Goal: Task Accomplishment & Management: Manage account settings

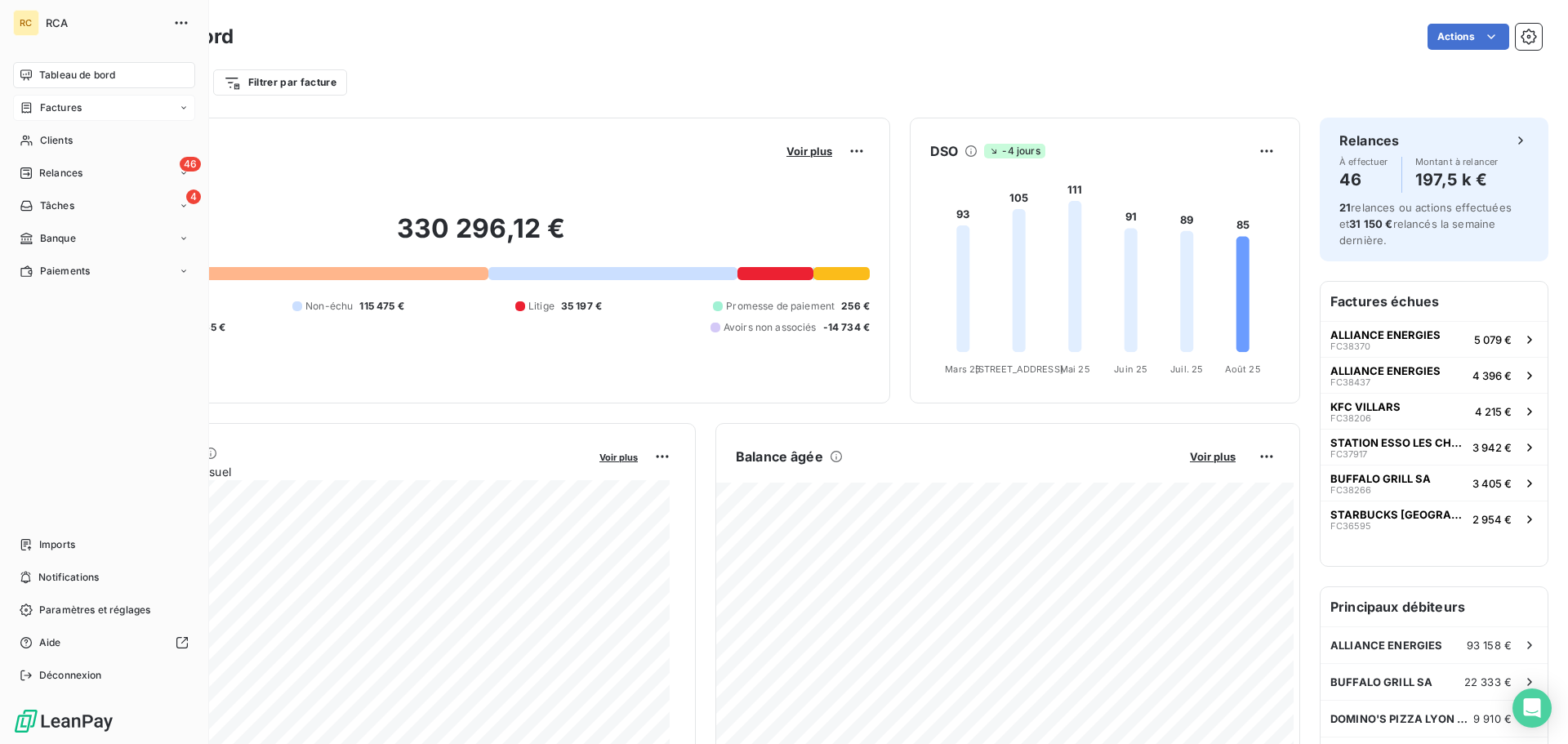
click at [34, 107] on div "Factures" at bounding box center [51, 107] width 63 height 15
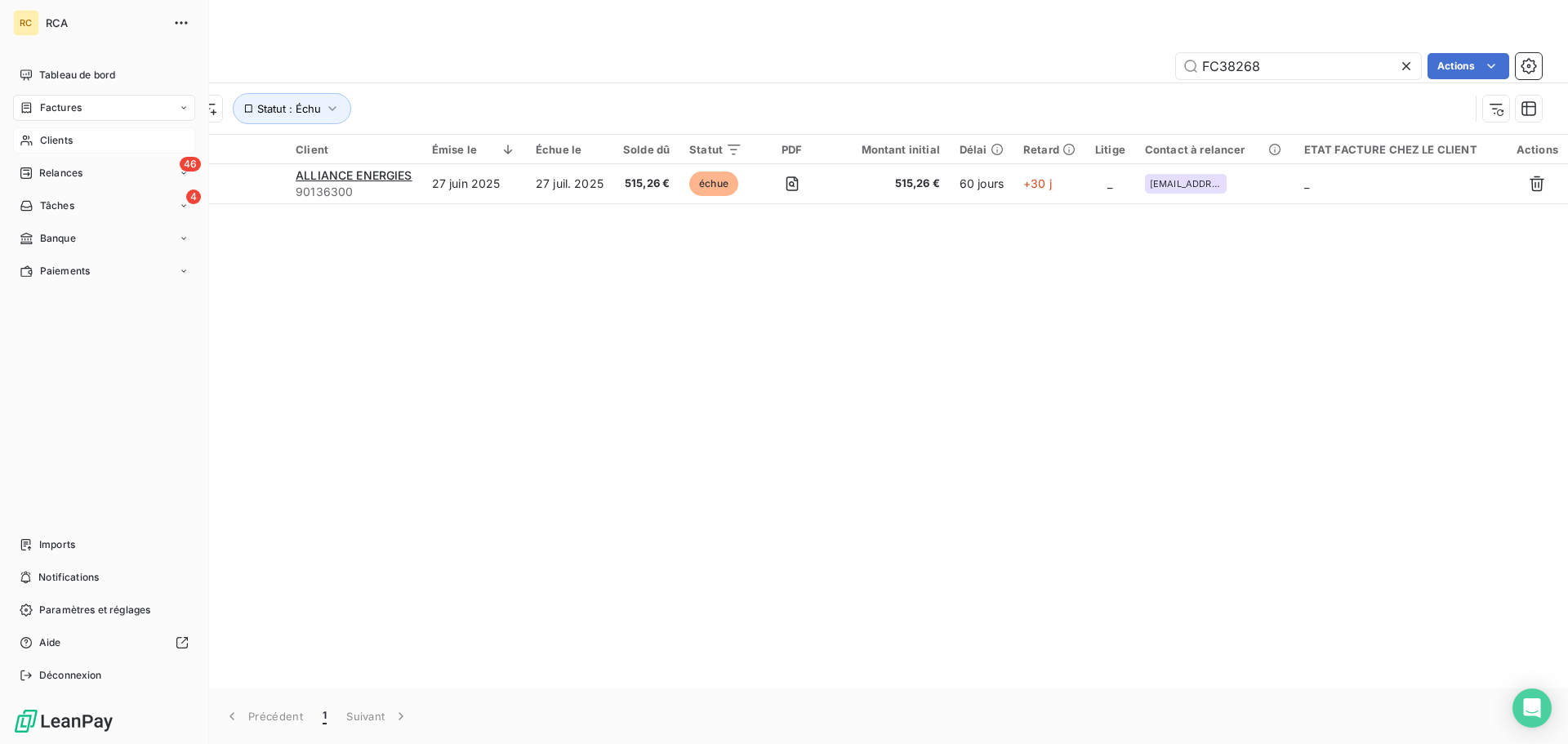
click at [30, 143] on icon at bounding box center [27, 140] width 14 height 13
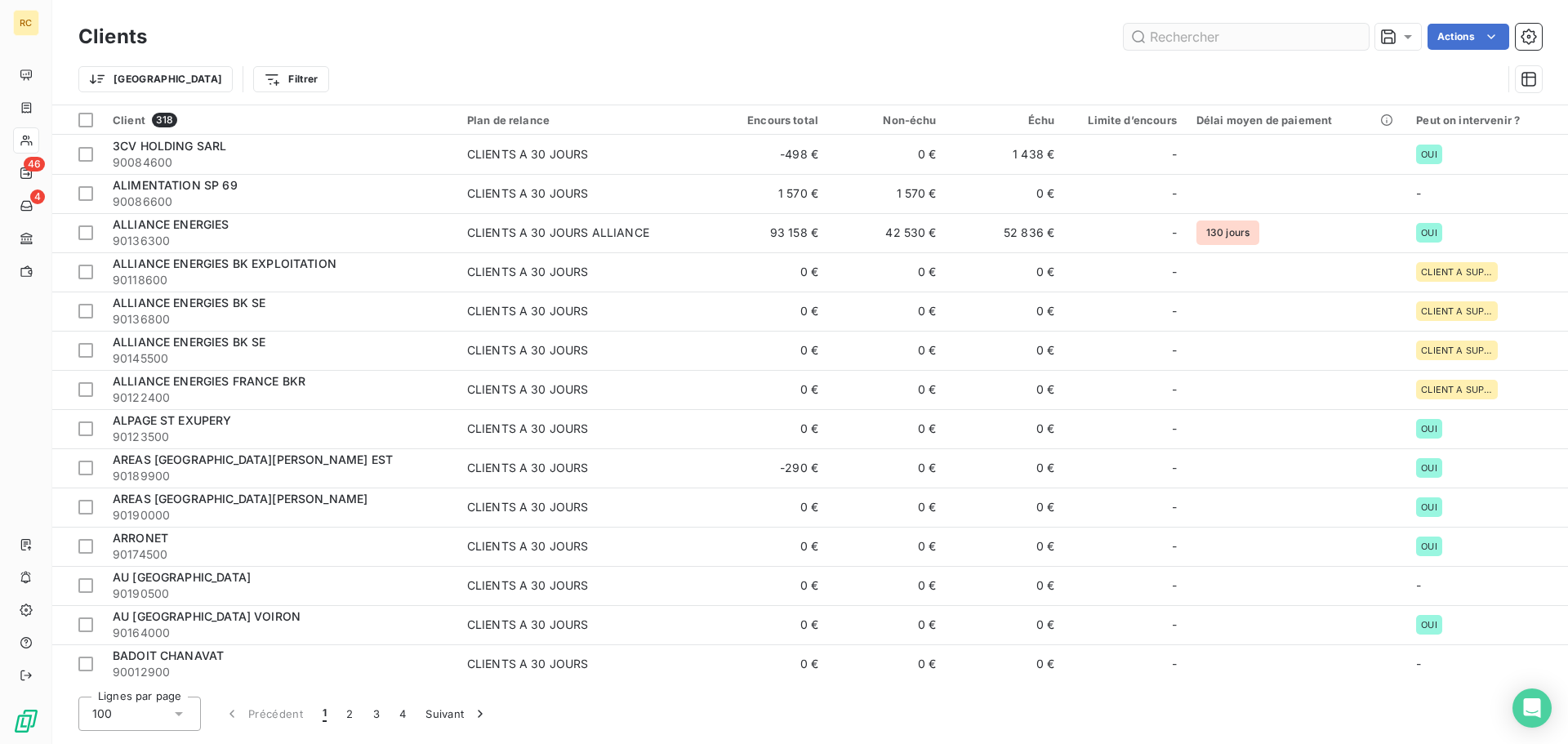
click at [1238, 35] on input "text" at bounding box center [1246, 37] width 245 height 26
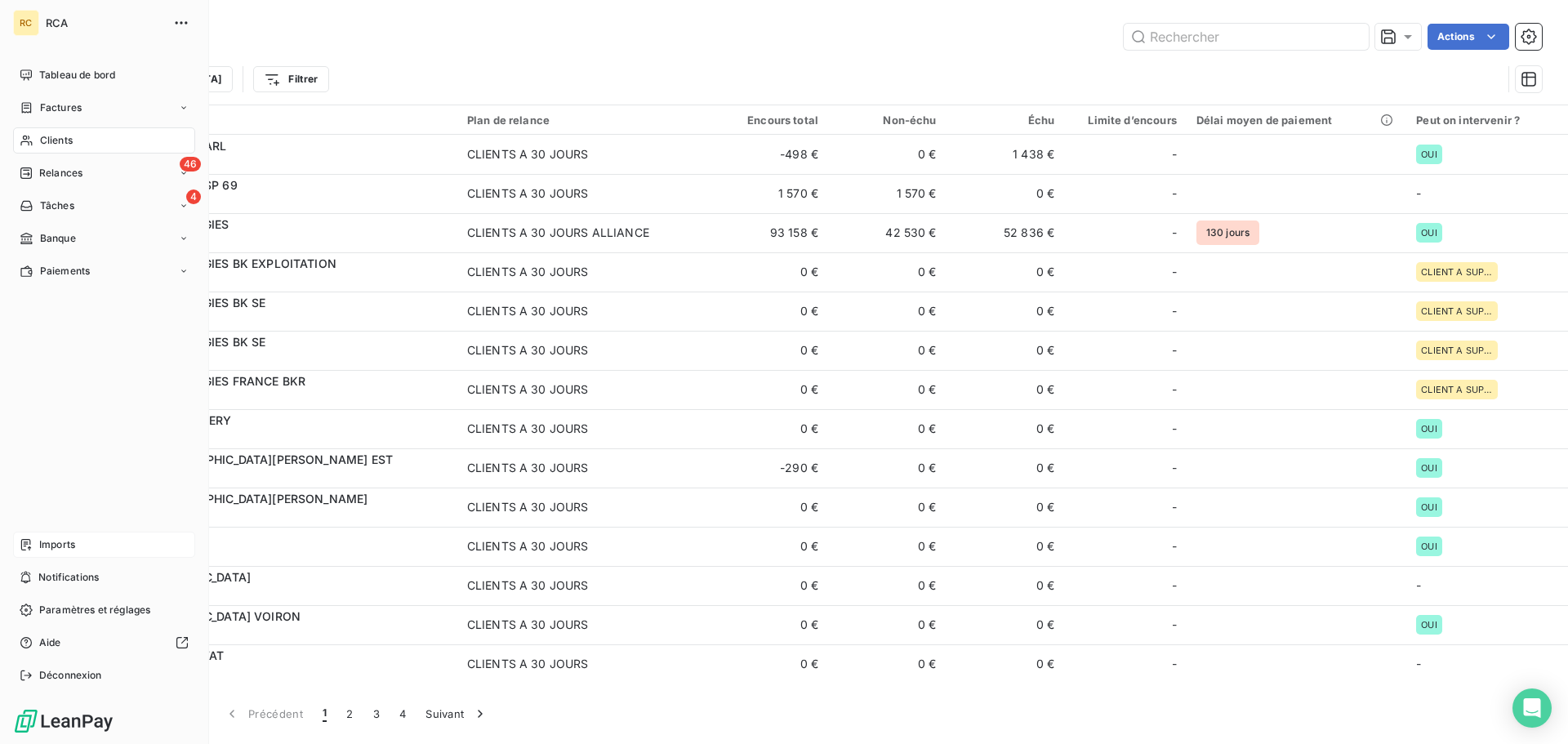
click at [44, 542] on span "Imports" at bounding box center [58, 545] width 36 height 15
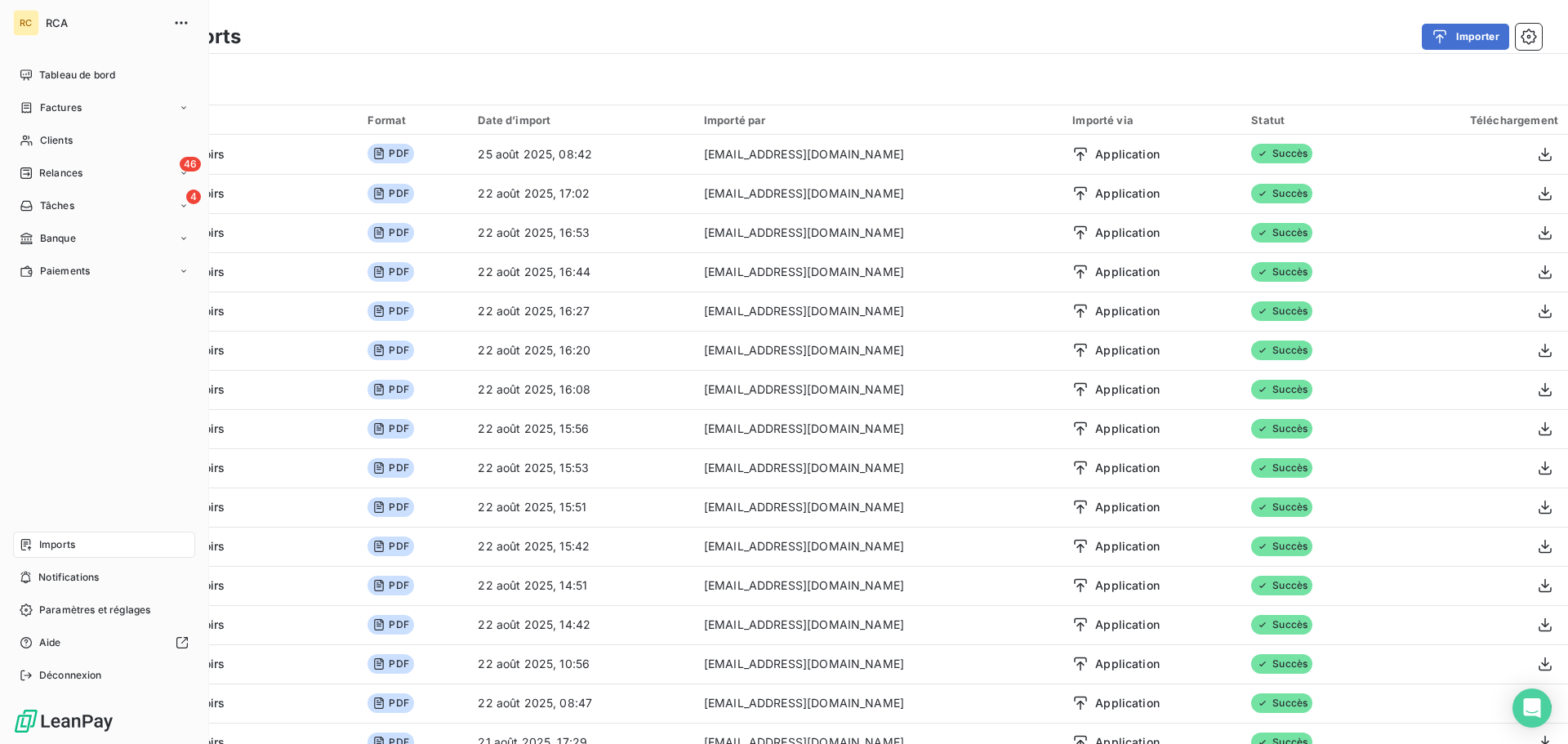
click at [57, 546] on span "Imports" at bounding box center [58, 545] width 36 height 15
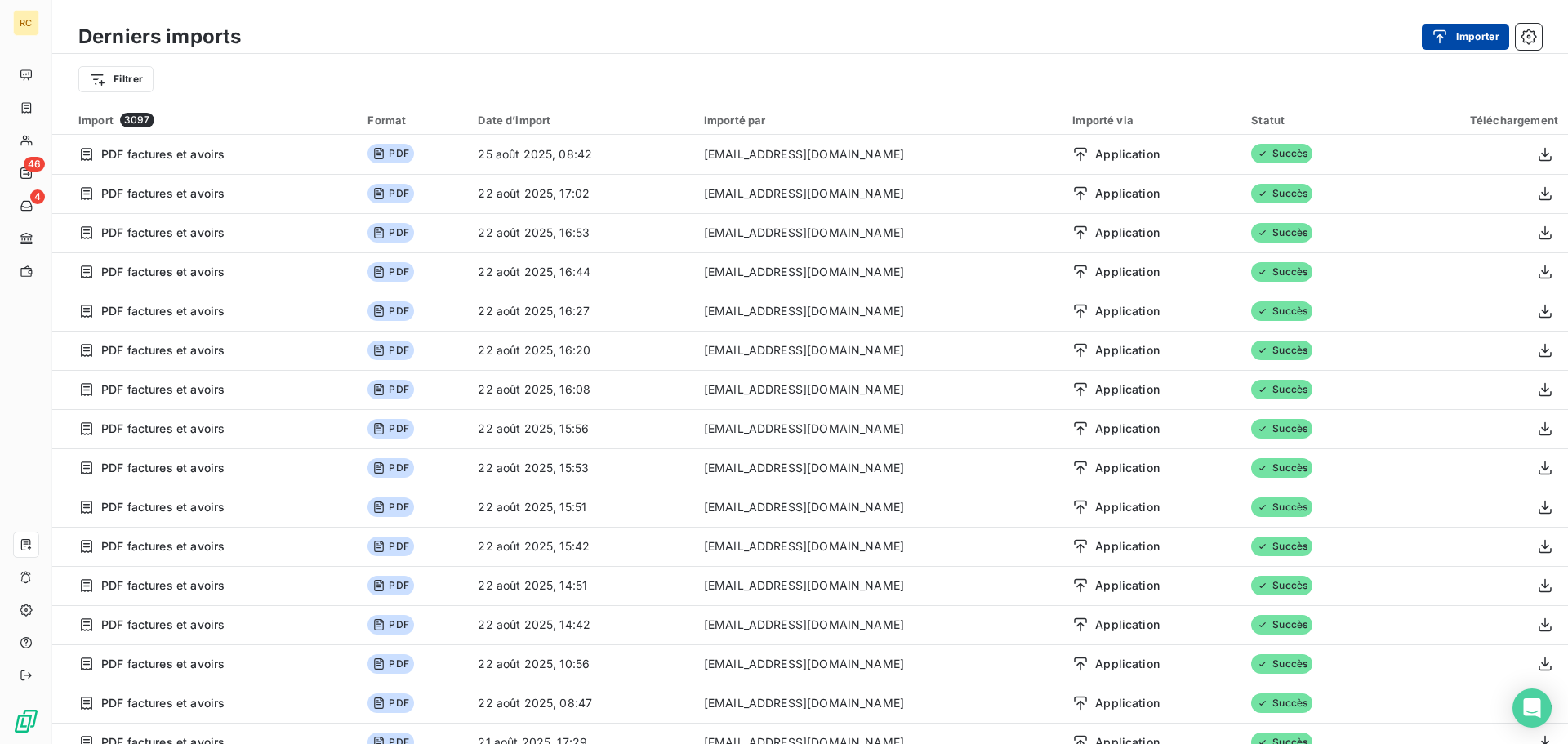
click at [1465, 38] on button "Importer" at bounding box center [1466, 37] width 87 height 26
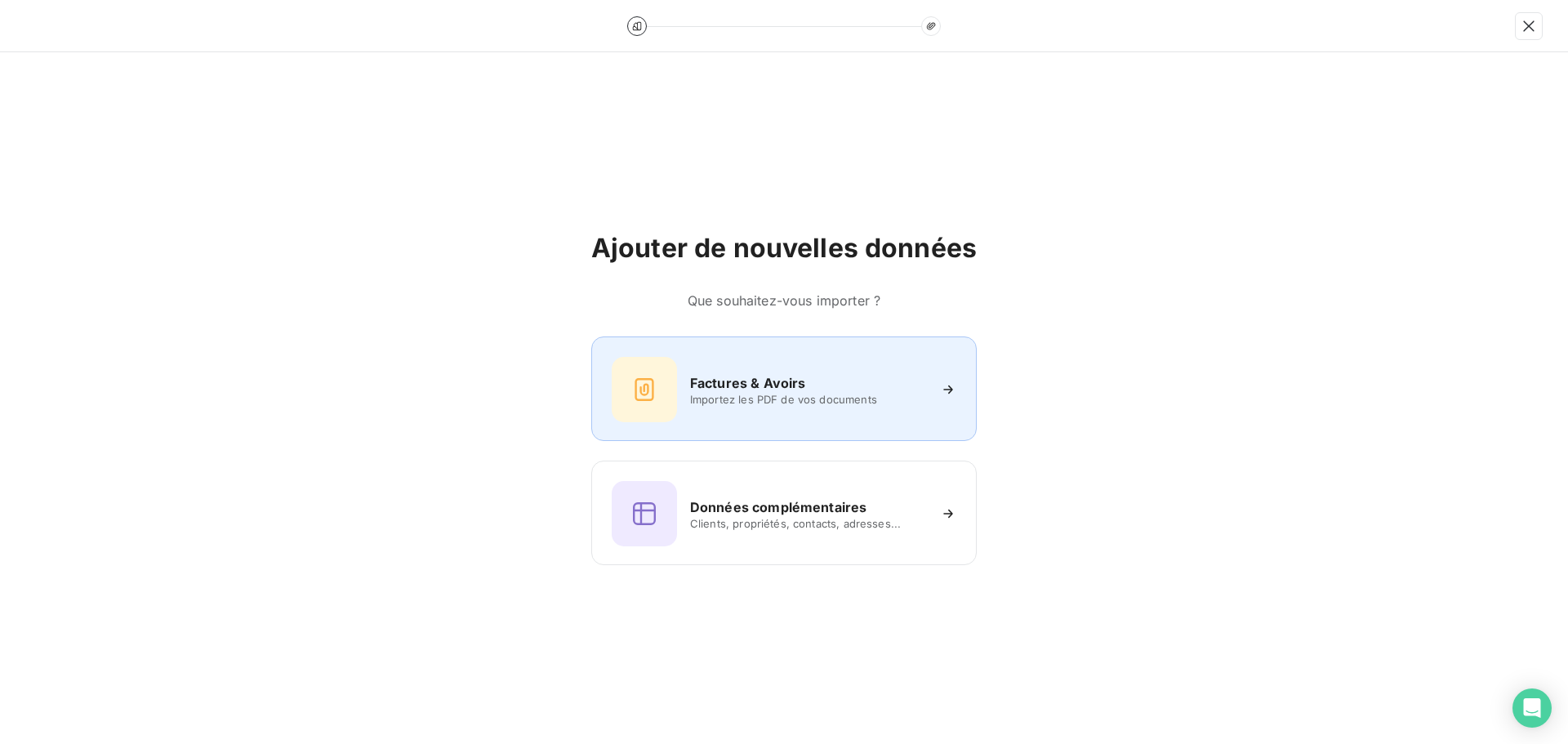
click at [677, 397] on div at bounding box center [645, 390] width 65 height 65
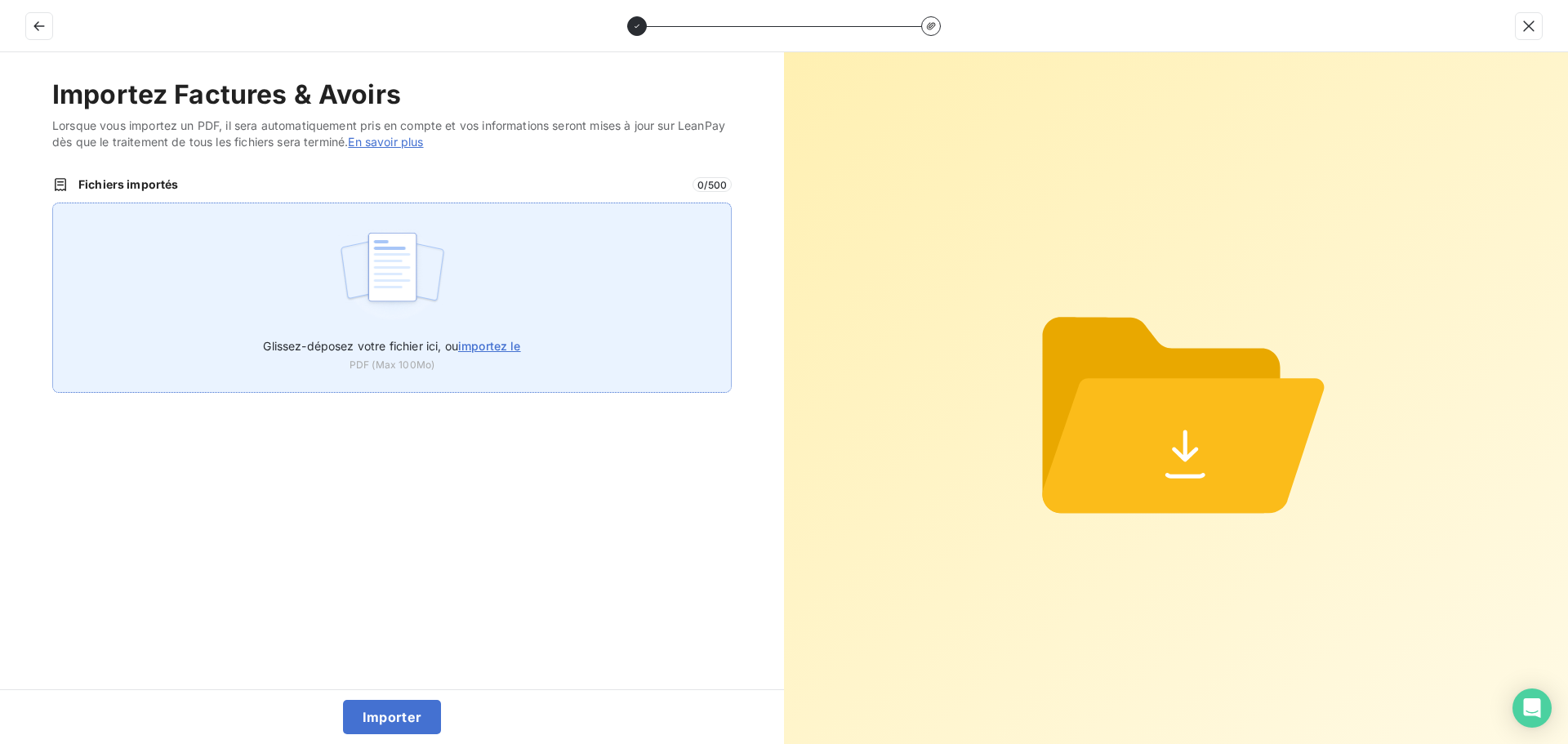
click at [516, 339] on span "importez le" at bounding box center [489, 346] width 63 height 14
click at [54, 203] on input "Glissez-déposez votre fichier ici, ou importez le" at bounding box center [53, 202] width 1 height 1
type input "C:\fakepath\AC250222.pdf"
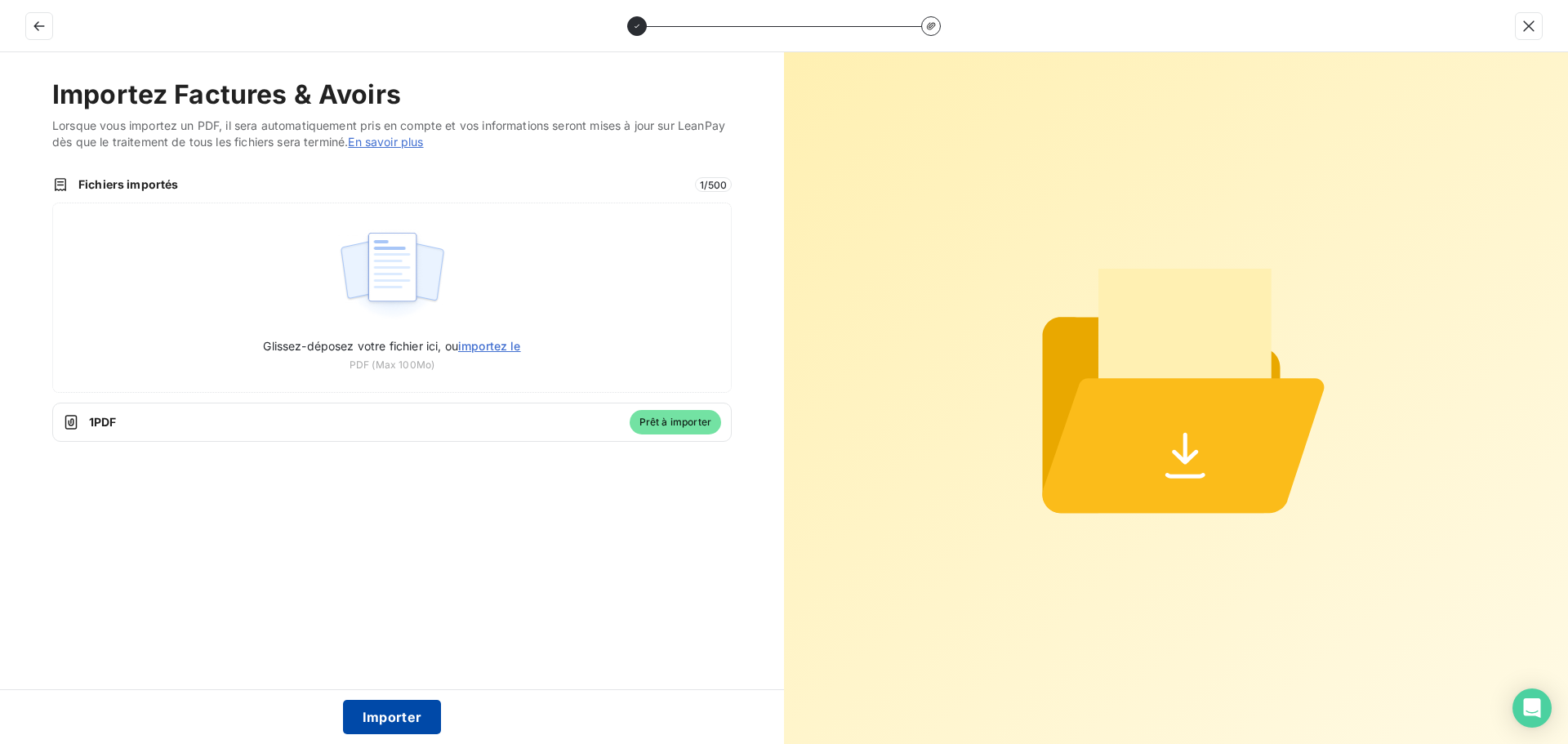
click at [381, 721] on button "Importer" at bounding box center [393, 716] width 99 height 35
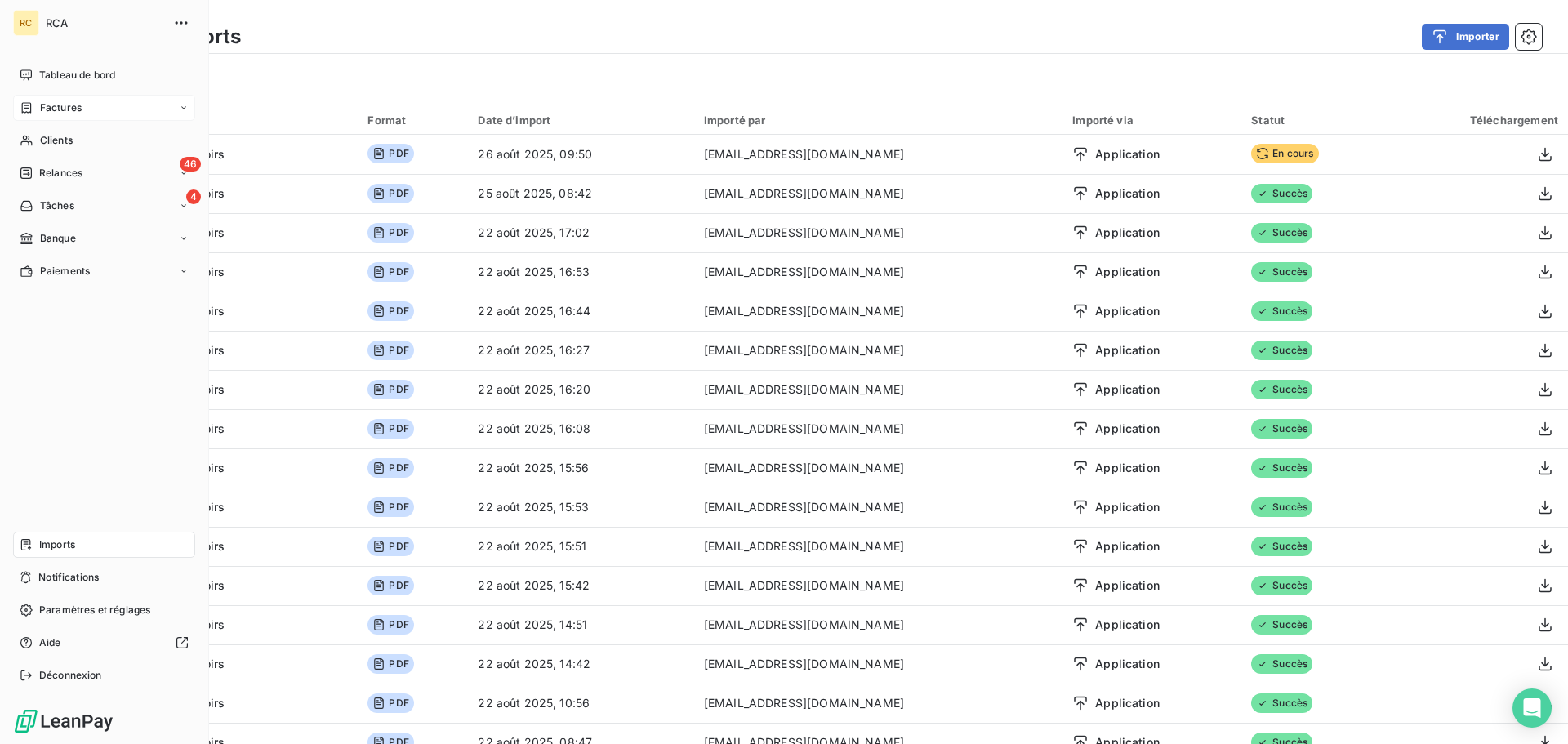
click at [184, 110] on icon at bounding box center [184, 108] width 10 height 10
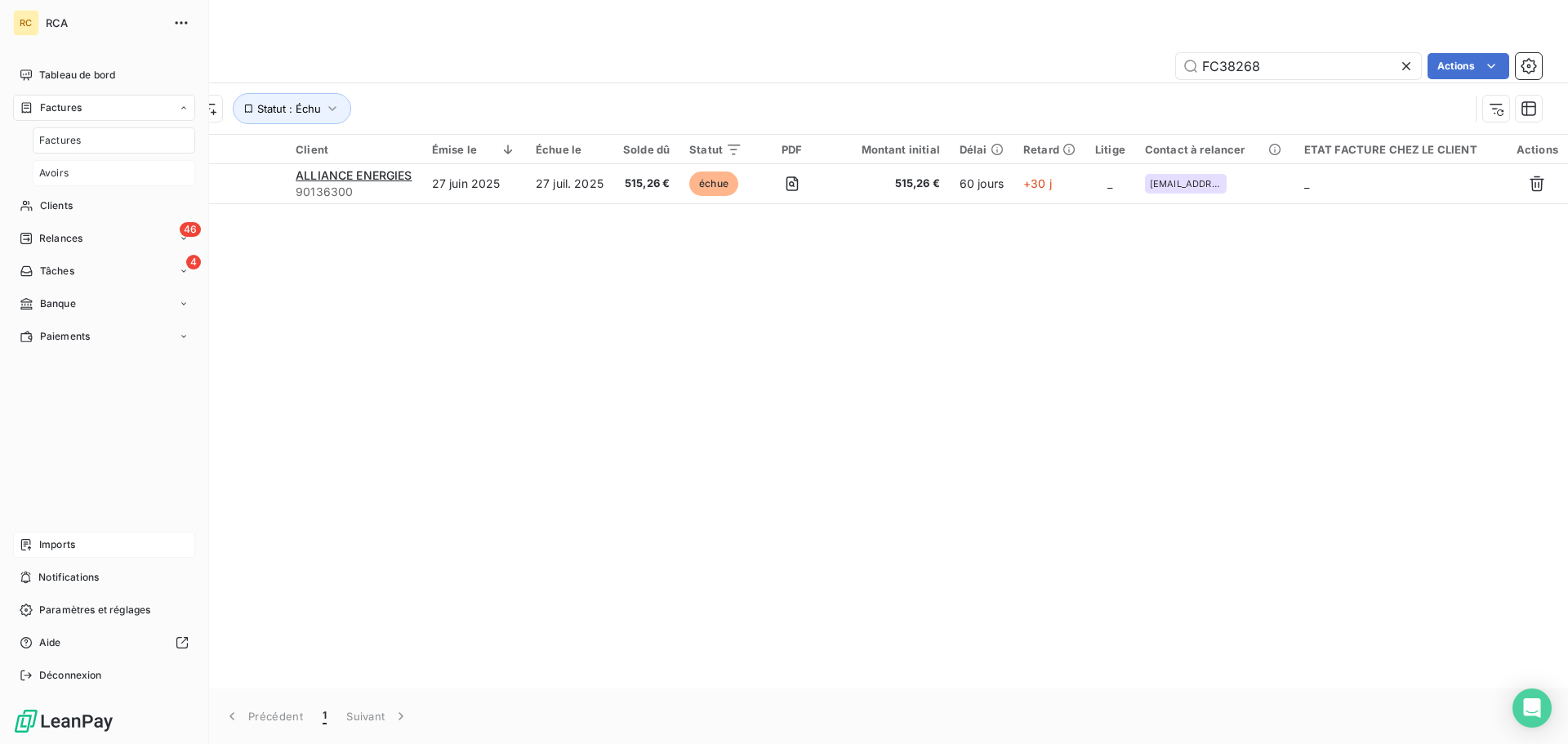
click at [63, 176] on span "Avoirs" at bounding box center [55, 173] width 30 height 15
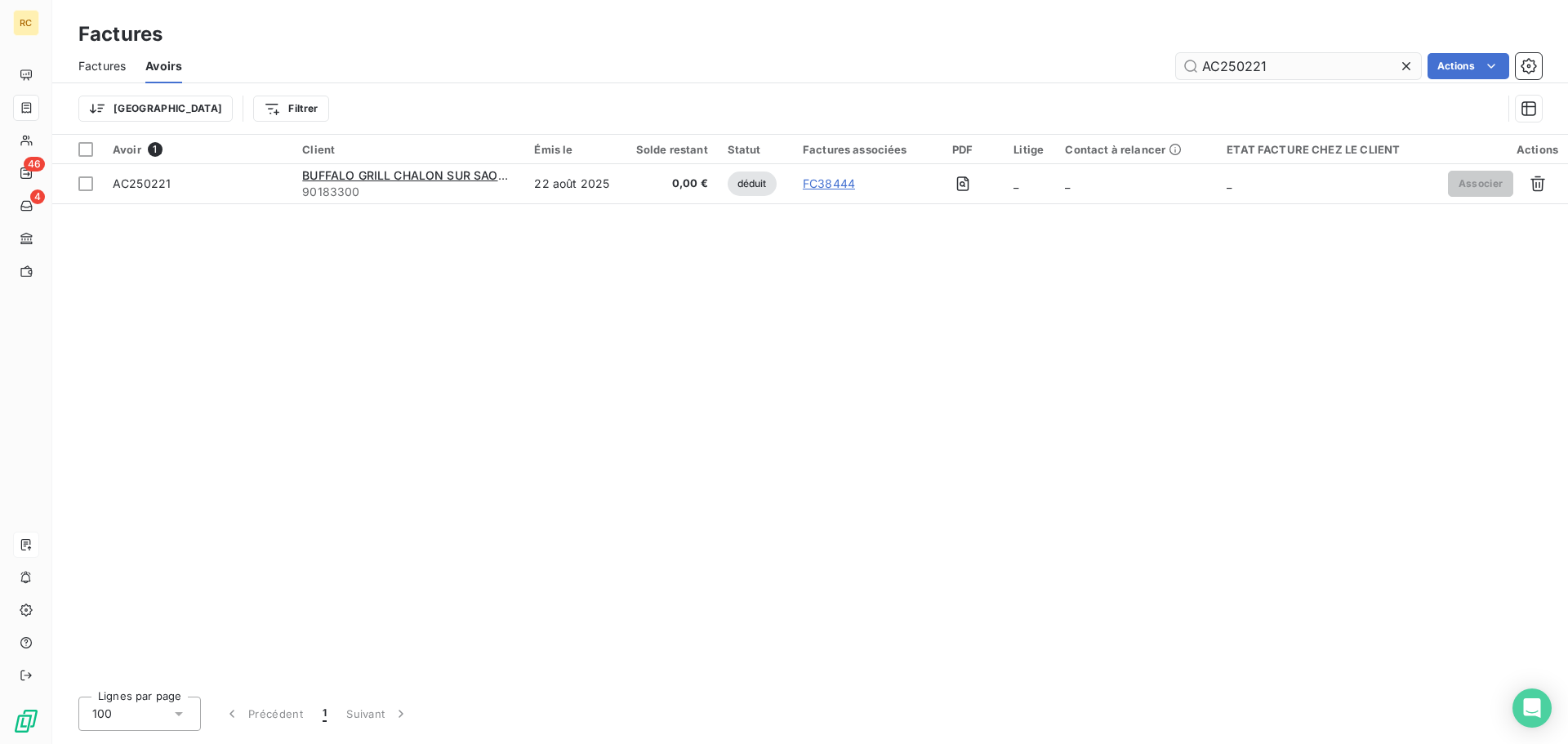
click at [1276, 63] on input "AC250221" at bounding box center [1298, 66] width 245 height 26
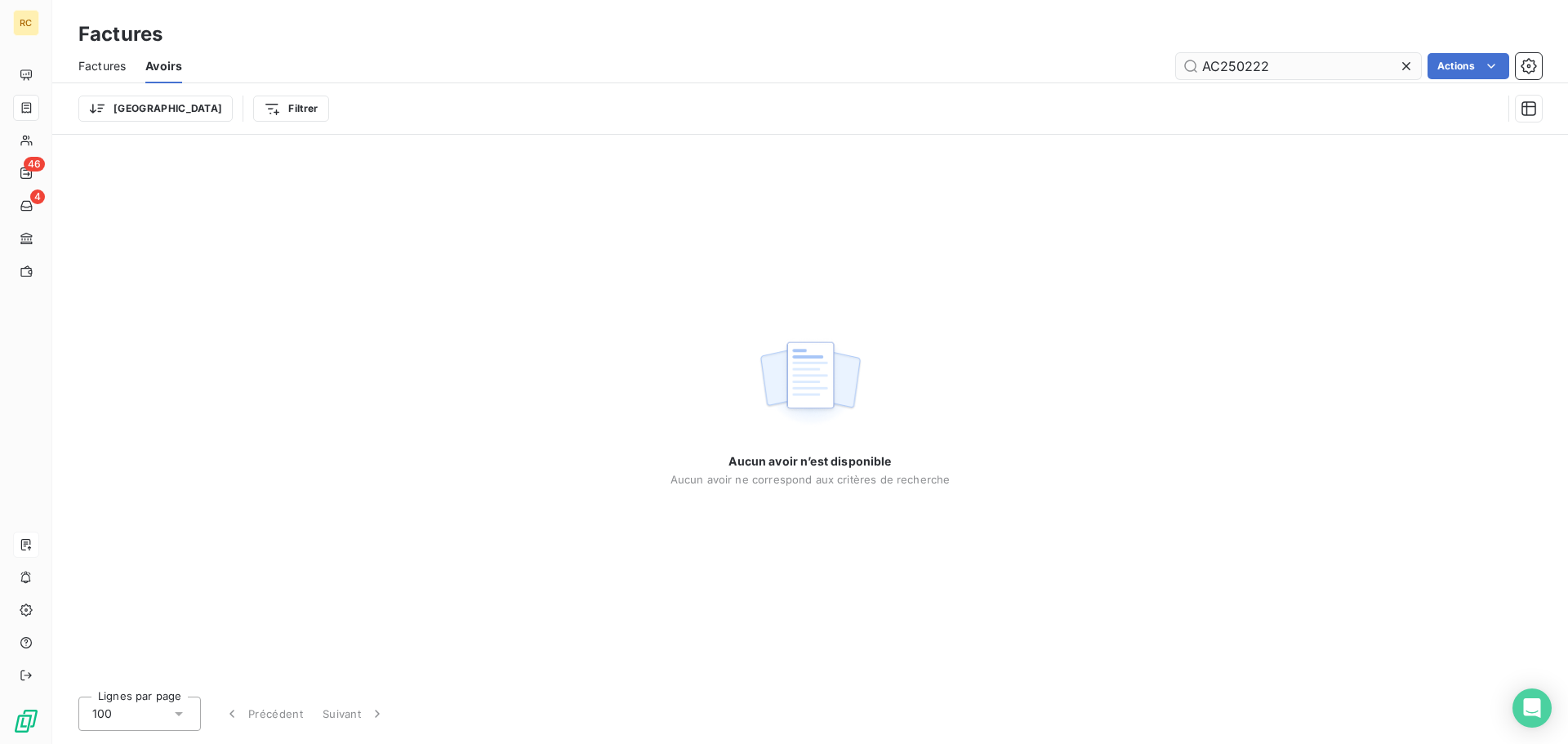
click at [1331, 61] on input "AC250222" at bounding box center [1298, 66] width 245 height 26
click at [1331, 60] on input "AC250222" at bounding box center [1298, 66] width 245 height 26
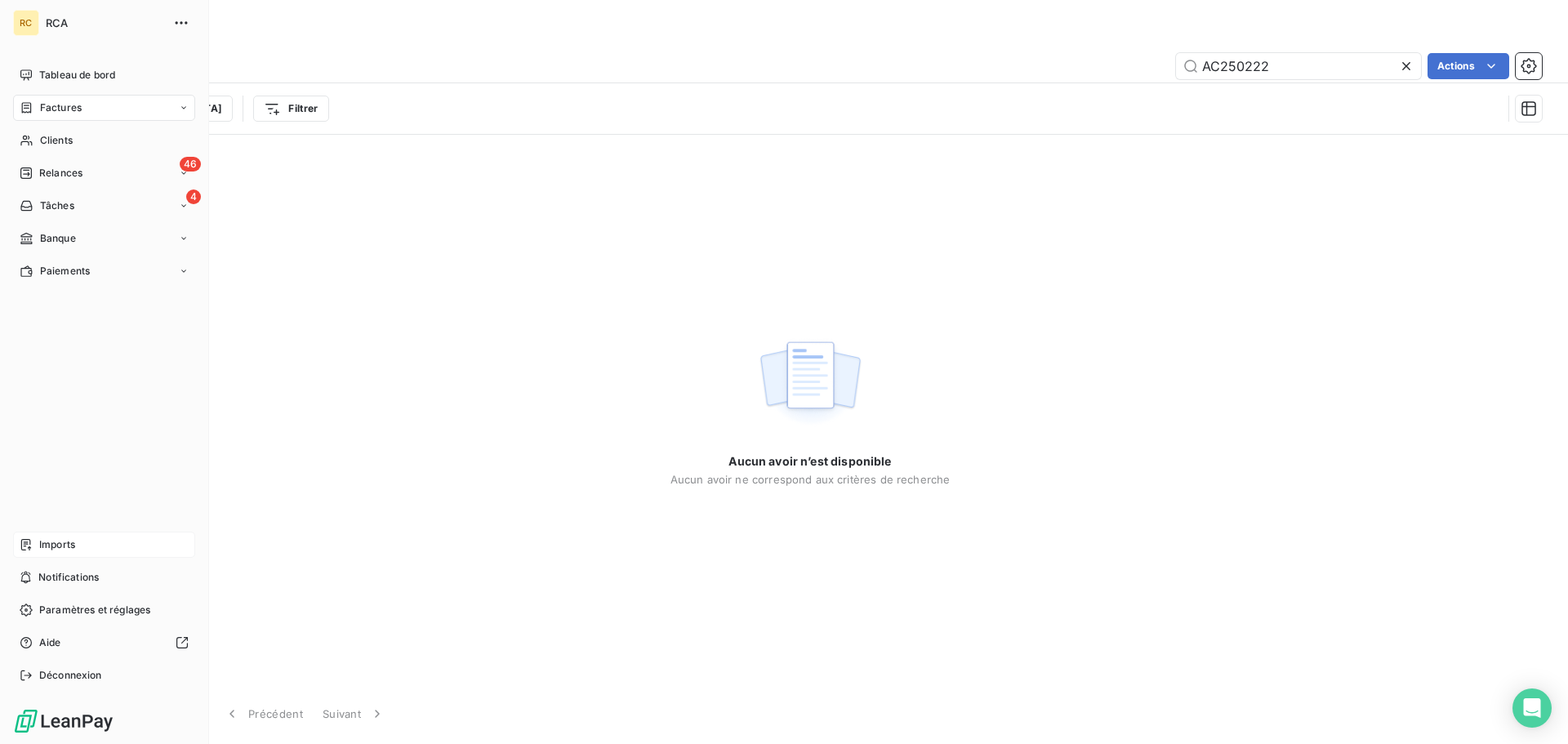
type input "AC250222"
click at [71, 540] on span "Imports" at bounding box center [58, 545] width 36 height 15
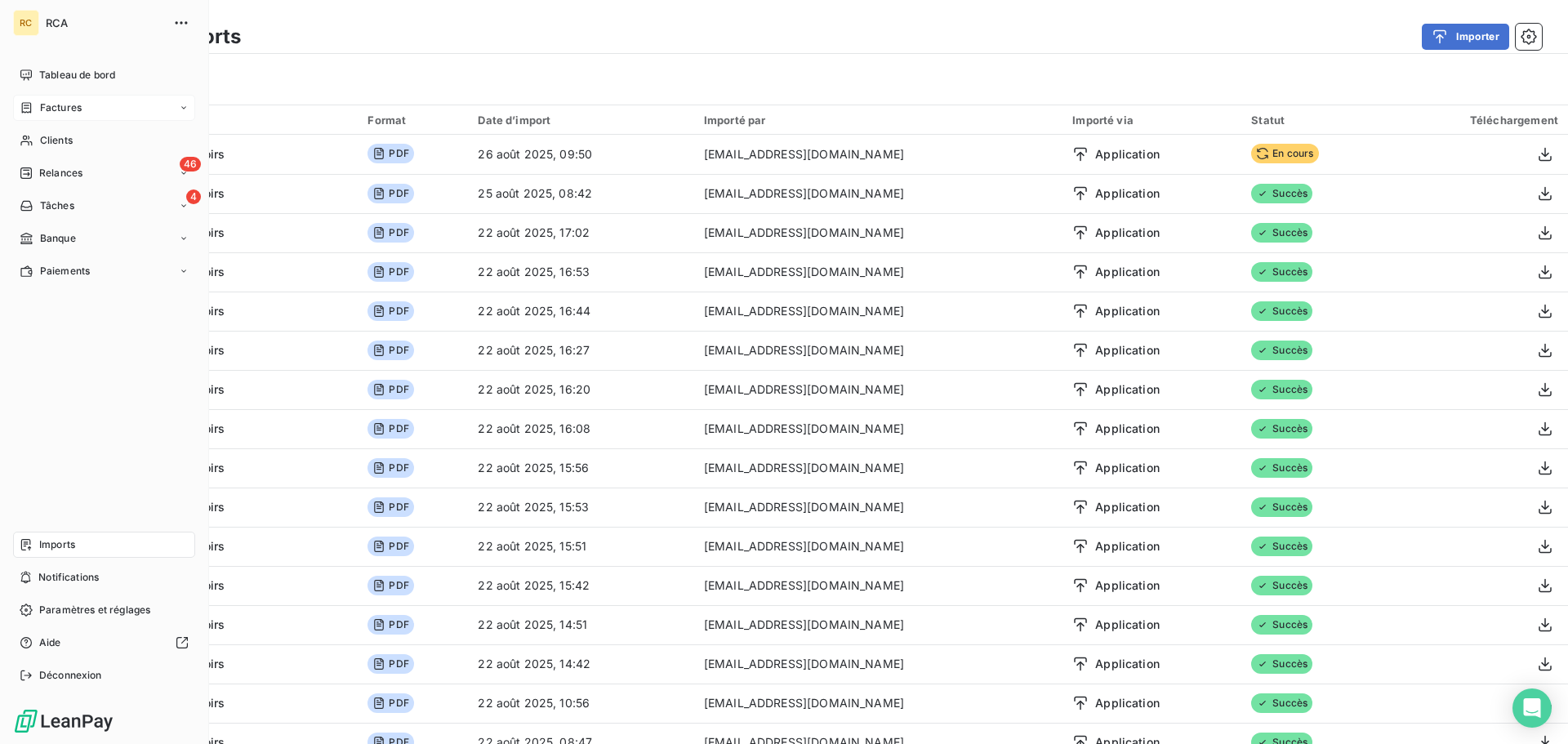
click at [55, 111] on span "Factures" at bounding box center [61, 107] width 42 height 15
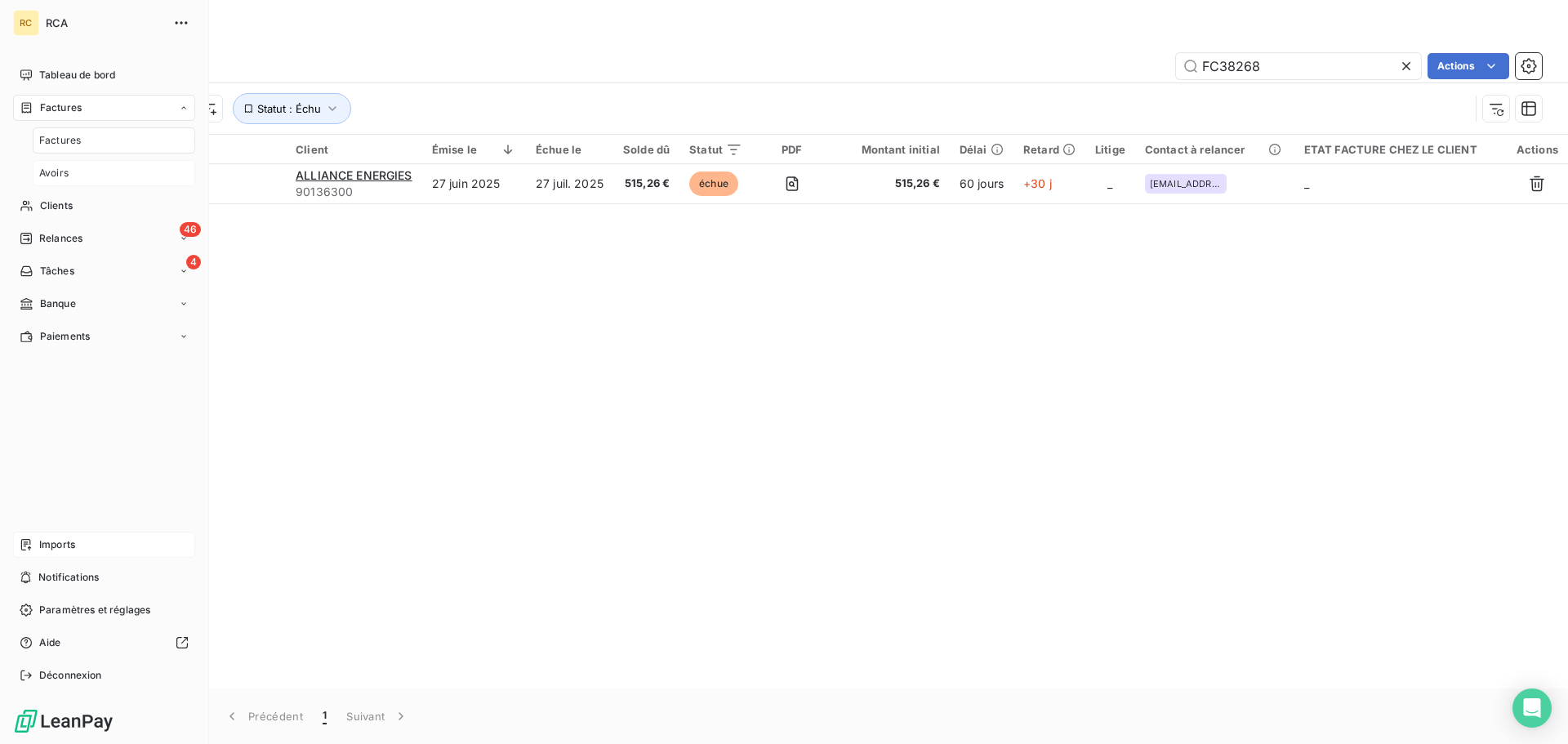
click at [48, 178] on span "Avoirs" at bounding box center [55, 173] width 30 height 15
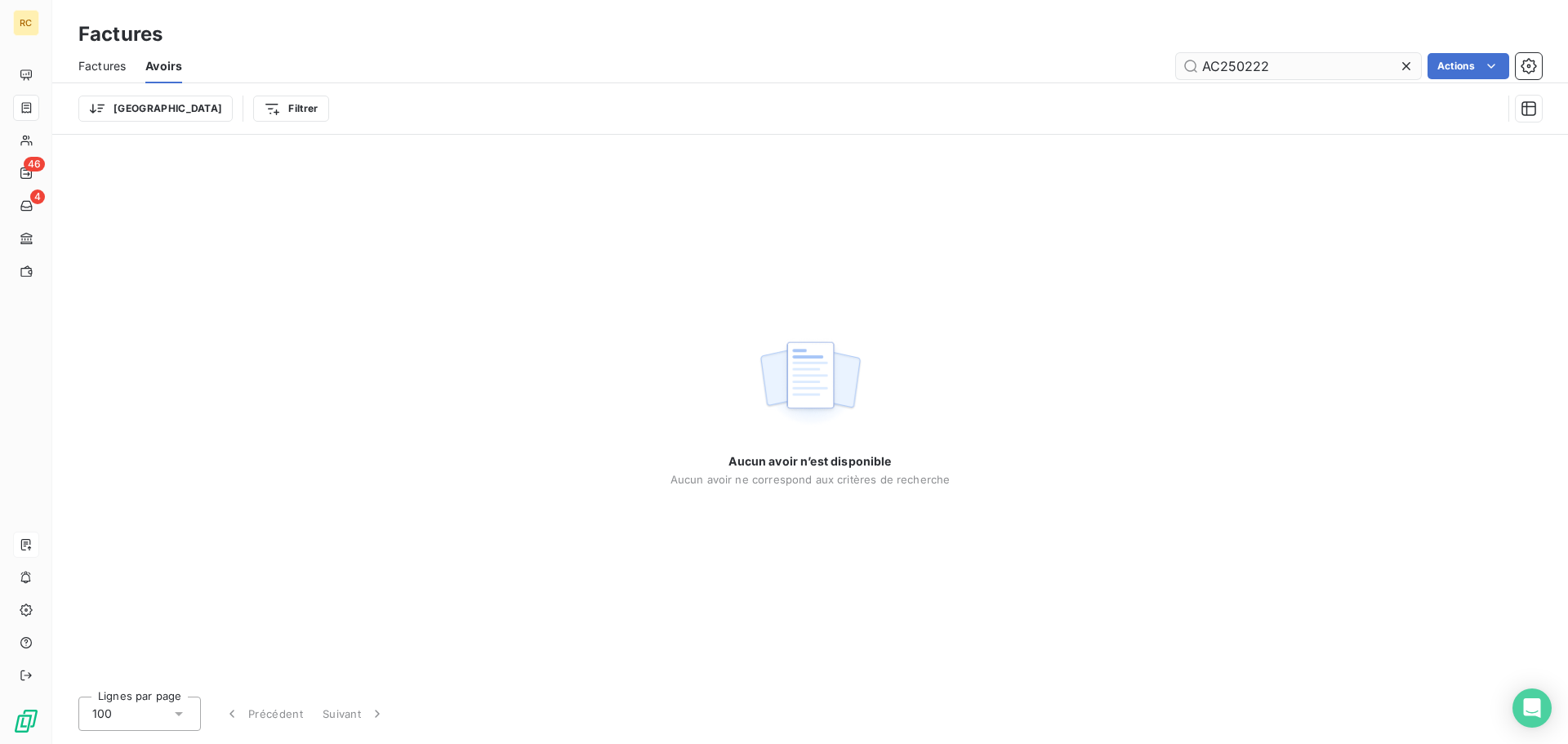
click at [1305, 73] on input "AC250222" at bounding box center [1298, 66] width 245 height 26
click at [1331, 62] on input "AC250222" at bounding box center [1298, 66] width 245 height 26
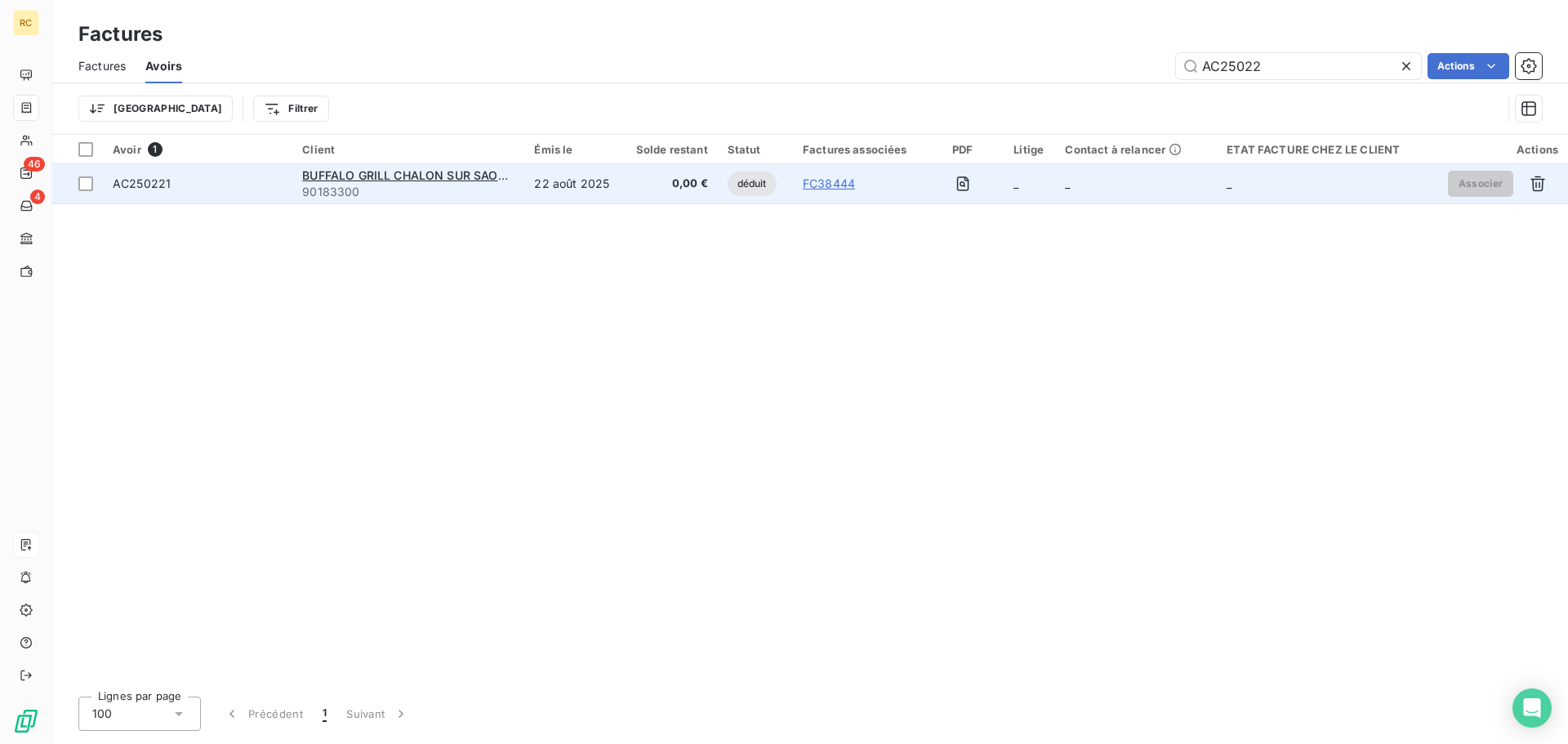
type input "AC25022"
click at [414, 193] on span "90183300" at bounding box center [409, 191] width 212 height 16
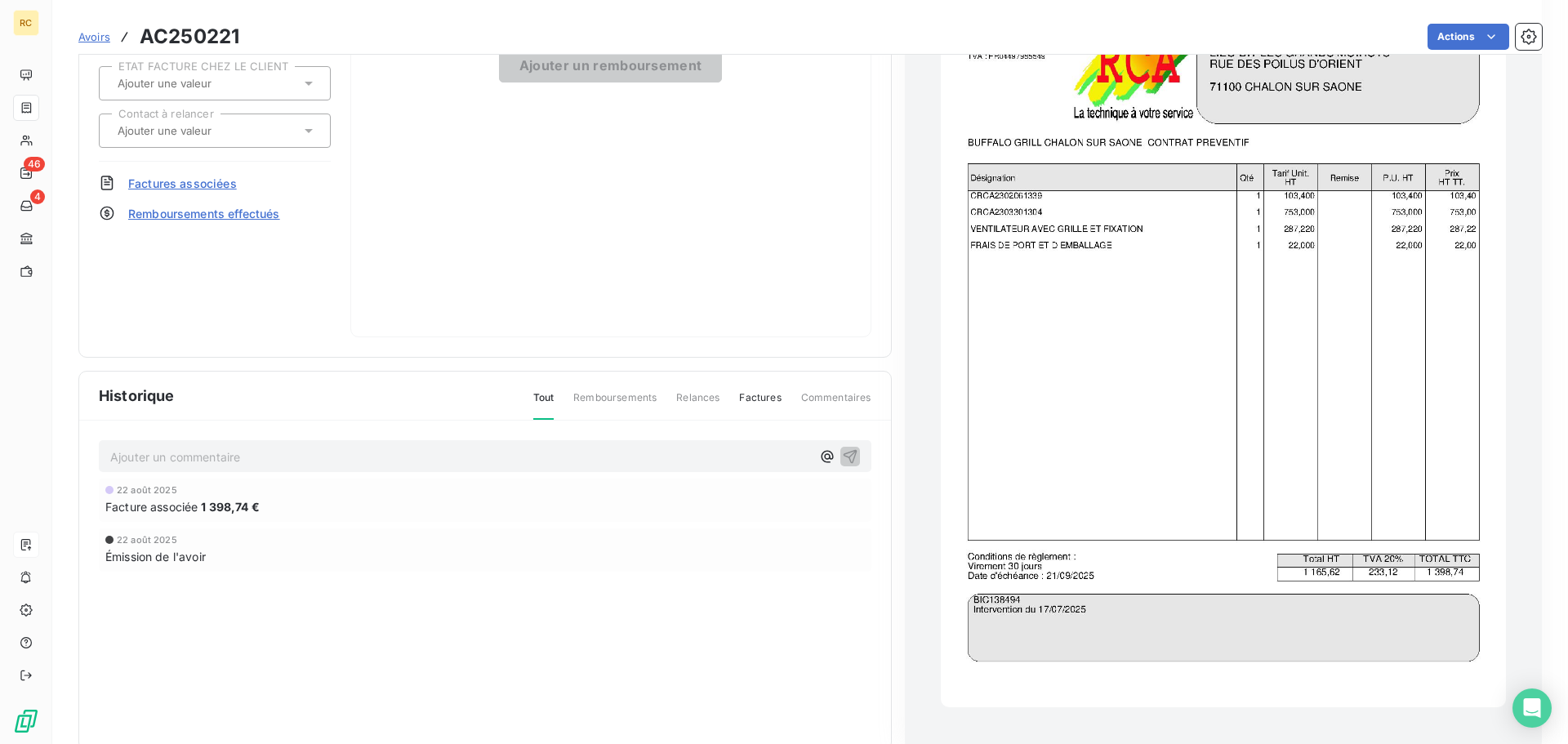
scroll to position [224, 0]
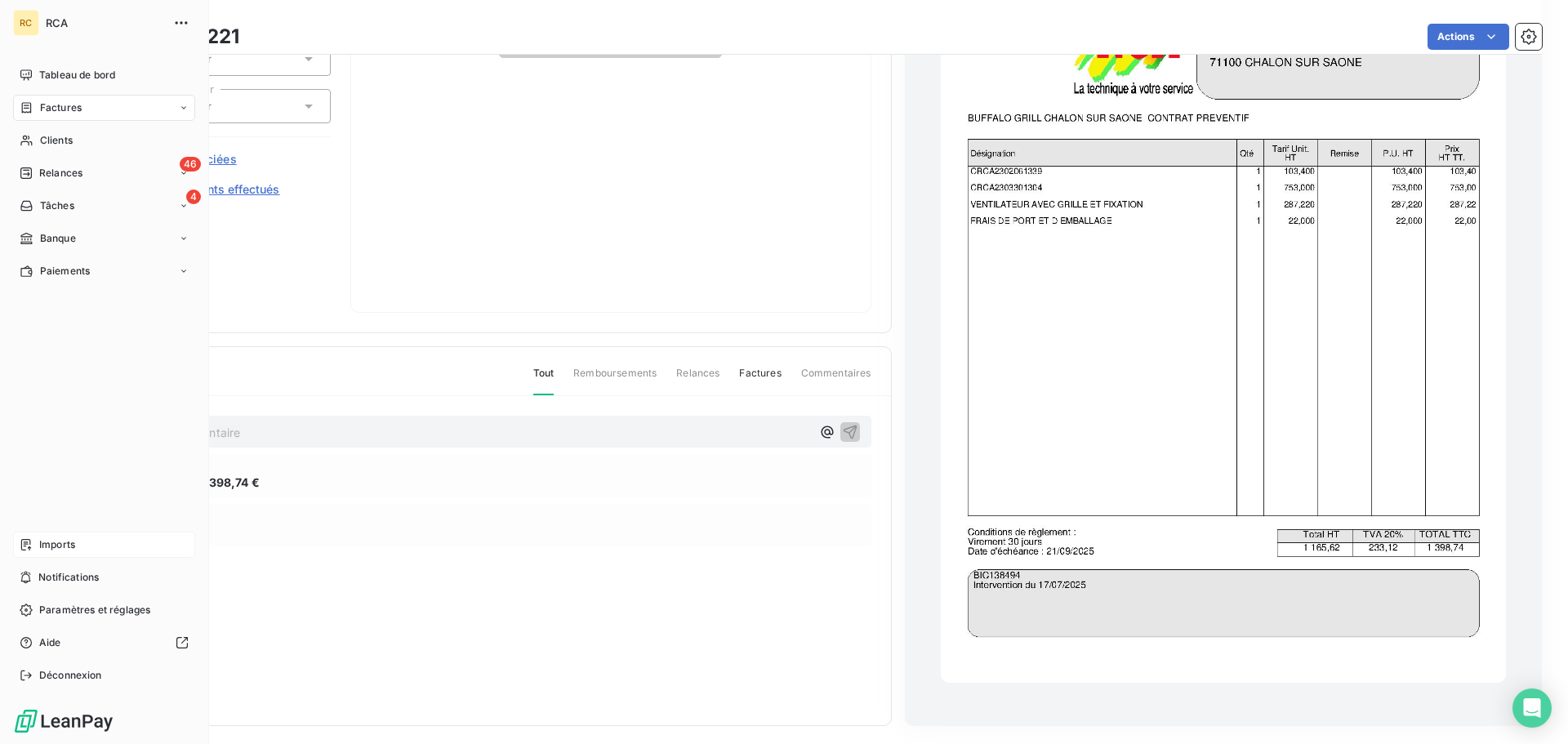
click at [41, 113] on span "Factures" at bounding box center [61, 107] width 42 height 15
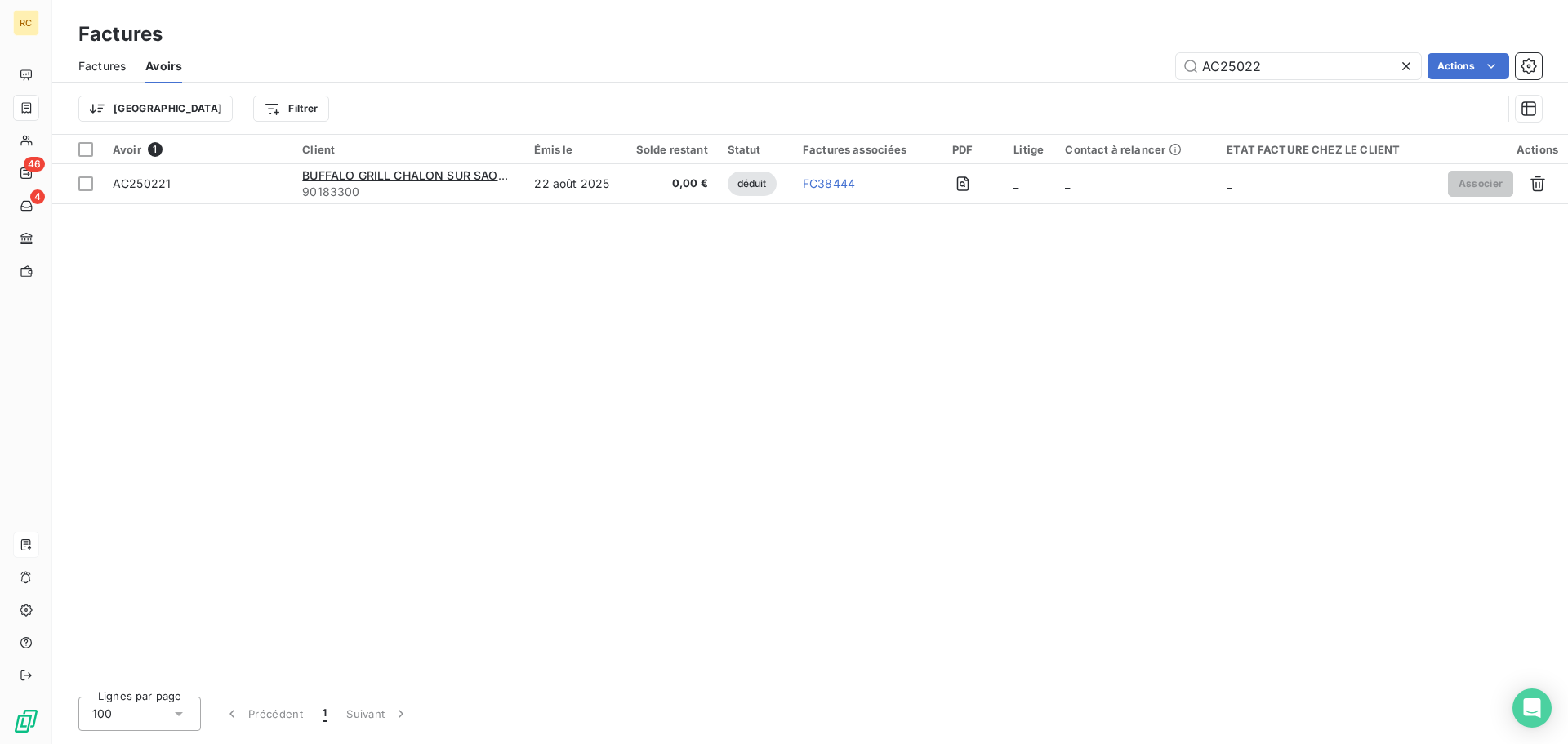
click at [1406, 76] on div at bounding box center [1409, 66] width 23 height 26
click at [1349, 71] on input "text" at bounding box center [1298, 66] width 245 height 26
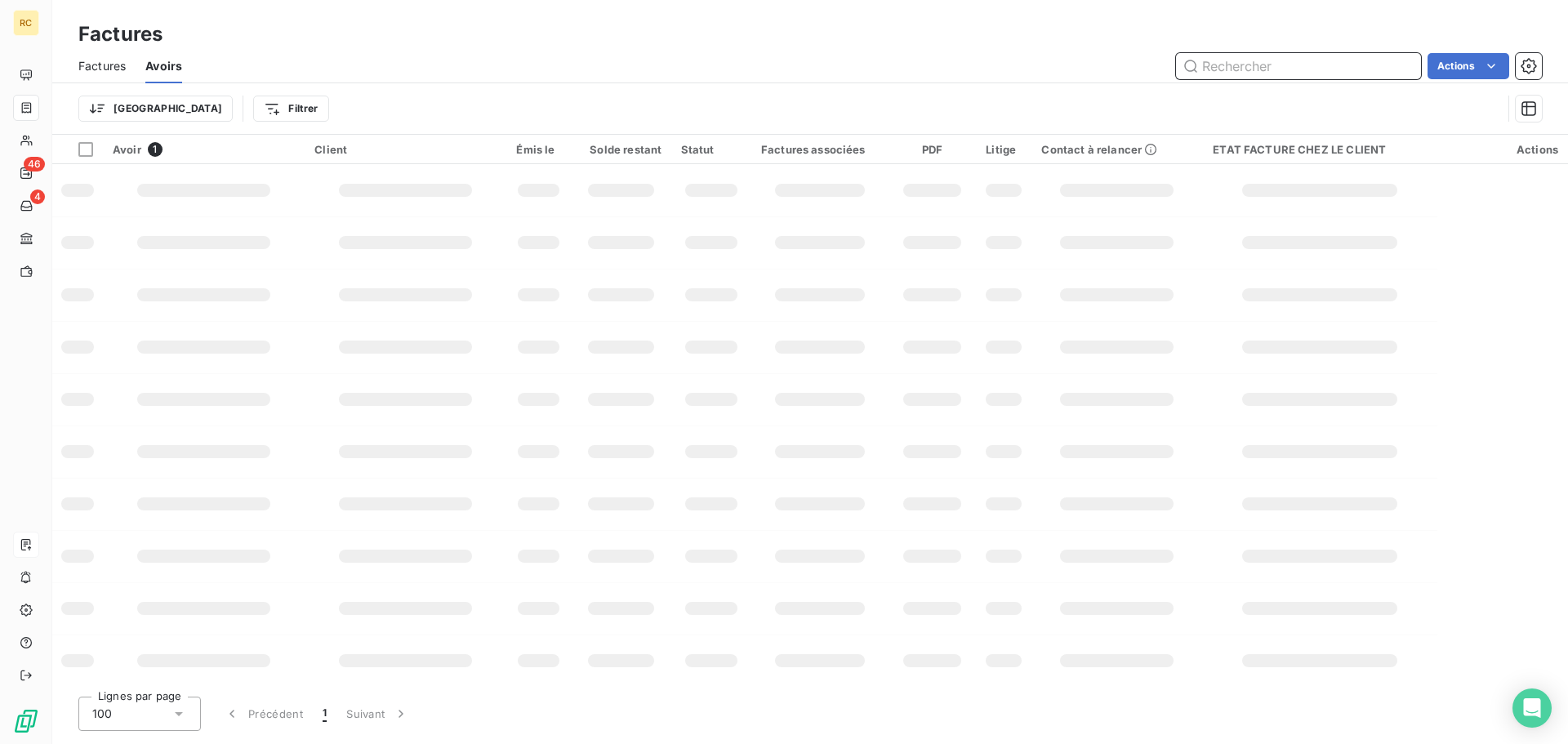
click at [1349, 71] on input "text" at bounding box center [1298, 66] width 245 height 26
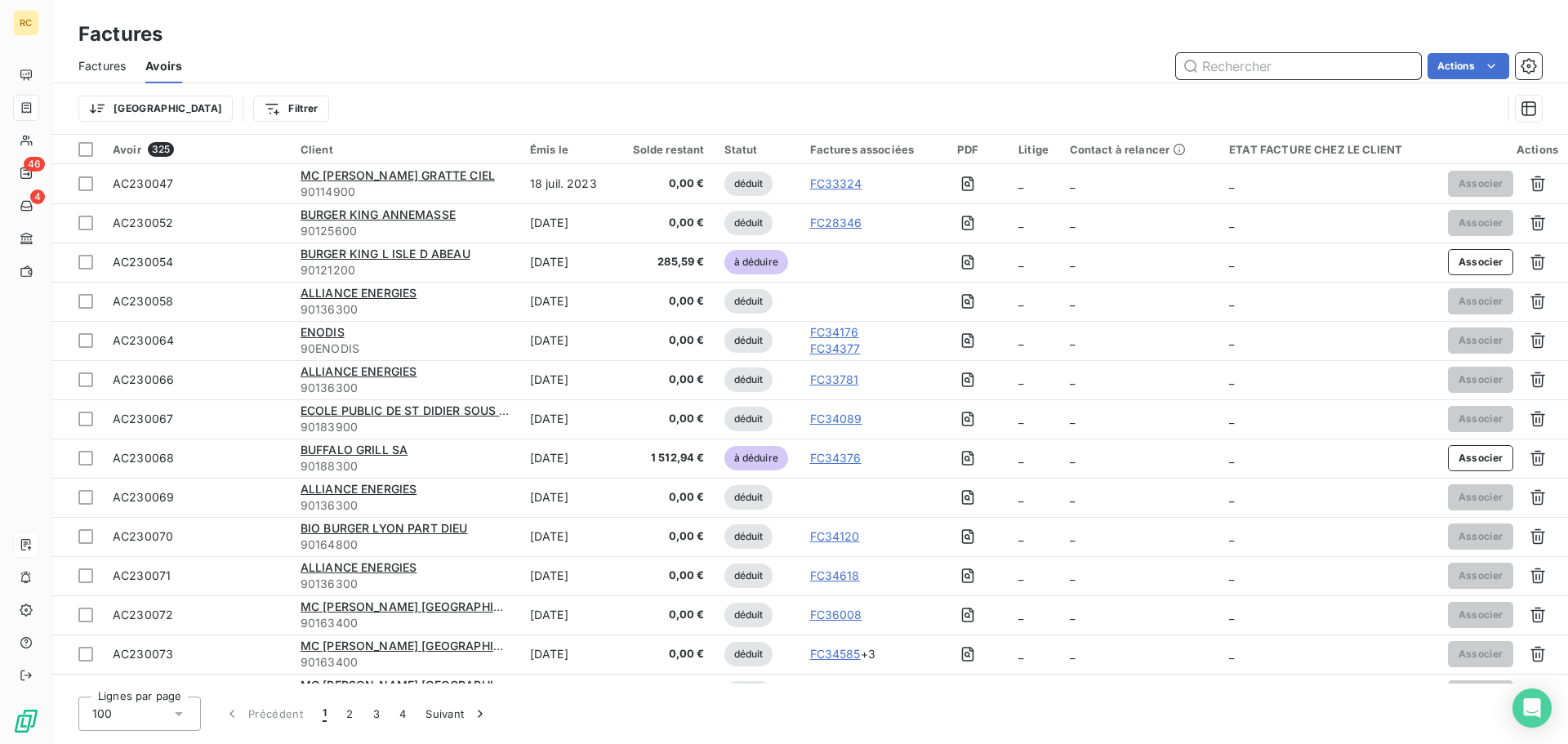
paste input "FC38286"
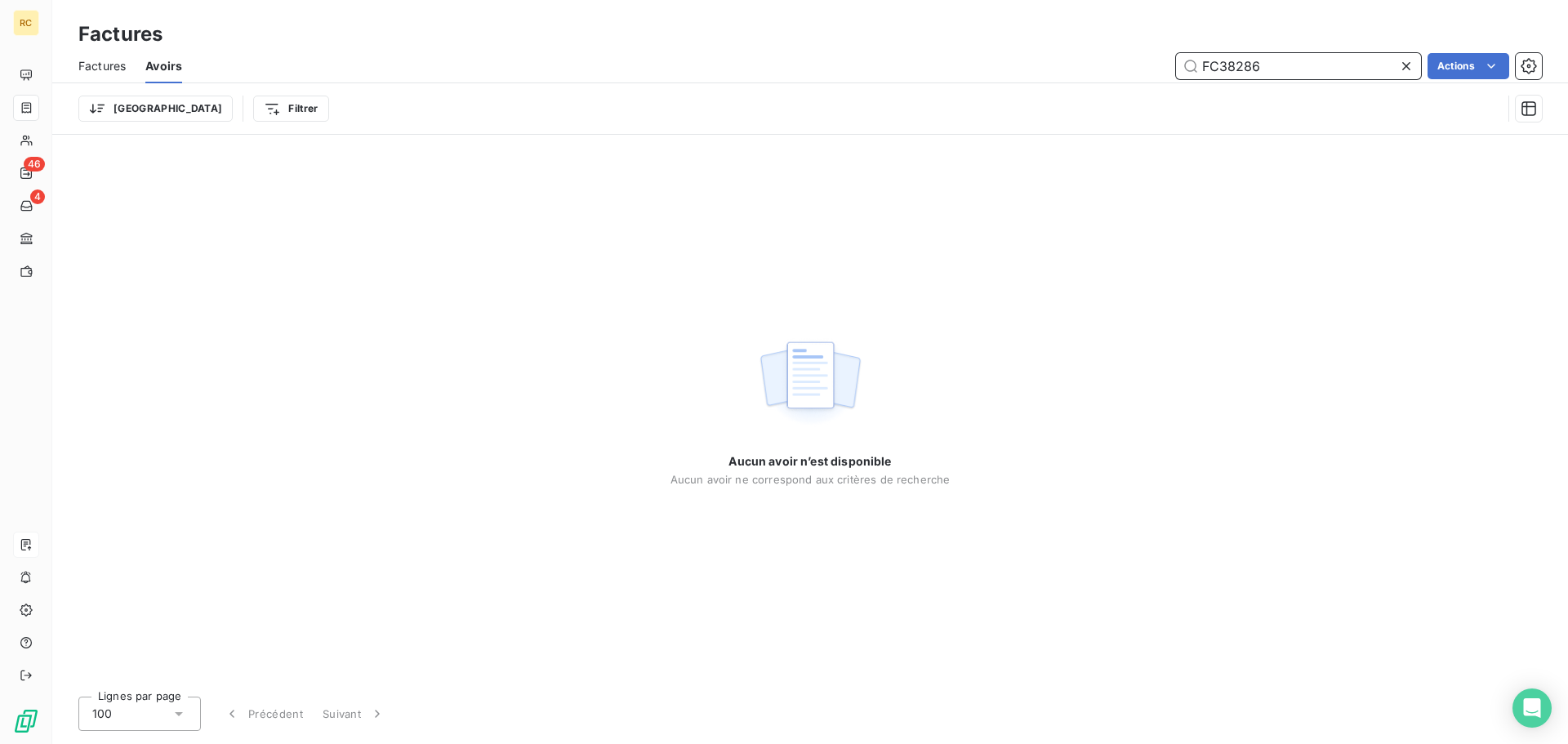
type input "FC38286"
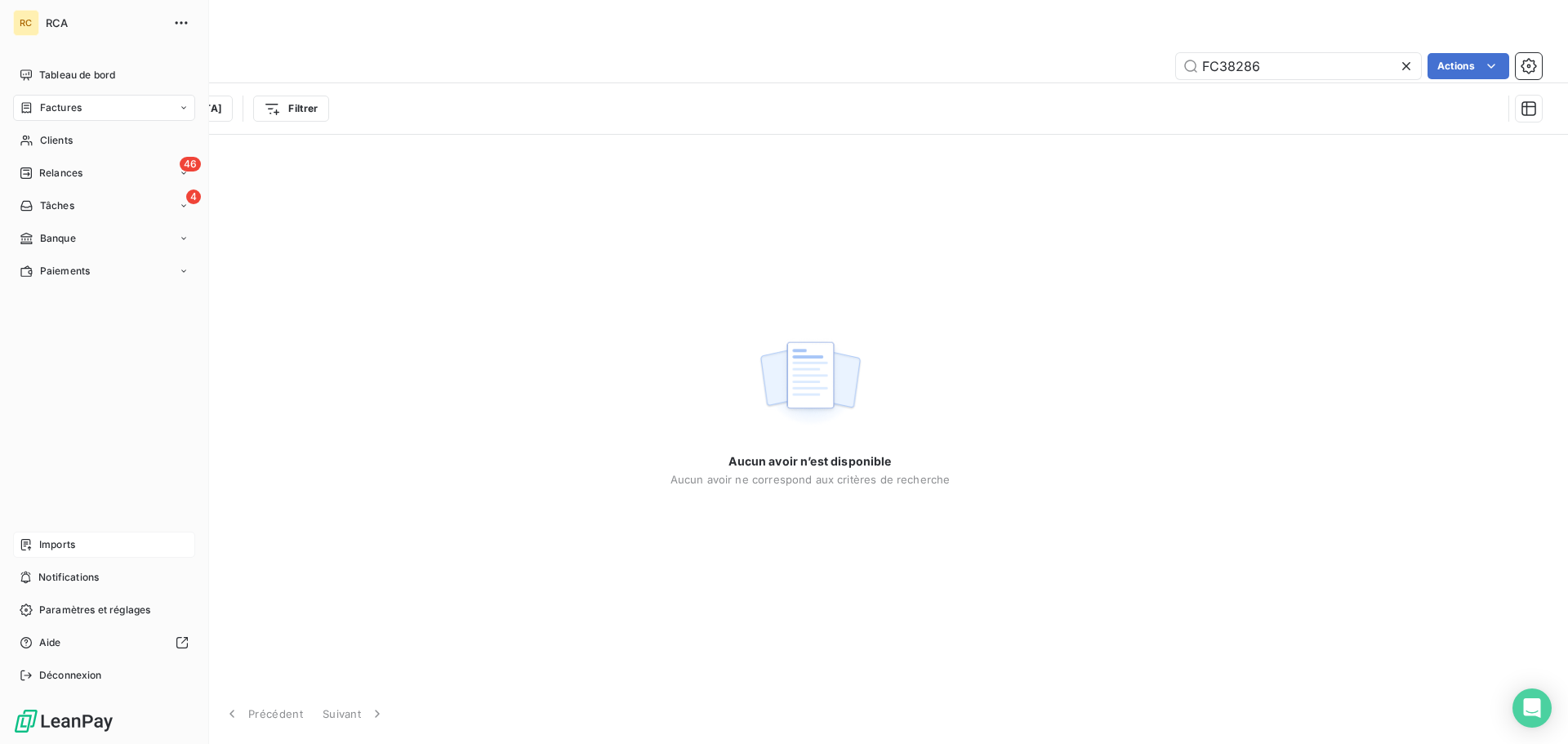
click at [84, 111] on div "Factures" at bounding box center [104, 107] width 183 height 26
click at [49, 112] on span "Factures" at bounding box center [61, 107] width 42 height 15
click at [49, 141] on span "Factures" at bounding box center [61, 140] width 42 height 15
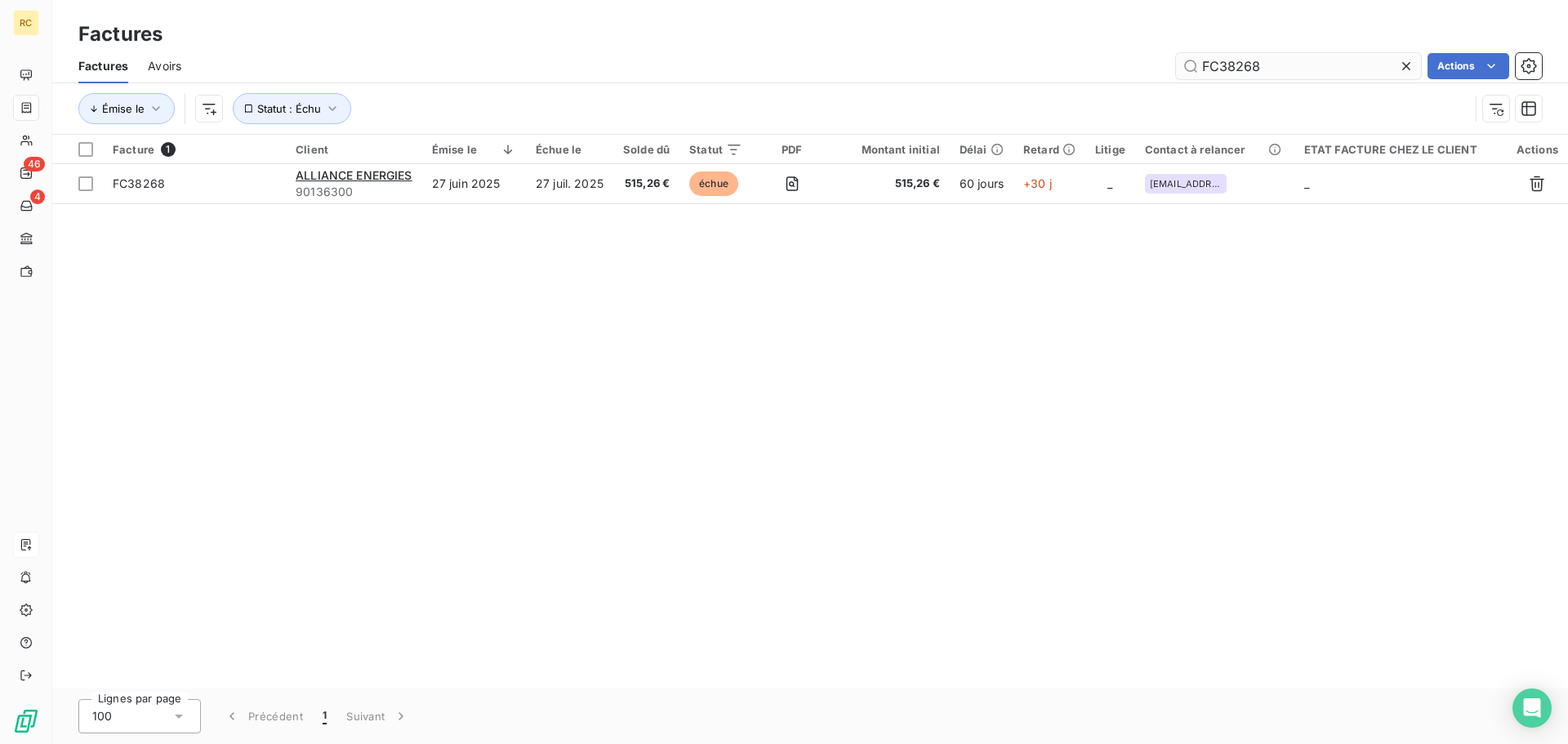
click at [1289, 69] on input "FC38268" at bounding box center [1298, 66] width 245 height 26
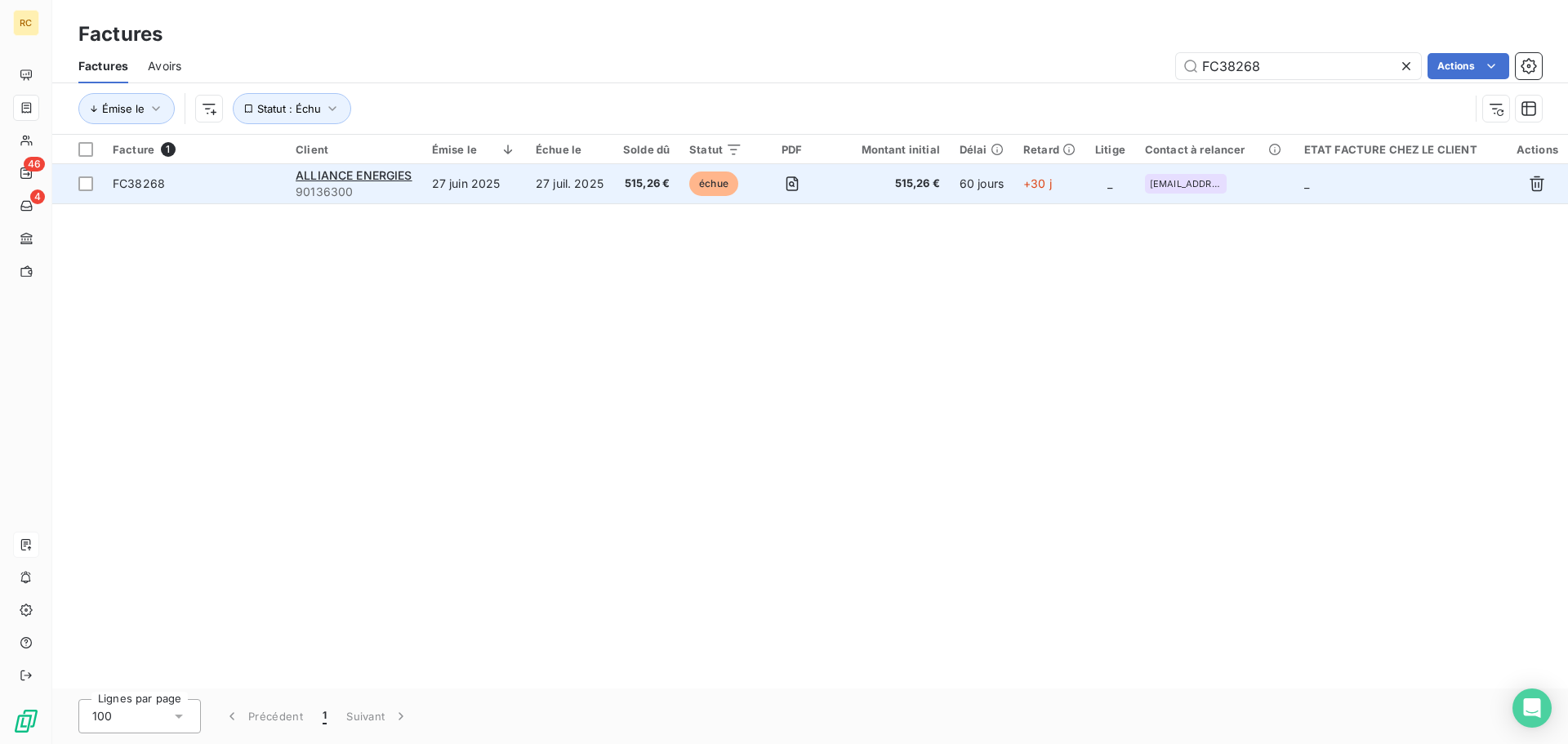
click at [132, 185] on span "FC38268" at bounding box center [139, 184] width 53 height 14
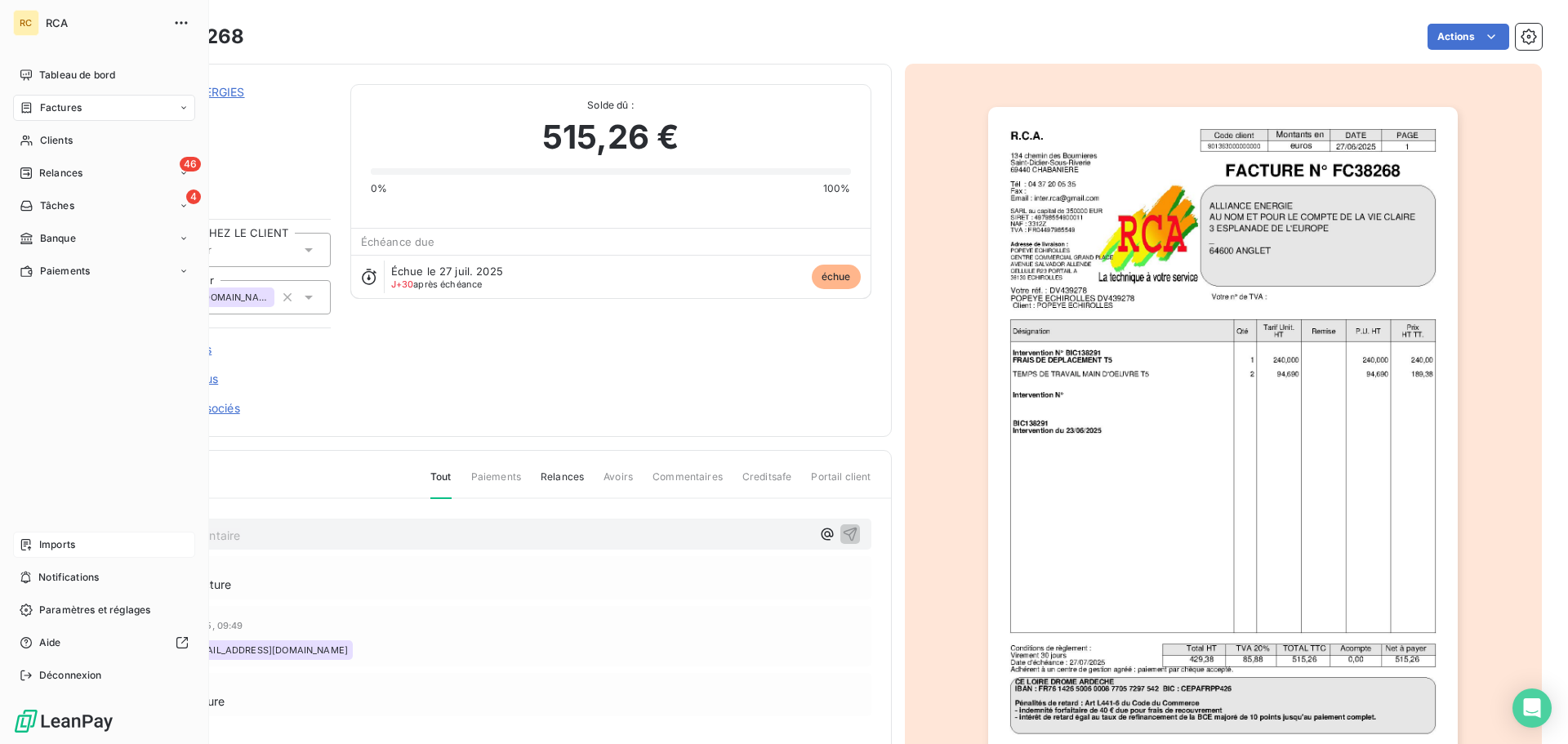
click at [39, 116] on div "Factures" at bounding box center [104, 107] width 183 height 26
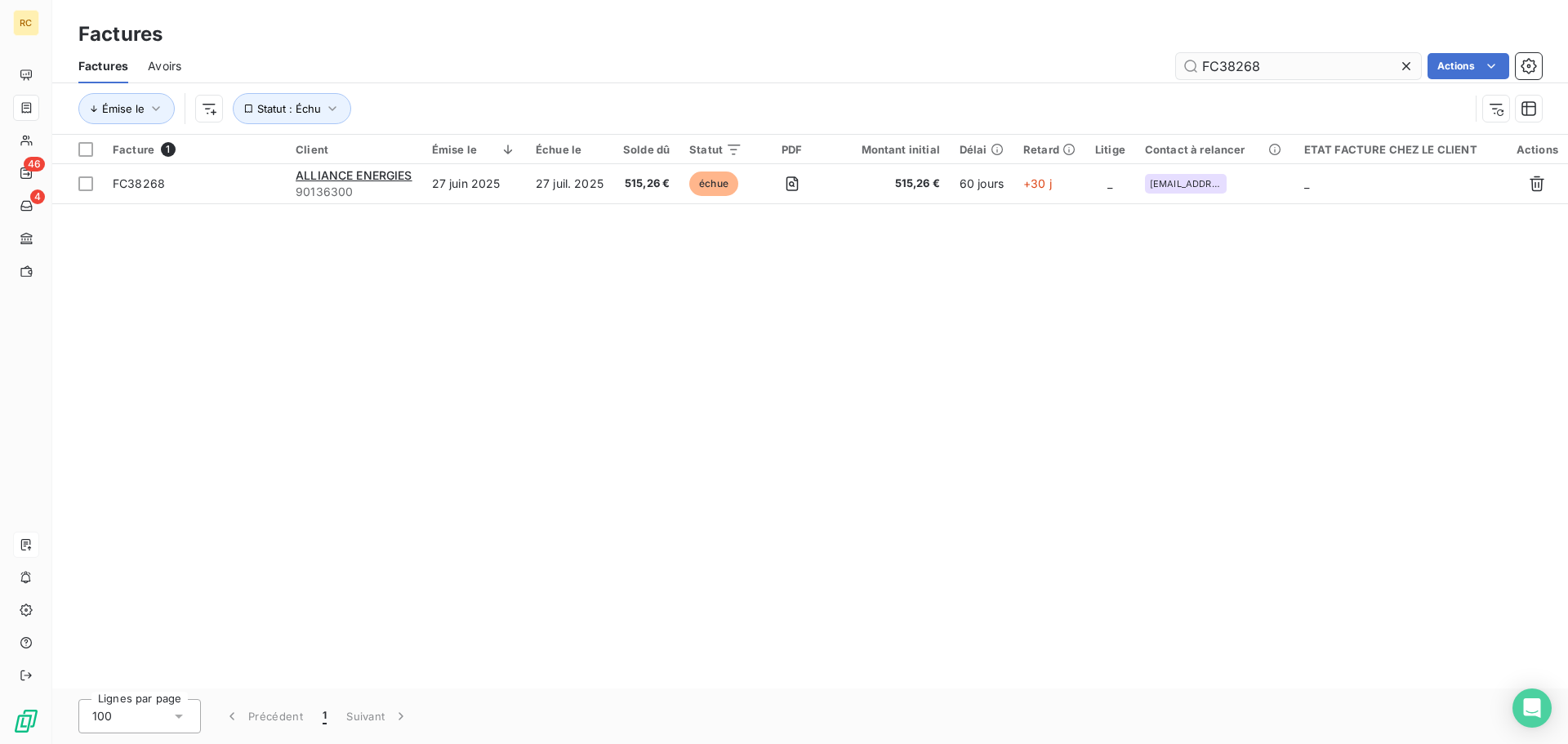
click at [1280, 66] on input "FC38268" at bounding box center [1298, 66] width 245 height 26
click at [1280, 64] on input "FC38268" at bounding box center [1298, 66] width 245 height 26
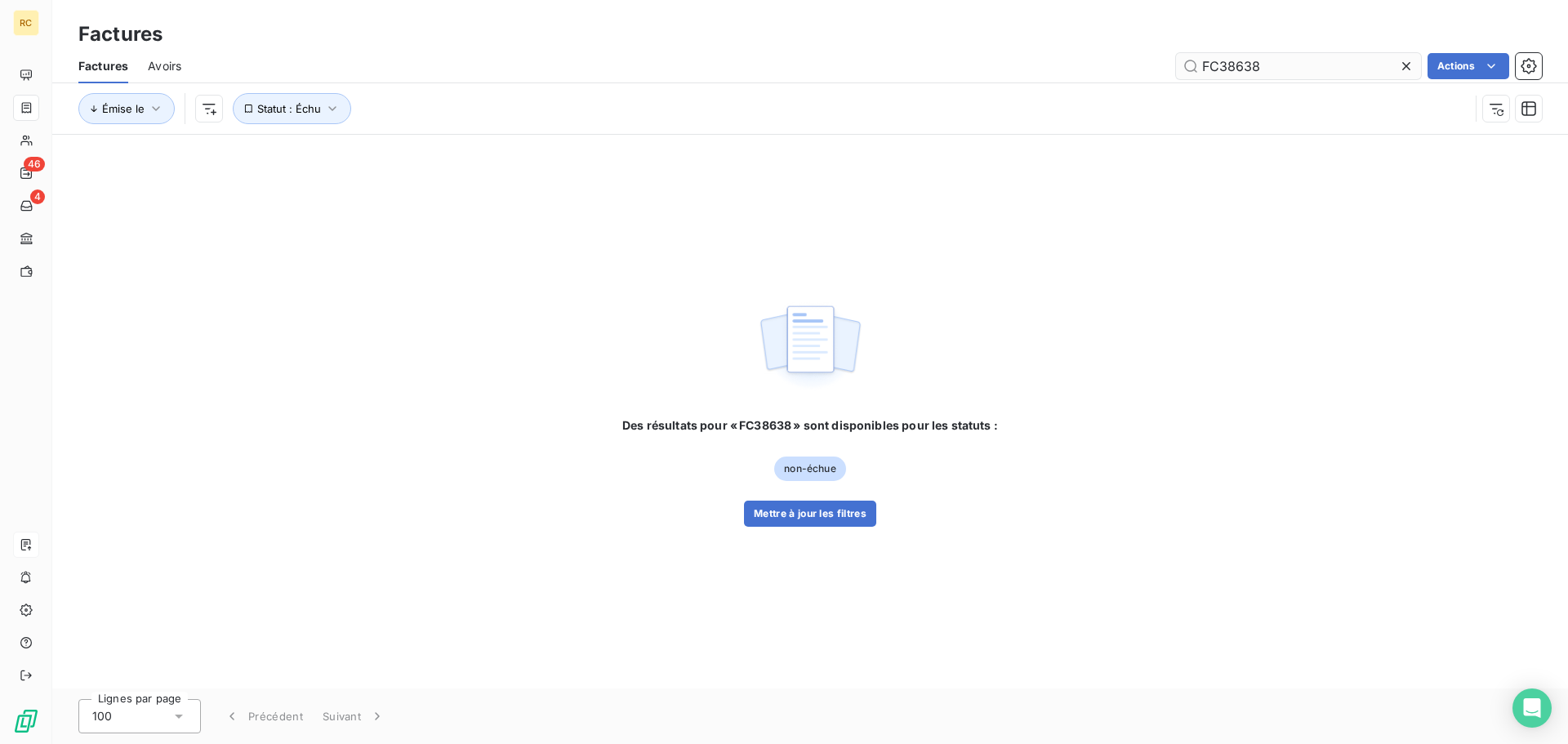
type input "FC38638"
click at [818, 525] on button "Mettre à jour les filtres" at bounding box center [810, 514] width 132 height 26
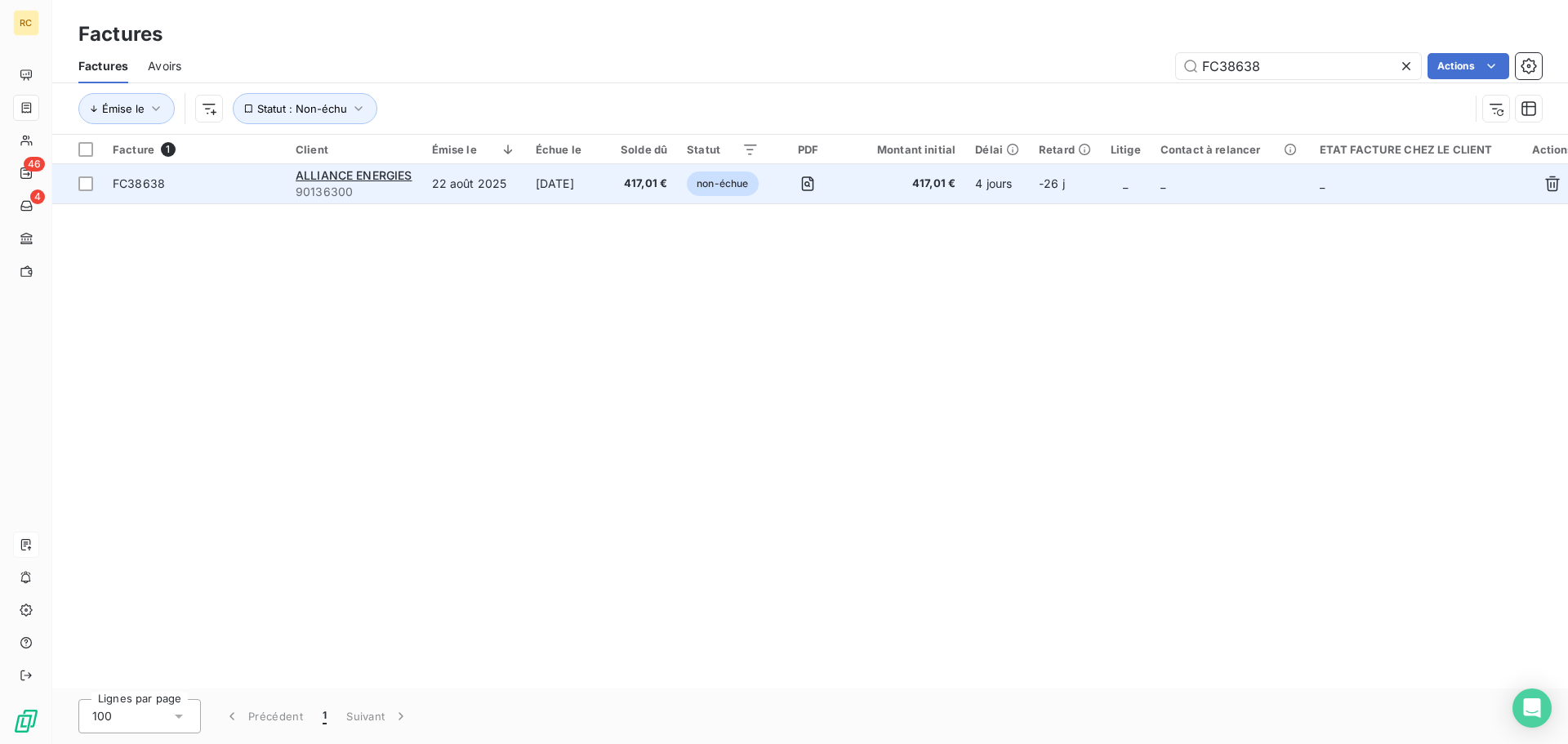
click at [166, 182] on span "FC38638" at bounding box center [195, 184] width 164 height 16
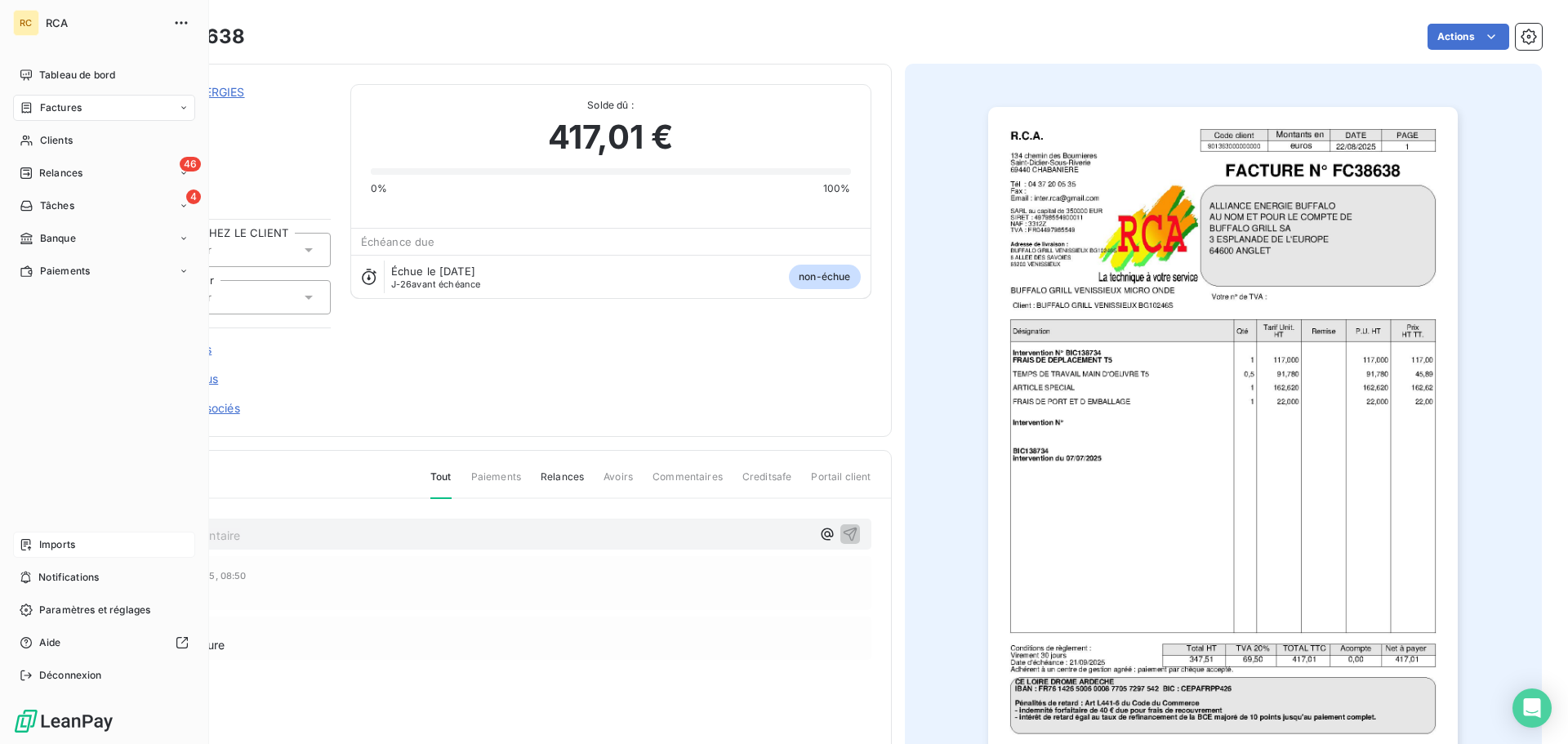
click at [56, 111] on span "Factures" at bounding box center [61, 107] width 42 height 15
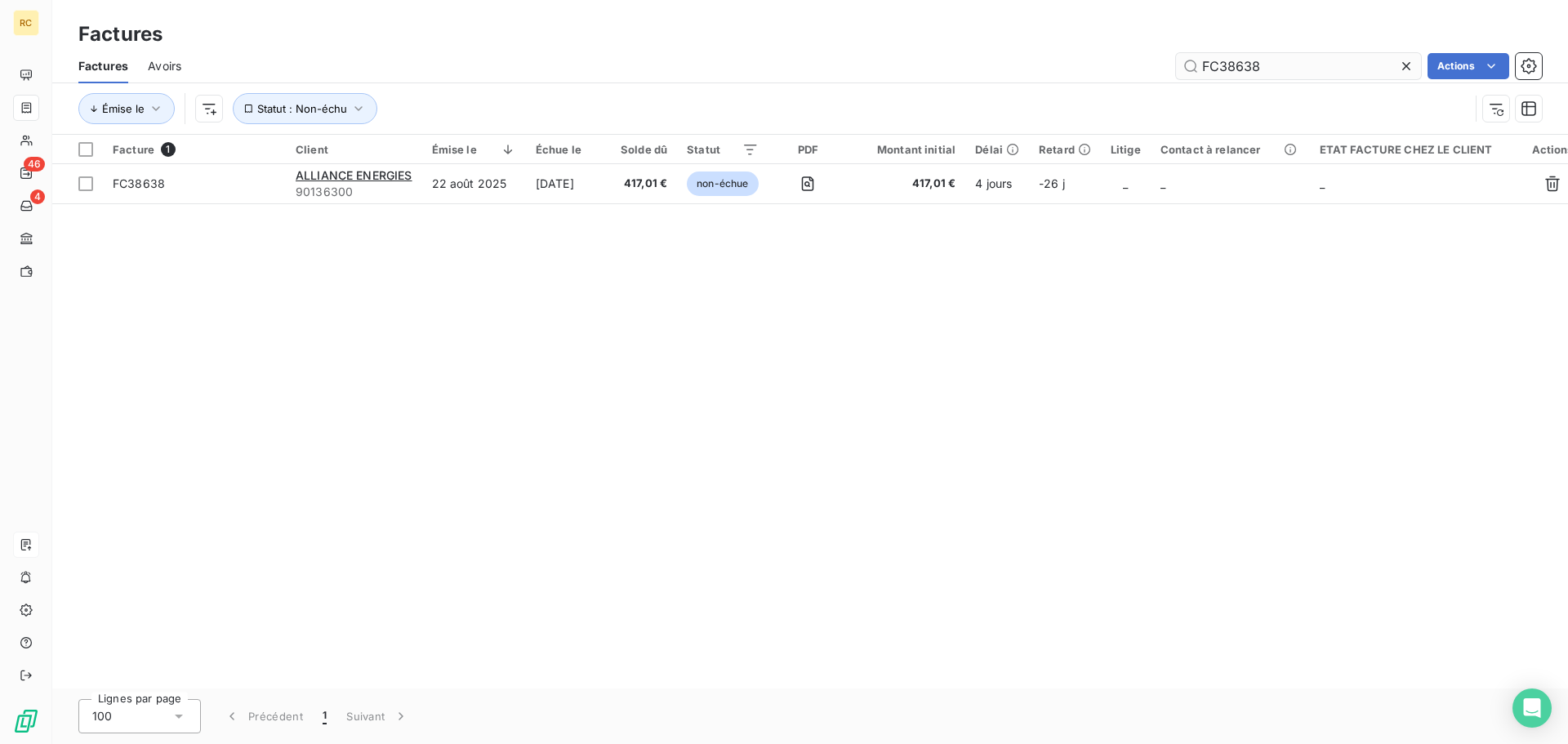
click at [1325, 66] on input "FC38638" at bounding box center [1298, 66] width 245 height 26
type input "FC38286"
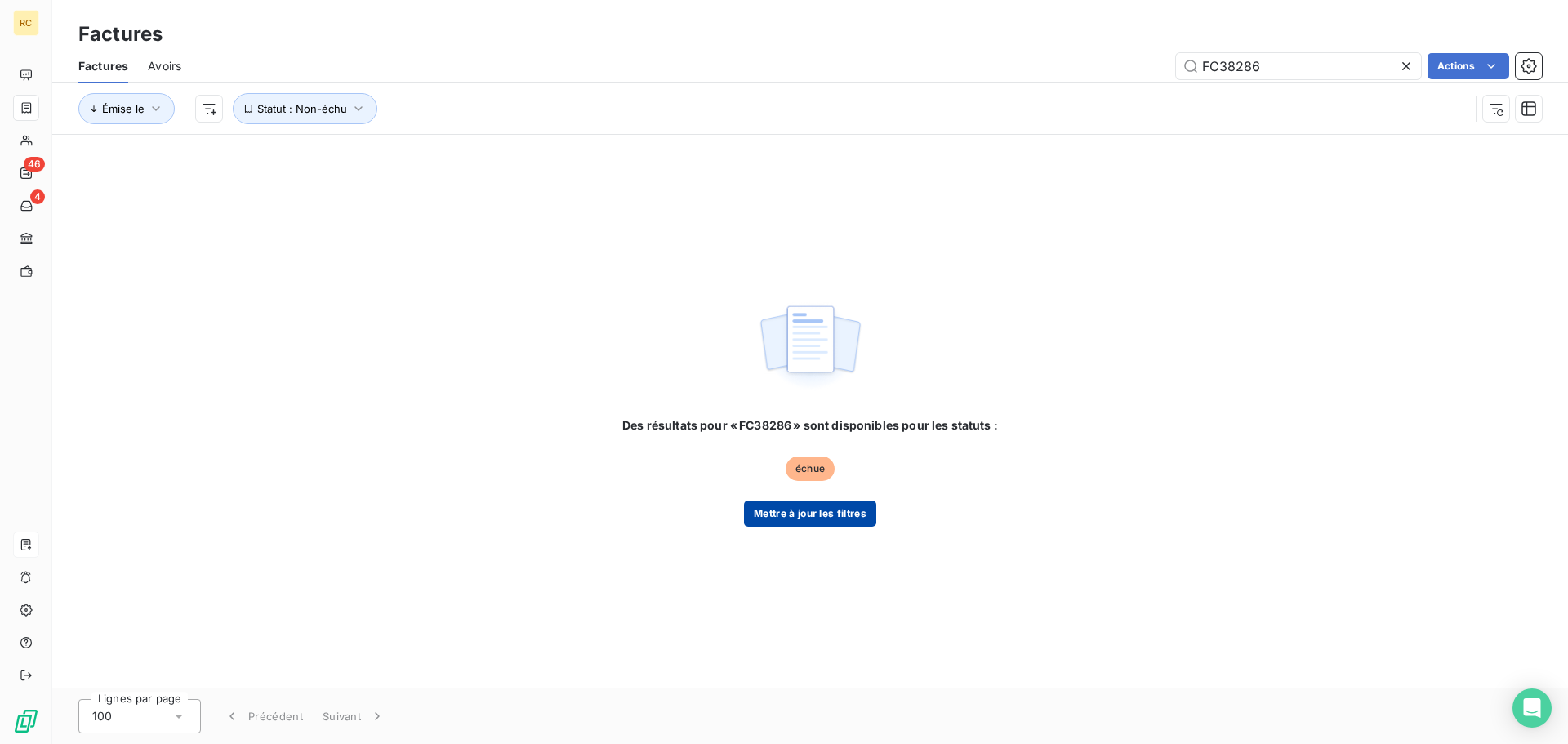
click at [817, 510] on button "Mettre à jour les filtres" at bounding box center [810, 514] width 132 height 26
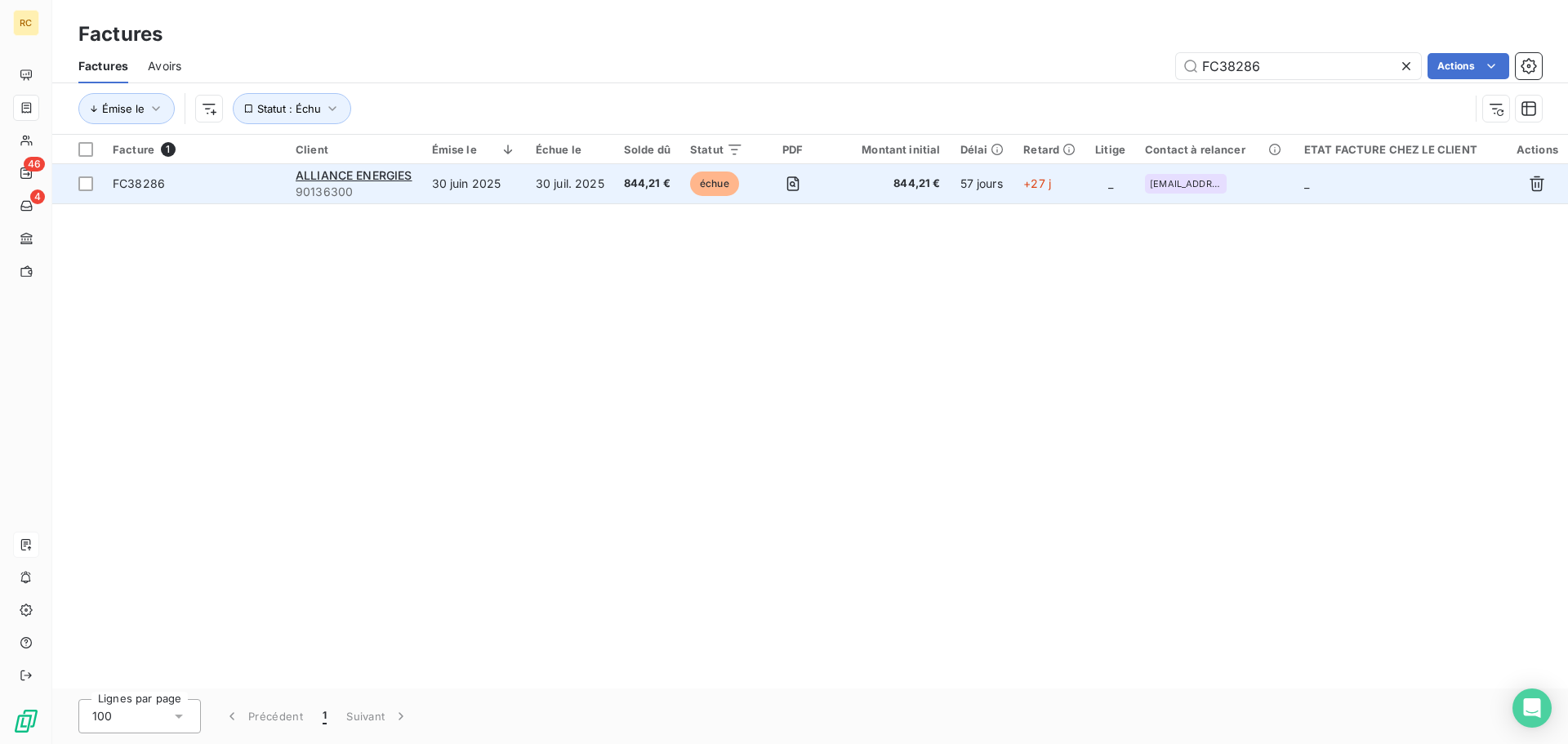
click at [163, 183] on span "FC38286" at bounding box center [139, 184] width 53 height 14
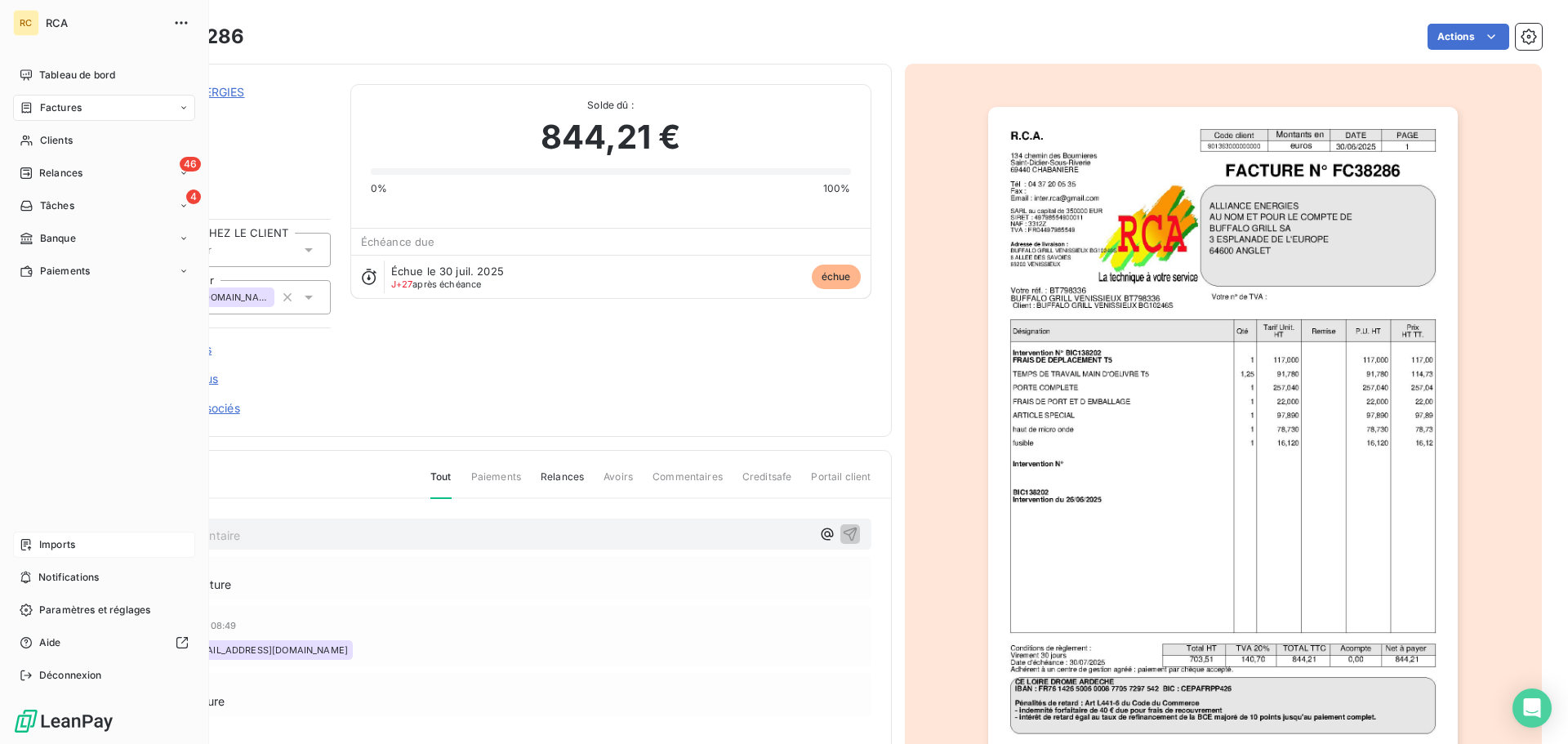
drag, startPoint x: 53, startPoint y: 108, endPoint x: 128, endPoint y: 115, distance: 75.3
click at [53, 108] on span "Factures" at bounding box center [61, 107] width 42 height 15
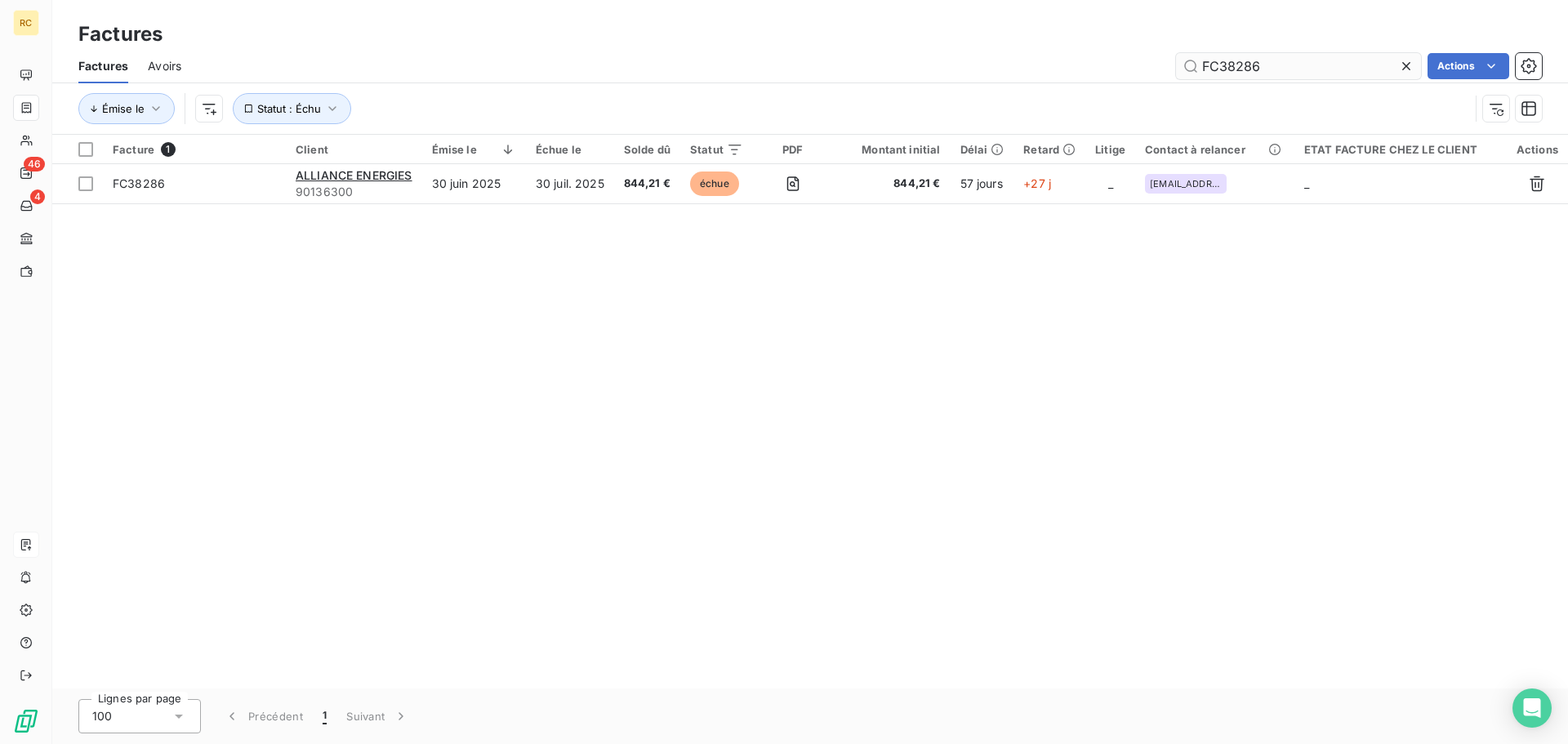
click at [1344, 73] on input "FC38286" at bounding box center [1298, 66] width 245 height 26
type input "FC38638"
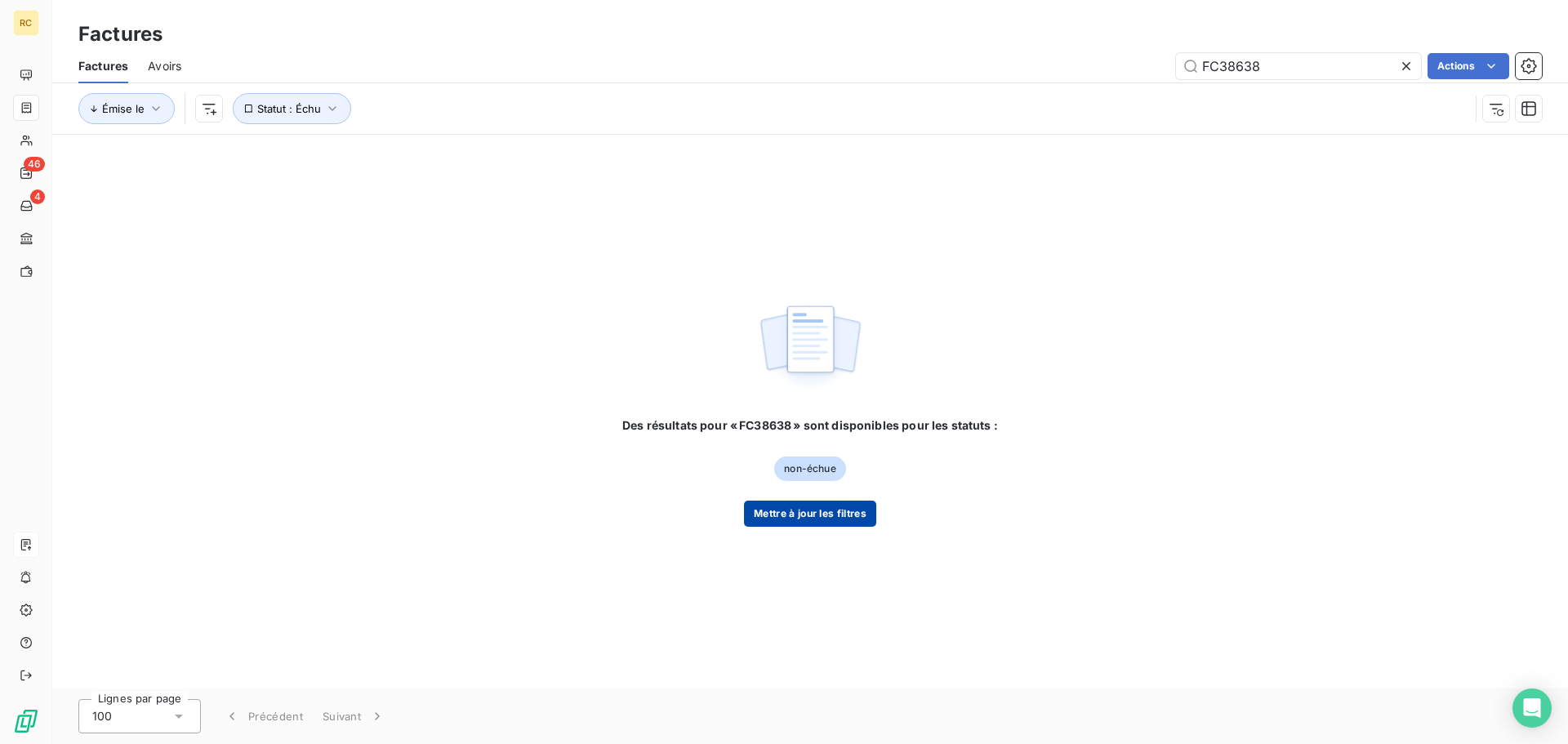
click at [789, 520] on button "Mettre à jour les filtres" at bounding box center [810, 514] width 132 height 26
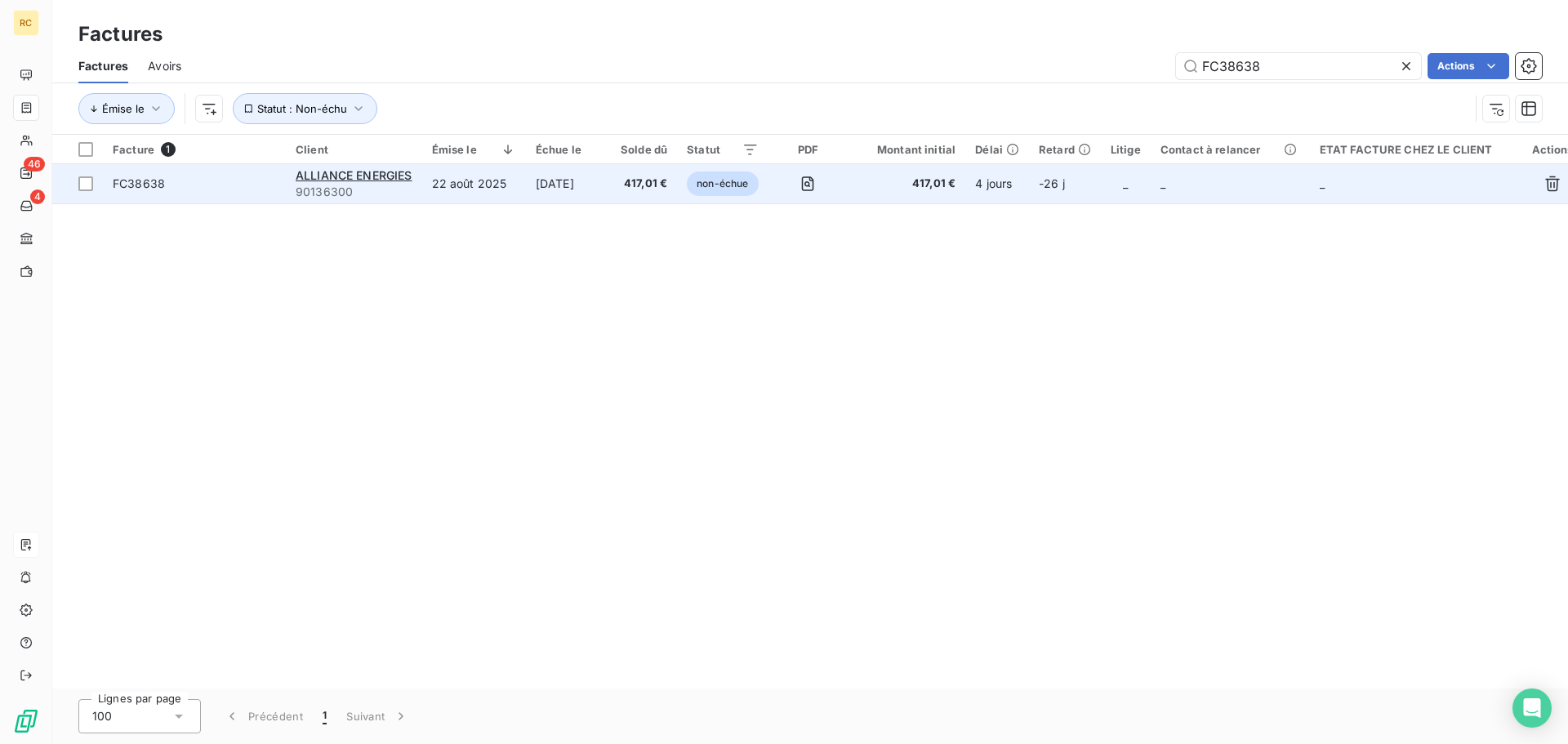
click at [188, 181] on span "FC38638" at bounding box center [195, 184] width 164 height 16
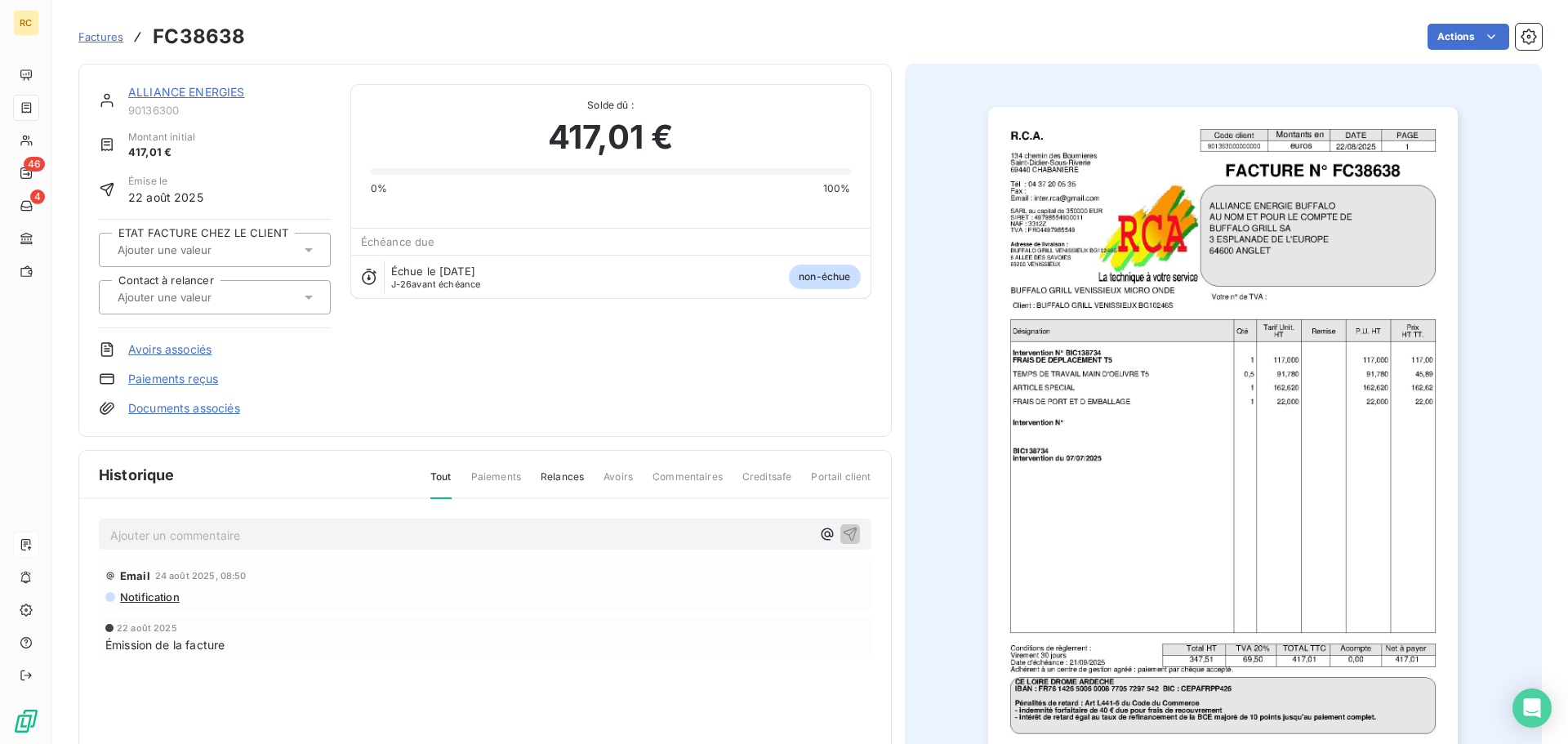
click at [178, 353] on link "Avoirs associés" at bounding box center [170, 349] width 83 height 16
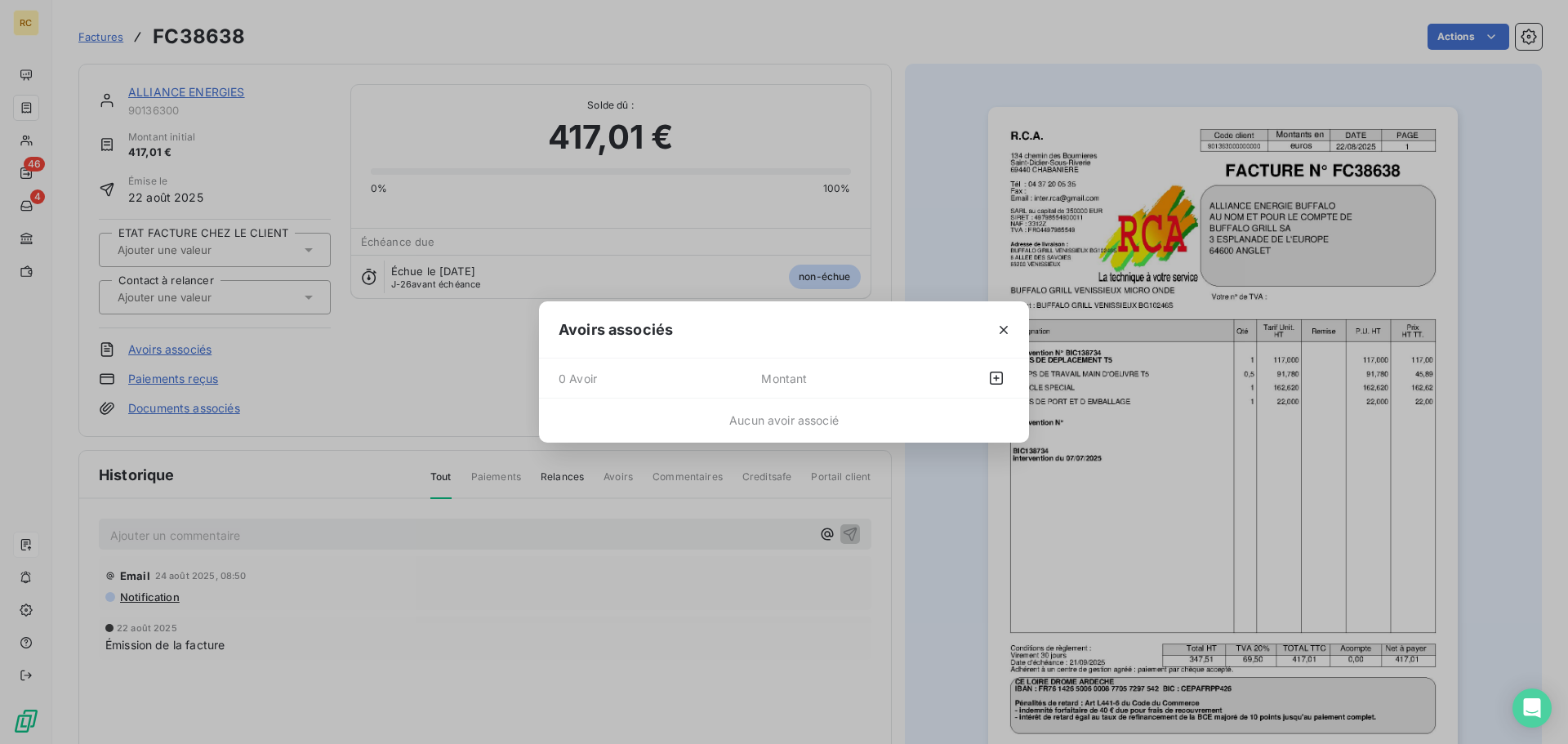
drag, startPoint x: 1001, startPoint y: 327, endPoint x: 550, endPoint y: 299, distance: 451.9
click at [1002, 327] on icon "button" at bounding box center [1004, 329] width 8 height 8
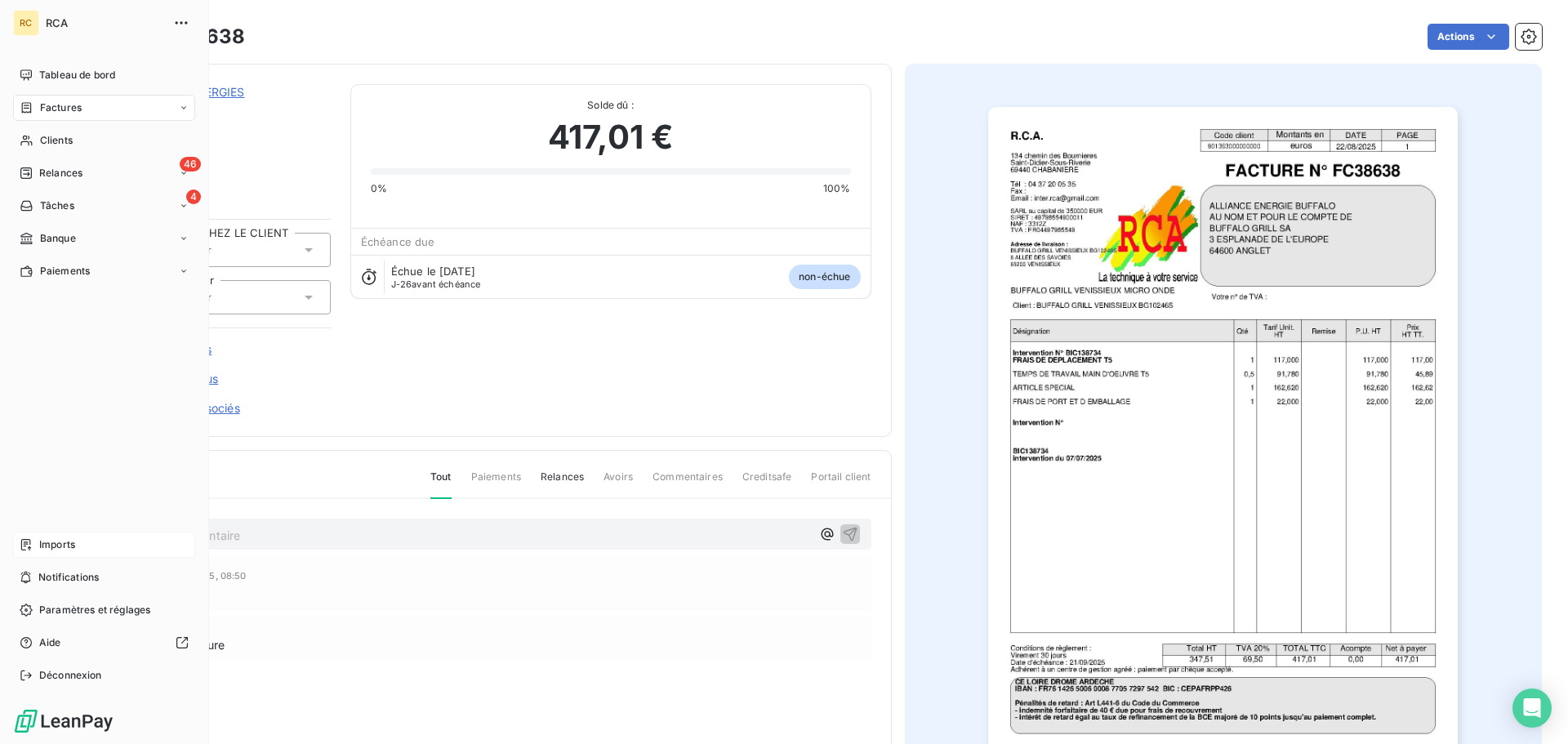
click at [51, 105] on span "Factures" at bounding box center [61, 107] width 42 height 15
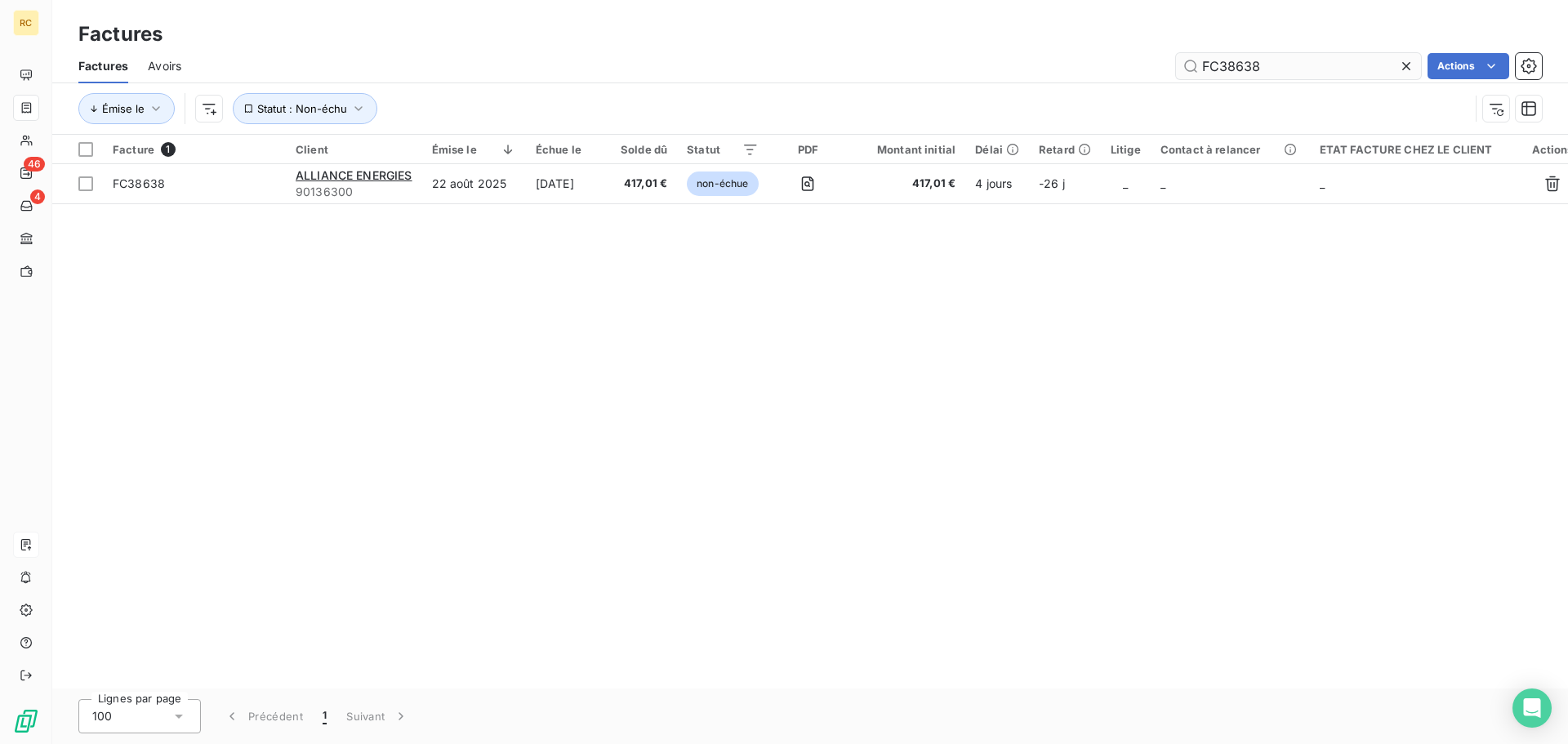
click at [1317, 60] on input "FC38638" at bounding box center [1298, 66] width 245 height 26
click at [1317, 59] on input "FC38638" at bounding box center [1298, 66] width 245 height 26
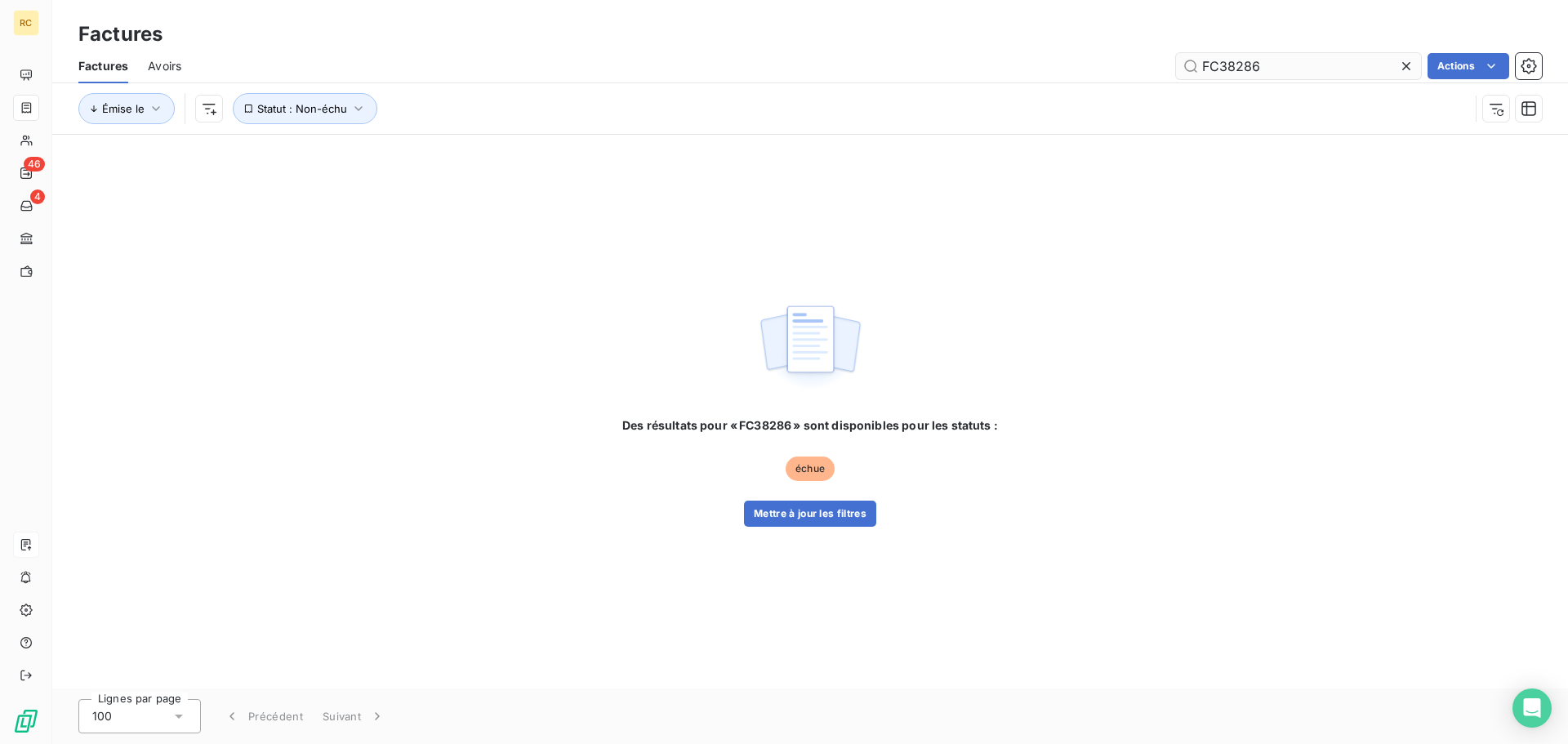
type input "FC38286"
click at [796, 508] on button "Mettre à jour les filtres" at bounding box center [810, 514] width 132 height 26
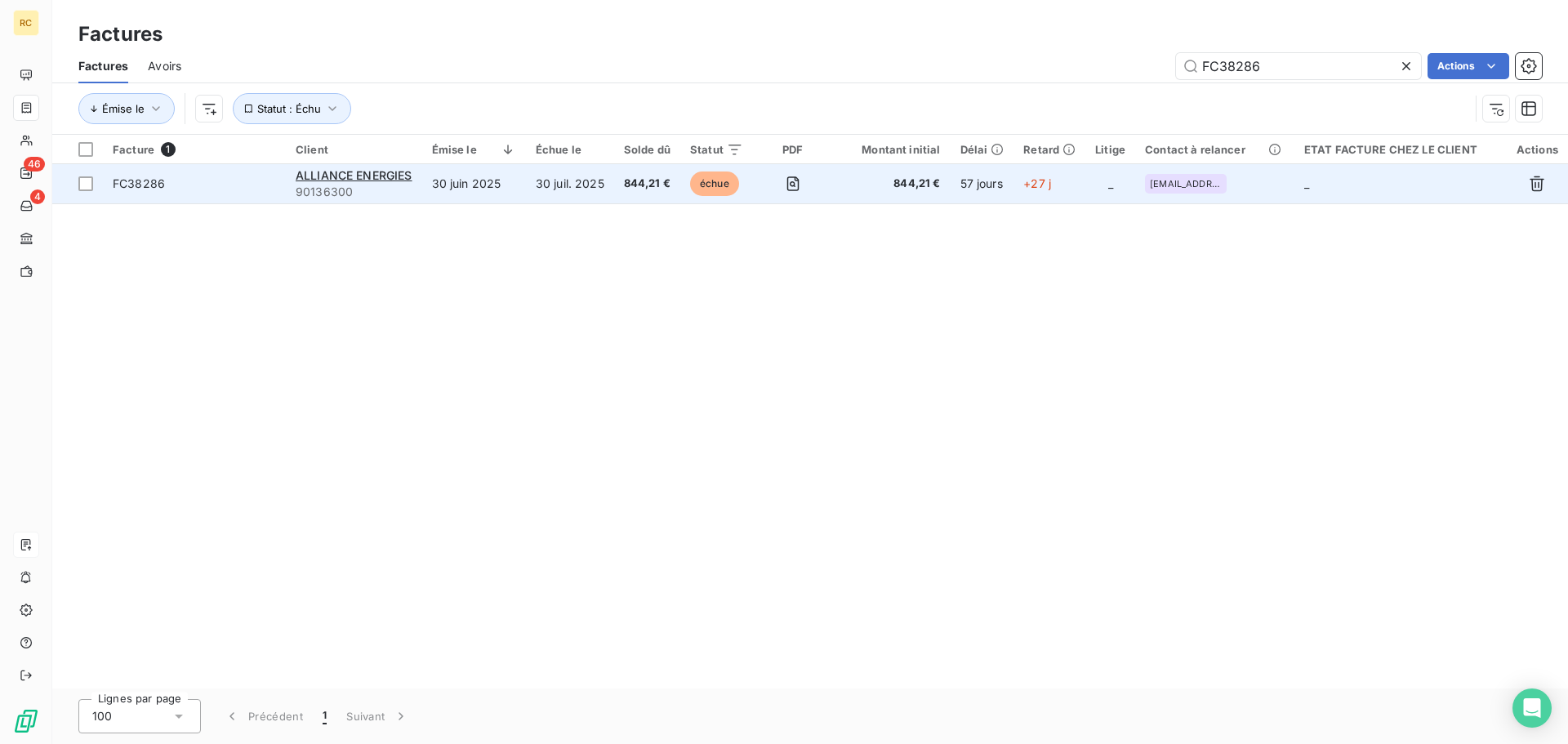
click at [164, 186] on span "FC38286" at bounding box center [139, 184] width 53 height 14
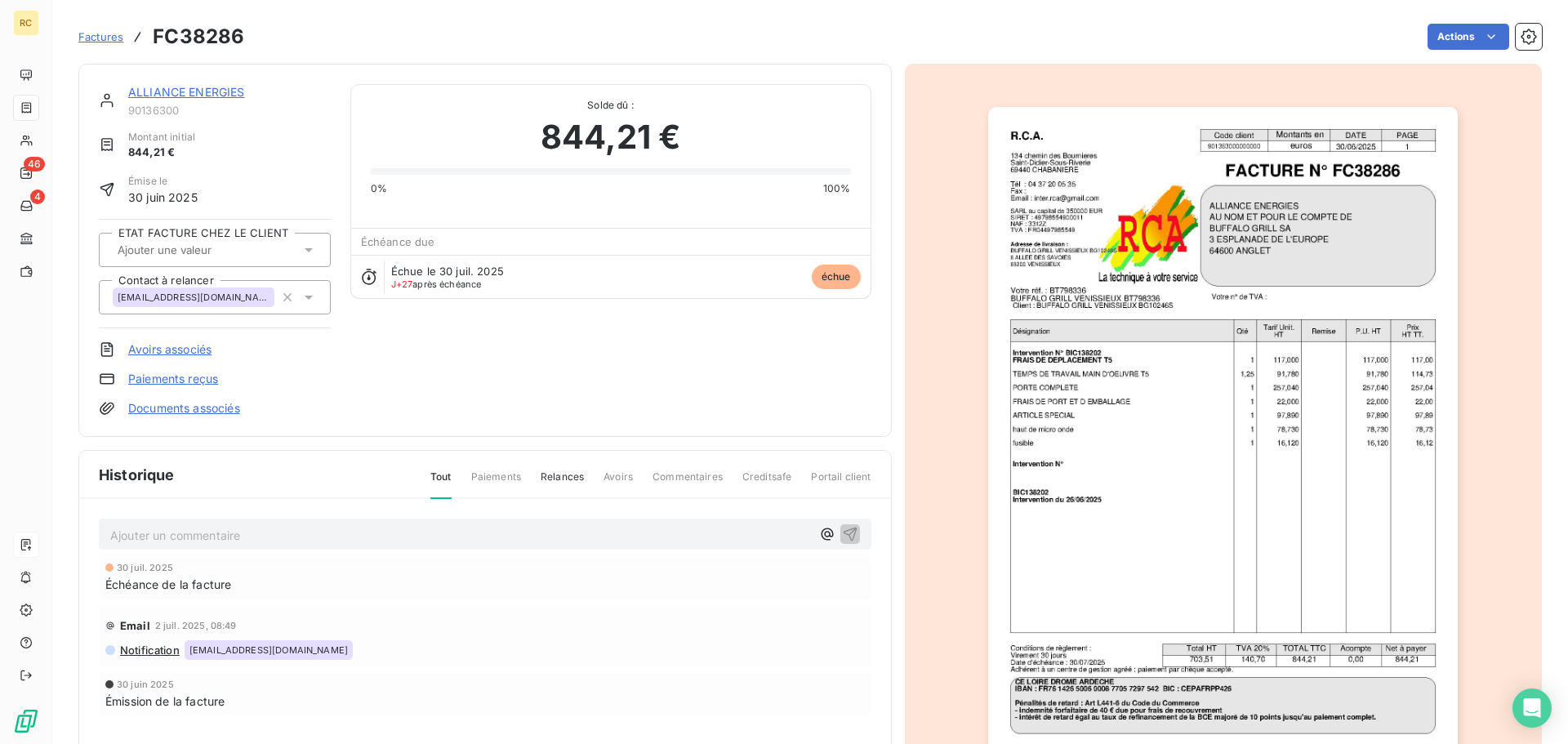
click at [192, 353] on link "Avoirs associés" at bounding box center [170, 349] width 83 height 16
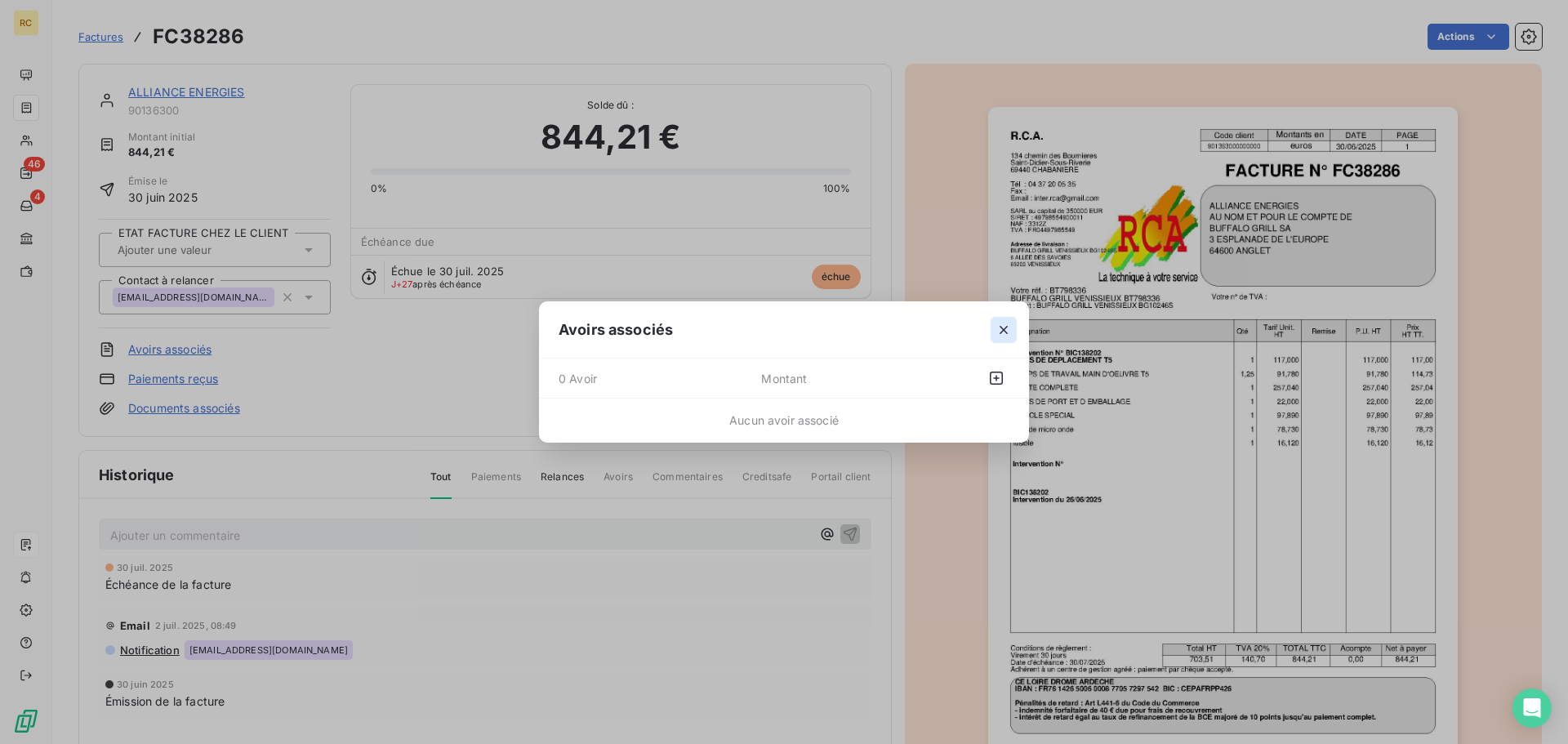
click at [999, 329] on icon "button" at bounding box center [1003, 329] width 16 height 16
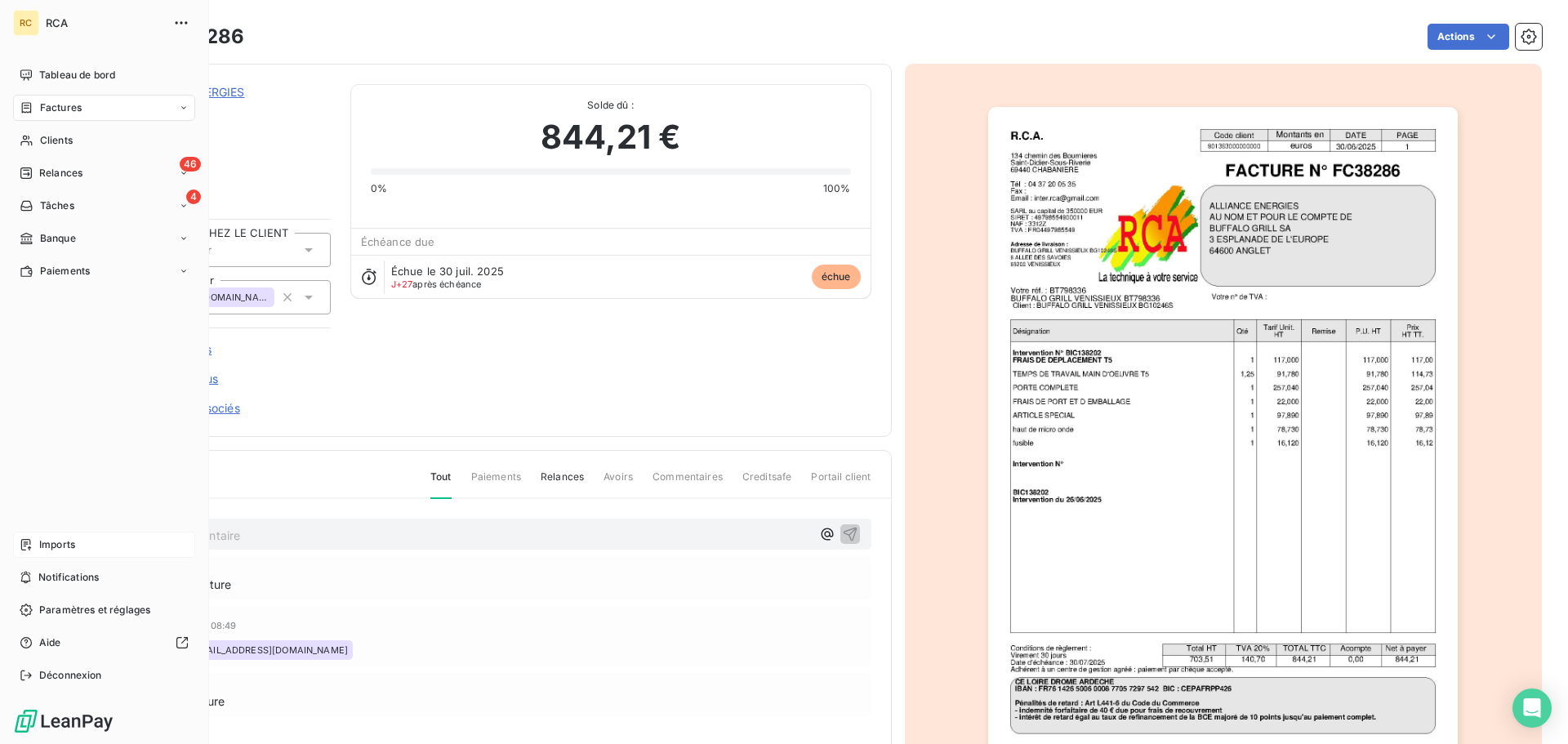
click at [43, 109] on span "Factures" at bounding box center [61, 107] width 42 height 15
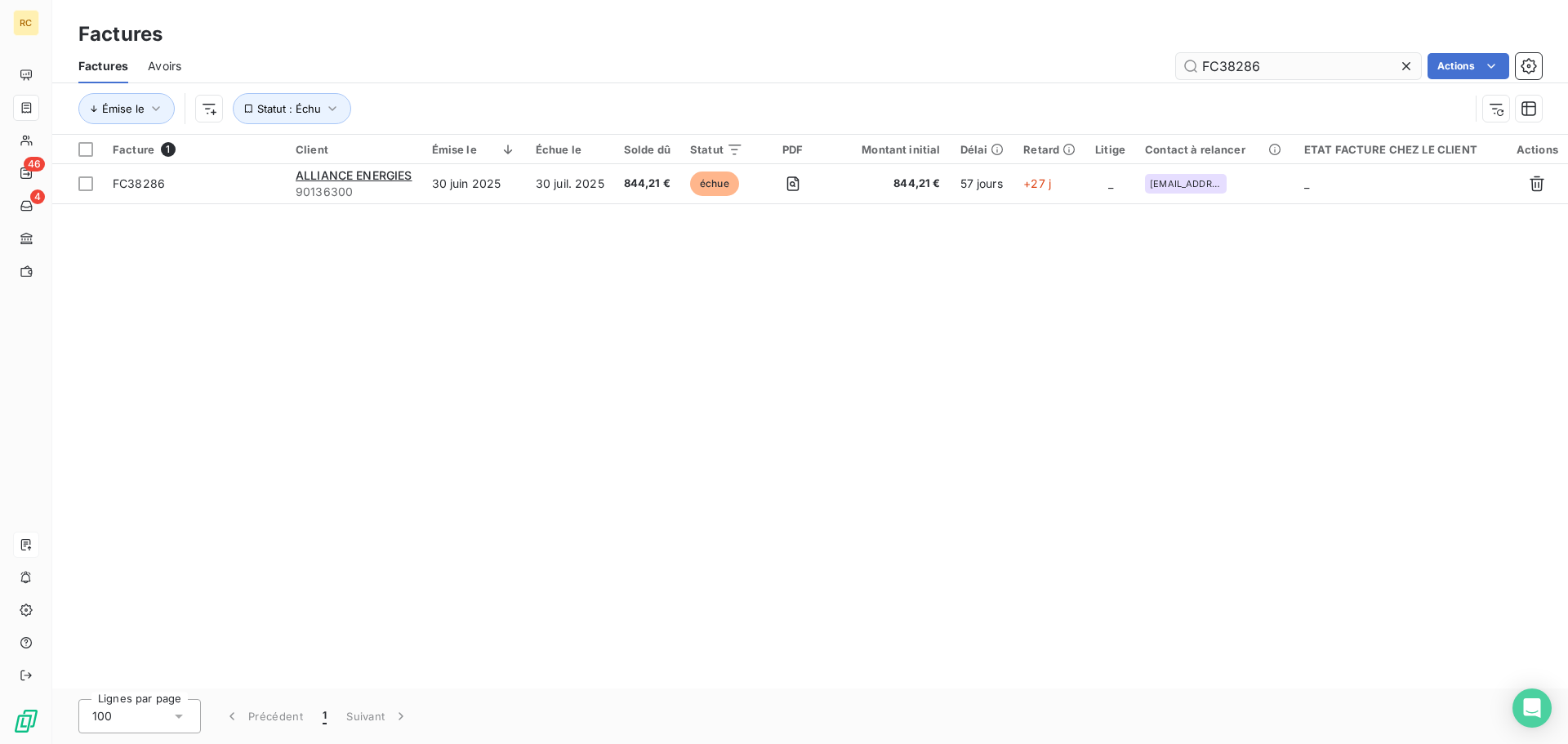
click at [1282, 64] on input "FC38286" at bounding box center [1298, 66] width 245 height 26
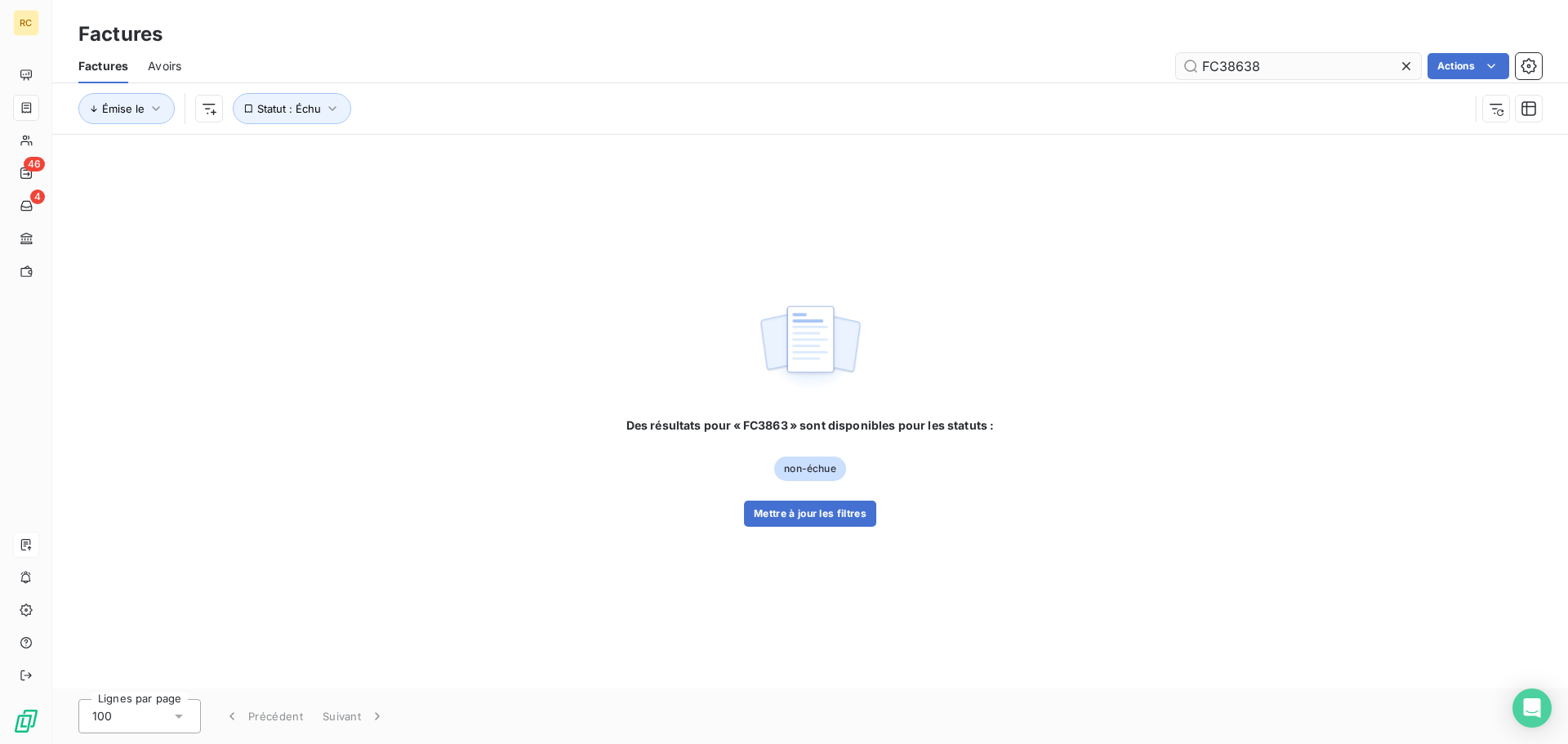
type input "FC38638"
click at [792, 526] on button "Mettre à jour les filtres" at bounding box center [810, 514] width 132 height 26
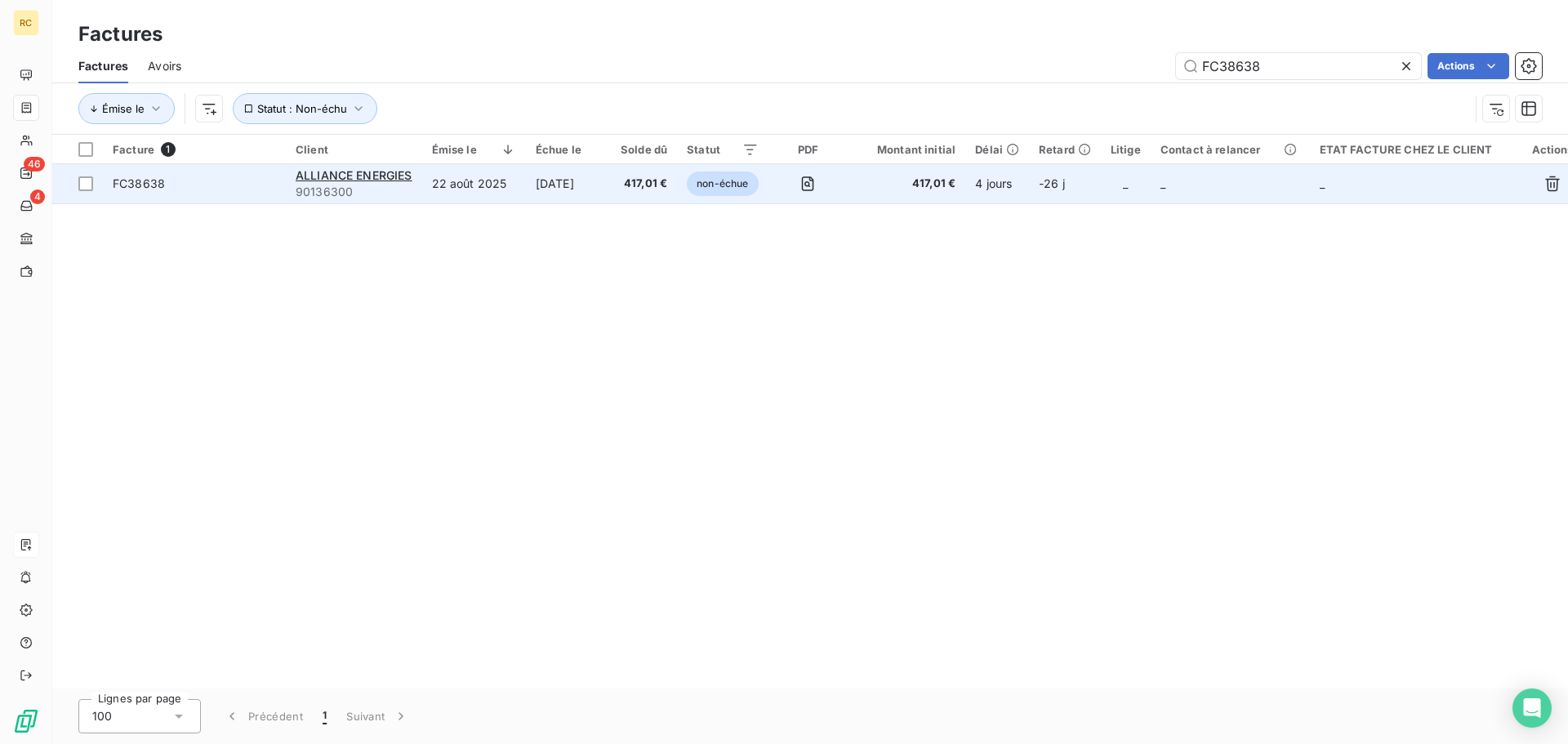
click at [148, 186] on span "FC38638" at bounding box center [139, 184] width 53 height 14
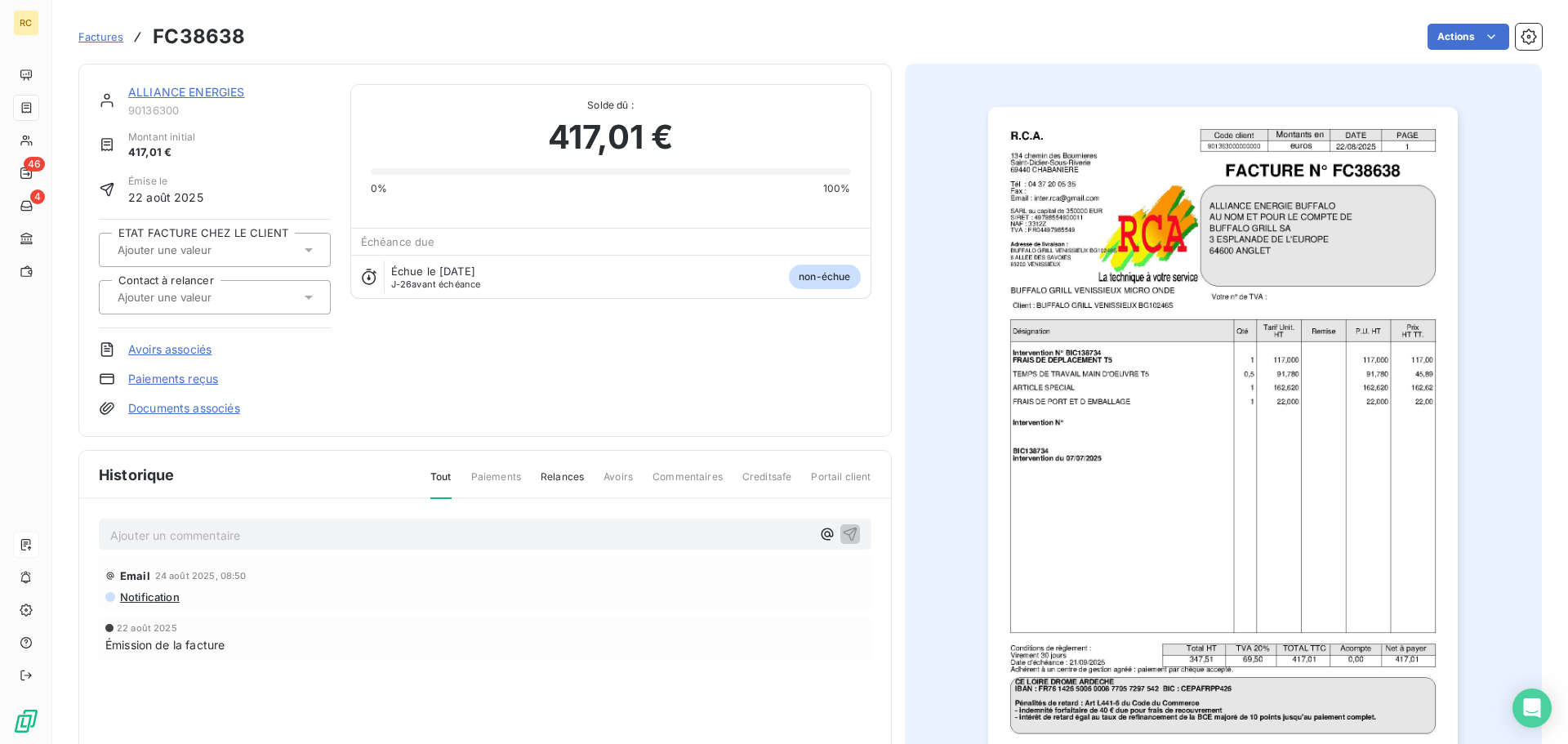
click at [191, 95] on link "ALLIANCE ENERGIES" at bounding box center [187, 92] width 117 height 14
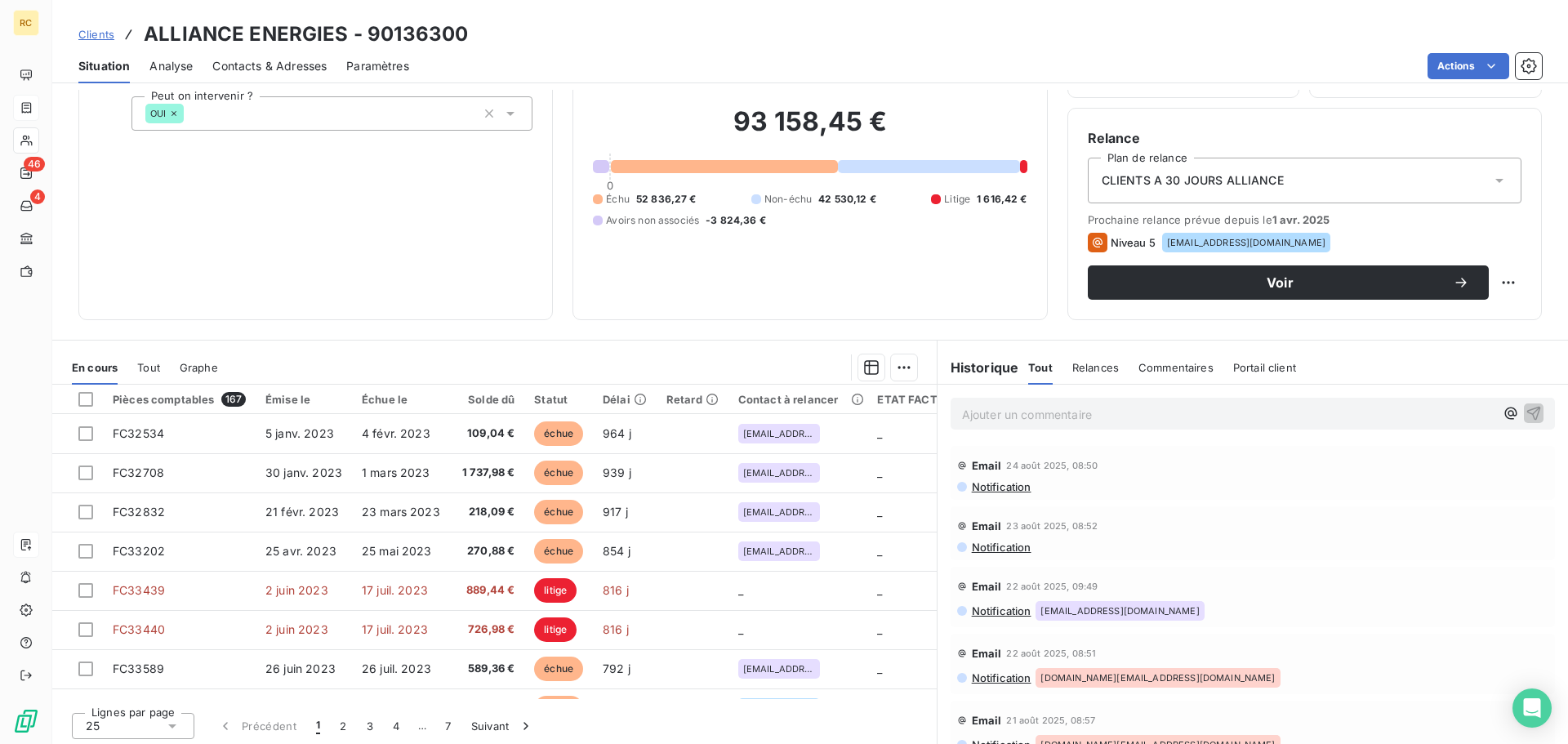
scroll to position [110, 0]
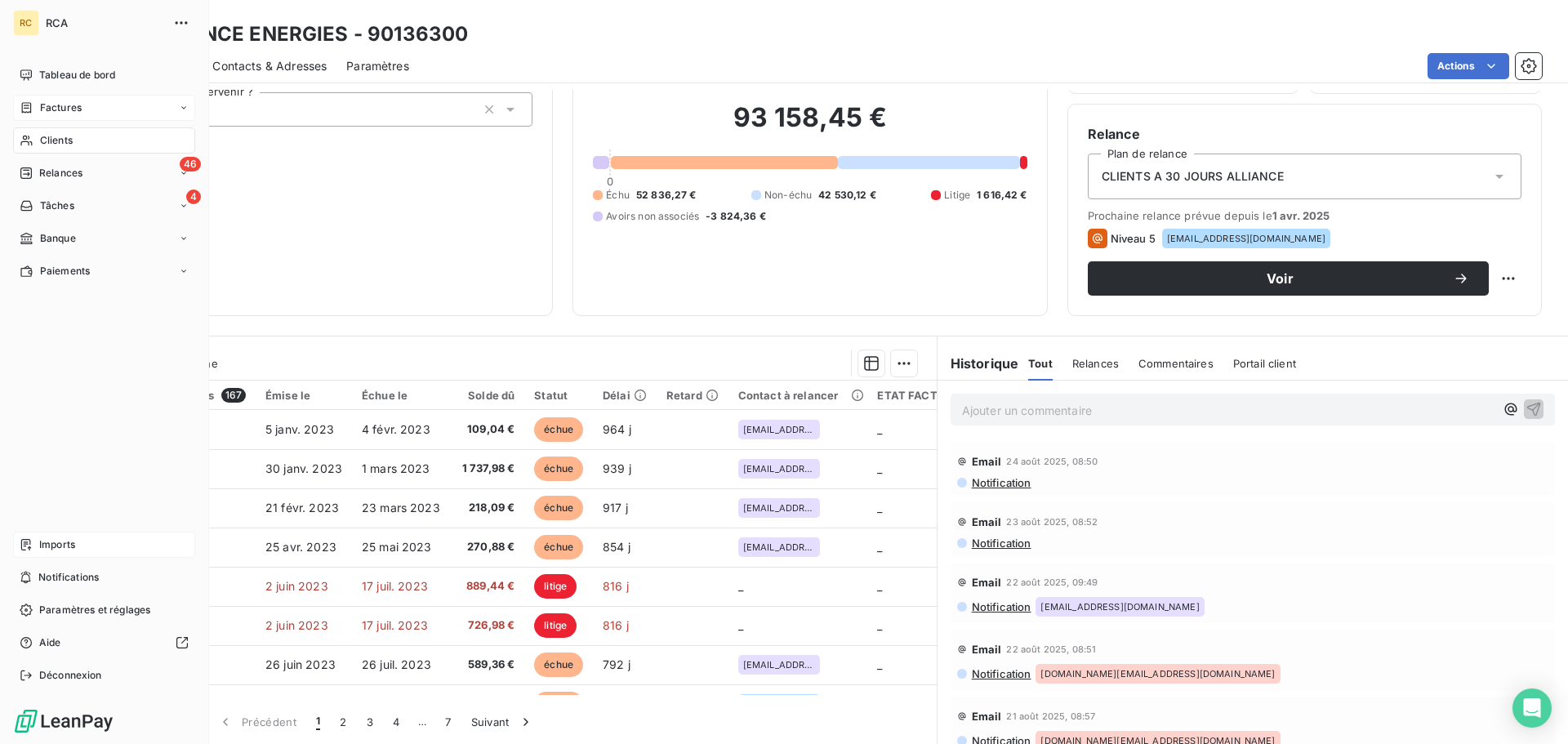
click at [25, 113] on icon at bounding box center [27, 107] width 10 height 11
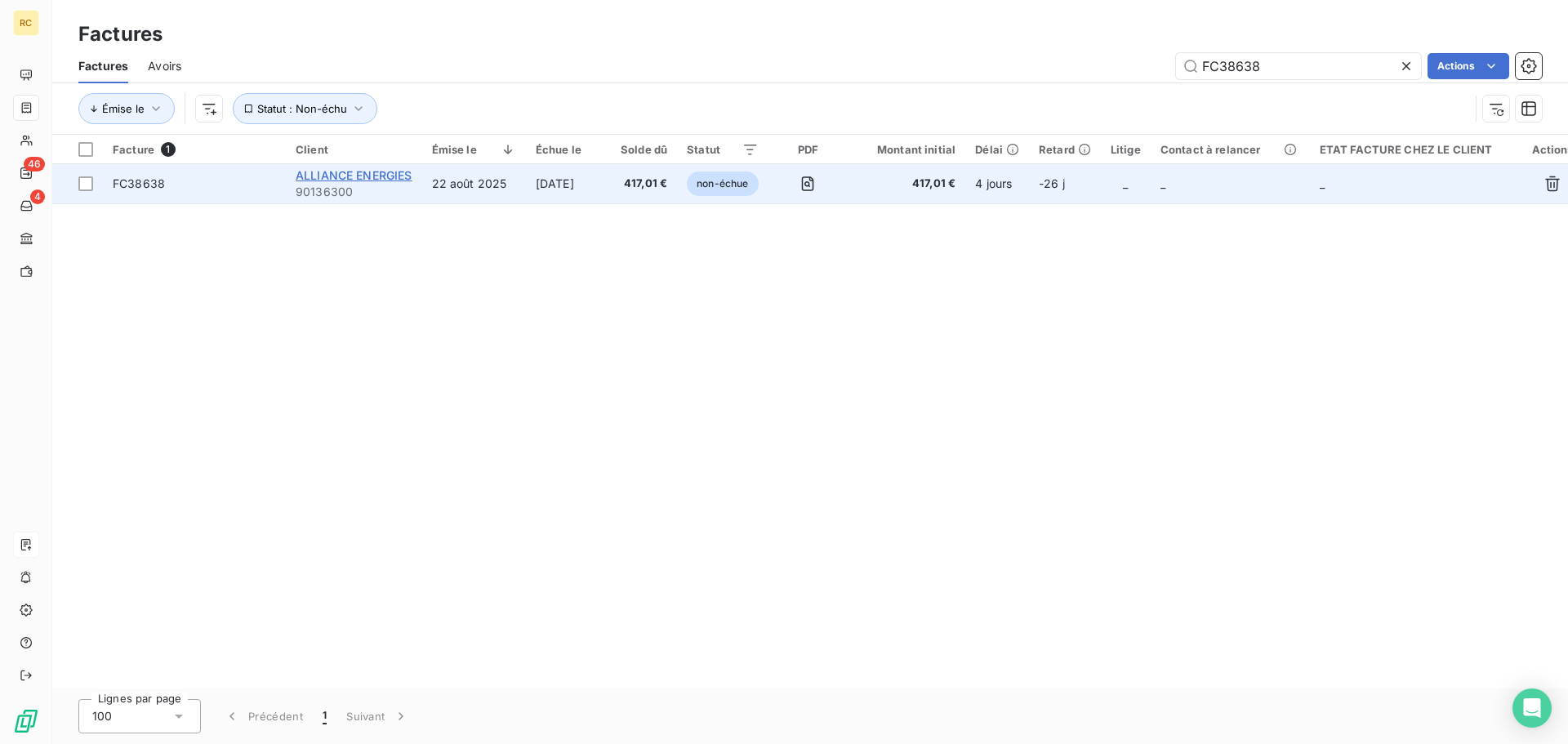
click at [371, 173] on span "ALLIANCE ENERGIES" at bounding box center [354, 176] width 117 height 14
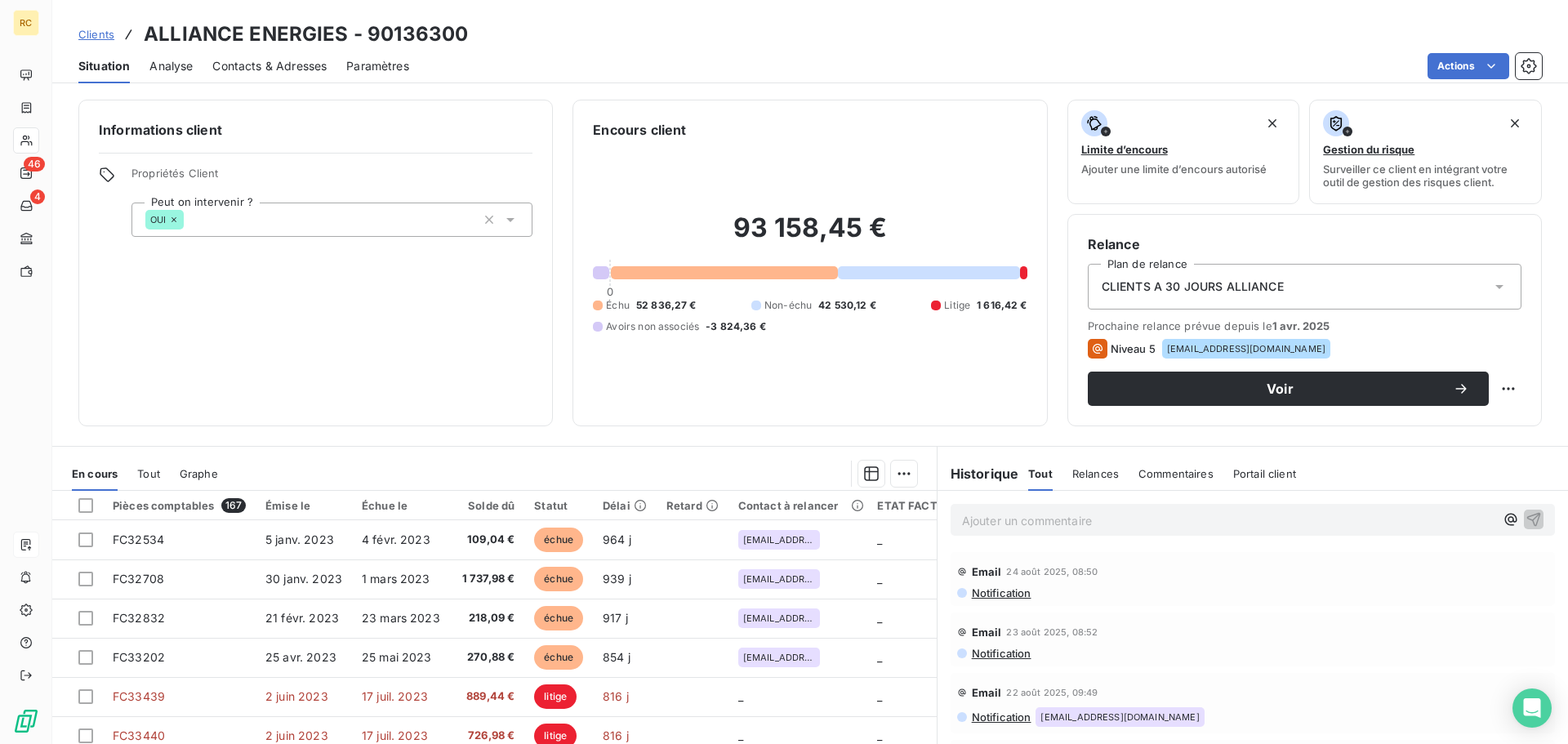
scroll to position [110, 0]
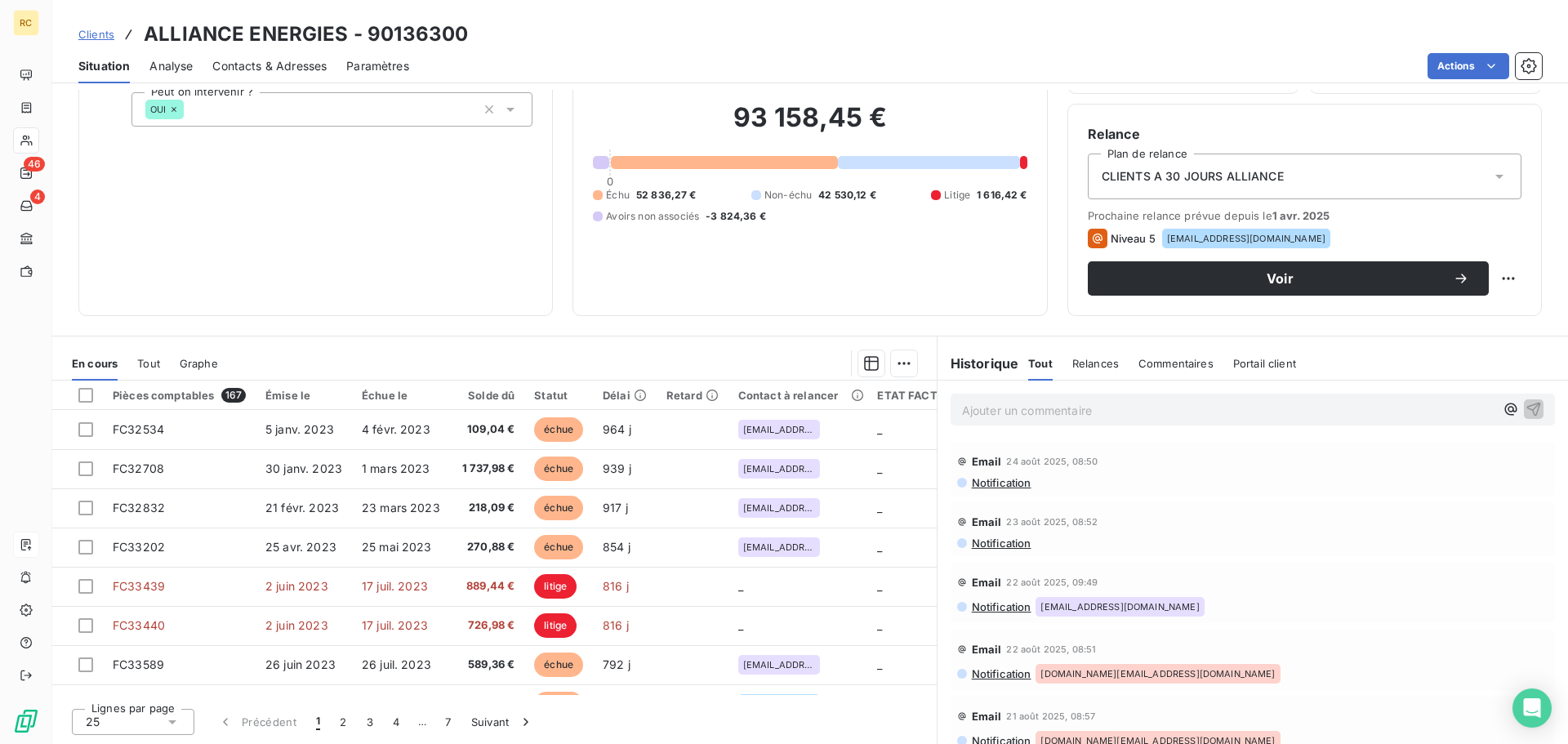
click at [155, 362] on span "Tout" at bounding box center [148, 363] width 23 height 13
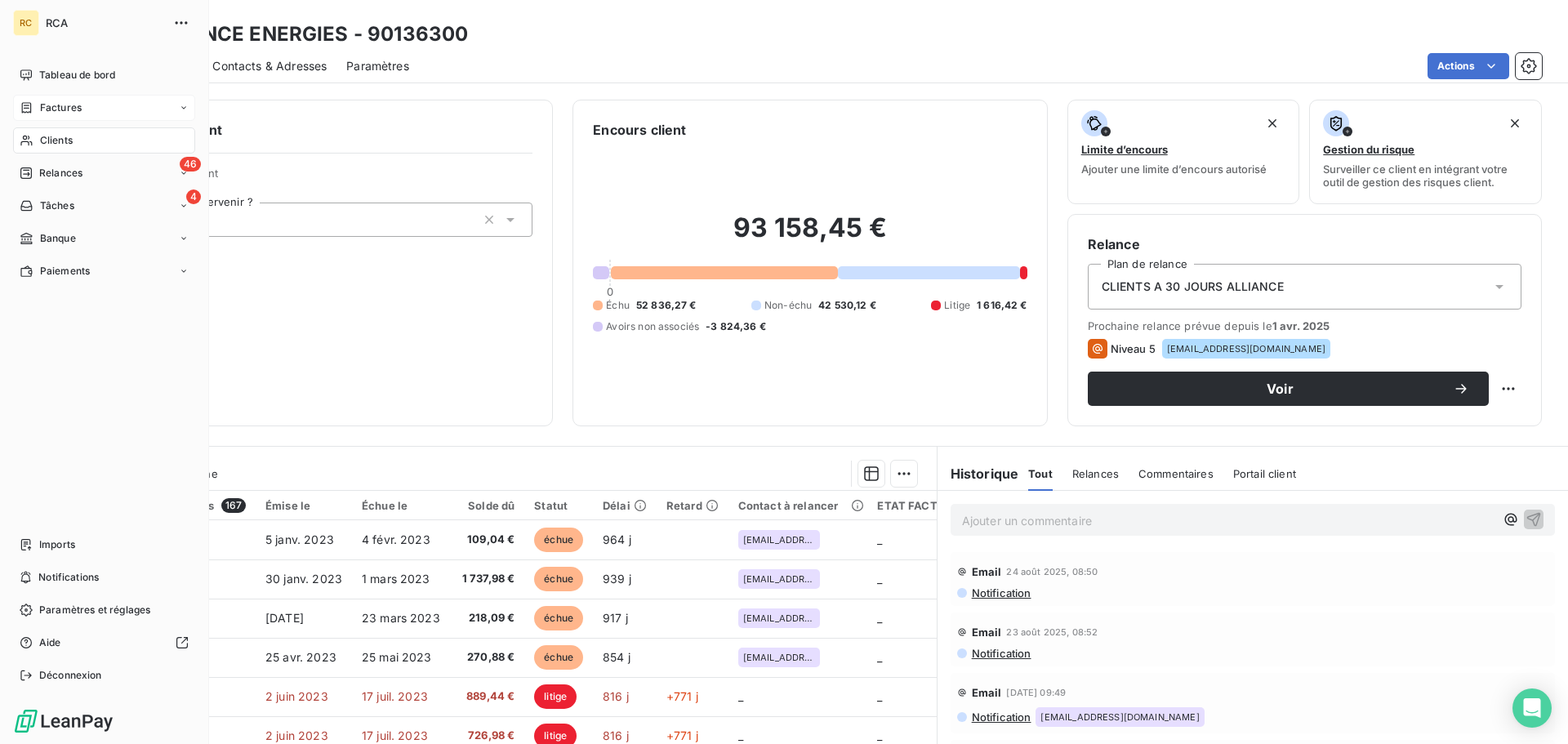
click at [173, 104] on div "Factures" at bounding box center [104, 107] width 183 height 26
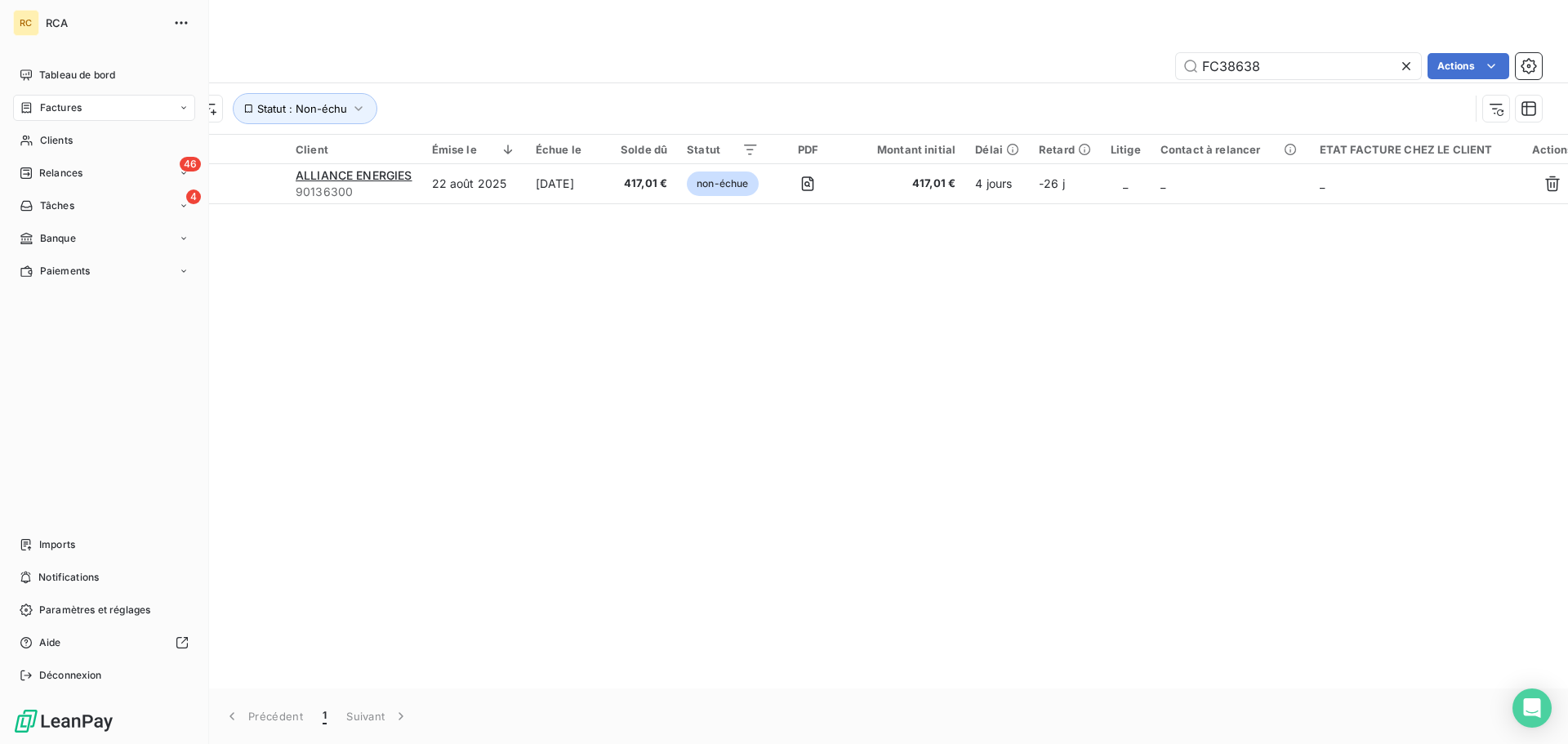
click at [184, 107] on icon at bounding box center [184, 108] width 10 height 10
click at [102, 178] on div "Avoirs" at bounding box center [114, 173] width 163 height 26
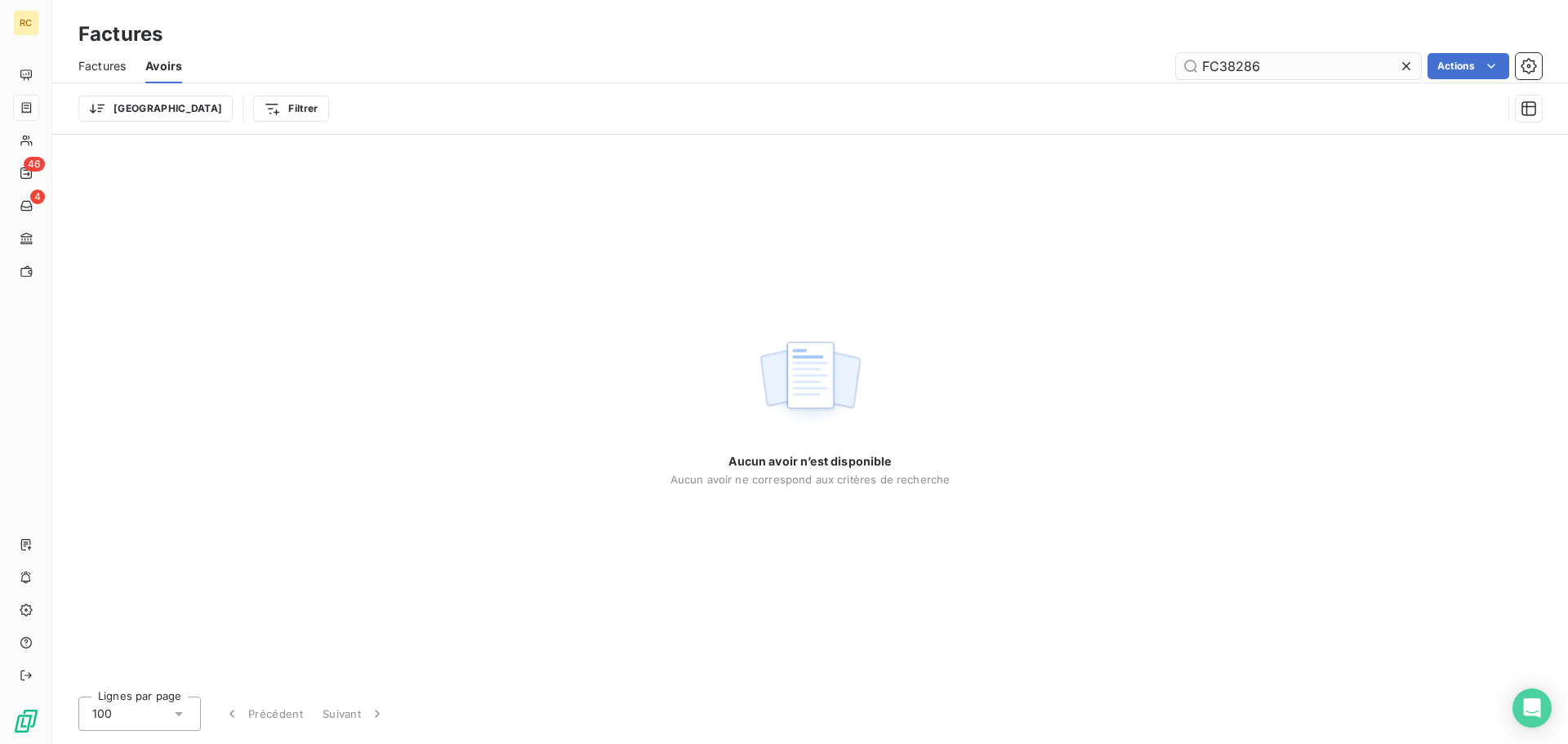
click at [1276, 68] on input "FC38286" at bounding box center [1298, 66] width 245 height 26
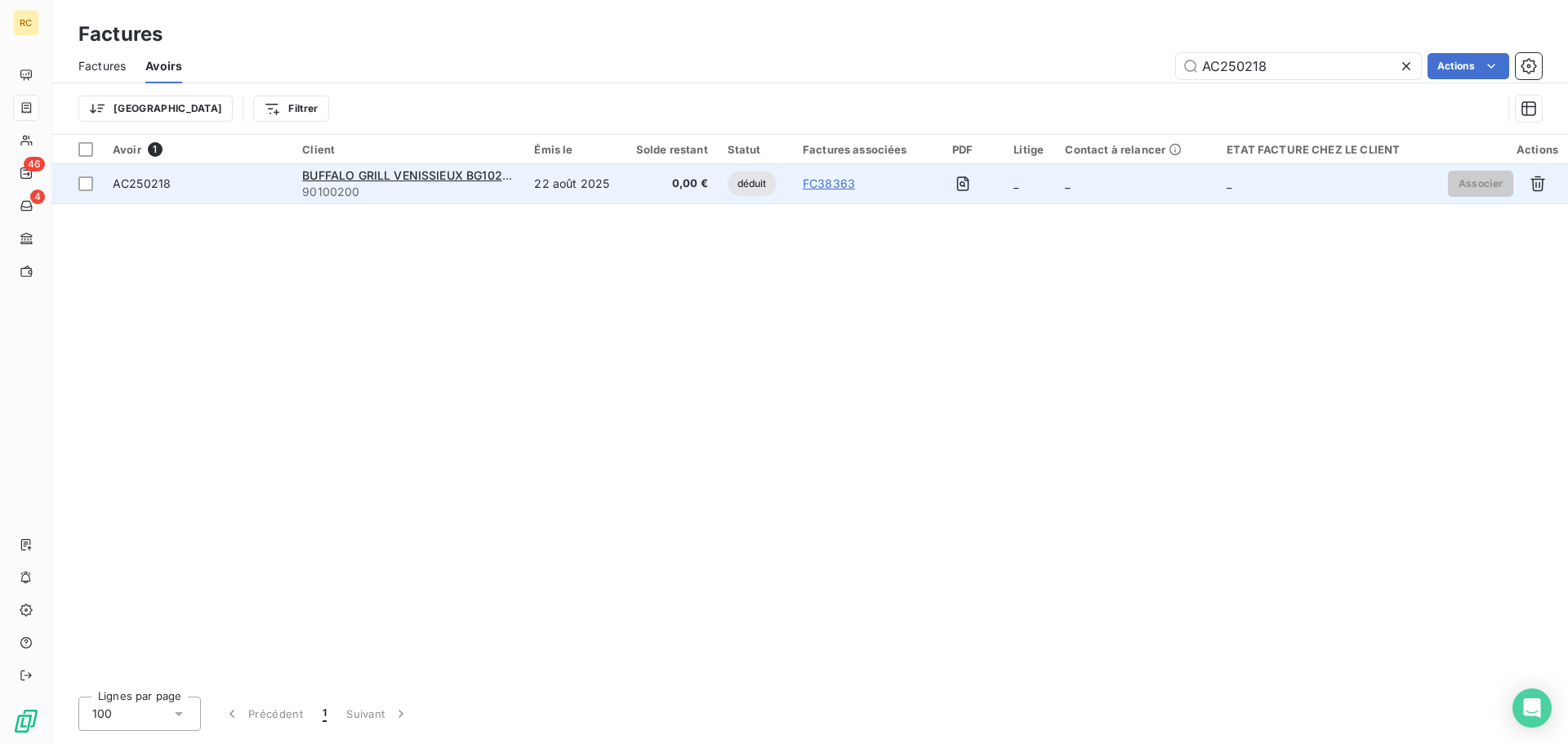
type input "AC250218"
click at [185, 184] on div "AC250218" at bounding box center [197, 184] width 170 height 16
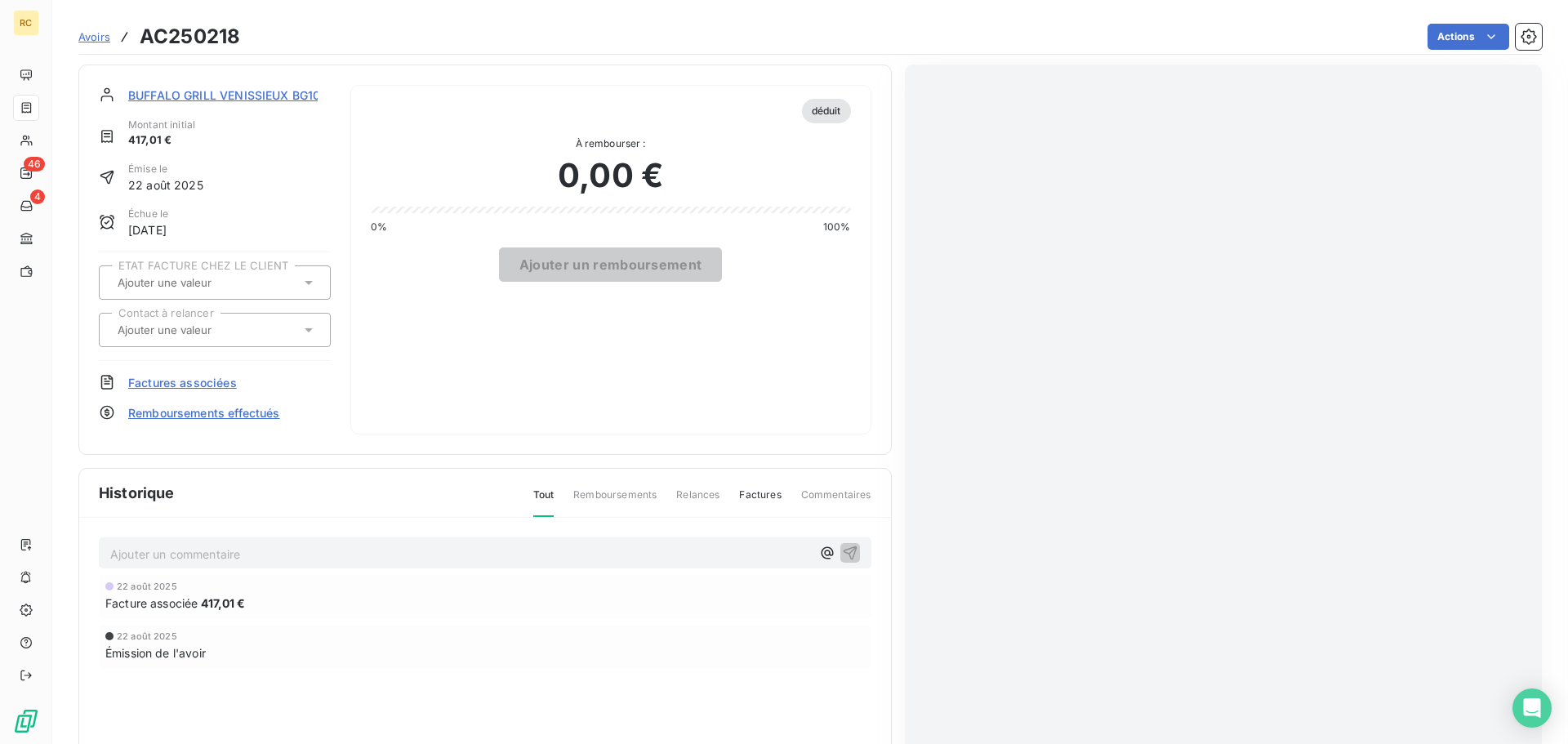
scroll to position [2, 0]
click at [261, 39] on div "Actions" at bounding box center [901, 37] width 1282 height 26
click at [188, 379] on span "Factures associées" at bounding box center [182, 380] width 108 height 17
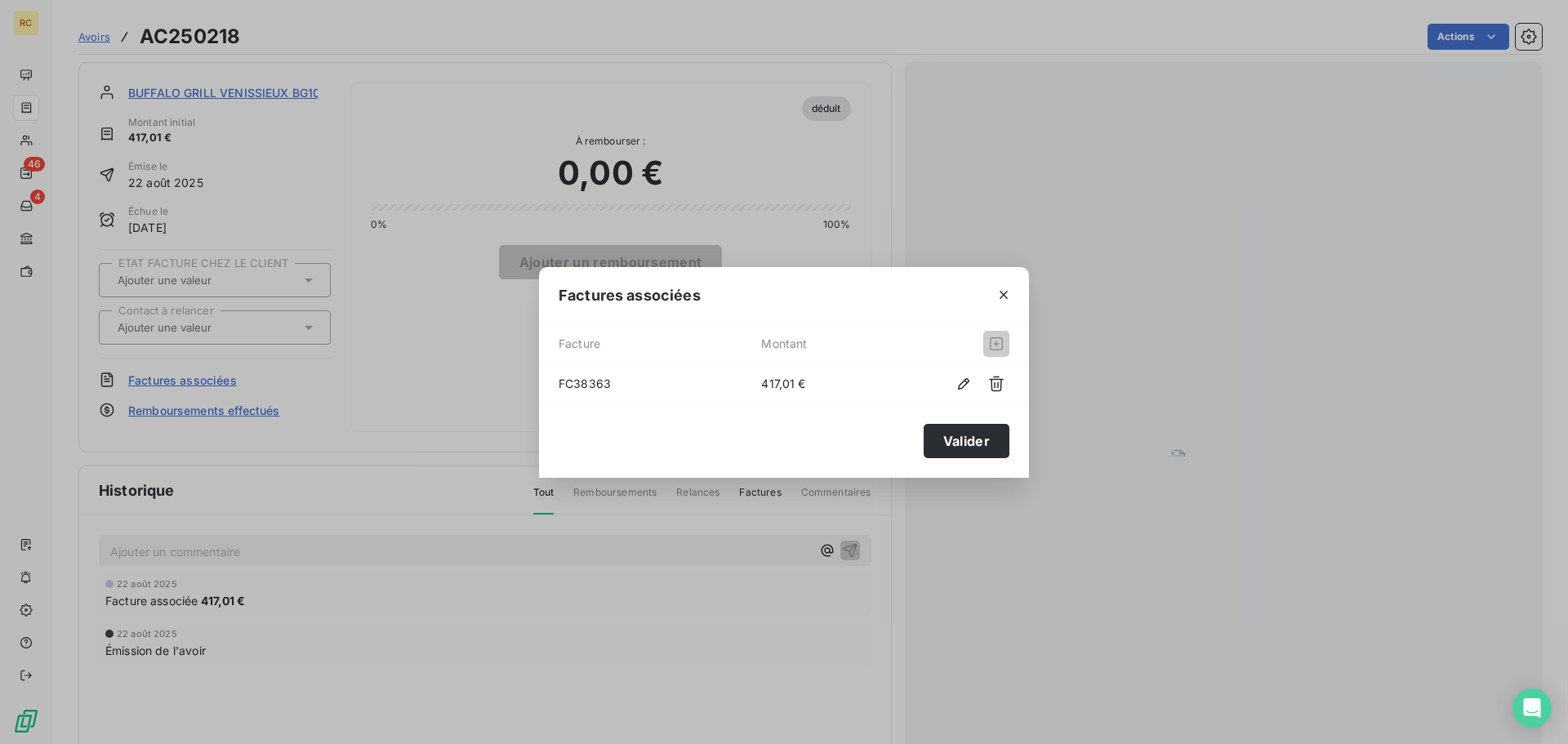
click at [616, 383] on span "FC38363" at bounding box center [660, 383] width 202 height 17
click at [979, 433] on button "Valider" at bounding box center [967, 440] width 85 height 35
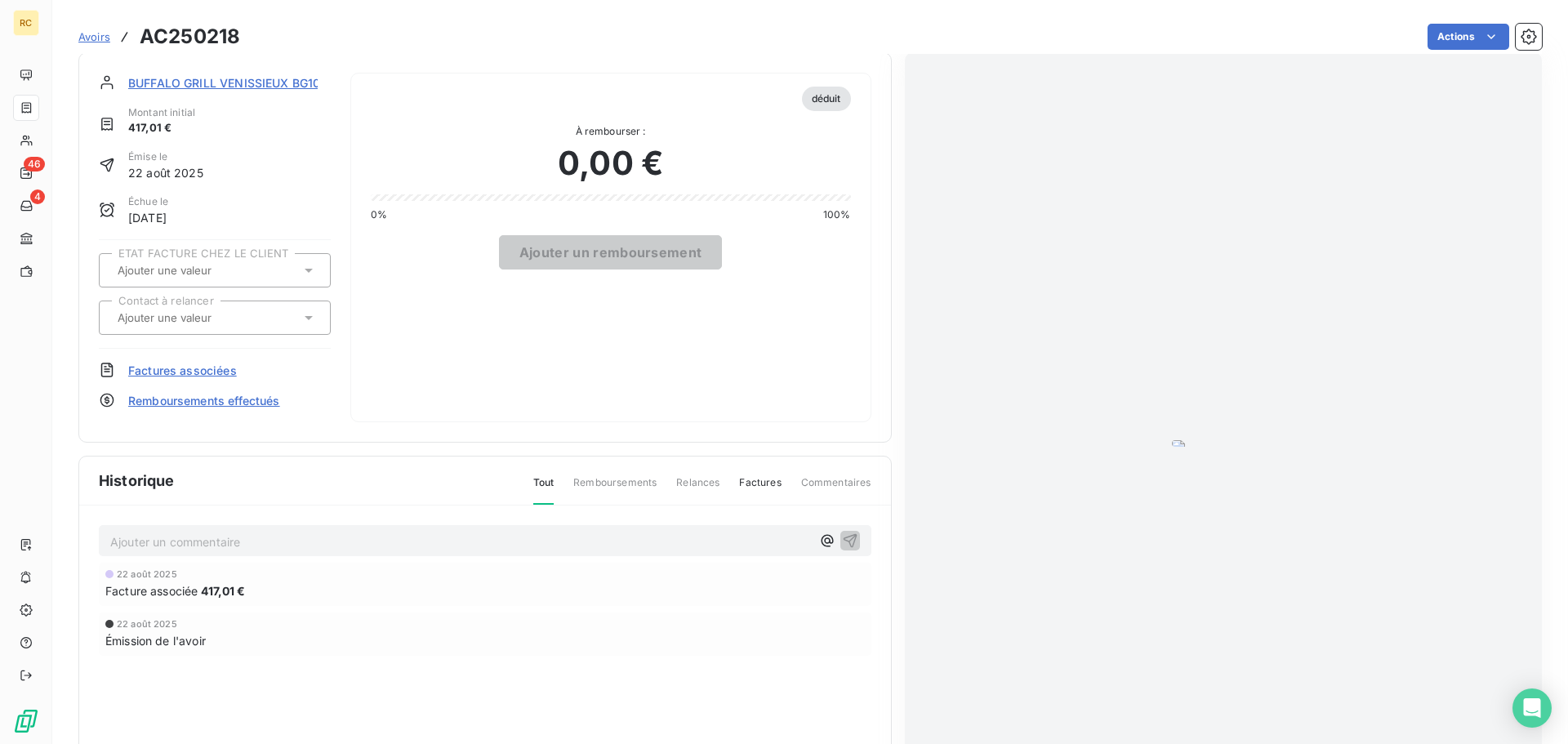
scroll to position [0, 0]
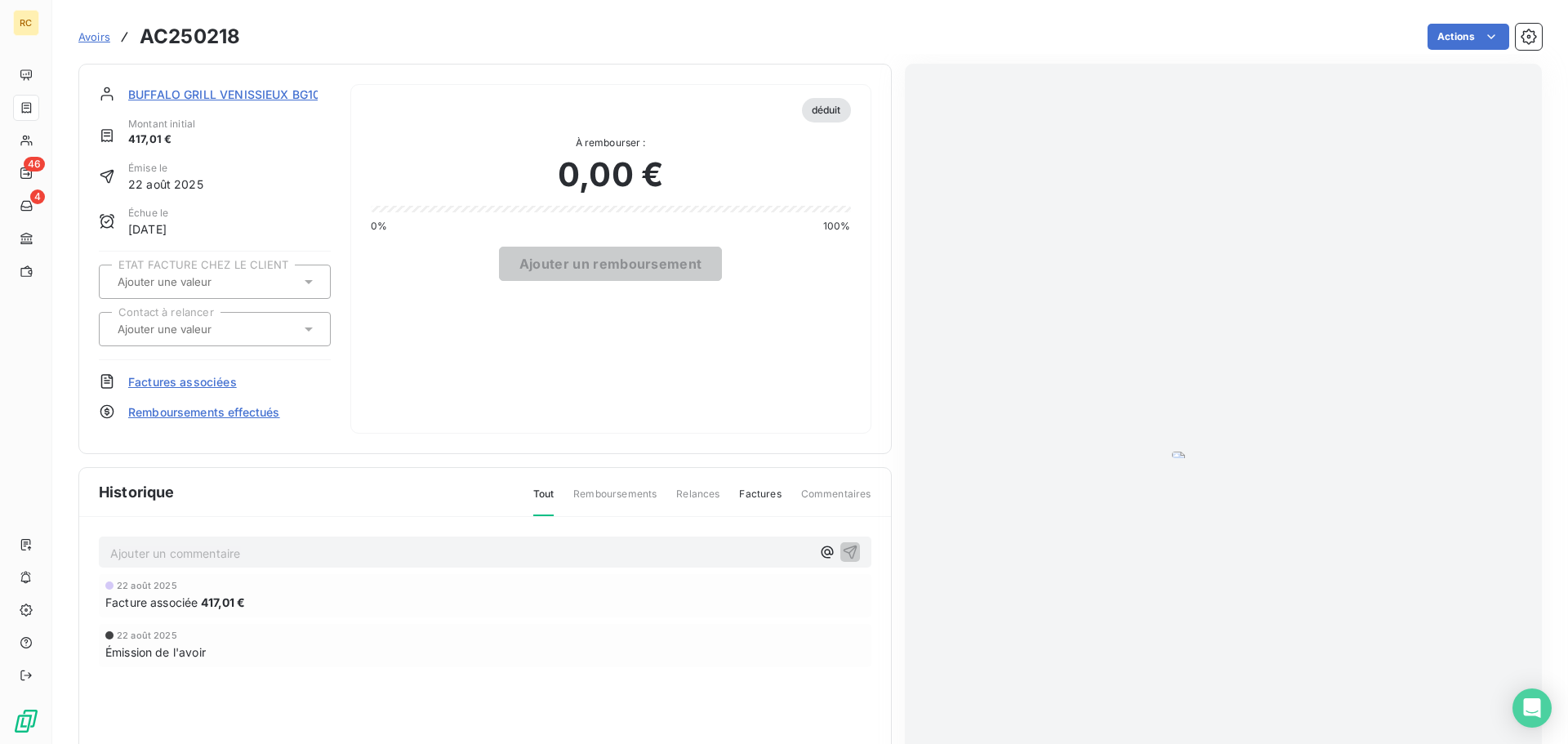
click at [98, 40] on span "Avoirs" at bounding box center [94, 36] width 32 height 13
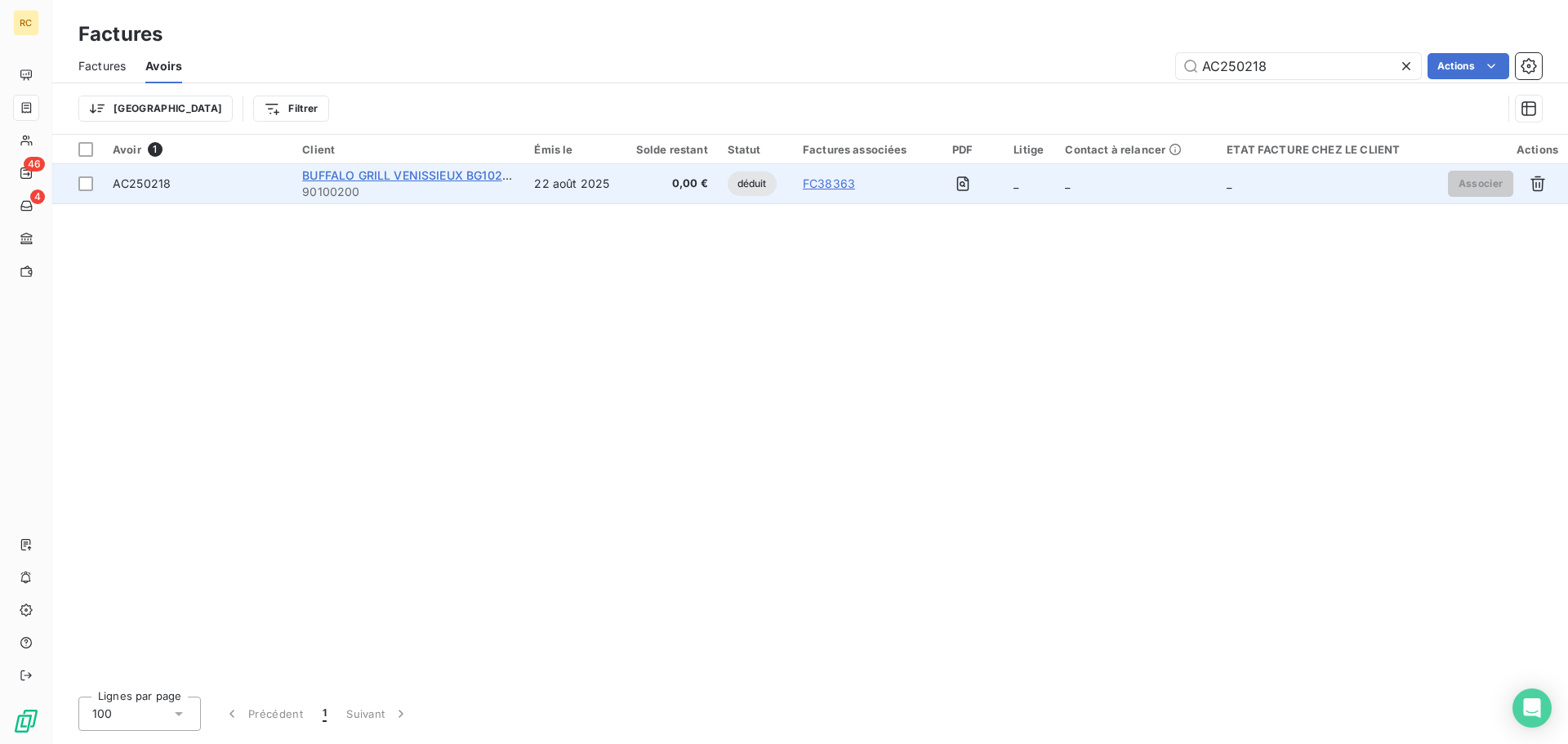
click at [387, 178] on span "BUFFALO GRILL VENISSIEUX BG10246S" at bounding box center [414, 176] width 222 height 14
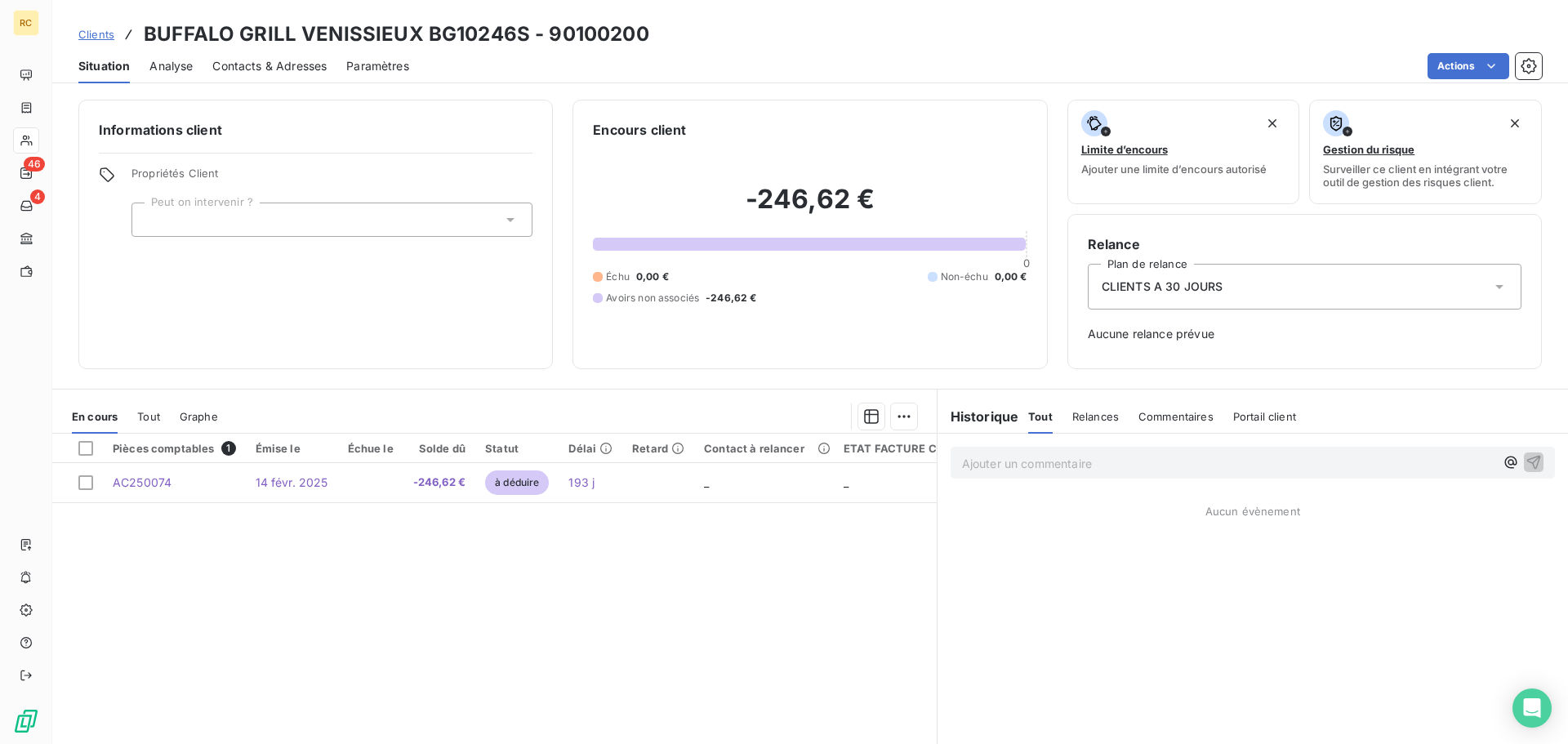
click at [154, 420] on span "Tout" at bounding box center [148, 416] width 23 height 13
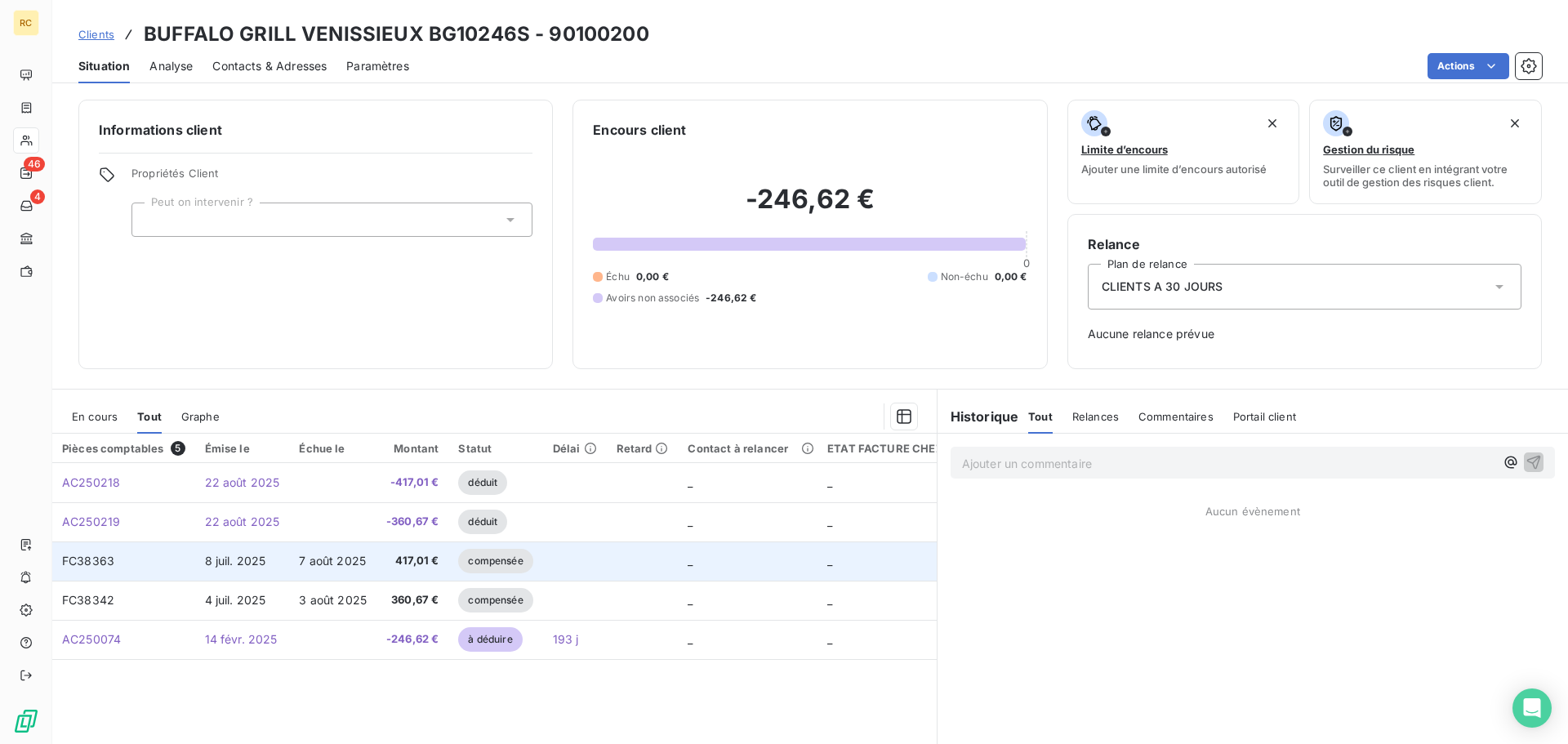
click at [118, 570] on td "FC38363" at bounding box center [124, 561] width 143 height 40
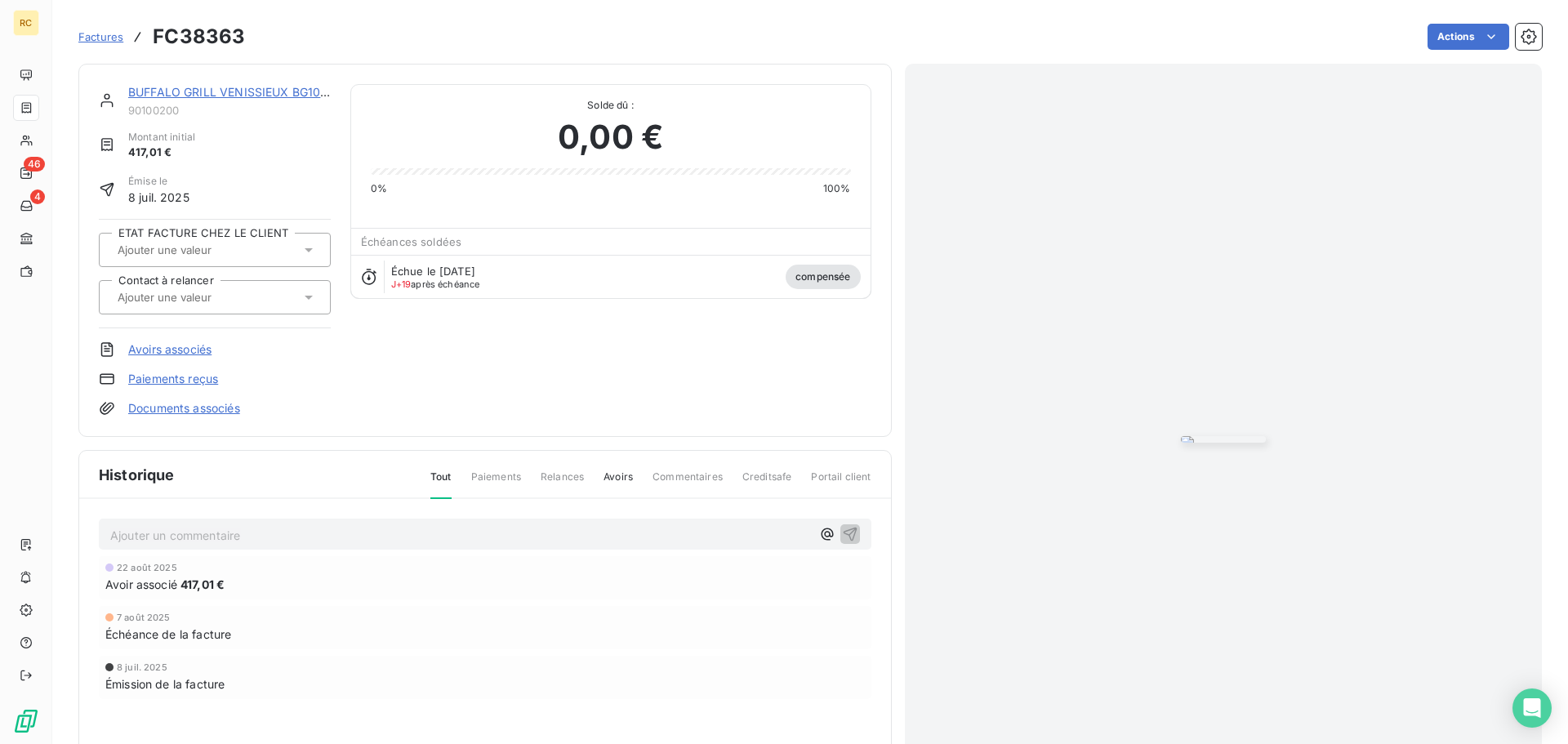
click at [110, 40] on span "Factures" at bounding box center [100, 36] width 45 height 13
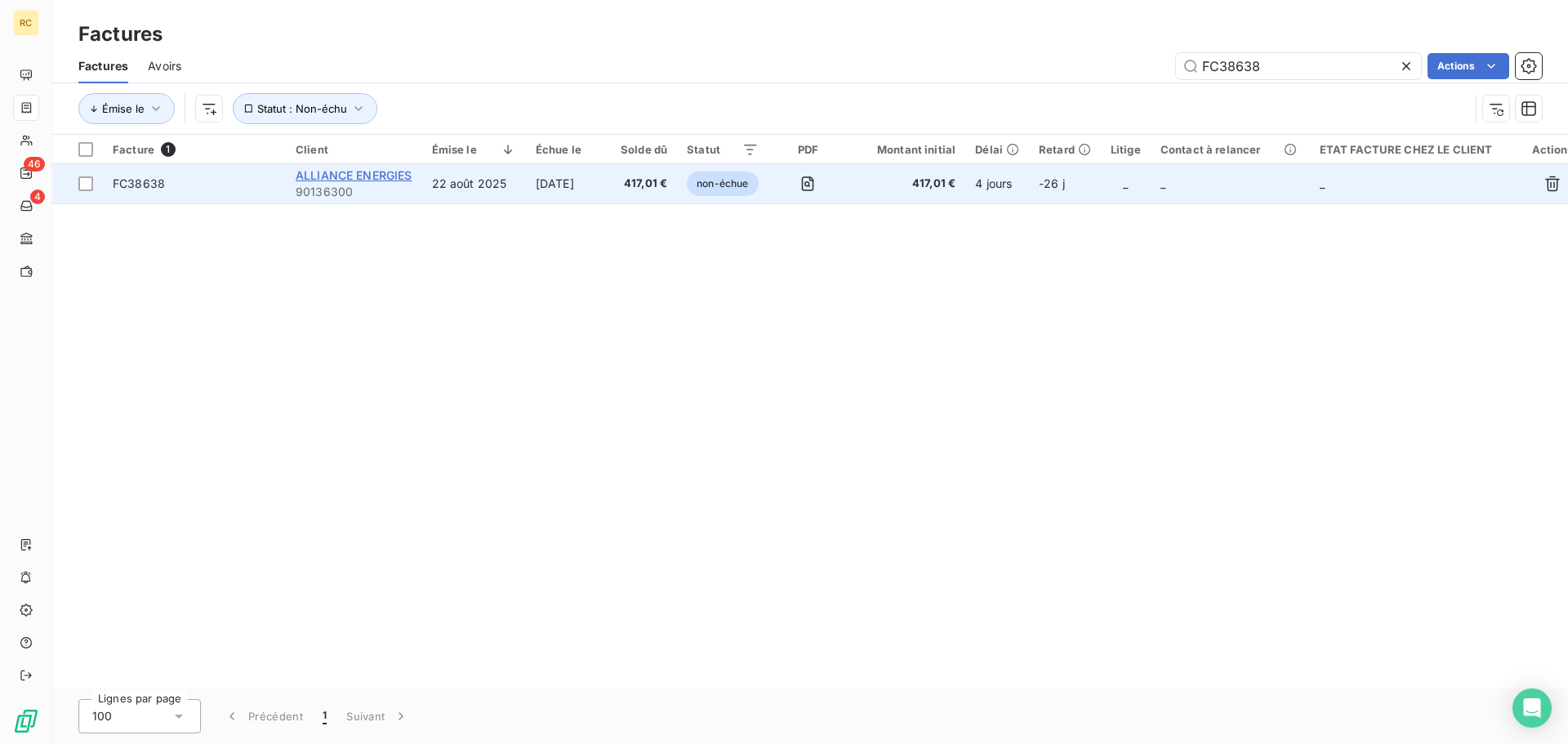
click at [327, 174] on span "ALLIANCE ENERGIES" at bounding box center [354, 176] width 117 height 14
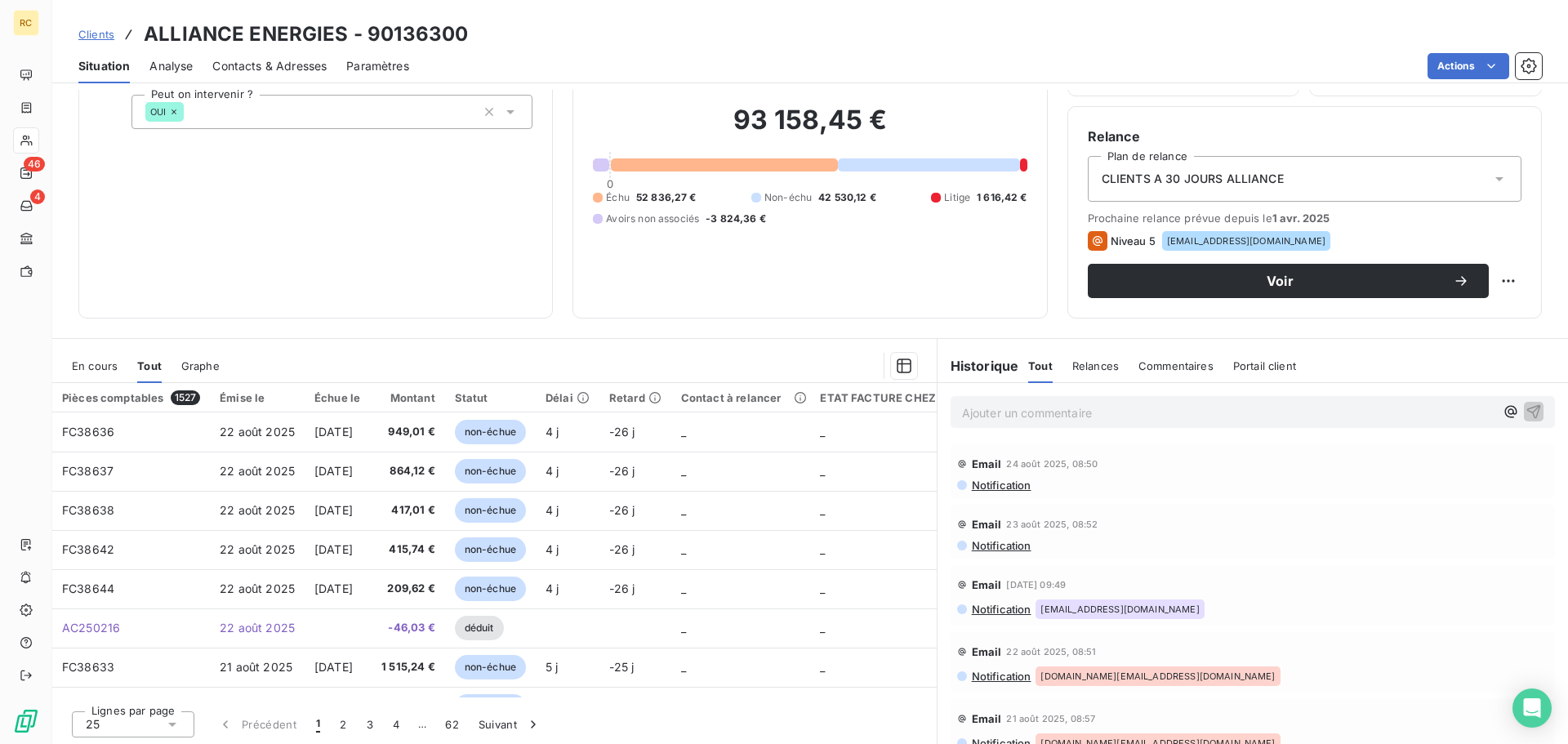
scroll to position [110, 0]
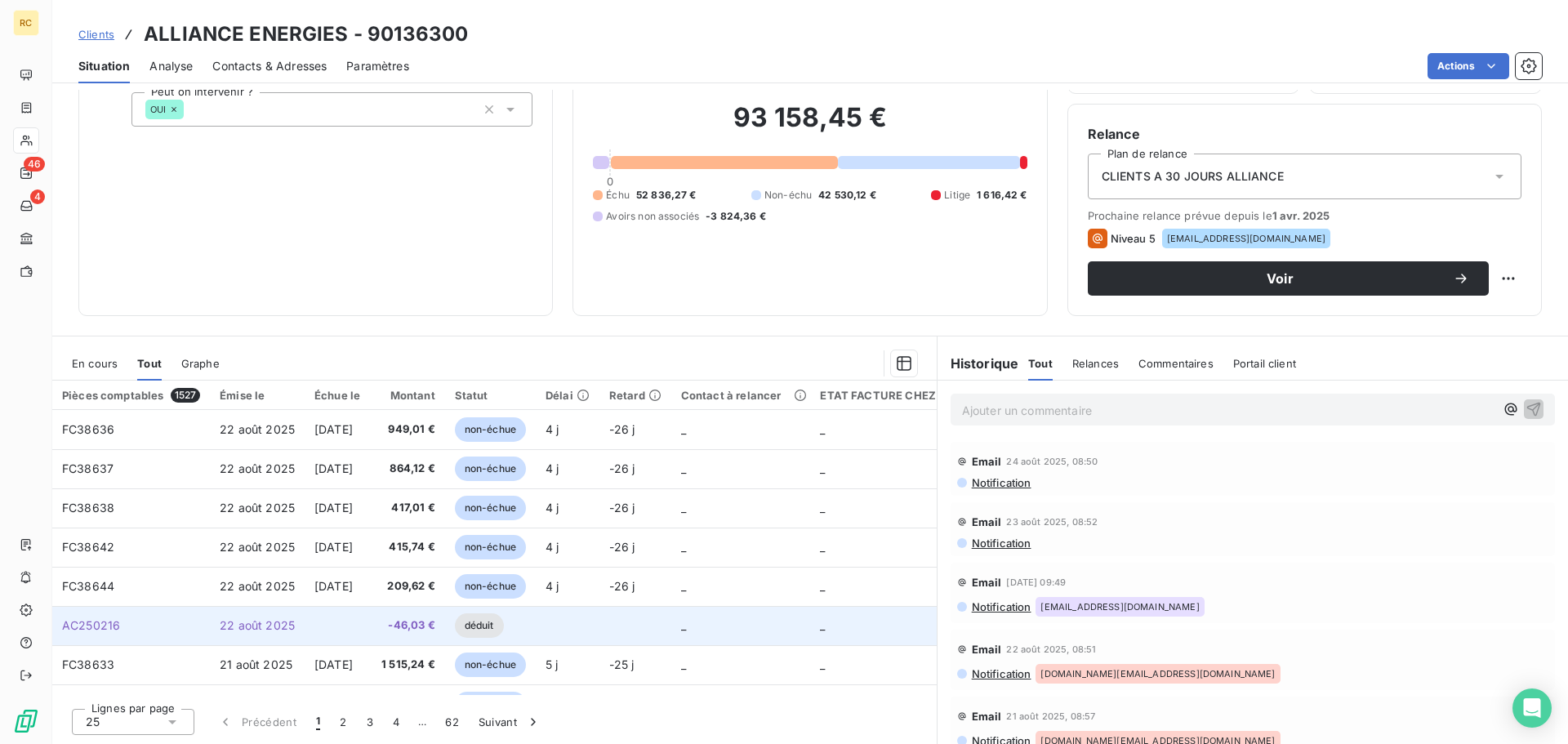
click at [243, 636] on td "22 août 2025" at bounding box center [257, 626] width 94 height 40
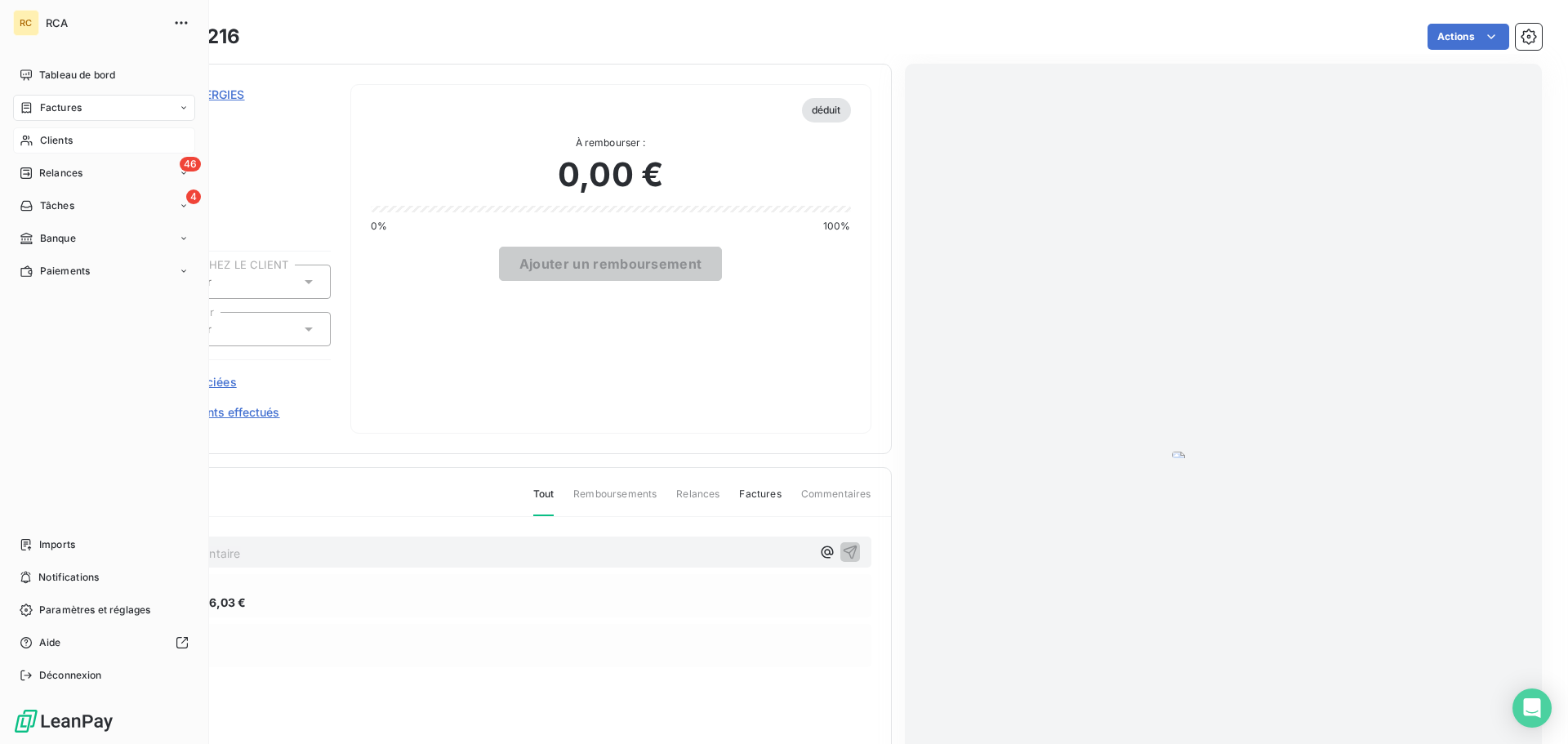
click at [37, 145] on div "Clients" at bounding box center [104, 140] width 183 height 26
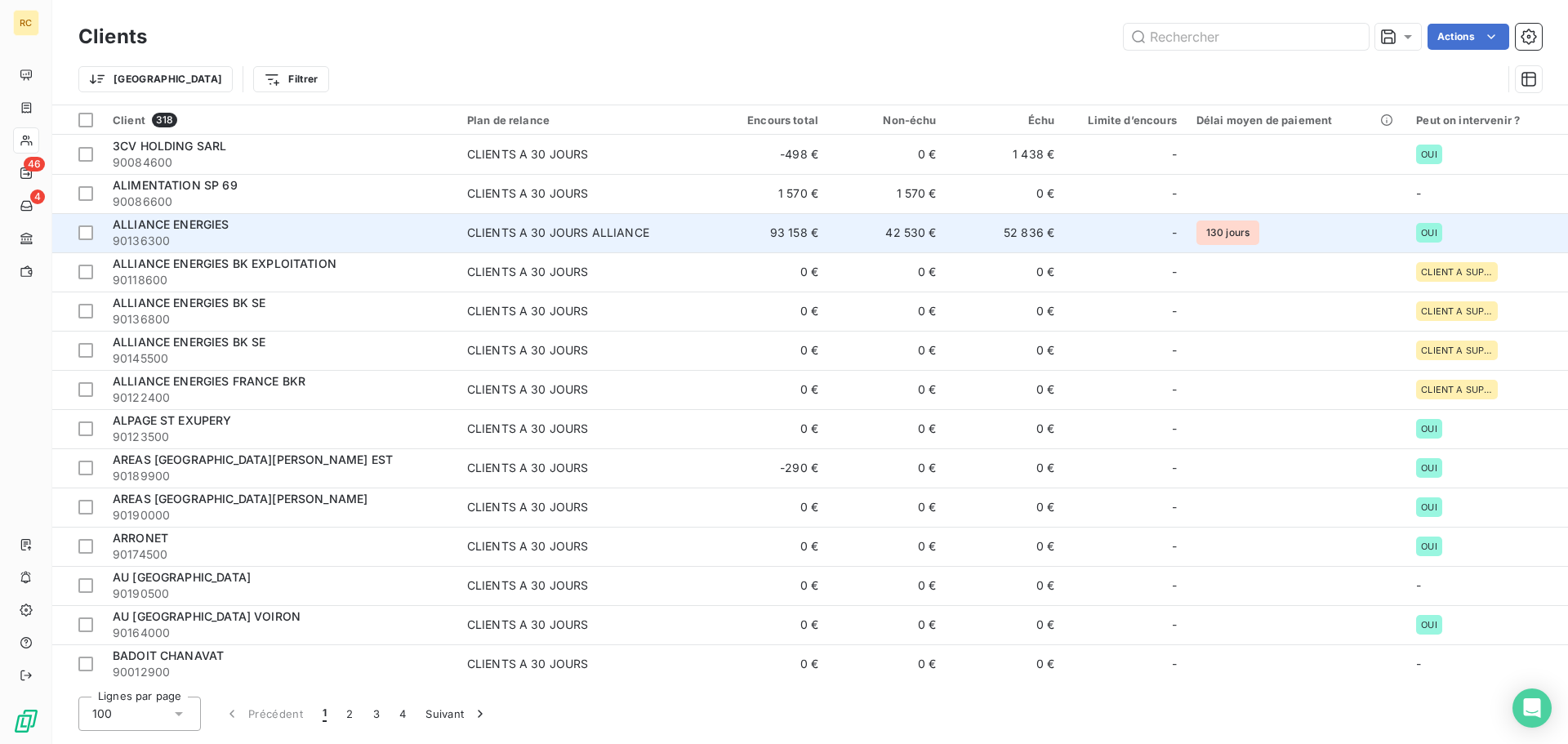
click at [185, 225] on span "ALLIANCE ENERGIES" at bounding box center [172, 224] width 117 height 14
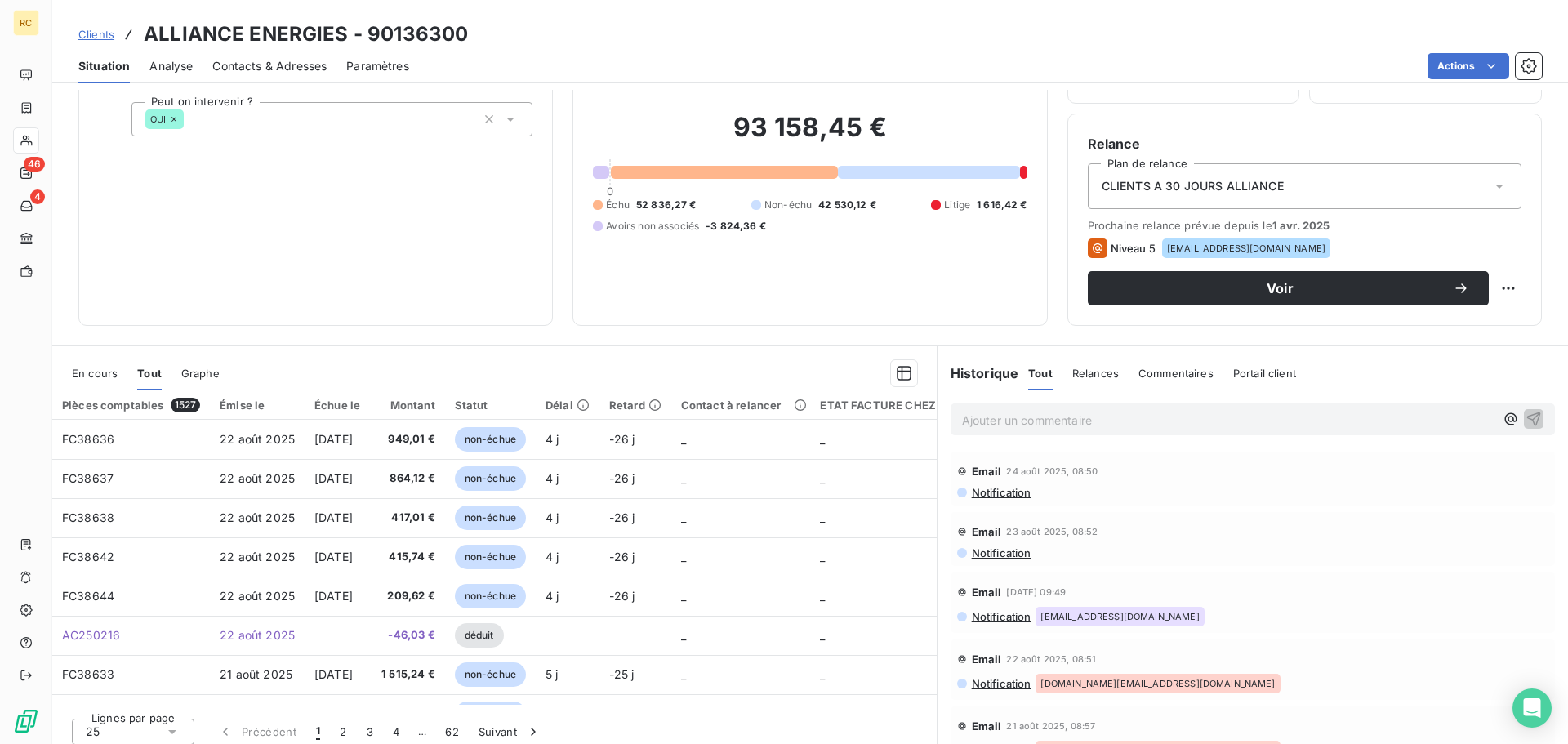
scroll to position [110, 0]
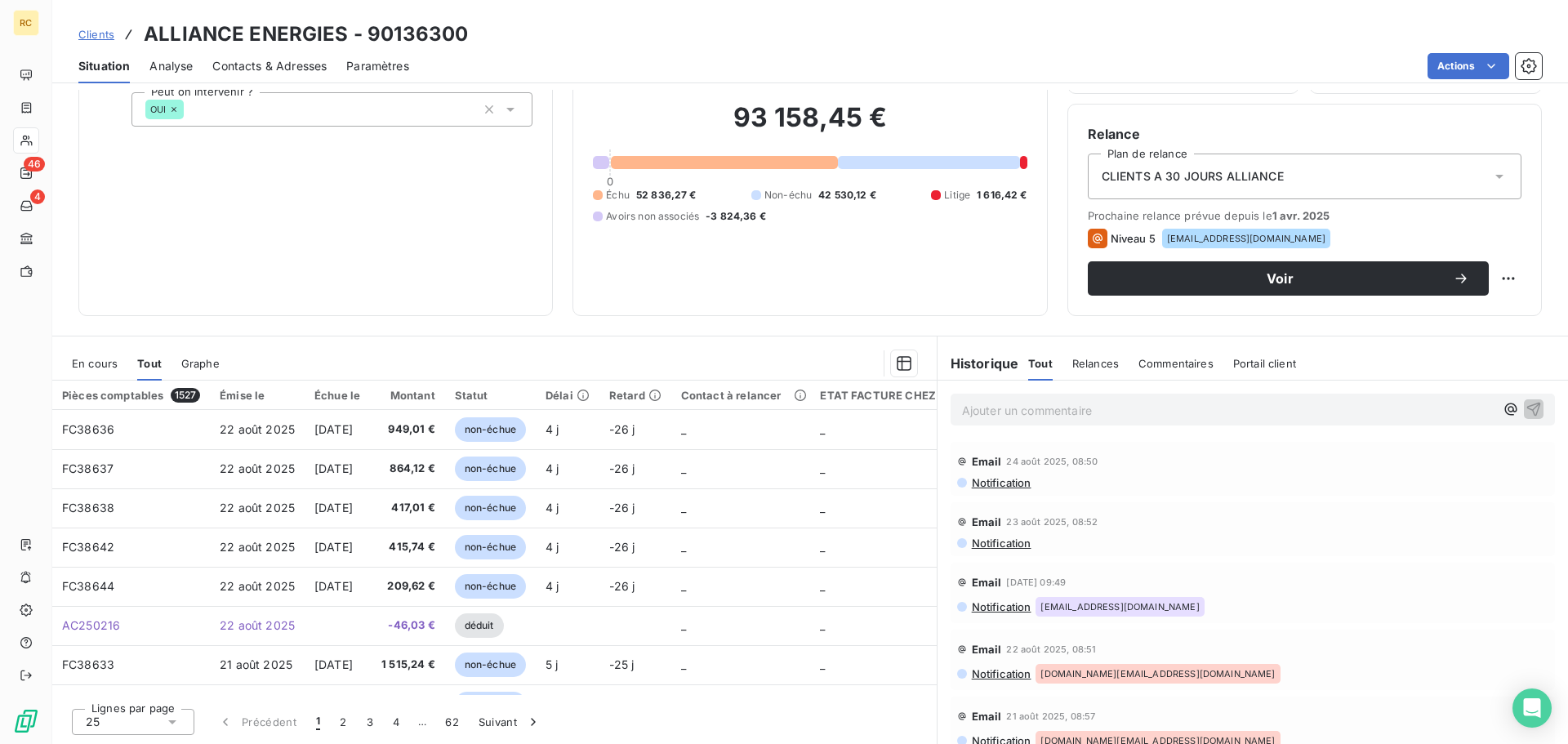
click at [151, 364] on span "Tout" at bounding box center [149, 363] width 25 height 13
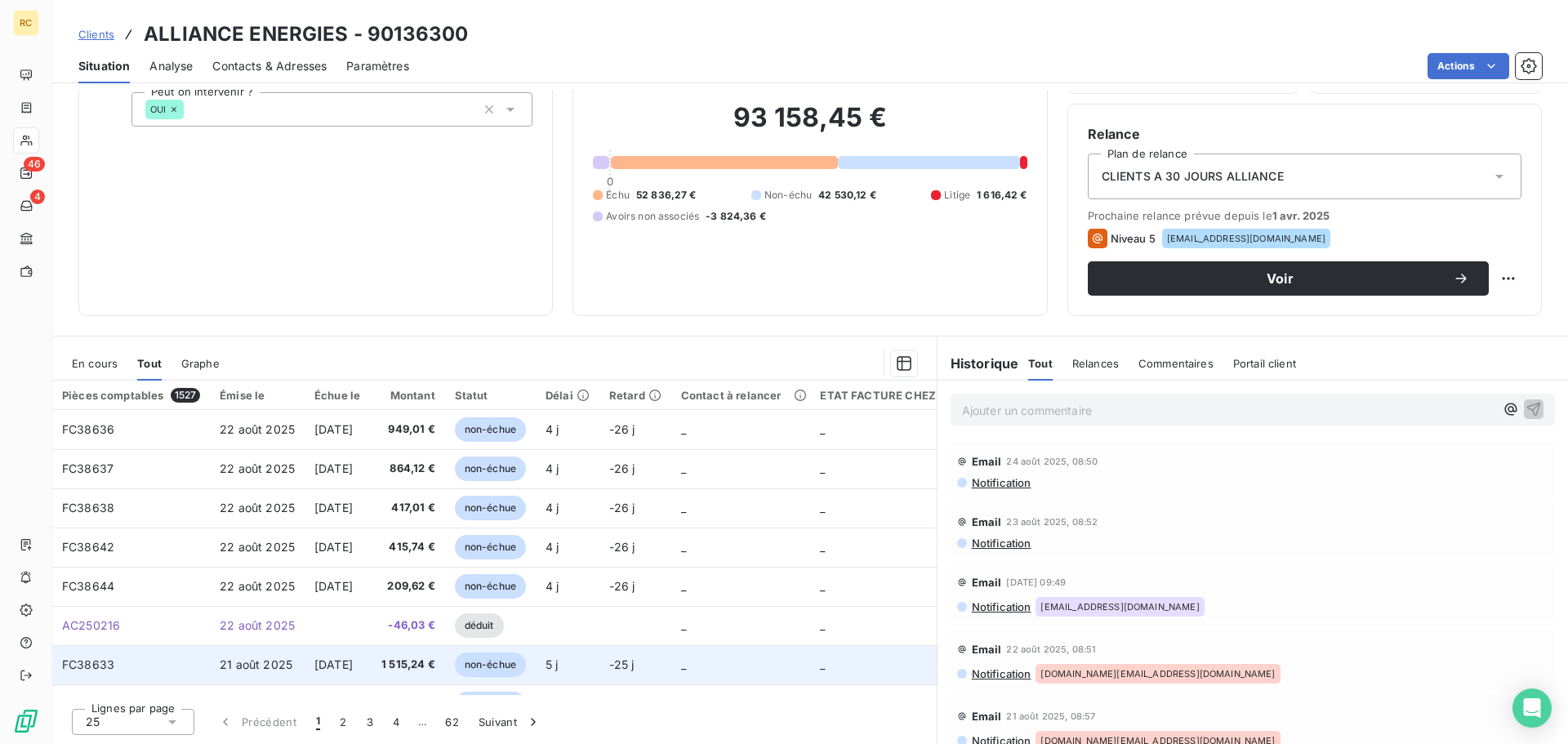
click at [348, 664] on span "20 sept. 2025" at bounding box center [333, 665] width 39 height 14
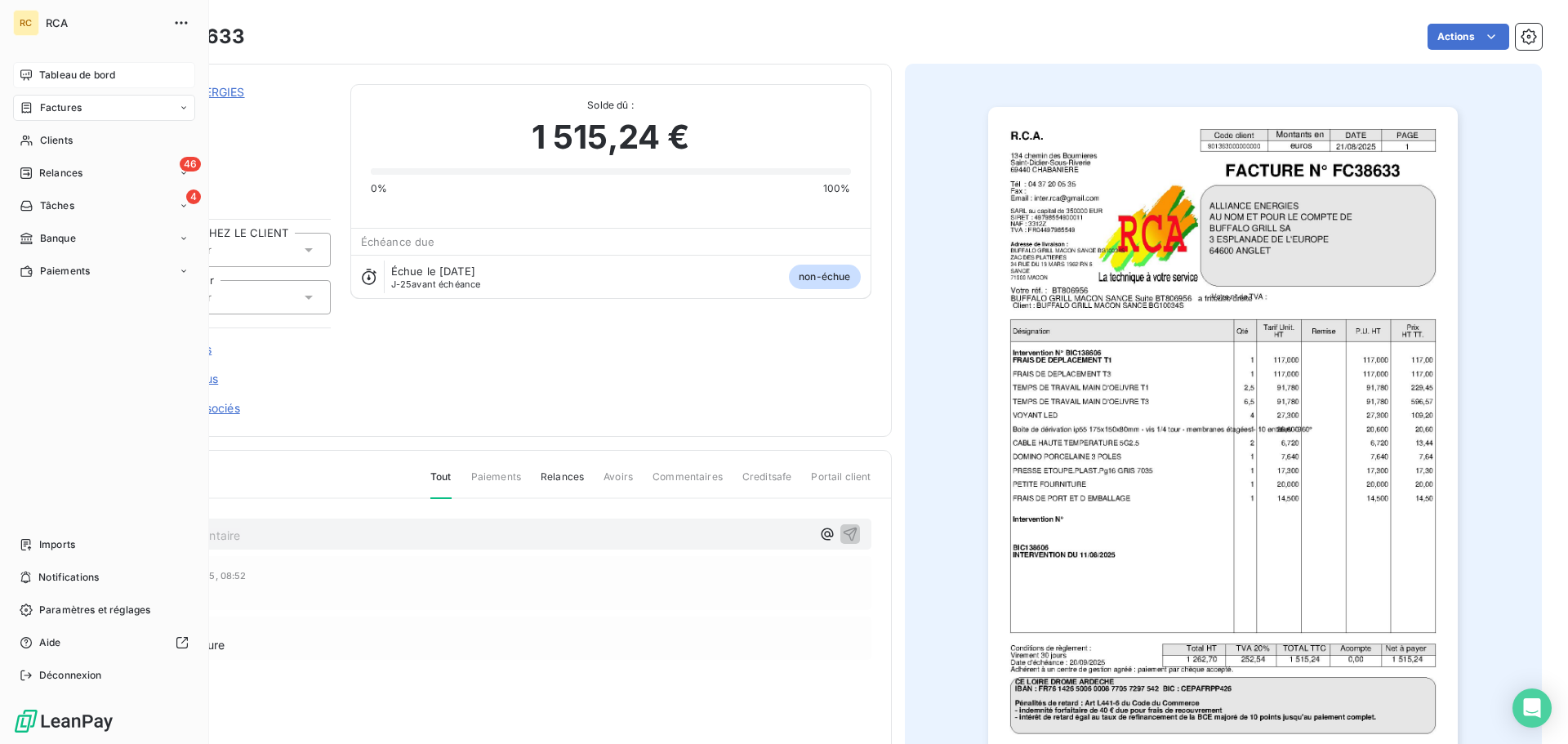
click at [64, 73] on span "Tableau de bord" at bounding box center [77, 74] width 76 height 15
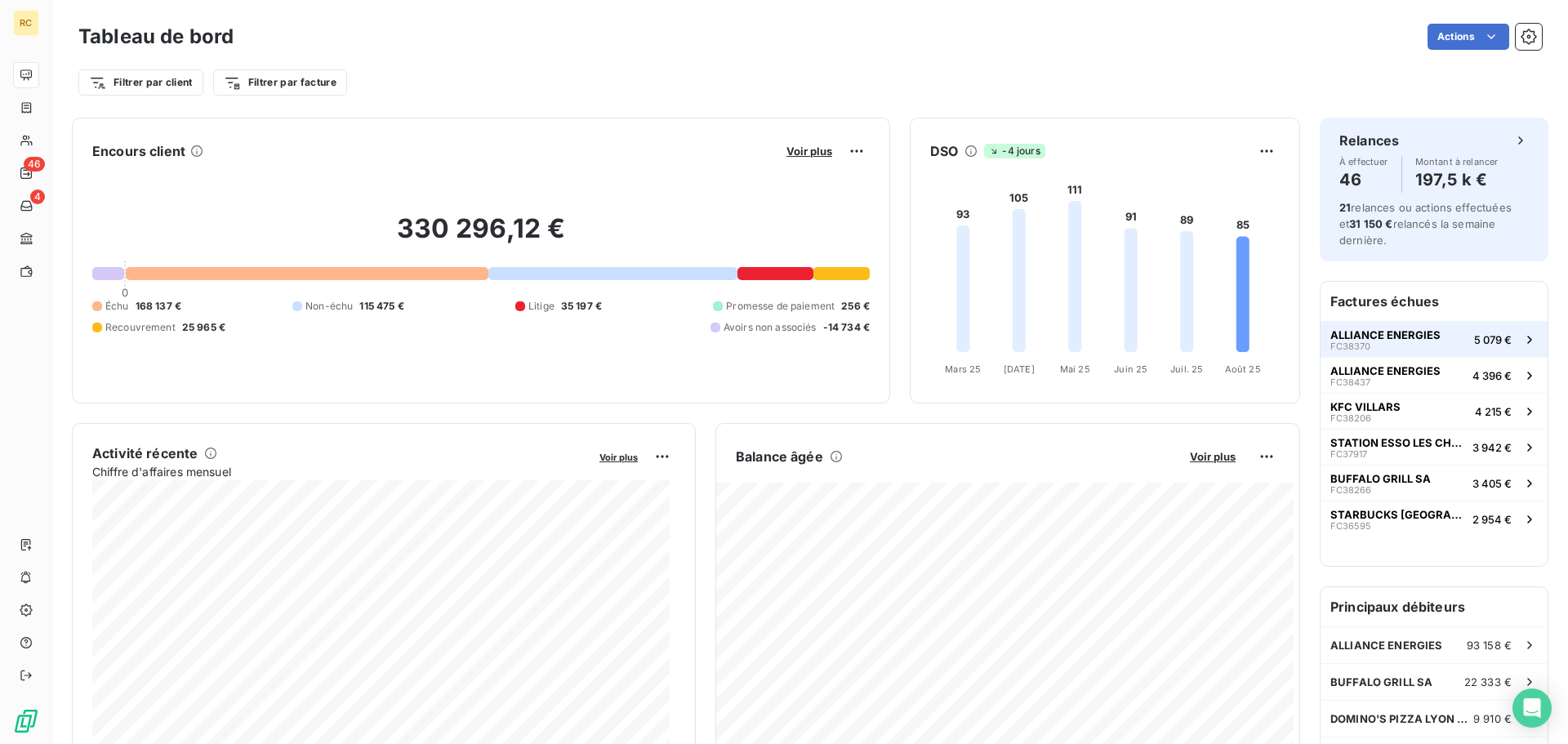
click at [1412, 347] on div "ALLIANCE ENERGIES FC38370" at bounding box center [1385, 339] width 110 height 23
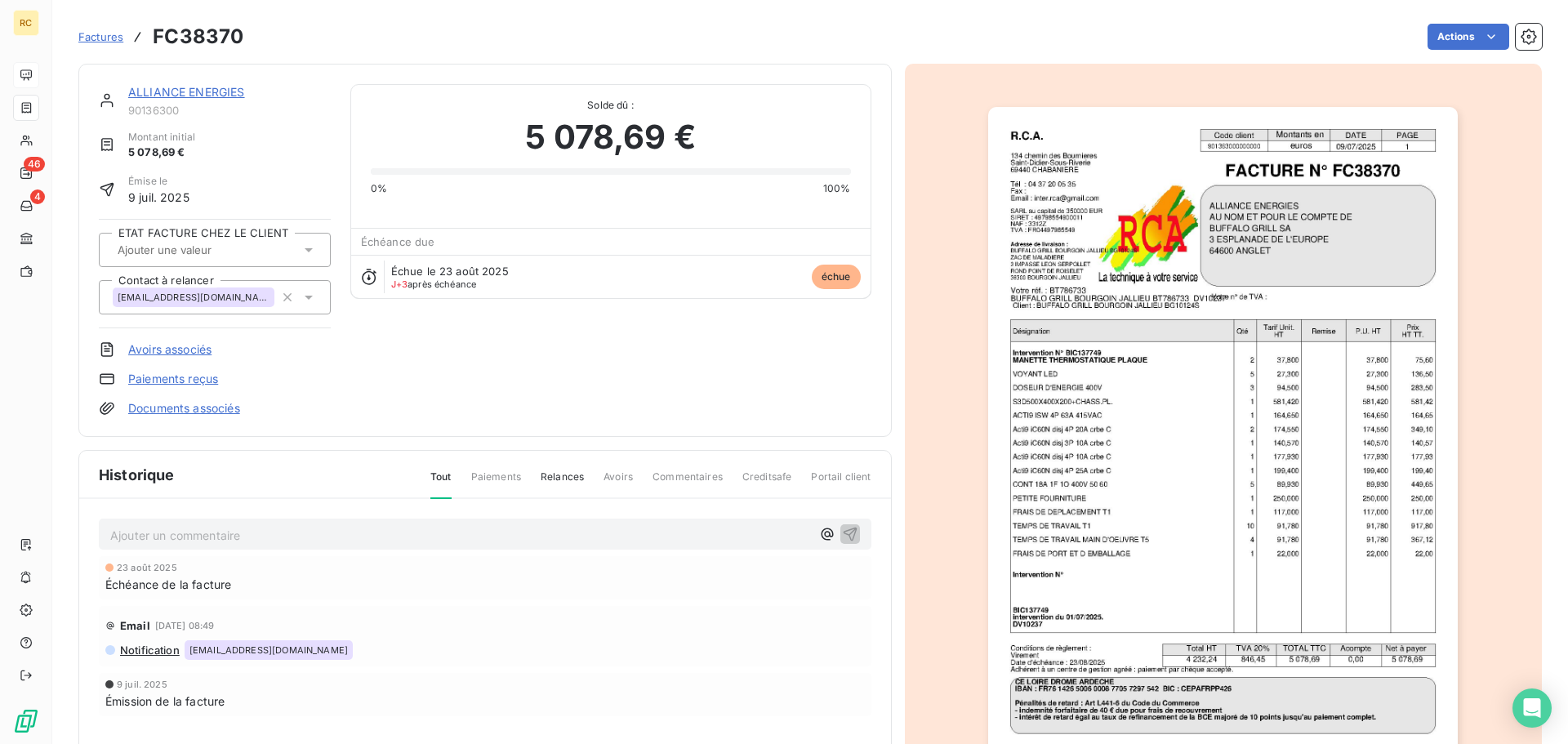
scroll to position [2, 0]
click at [557, 473] on span "Relances" at bounding box center [563, 482] width 44 height 28
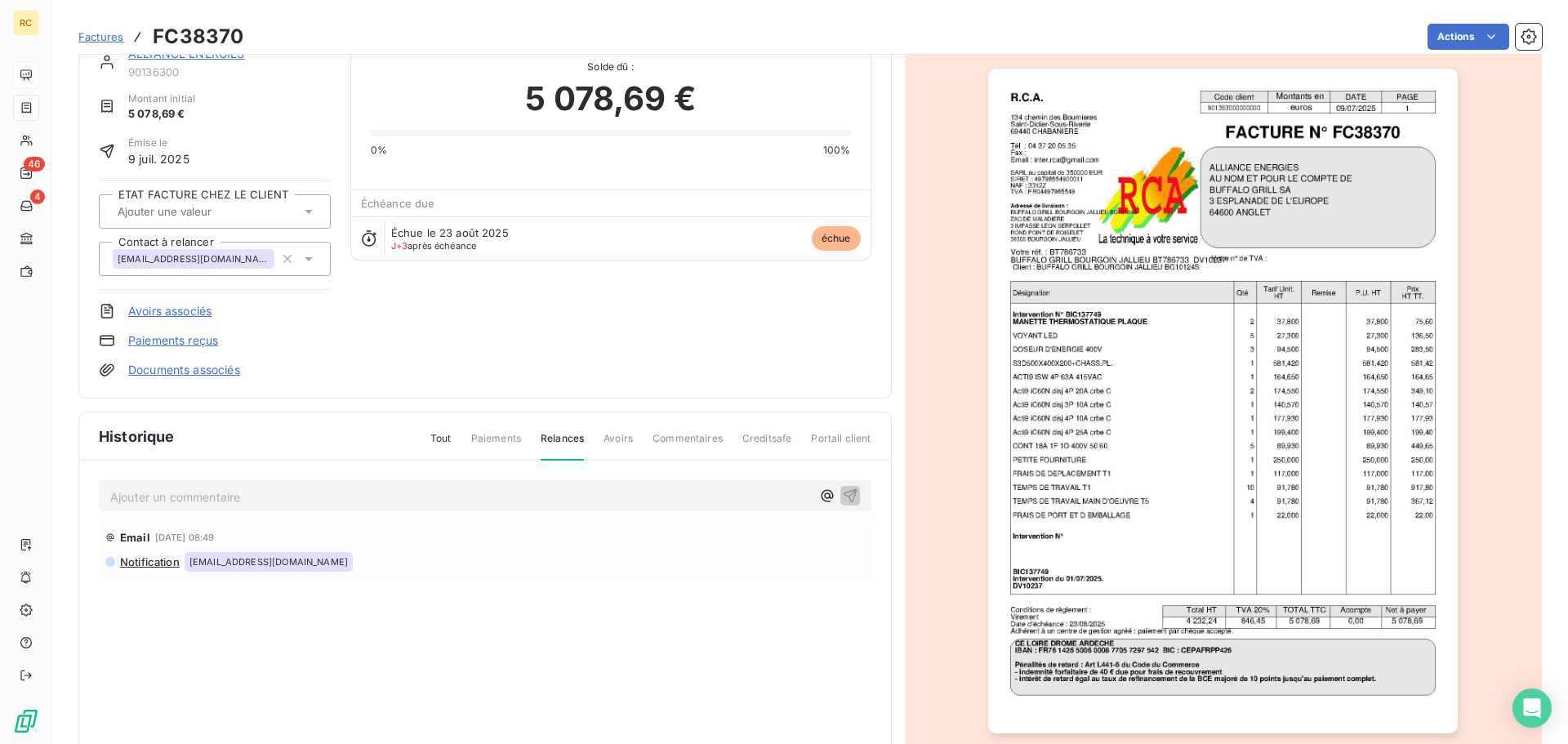
scroll to position [0, 0]
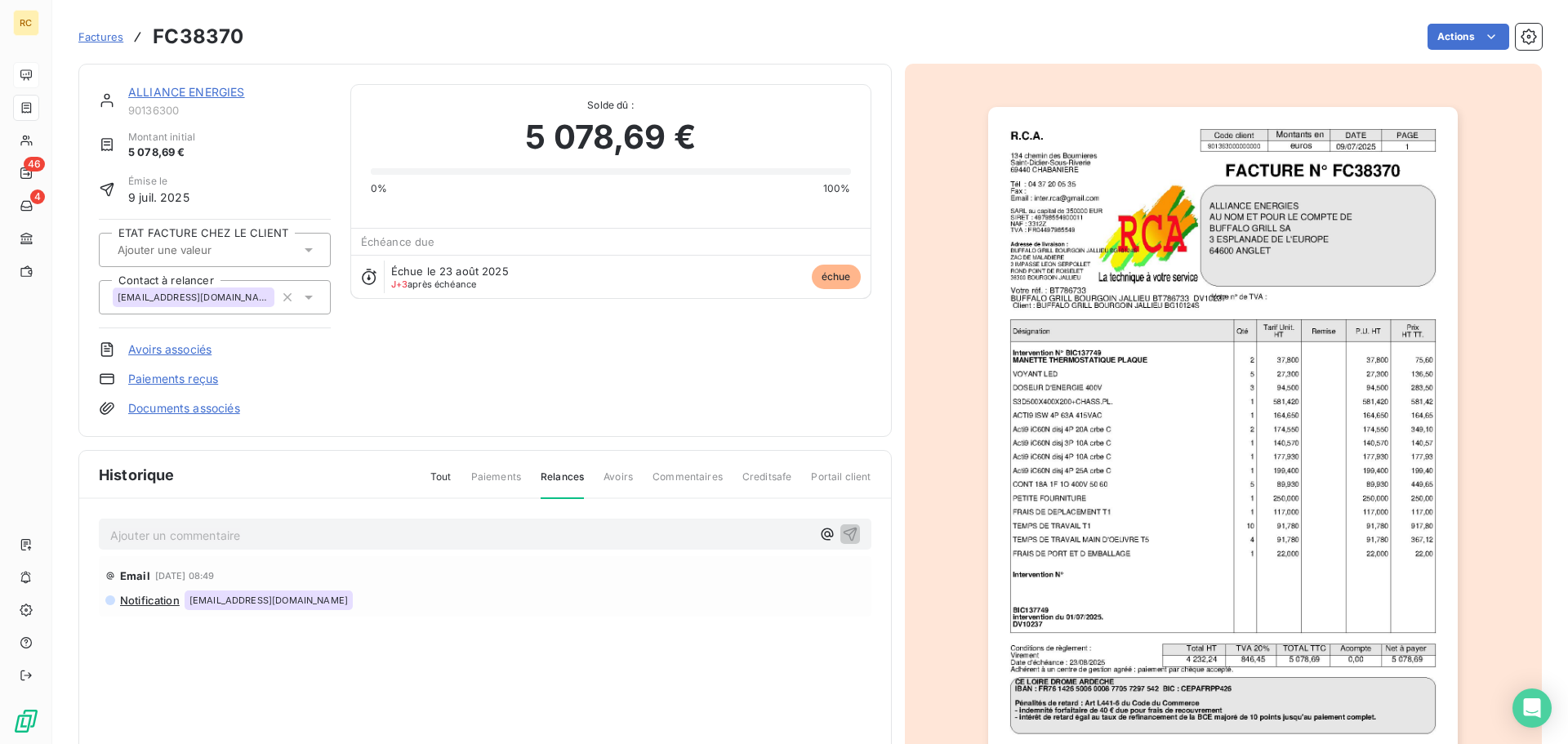
click at [154, 348] on link "Avoirs associés" at bounding box center [170, 349] width 83 height 16
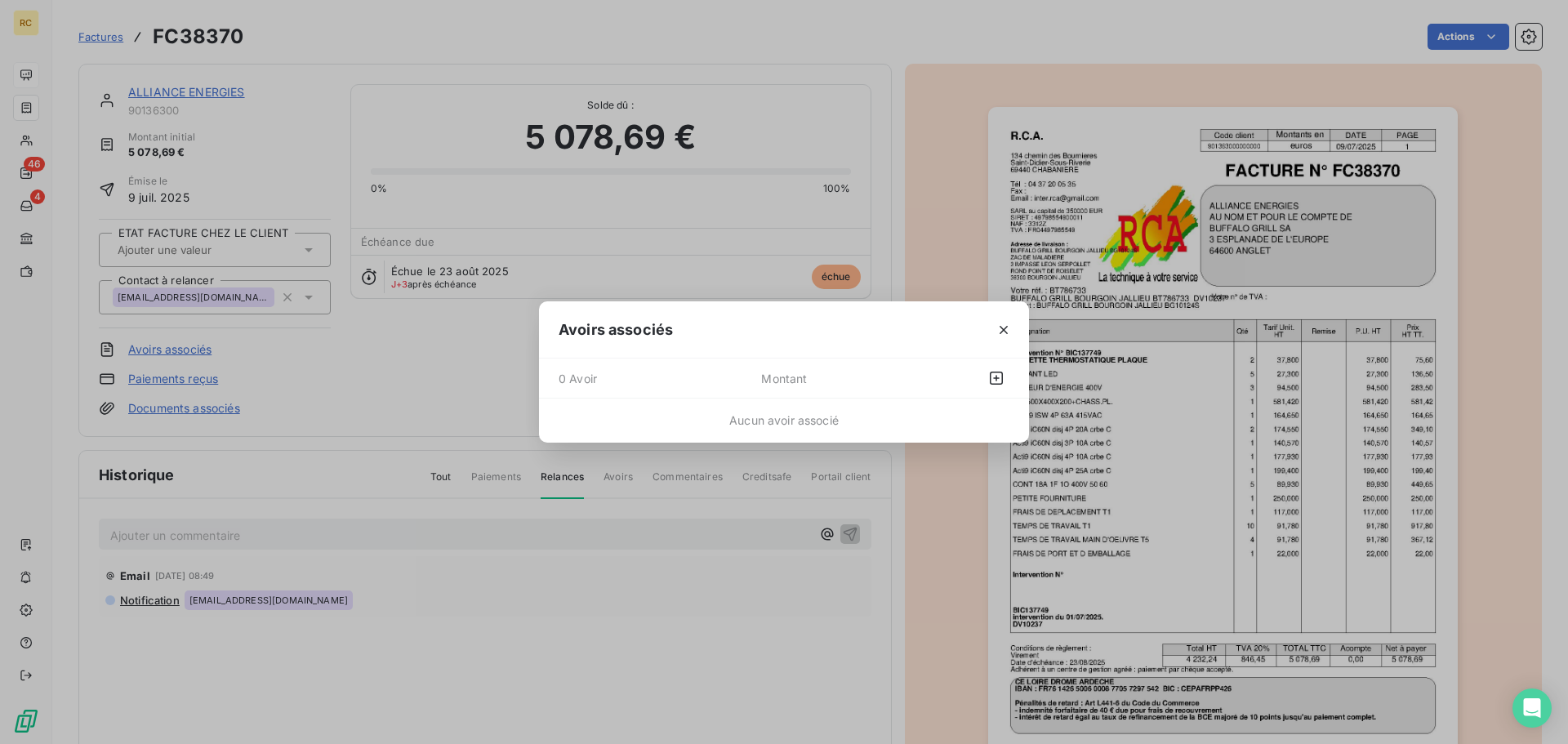
click at [154, 348] on div "Avoirs associés 0 Avoir Montant Aucun avoir associé" at bounding box center [784, 372] width 1568 height 744
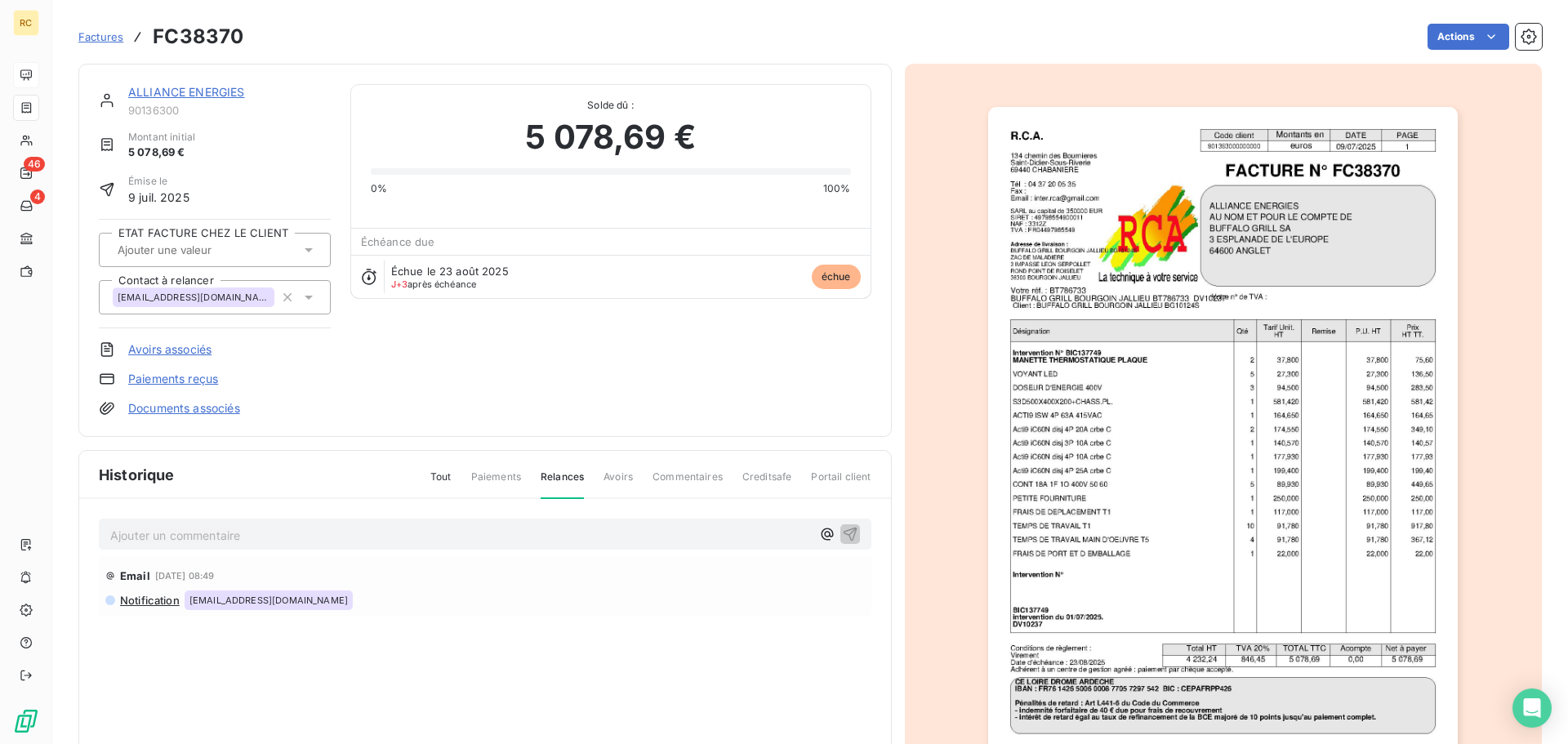
click at [155, 403] on link "Documents associés" at bounding box center [184, 408] width 112 height 16
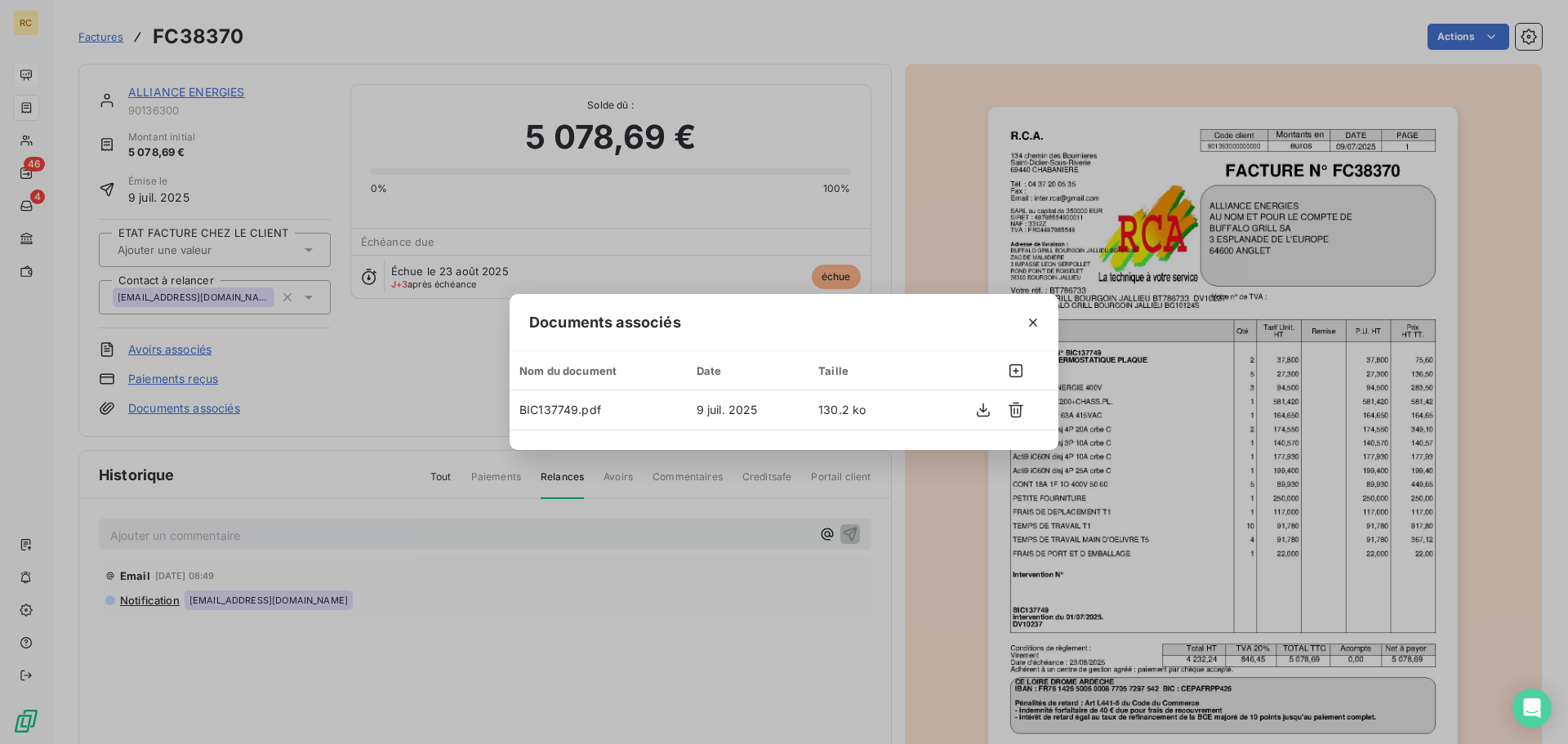
click at [155, 403] on div "Documents associés Nom du document Date Taille BIC137749.pdf 9 juil. 2025 130.2…" at bounding box center [784, 372] width 1568 height 744
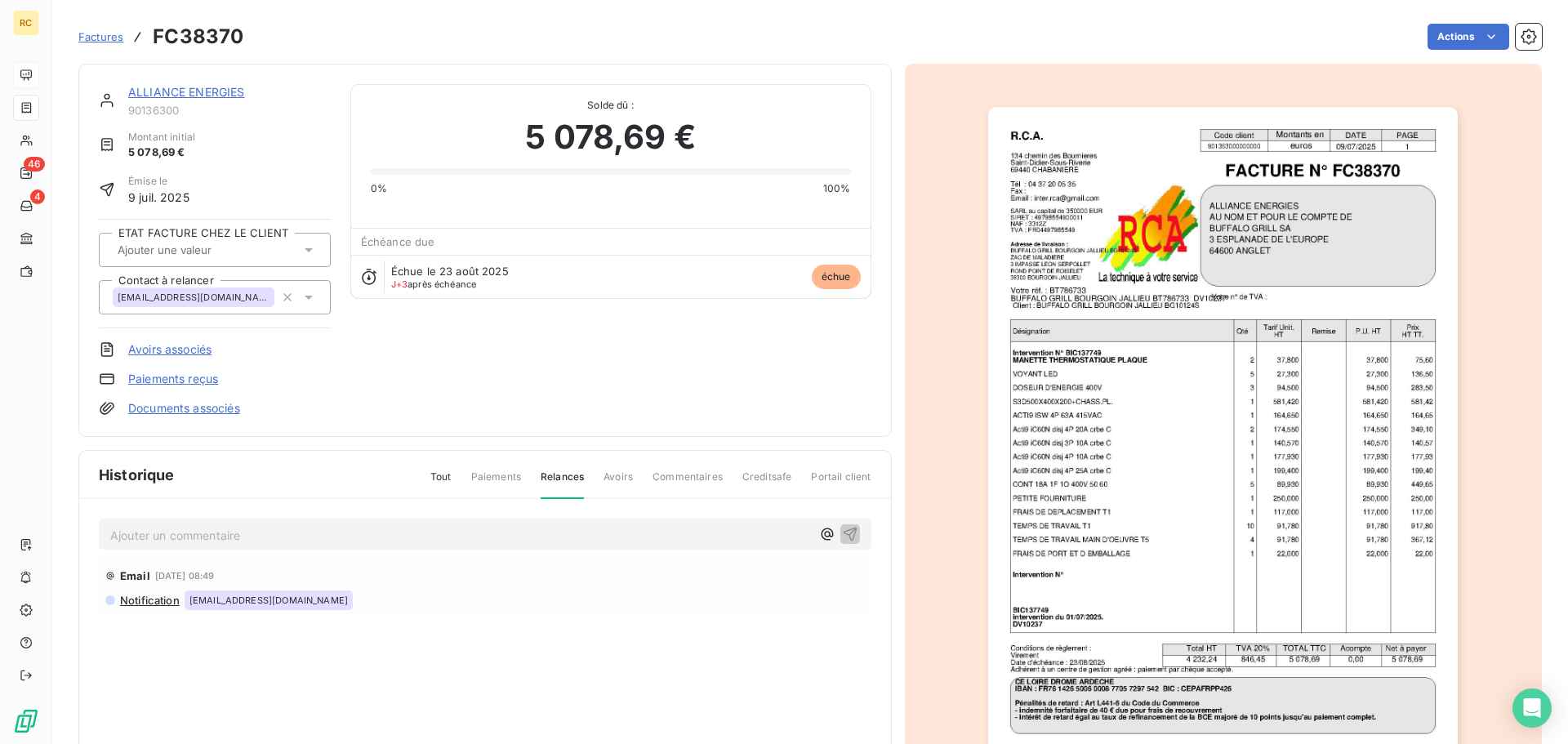
click at [155, 380] on link "Paiements reçus" at bounding box center [173, 379] width 90 height 16
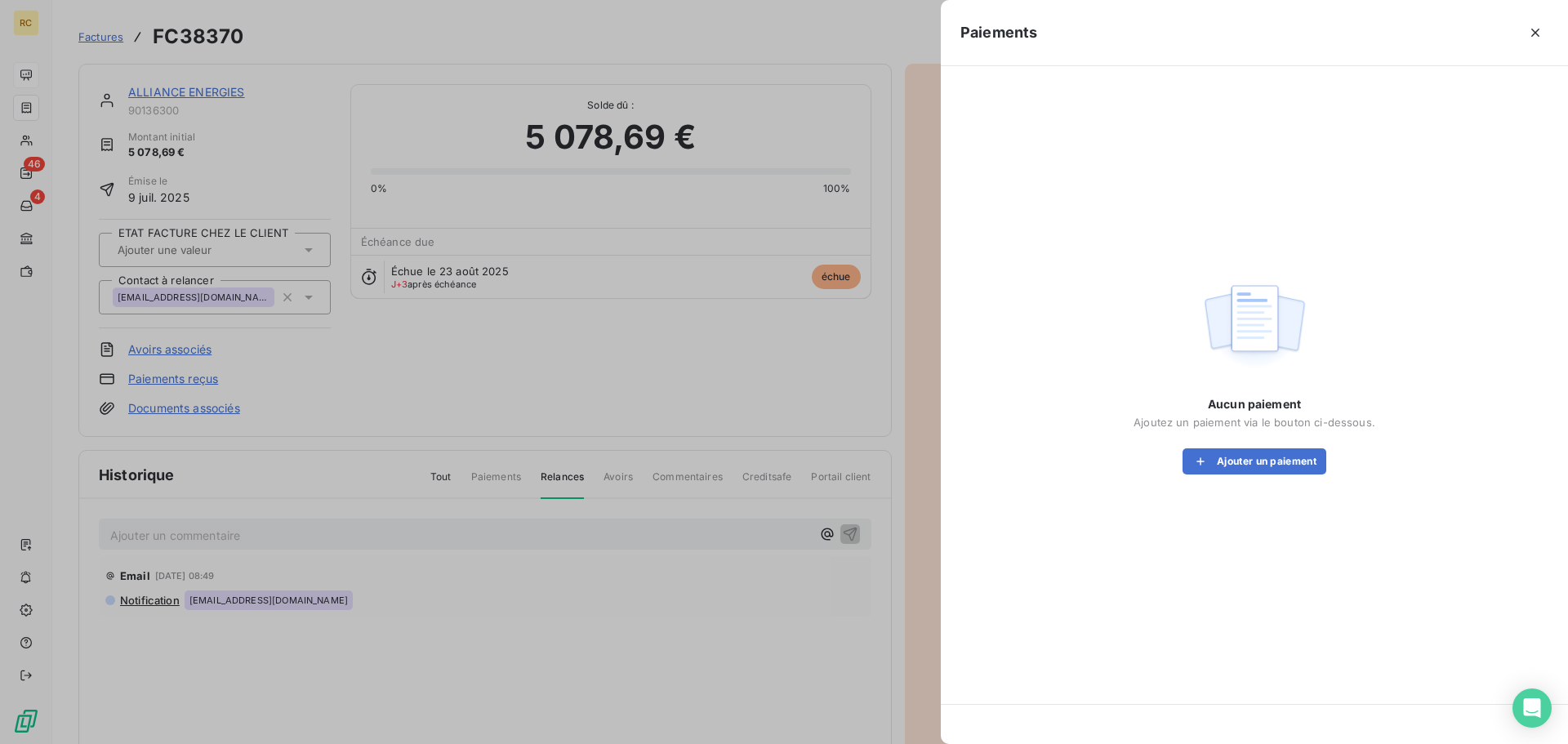
click at [487, 359] on div at bounding box center [784, 372] width 1568 height 744
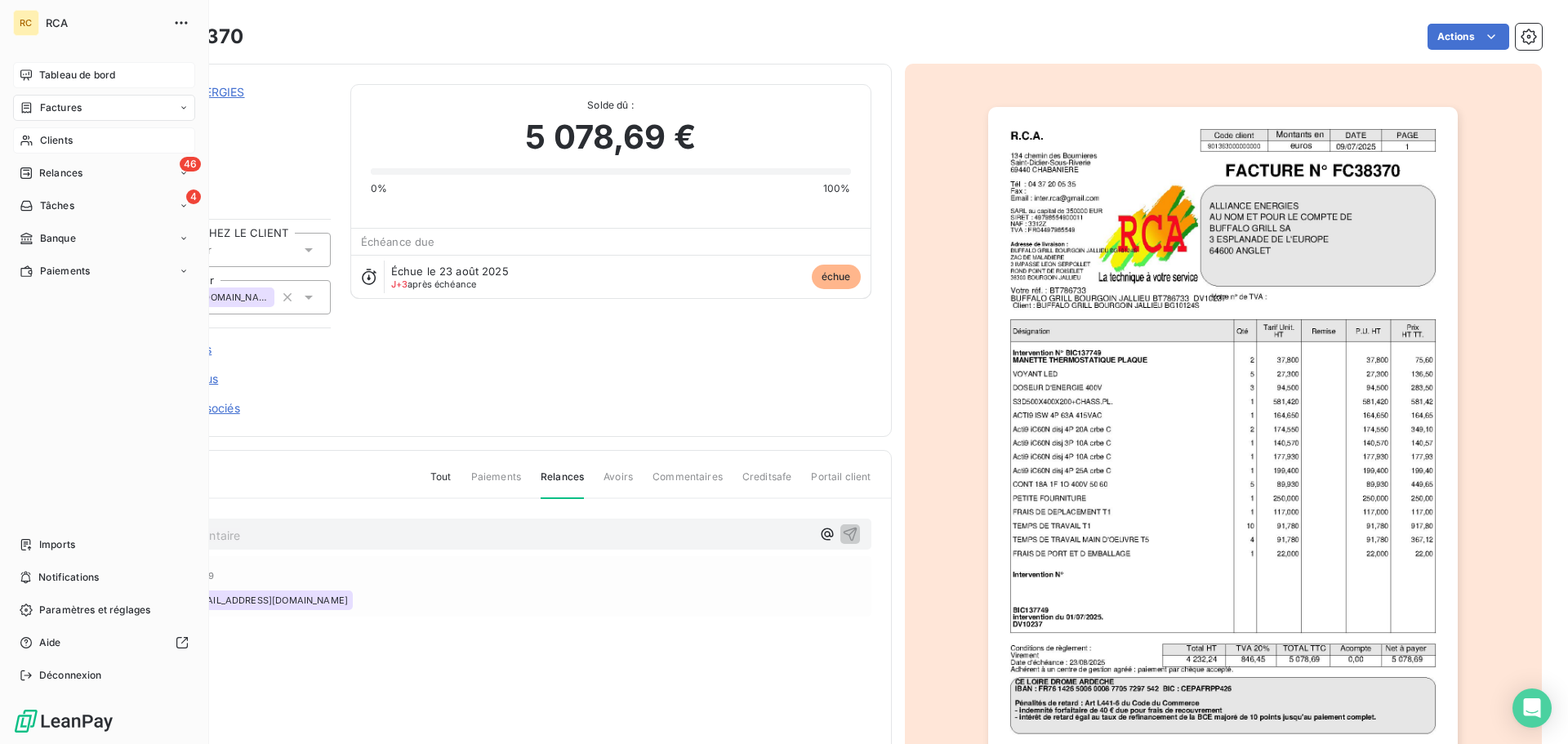
click at [58, 136] on span "Clients" at bounding box center [56, 140] width 33 height 15
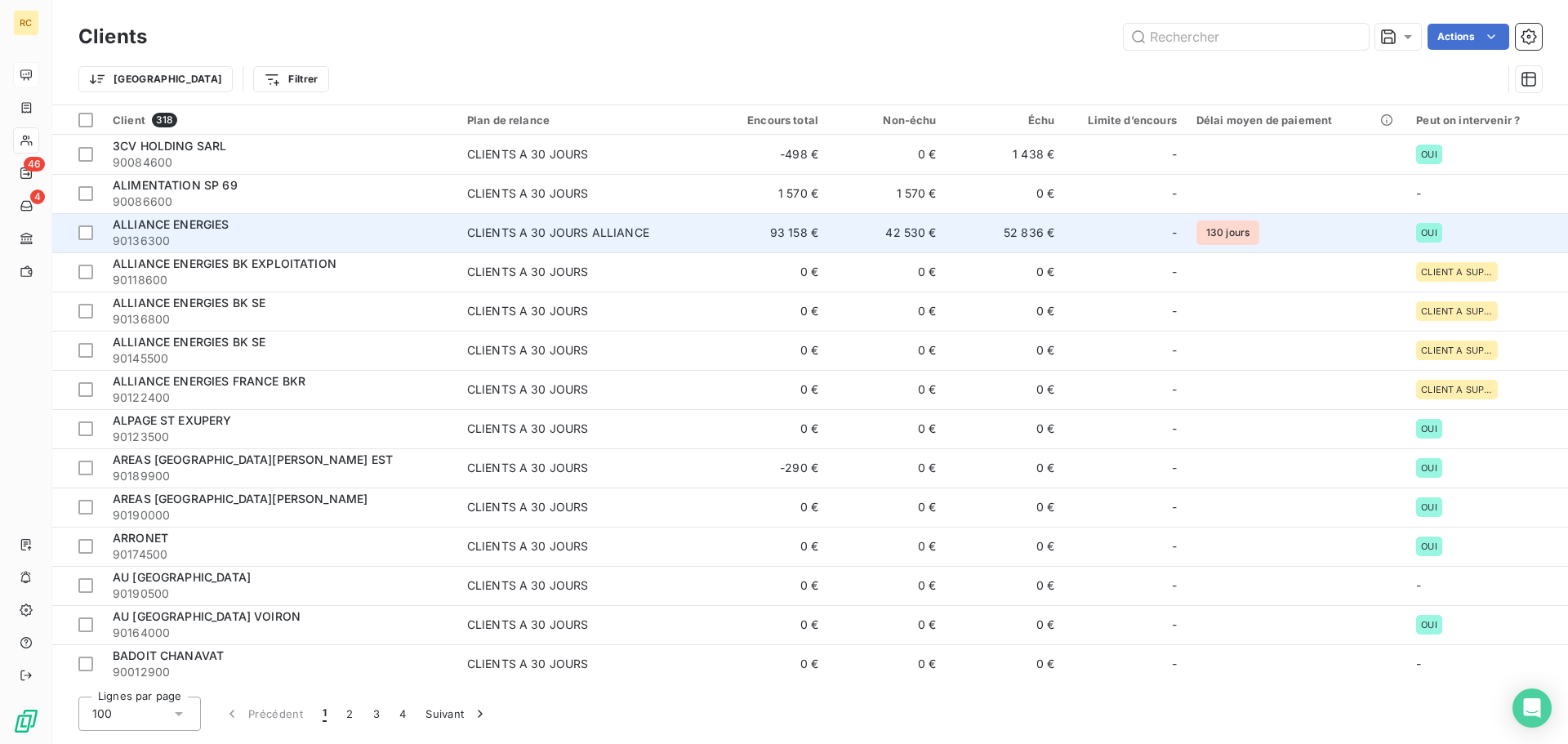
click at [1172, 232] on span "-" at bounding box center [1174, 232] width 5 height 16
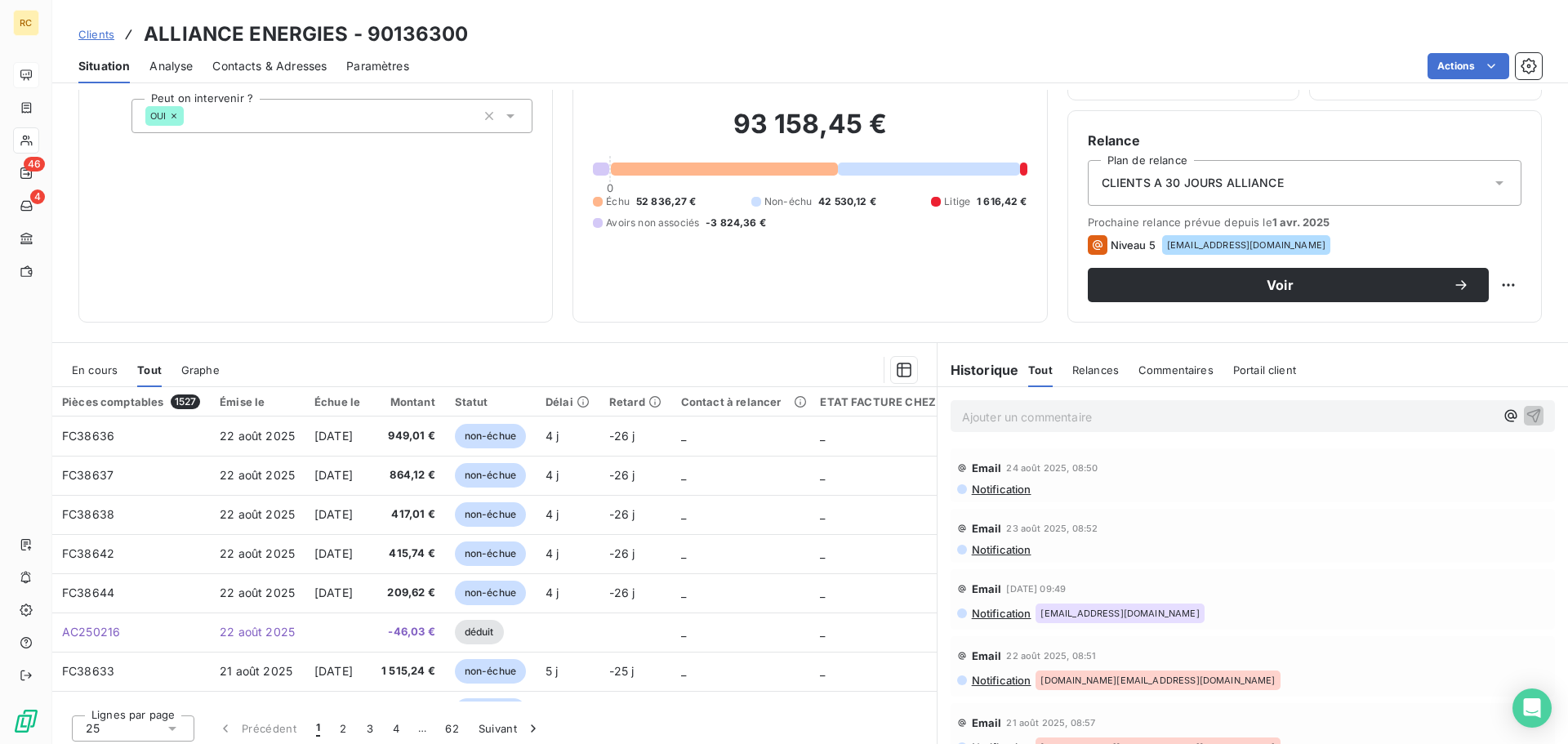
scroll to position [110, 0]
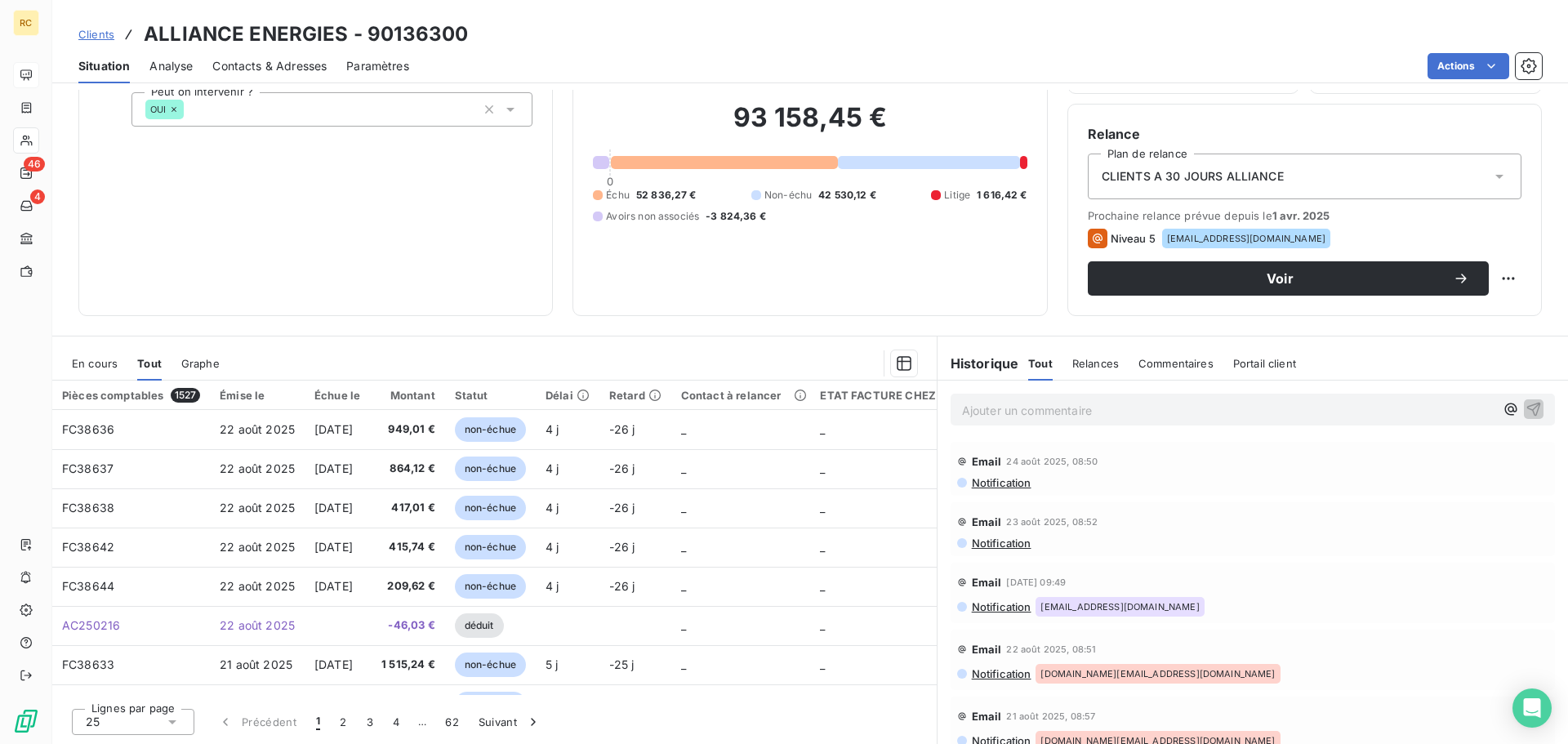
click at [433, 396] on div "Montant" at bounding box center [408, 395] width 56 height 13
click at [510, 391] on div "Statut" at bounding box center [490, 395] width 71 height 13
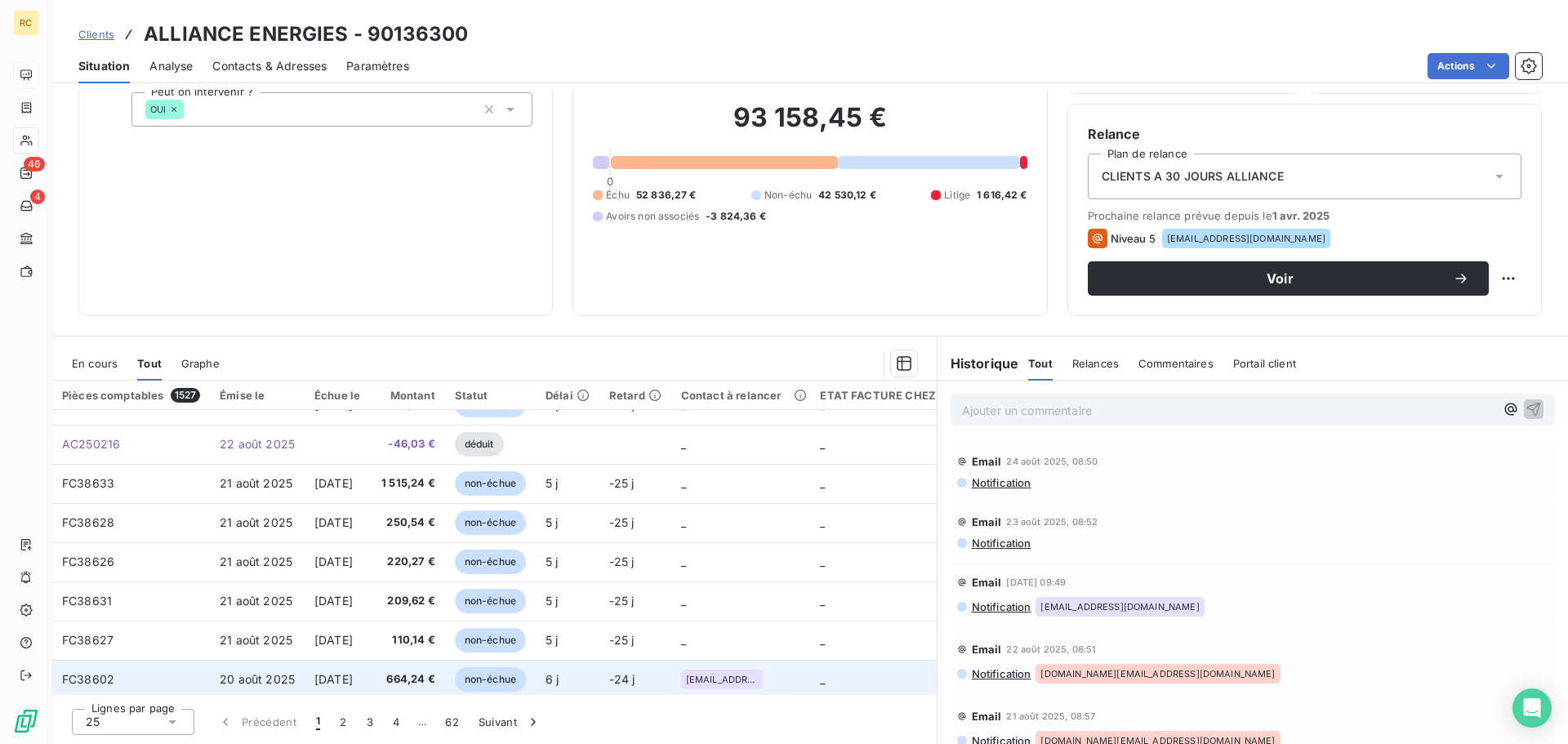
scroll to position [131, 0]
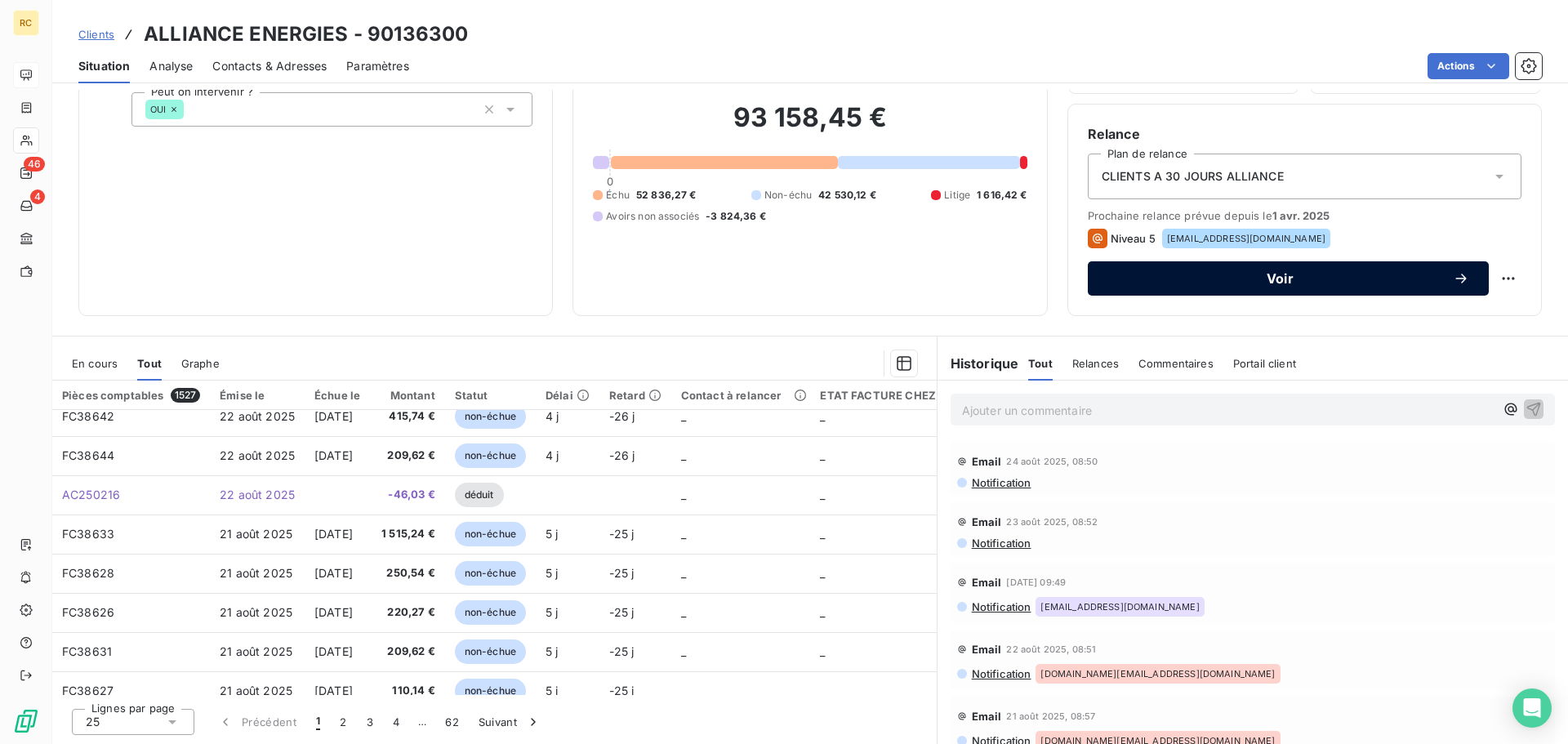
click at [1453, 275] on icon "button" at bounding box center [1461, 278] width 16 height 16
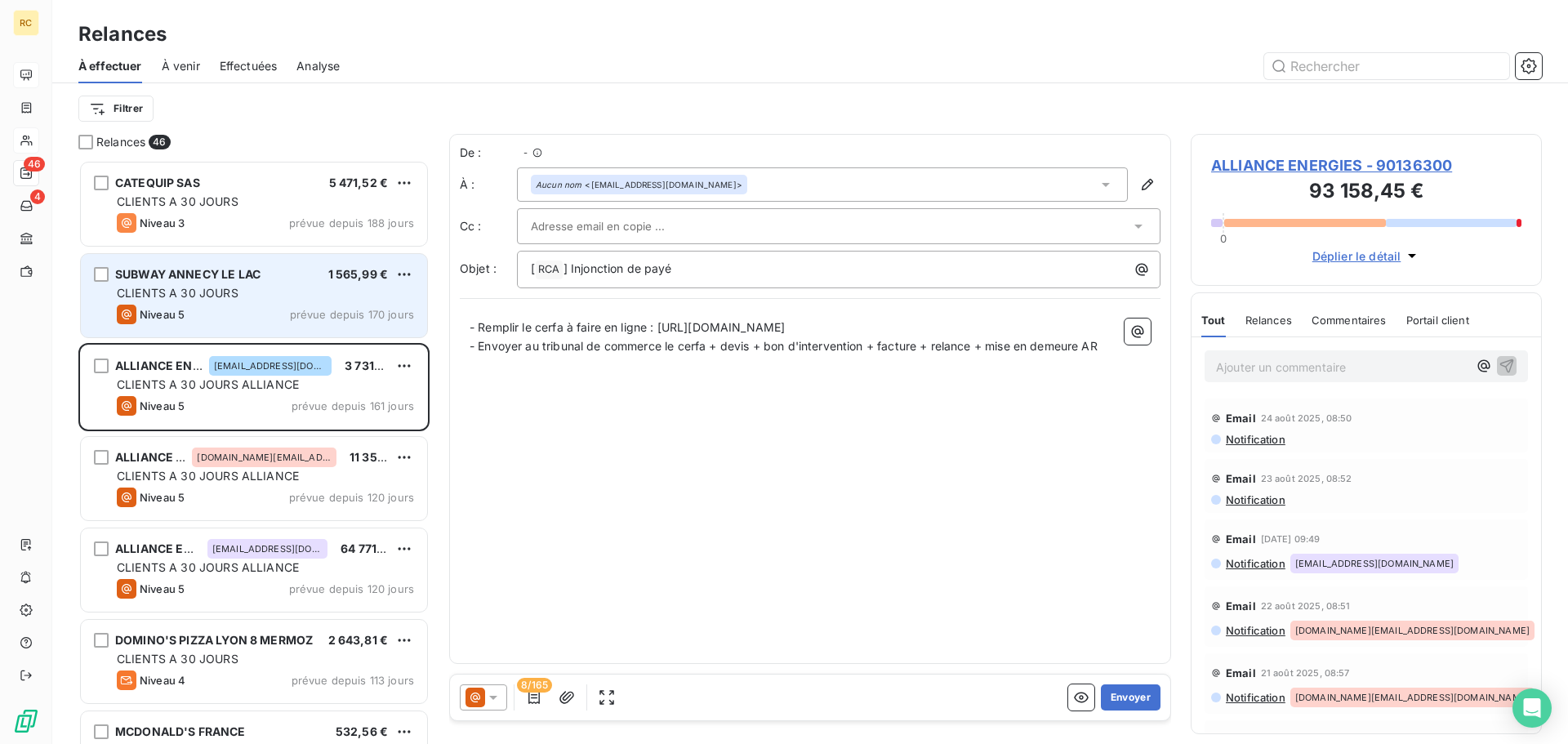
scroll to position [571, 339]
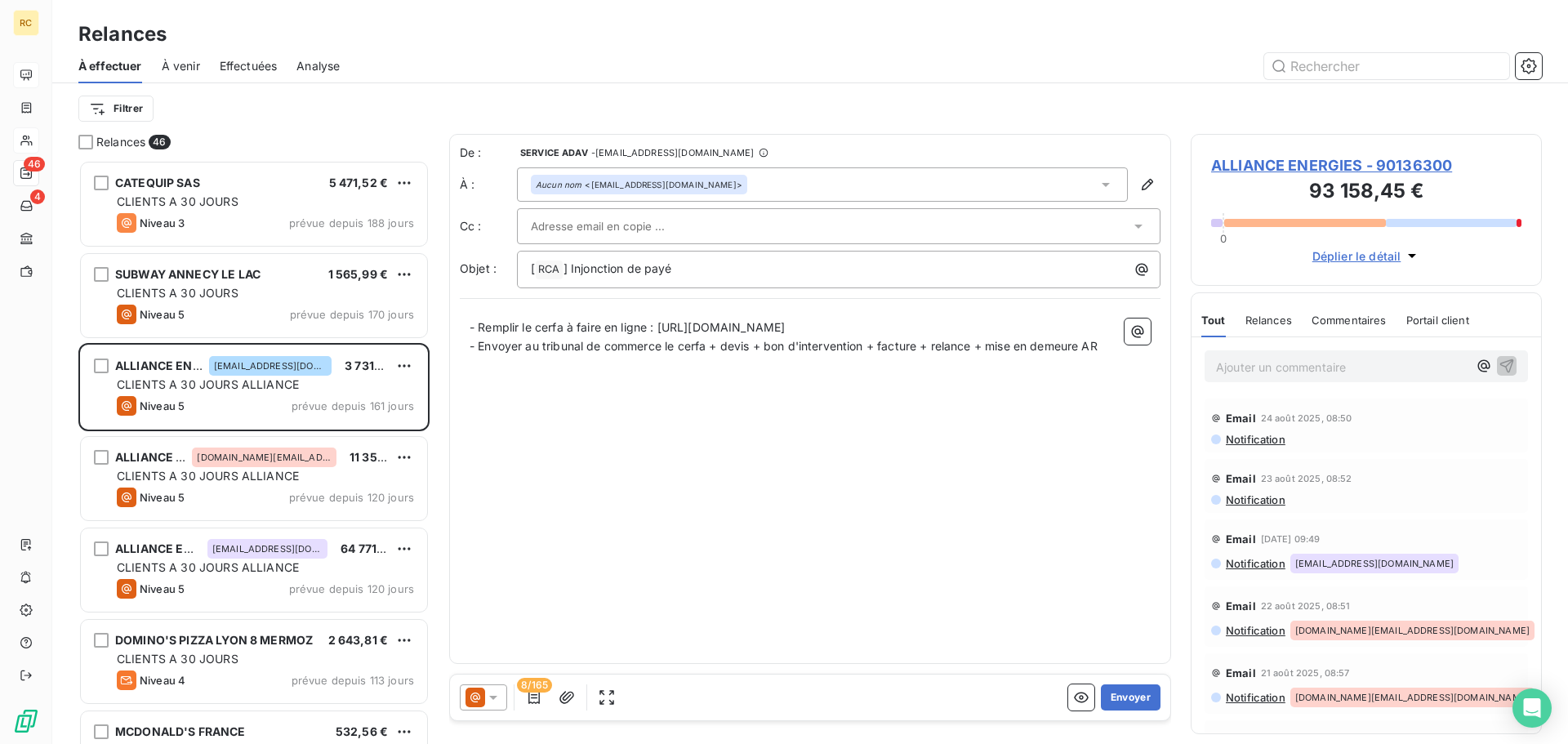
click at [175, 61] on span "À venir" at bounding box center [181, 65] width 39 height 16
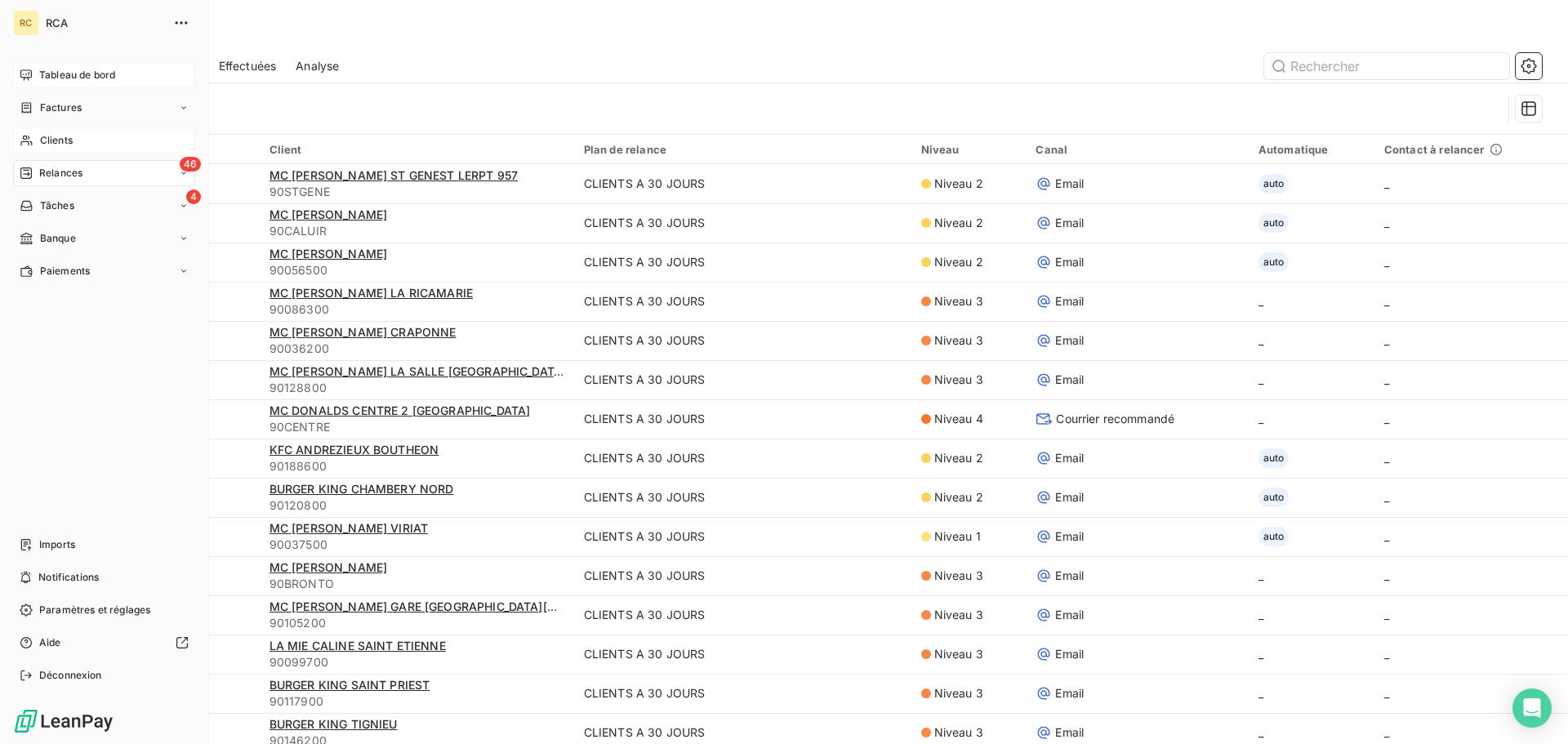
click at [62, 139] on span "Clients" at bounding box center [56, 140] width 33 height 15
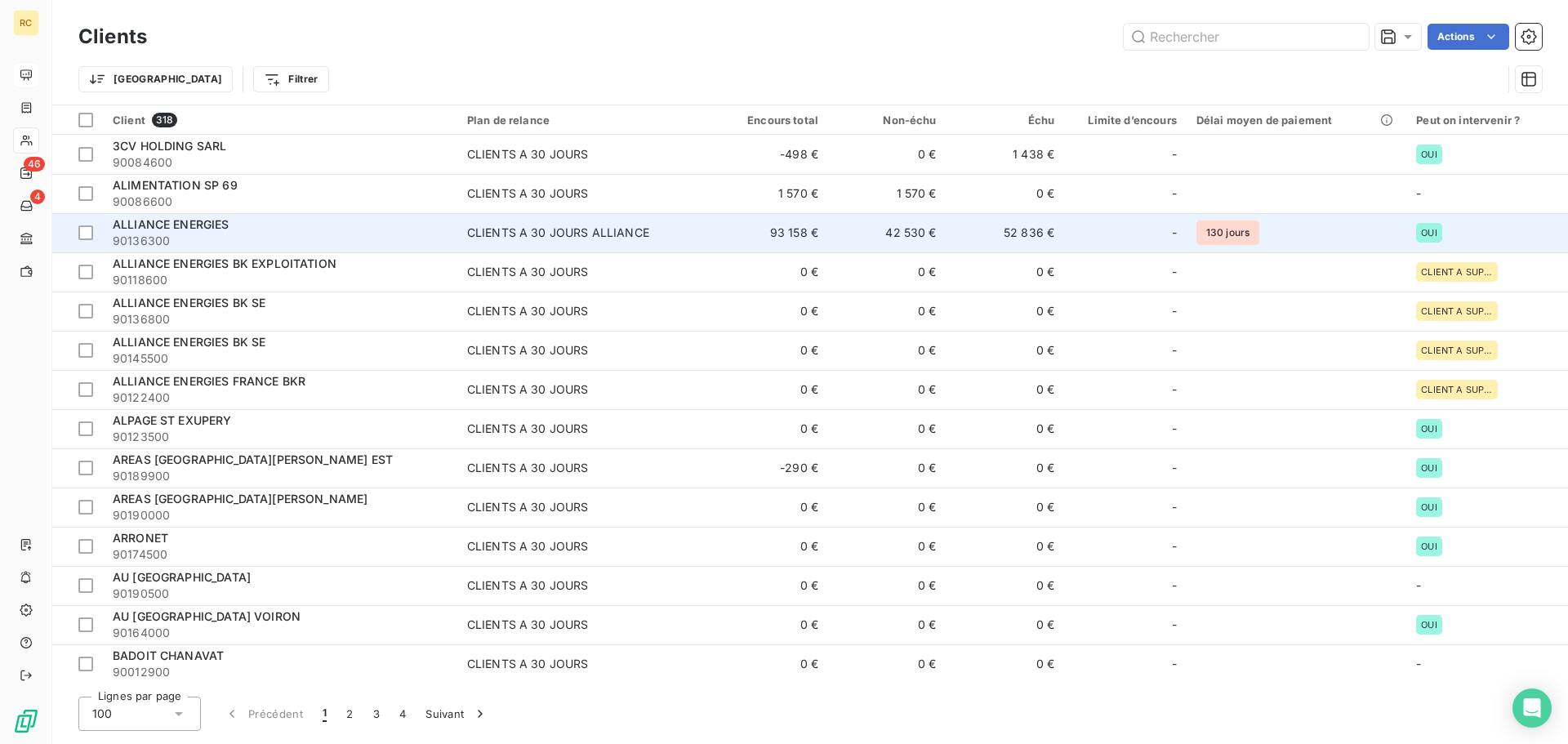
click at [333, 242] on span "90136300" at bounding box center [280, 241] width 334 height 16
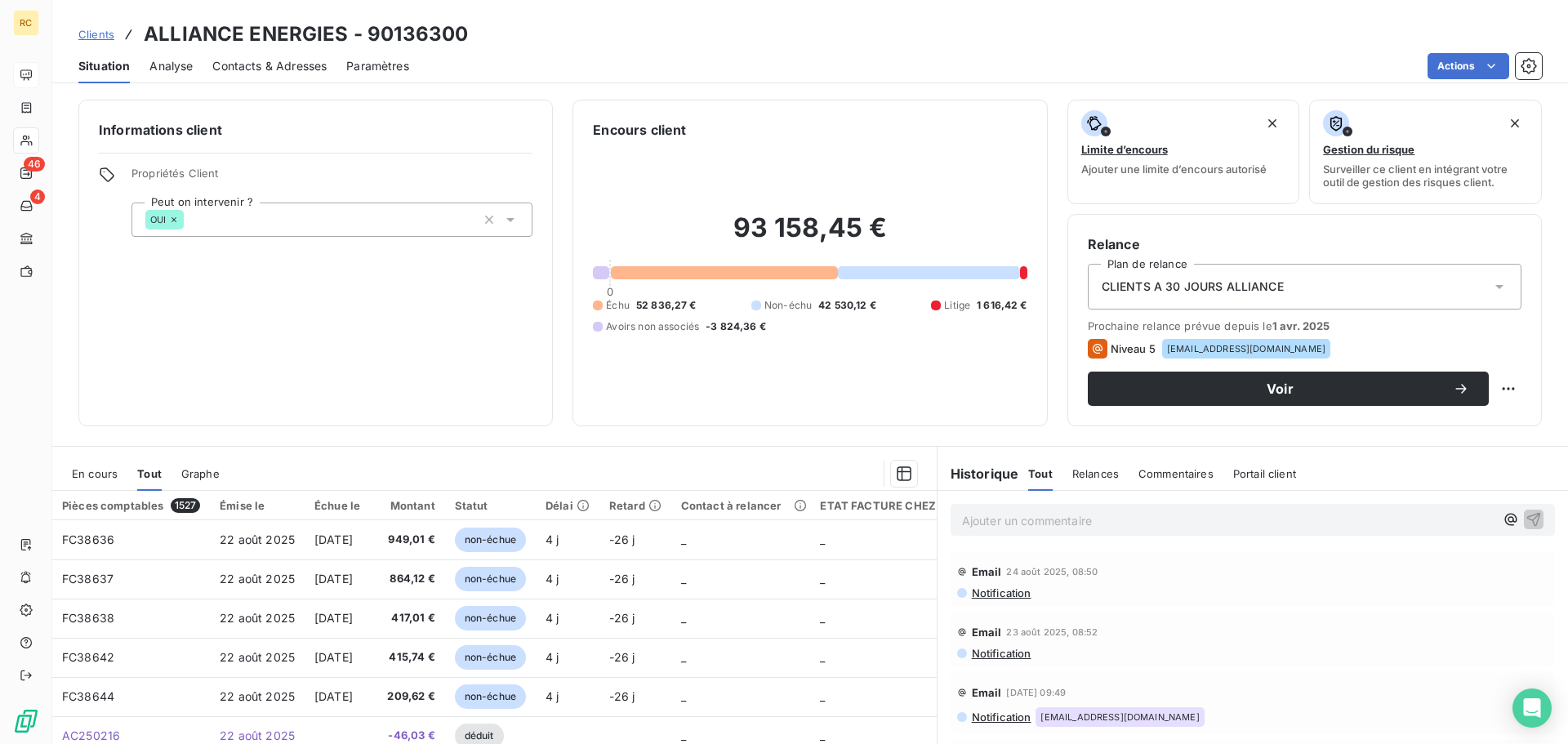
click at [308, 77] on div "Contacts & Adresses" at bounding box center [269, 65] width 114 height 35
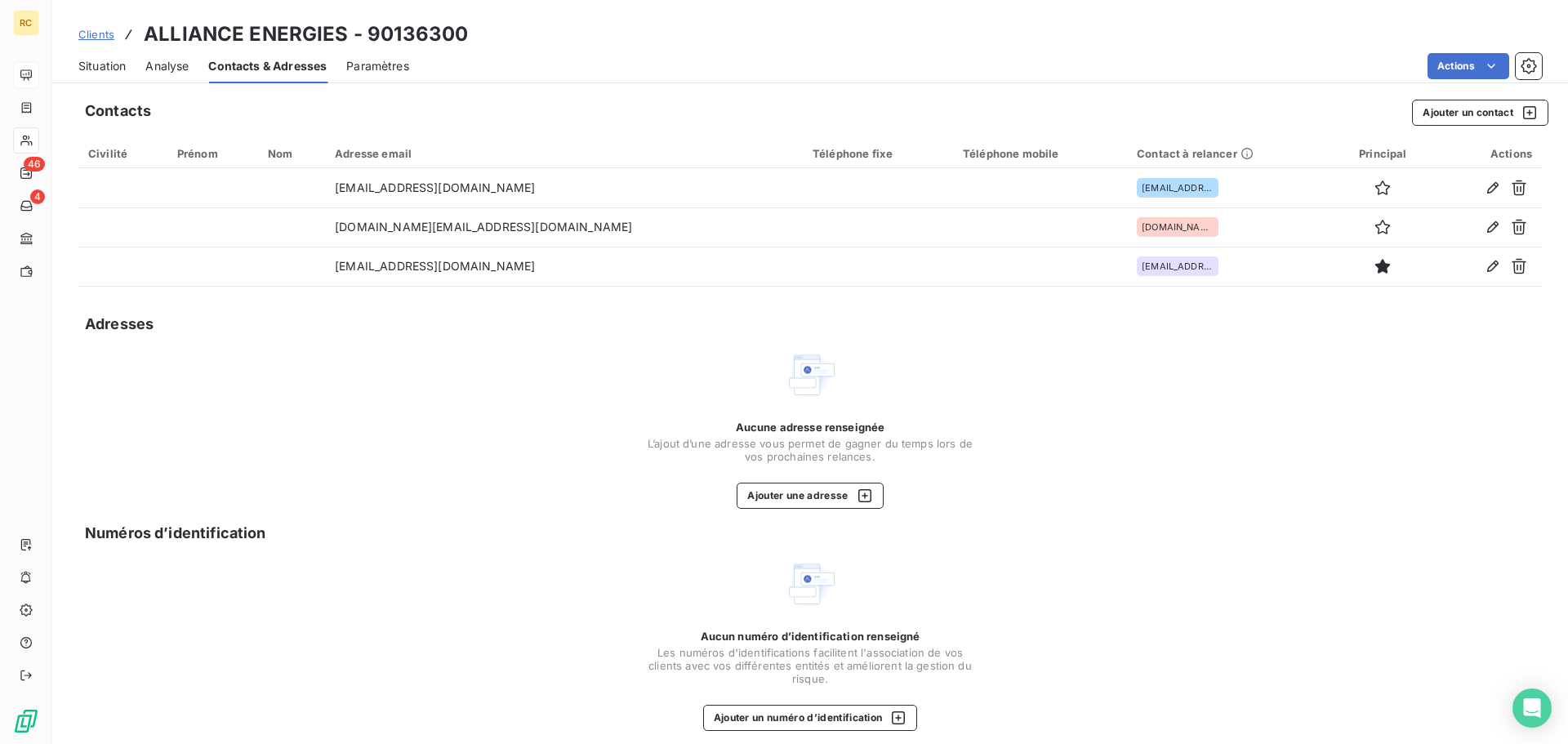
click at [377, 71] on span "Paramètres" at bounding box center [377, 65] width 63 height 16
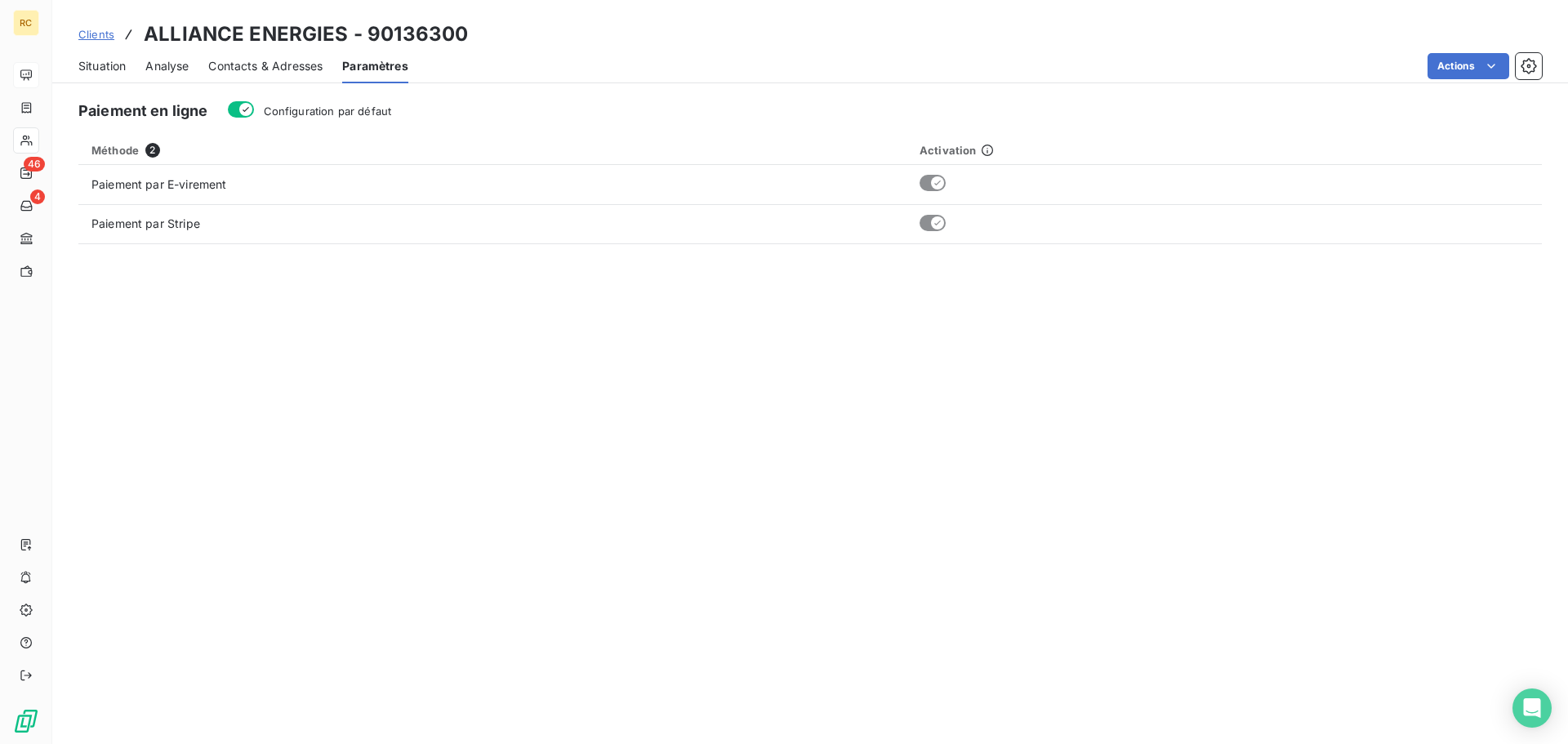
click at [158, 63] on span "Analyse" at bounding box center [168, 65] width 44 height 16
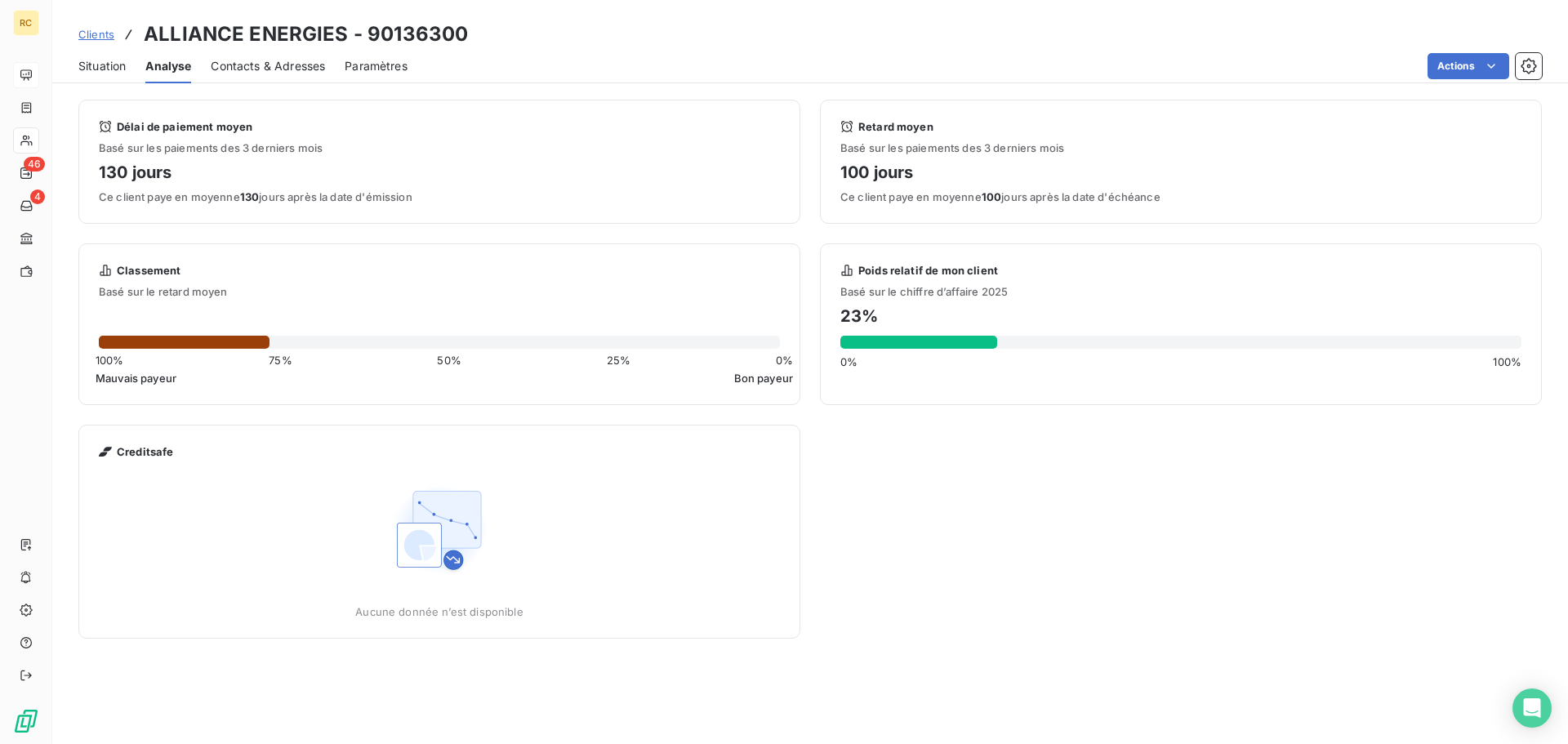
click at [254, 68] on span "Contacts & Adresses" at bounding box center [267, 65] width 114 height 16
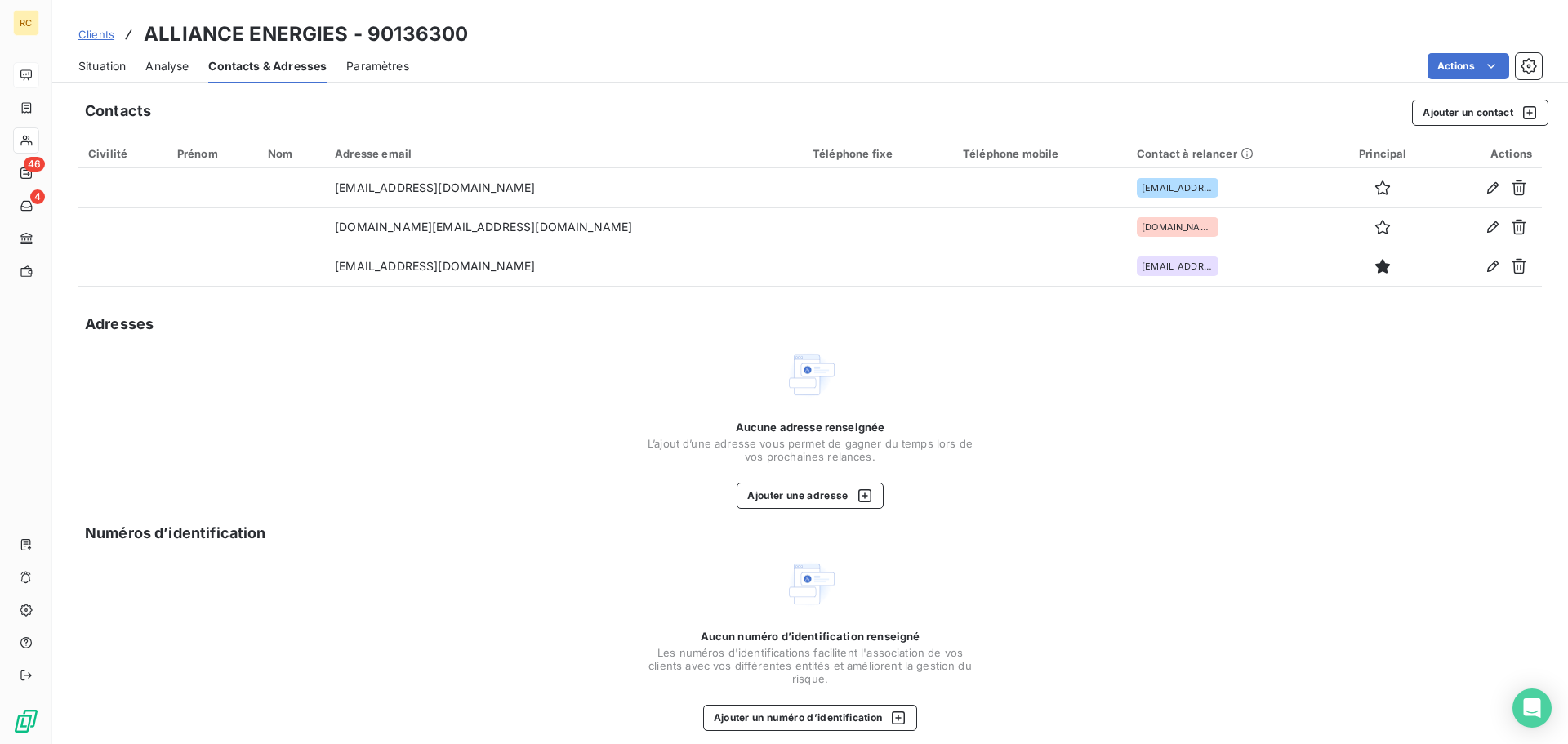
click at [107, 73] on span "Situation" at bounding box center [102, 65] width 48 height 16
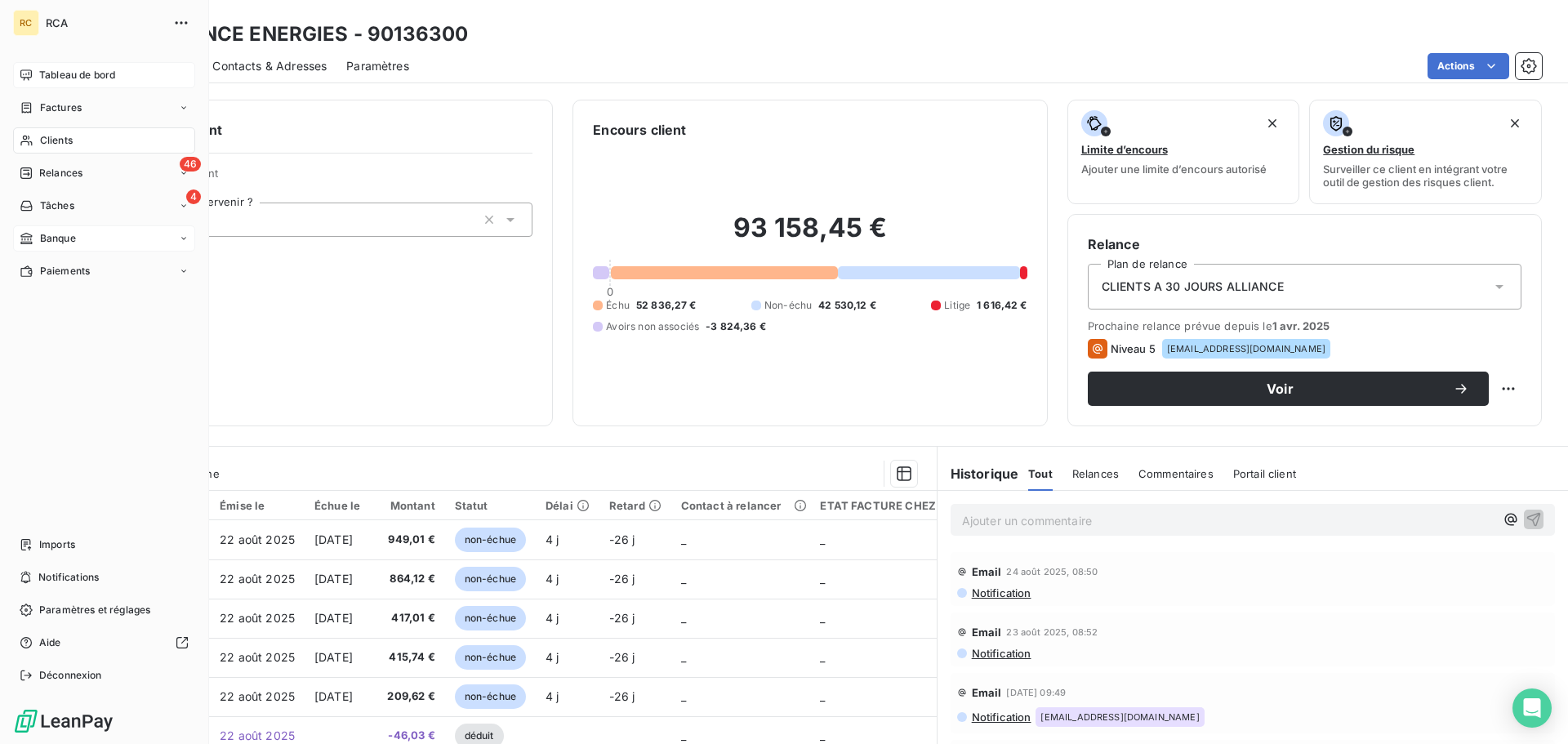
click at [35, 241] on div "Banque" at bounding box center [48, 238] width 57 height 15
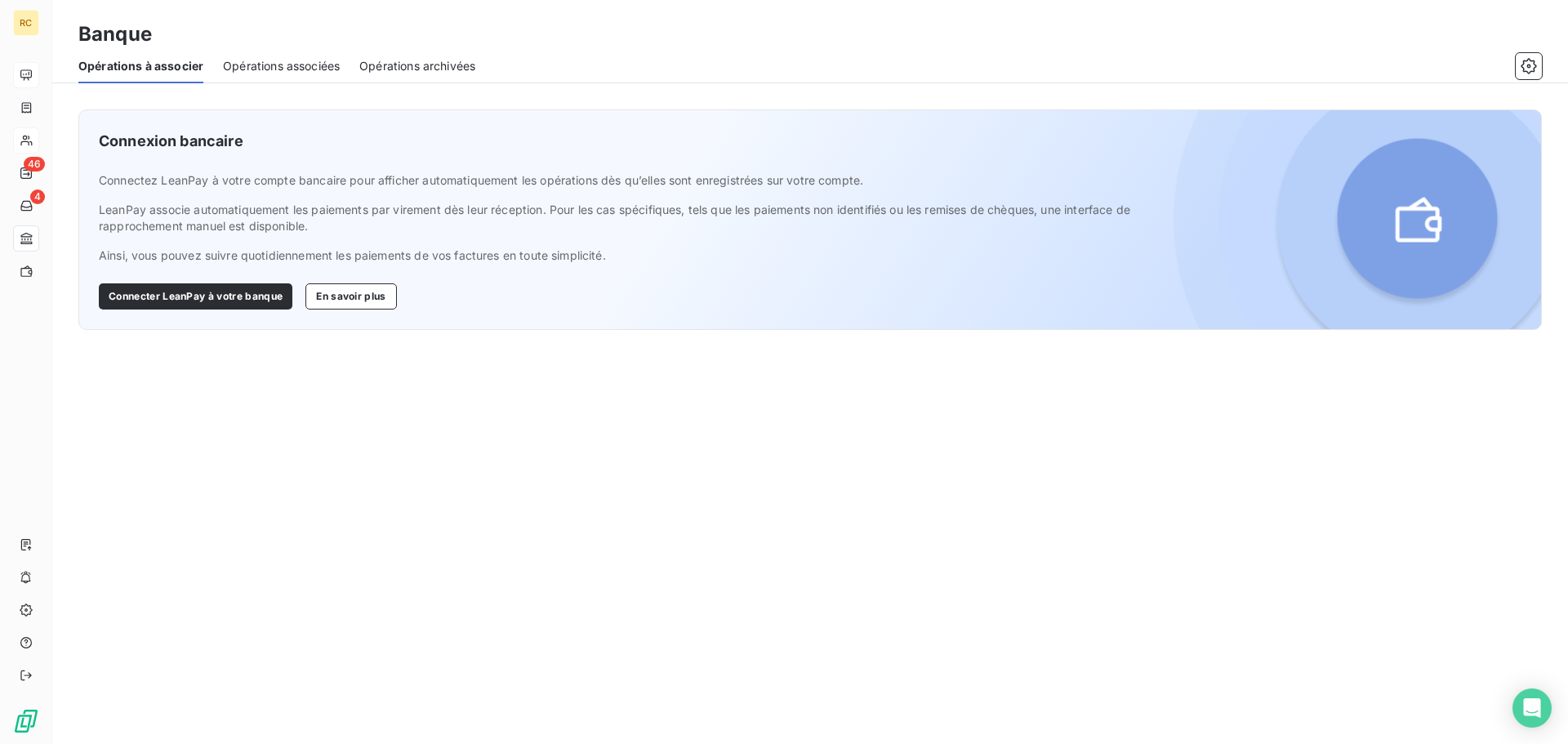
click at [320, 67] on span "Opérations associées" at bounding box center [282, 65] width 117 height 16
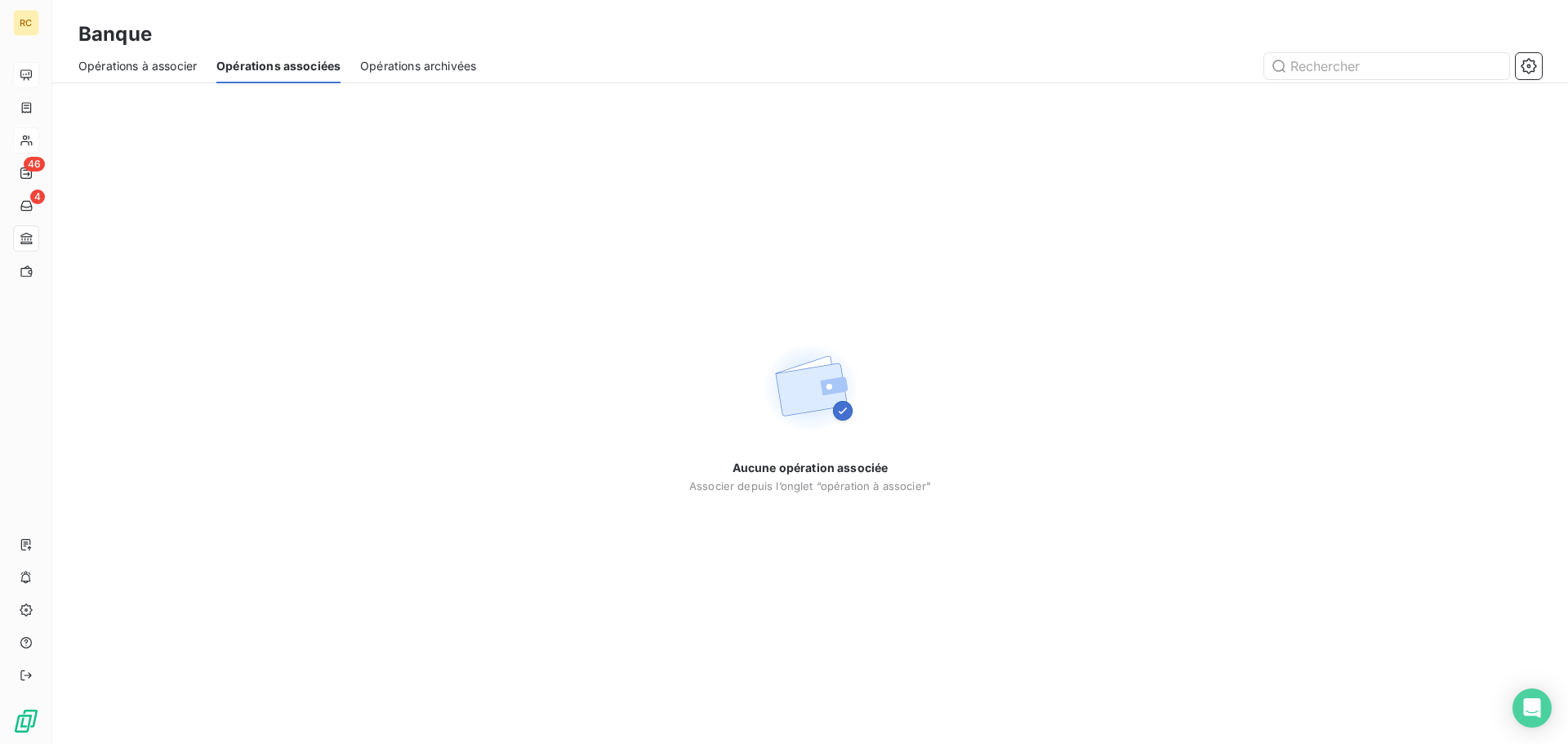
click at [422, 66] on span "Opérations archivées" at bounding box center [418, 65] width 116 height 16
click at [122, 62] on span "Opérations à associer" at bounding box center [137, 65] width 118 height 16
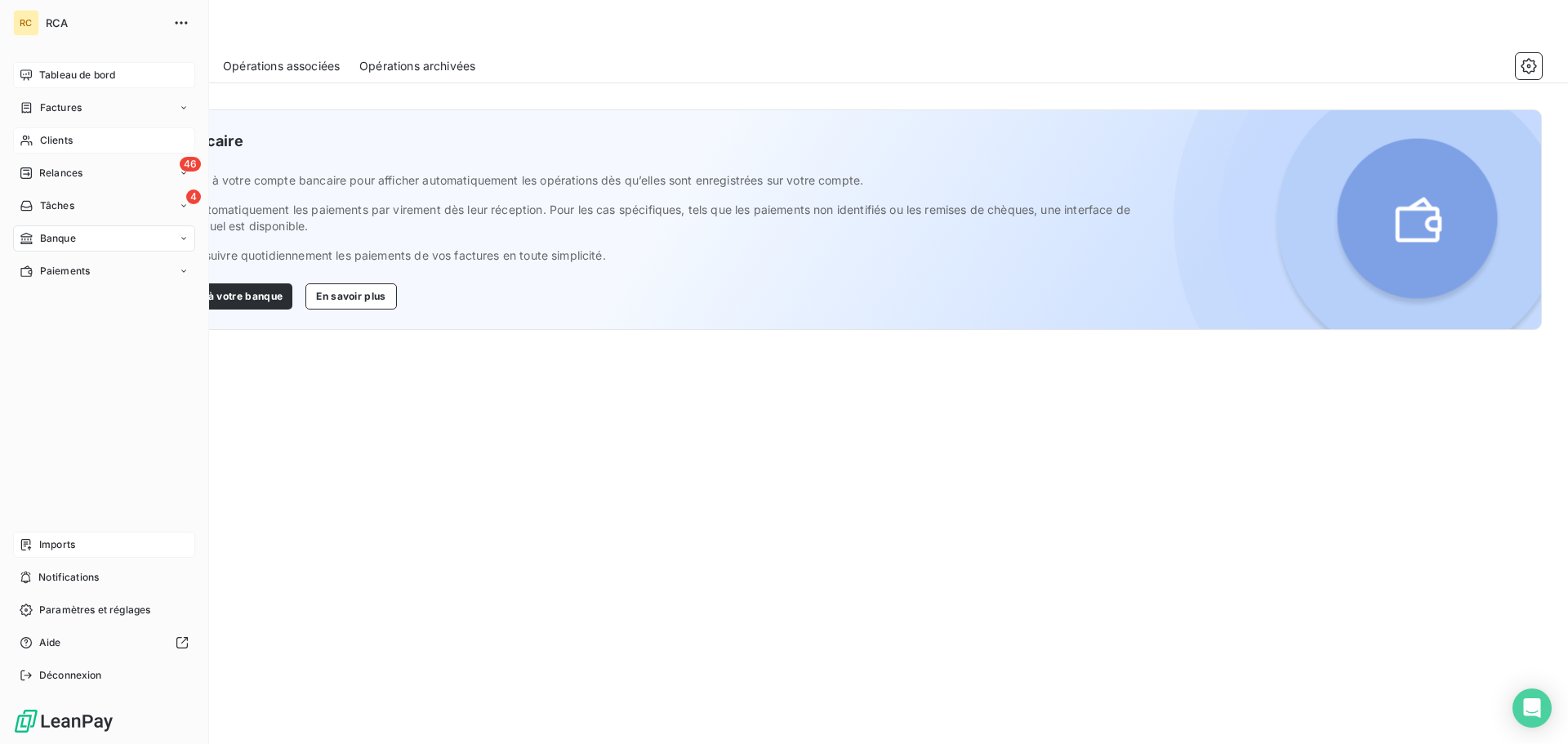
click at [51, 550] on span "Imports" at bounding box center [58, 545] width 36 height 15
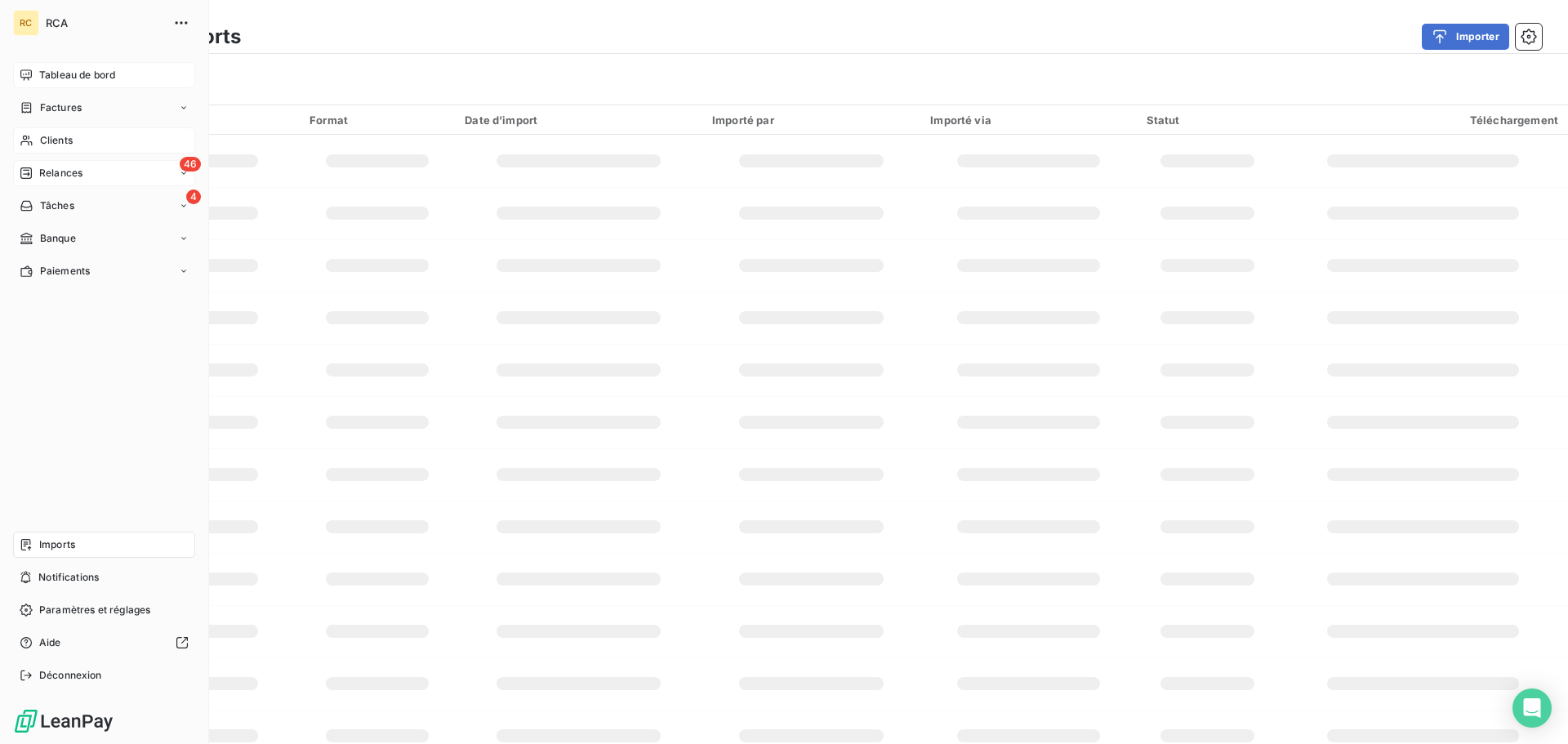
click at [64, 170] on span "Relances" at bounding box center [62, 173] width 44 height 15
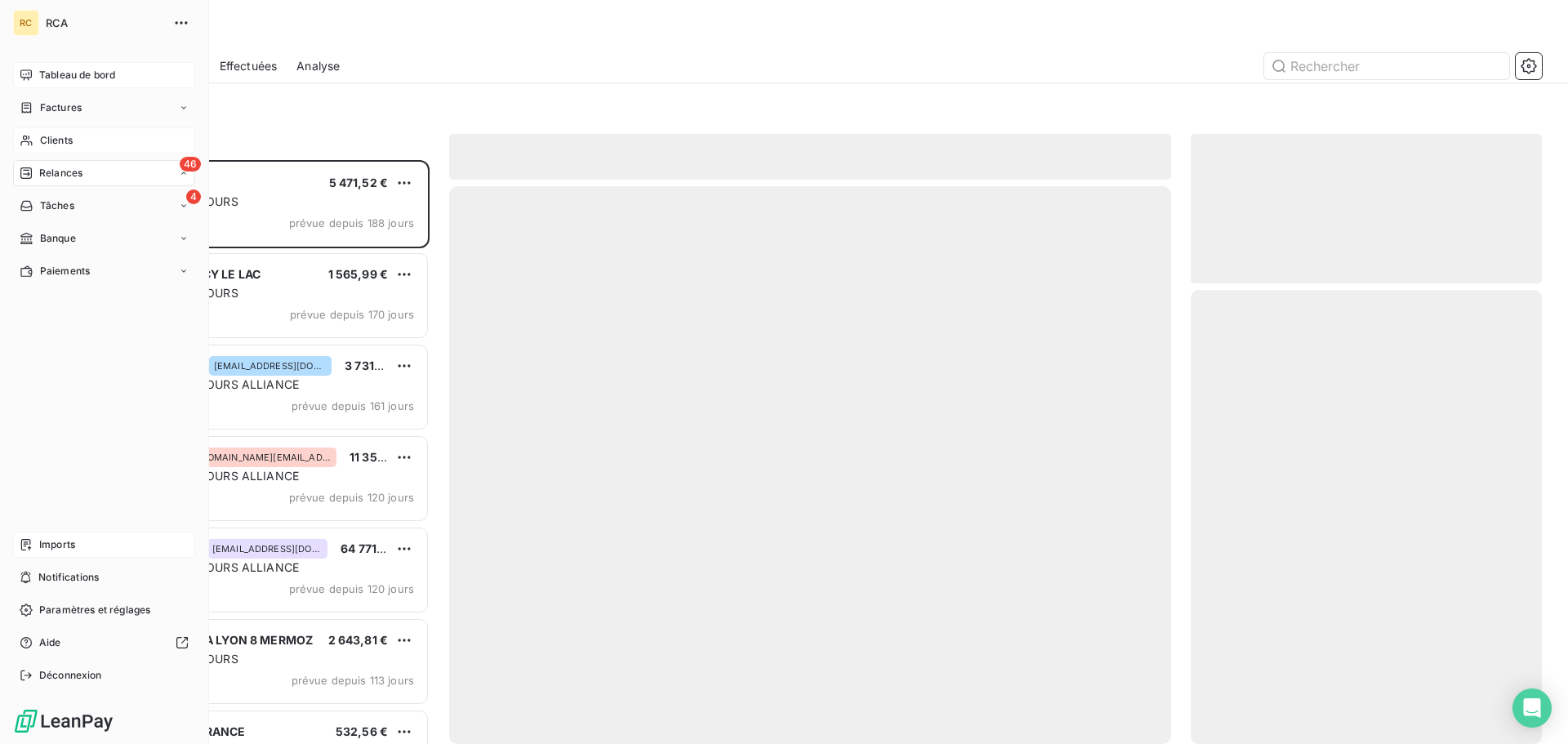
scroll to position [571, 339]
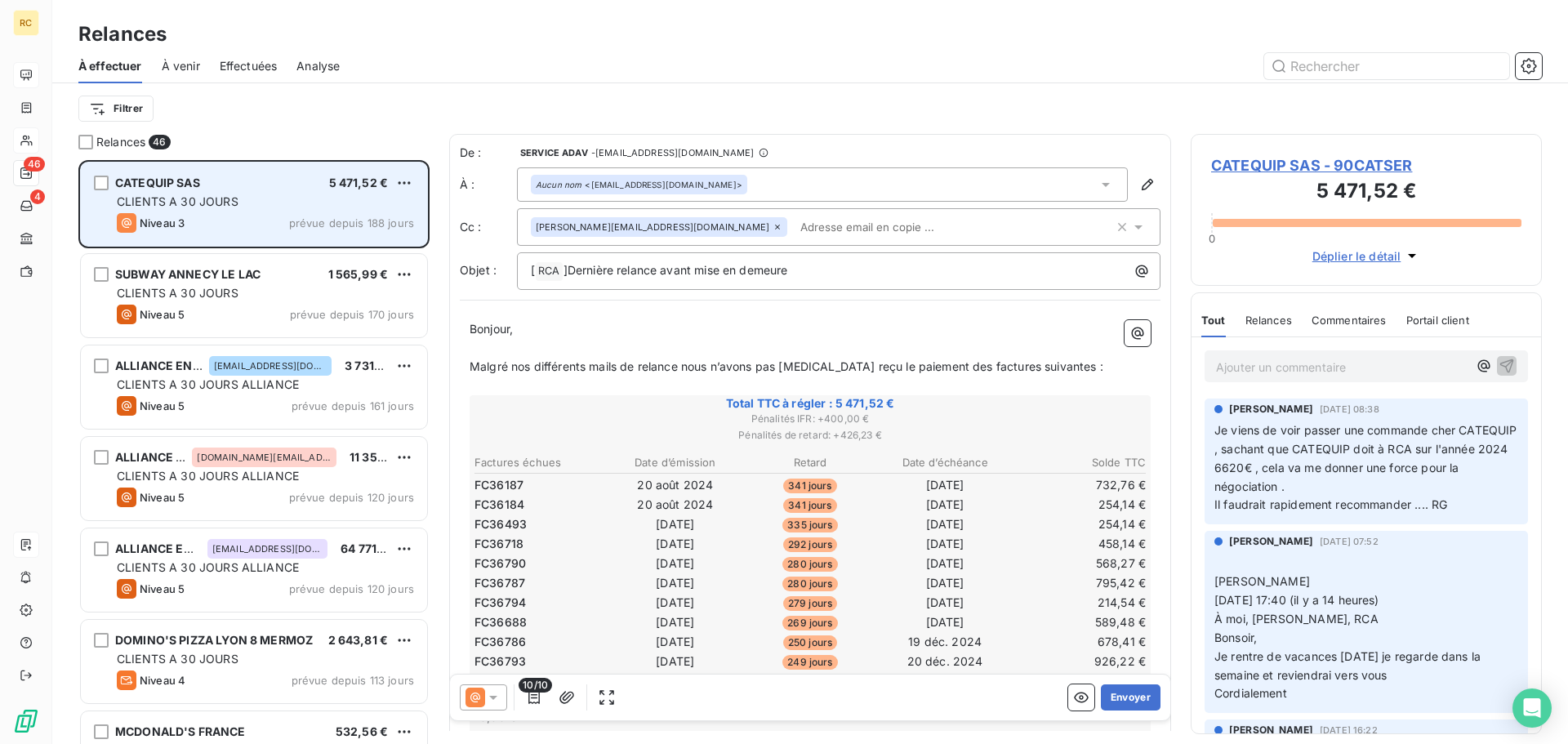
click at [277, 203] on div "CLIENTS A 30 JOURS" at bounding box center [266, 201] width 298 height 16
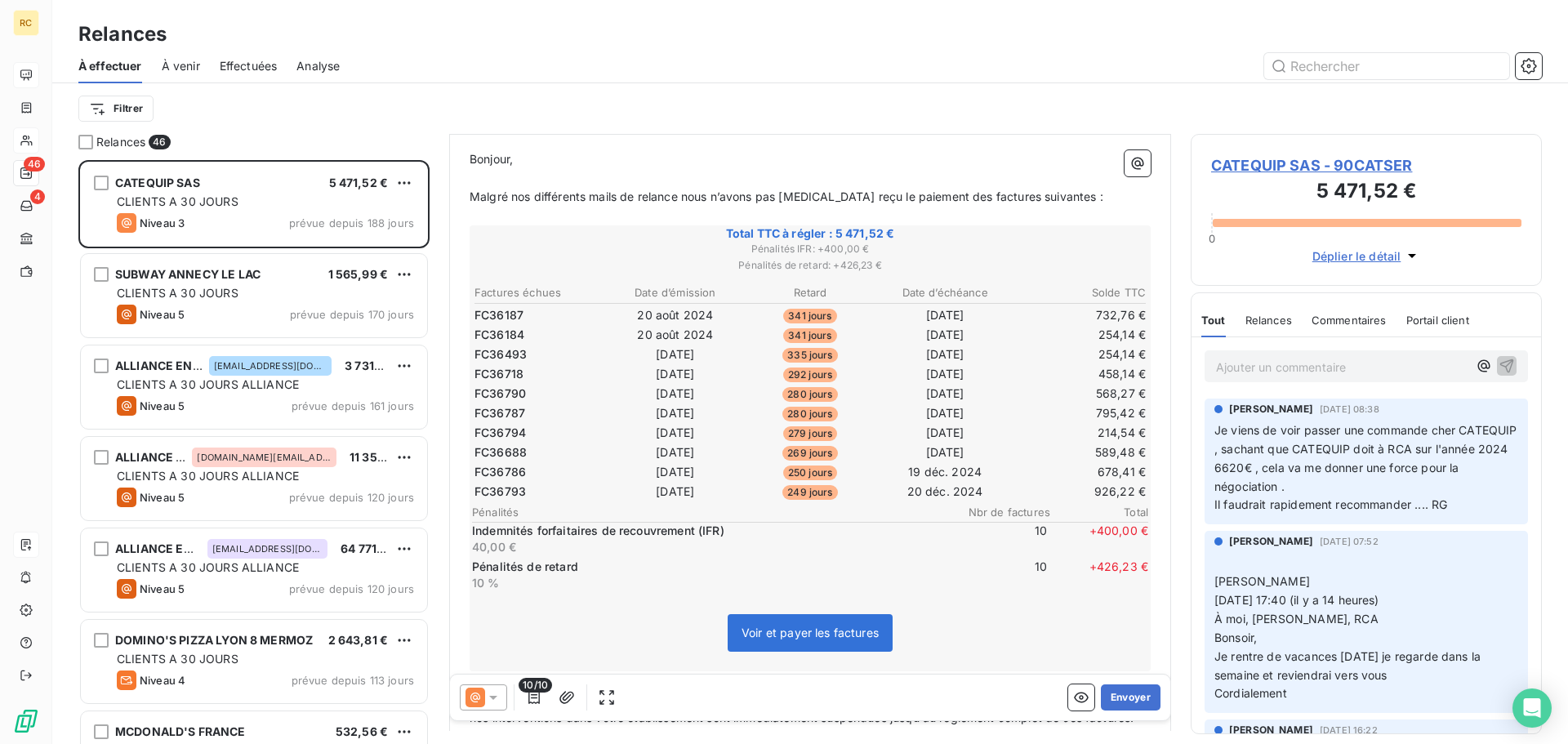
scroll to position [164, 0]
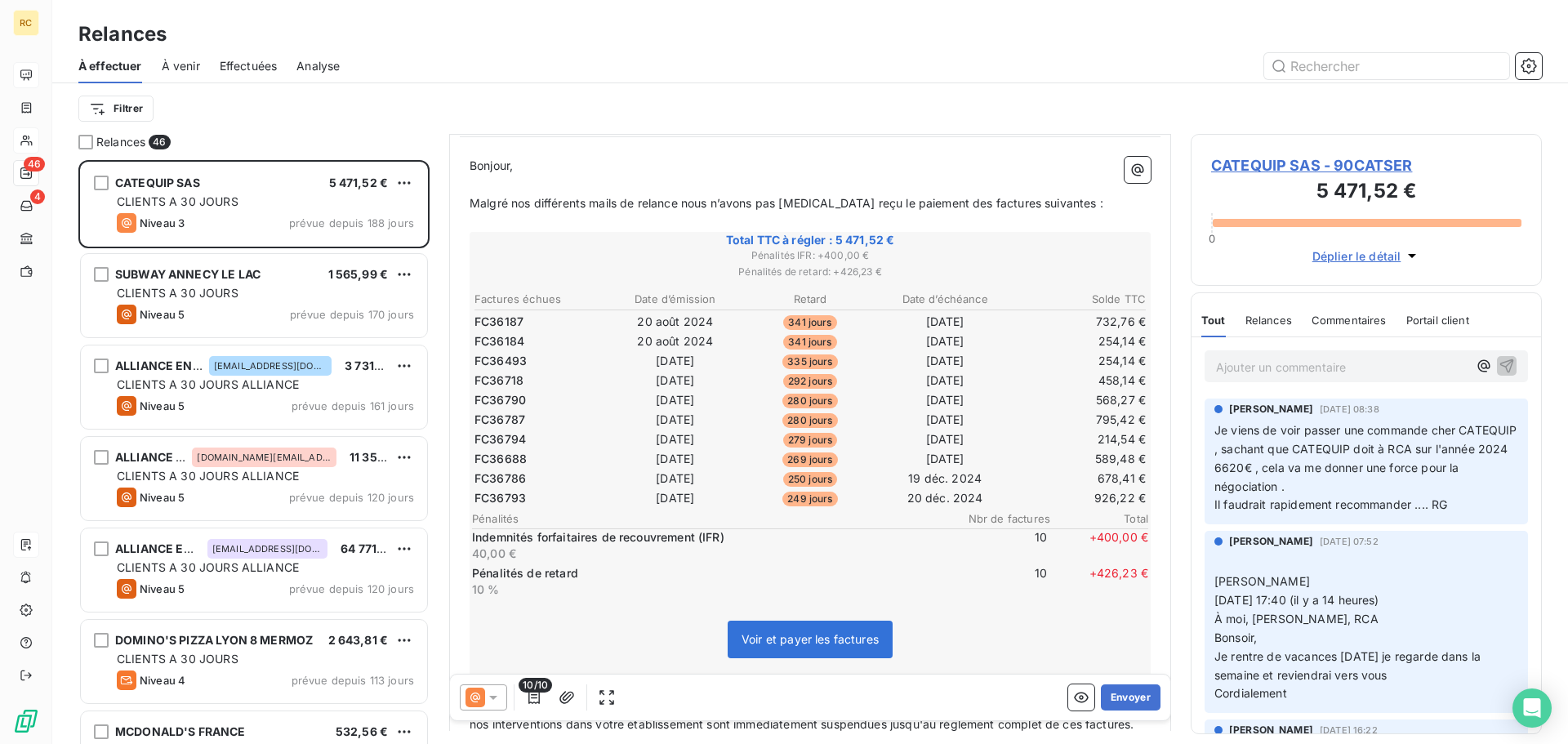
click at [796, 636] on span "Voir et payer les factures" at bounding box center [810, 639] width 137 height 14
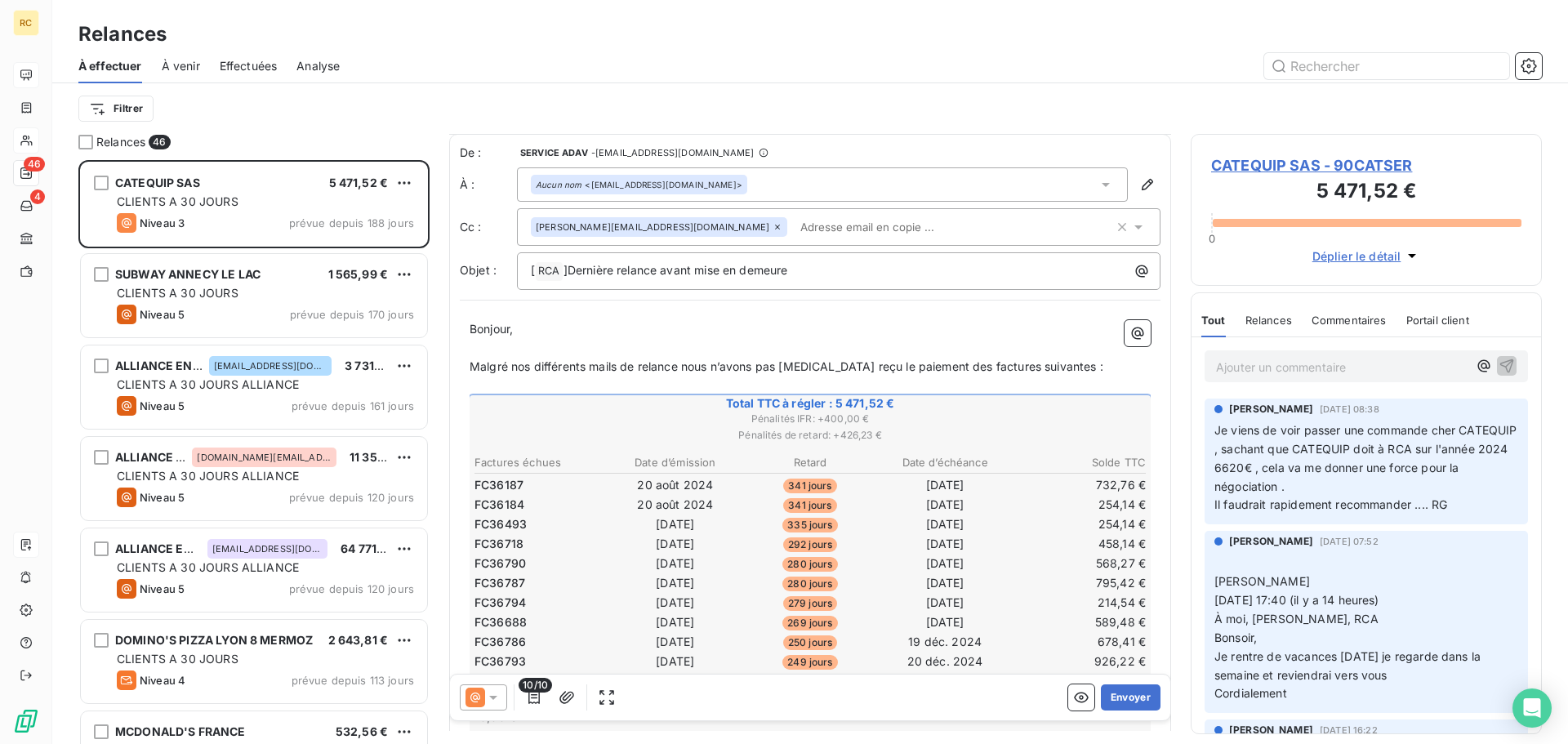
scroll to position [0, 0]
click at [1386, 163] on span "CATEQUIP SAS - 90CATSER" at bounding box center [1367, 166] width 311 height 22
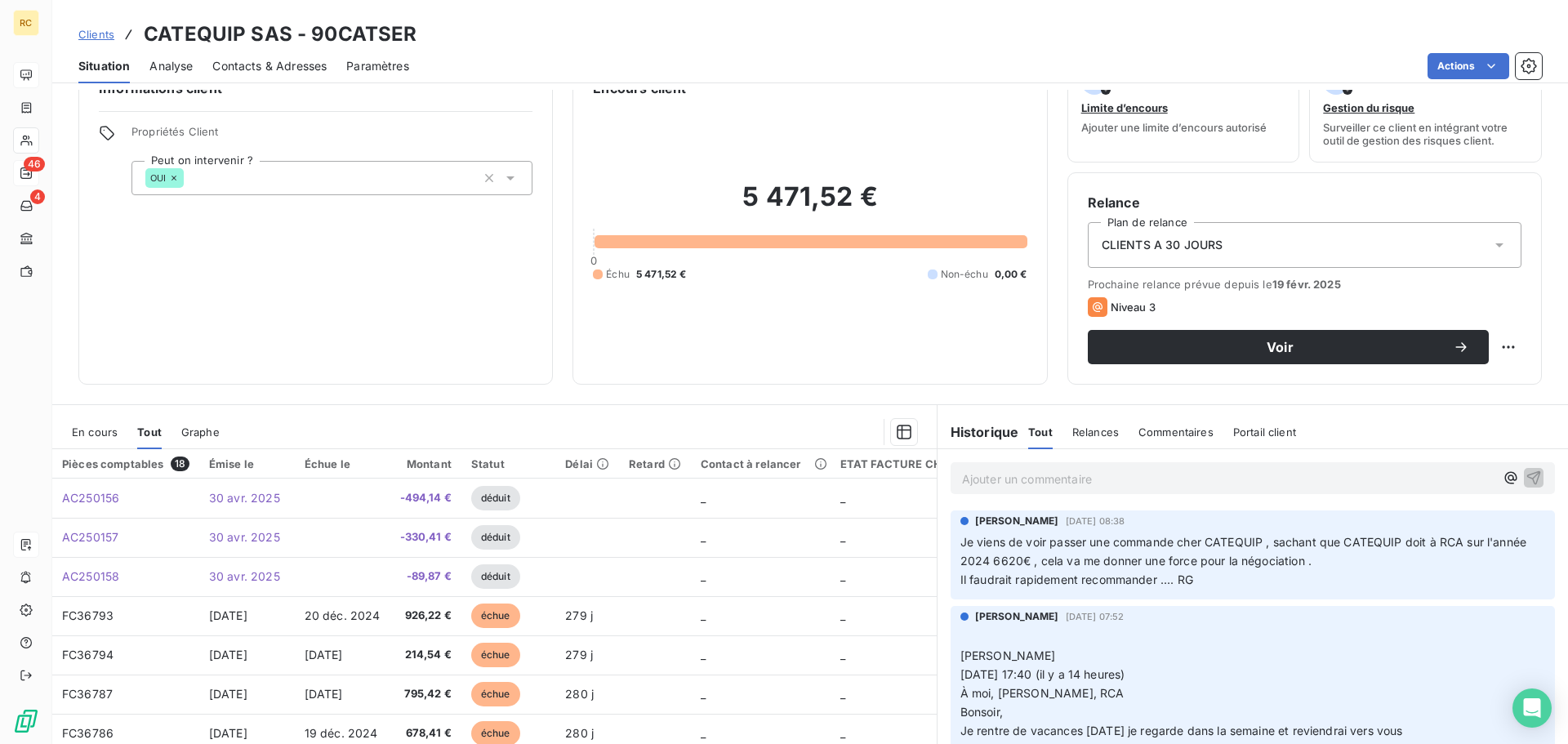
scroll to position [81, 0]
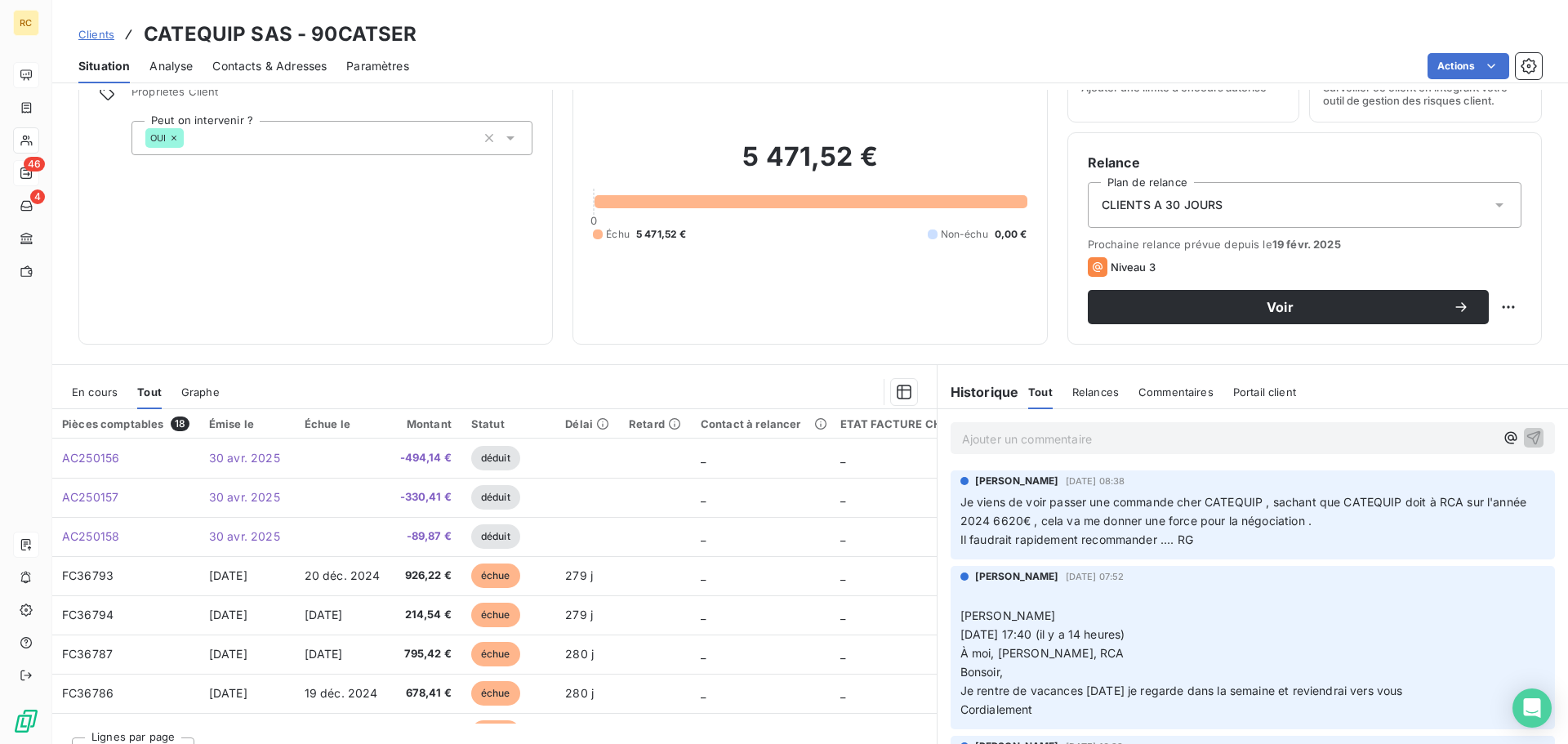
click at [154, 393] on span "Tout" at bounding box center [149, 392] width 25 height 13
click at [93, 393] on span "En cours" at bounding box center [94, 392] width 46 height 13
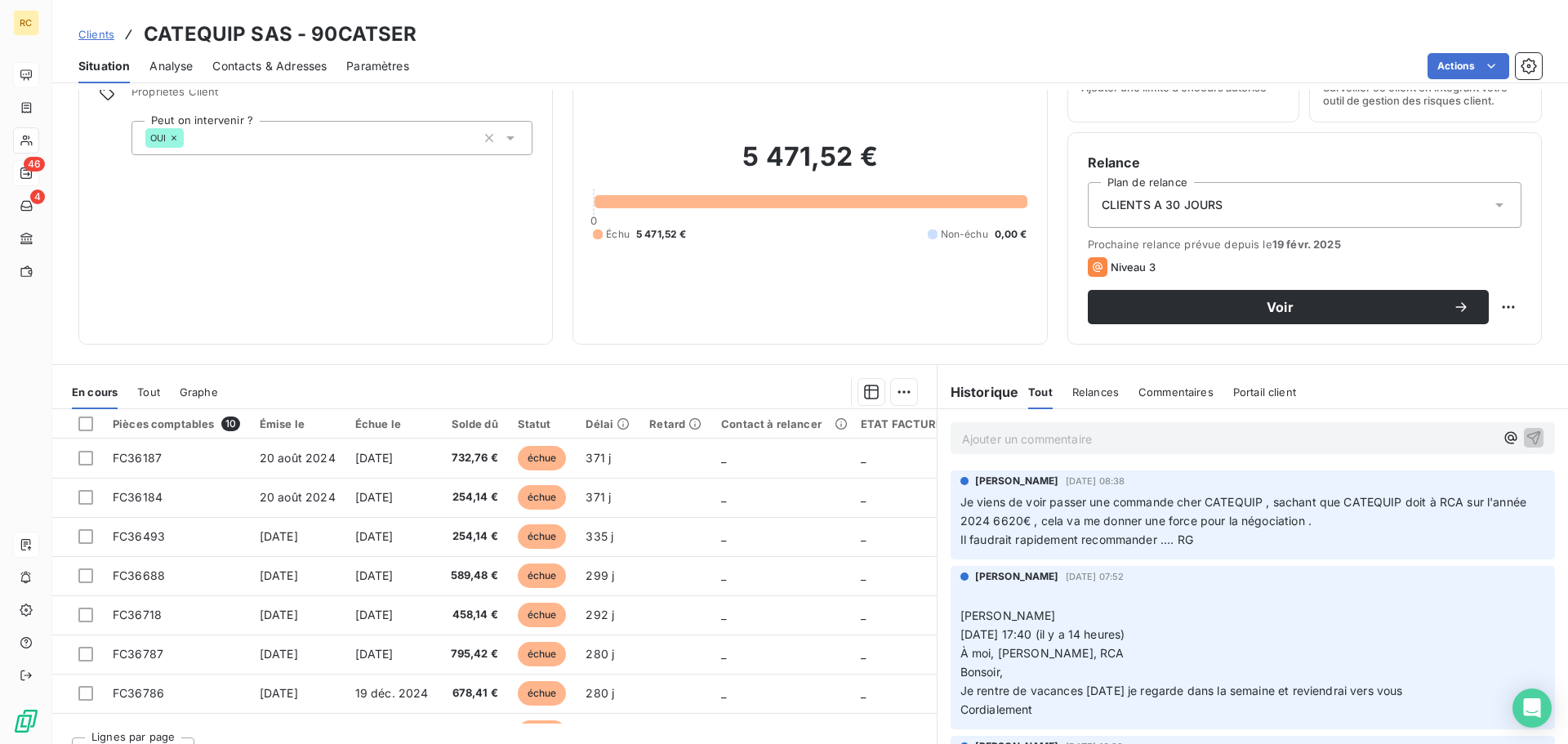
click at [161, 398] on div "En cours Tout Graphe" at bounding box center [494, 392] width 884 height 35
click at [144, 392] on span "Tout" at bounding box center [148, 392] width 23 height 13
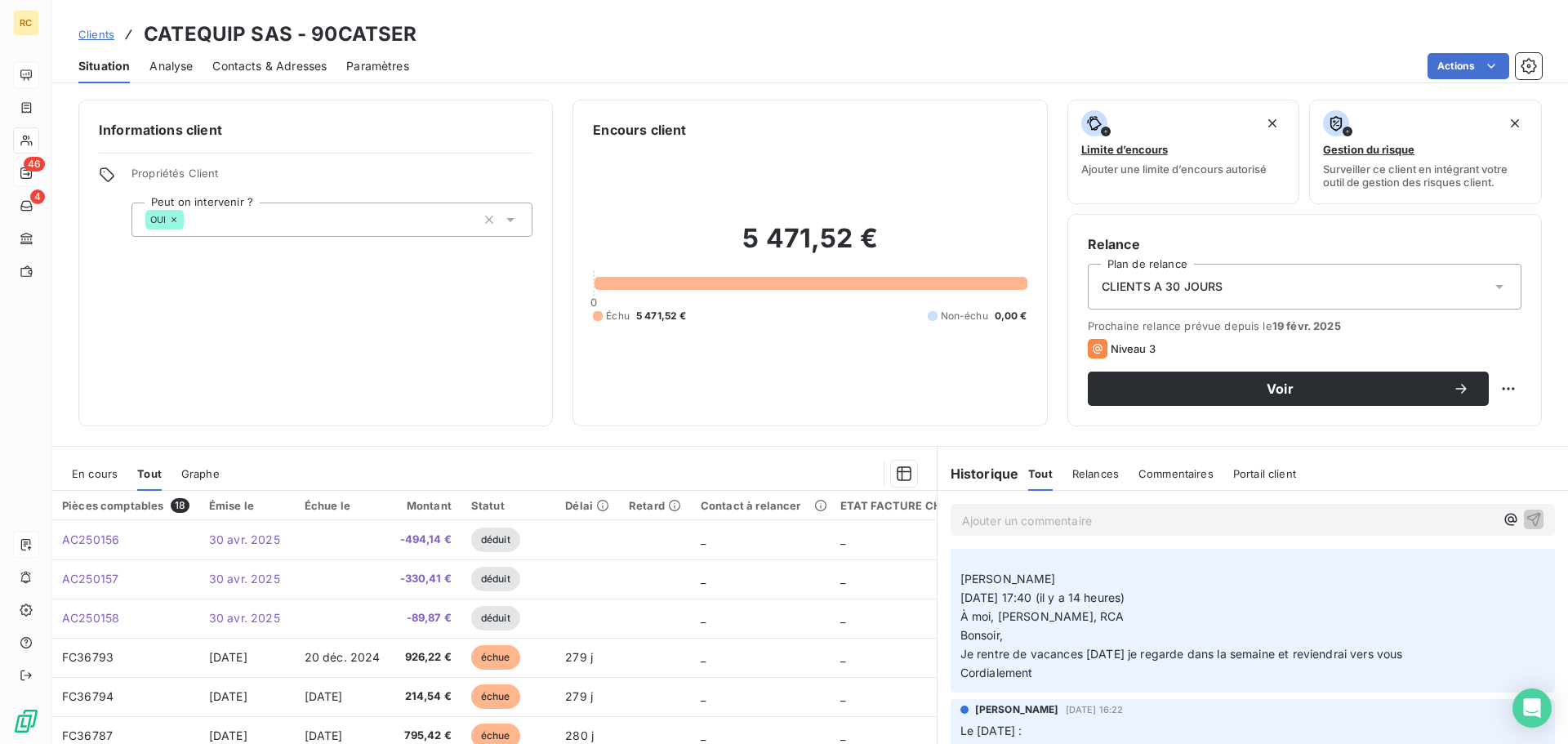
scroll to position [164, 0]
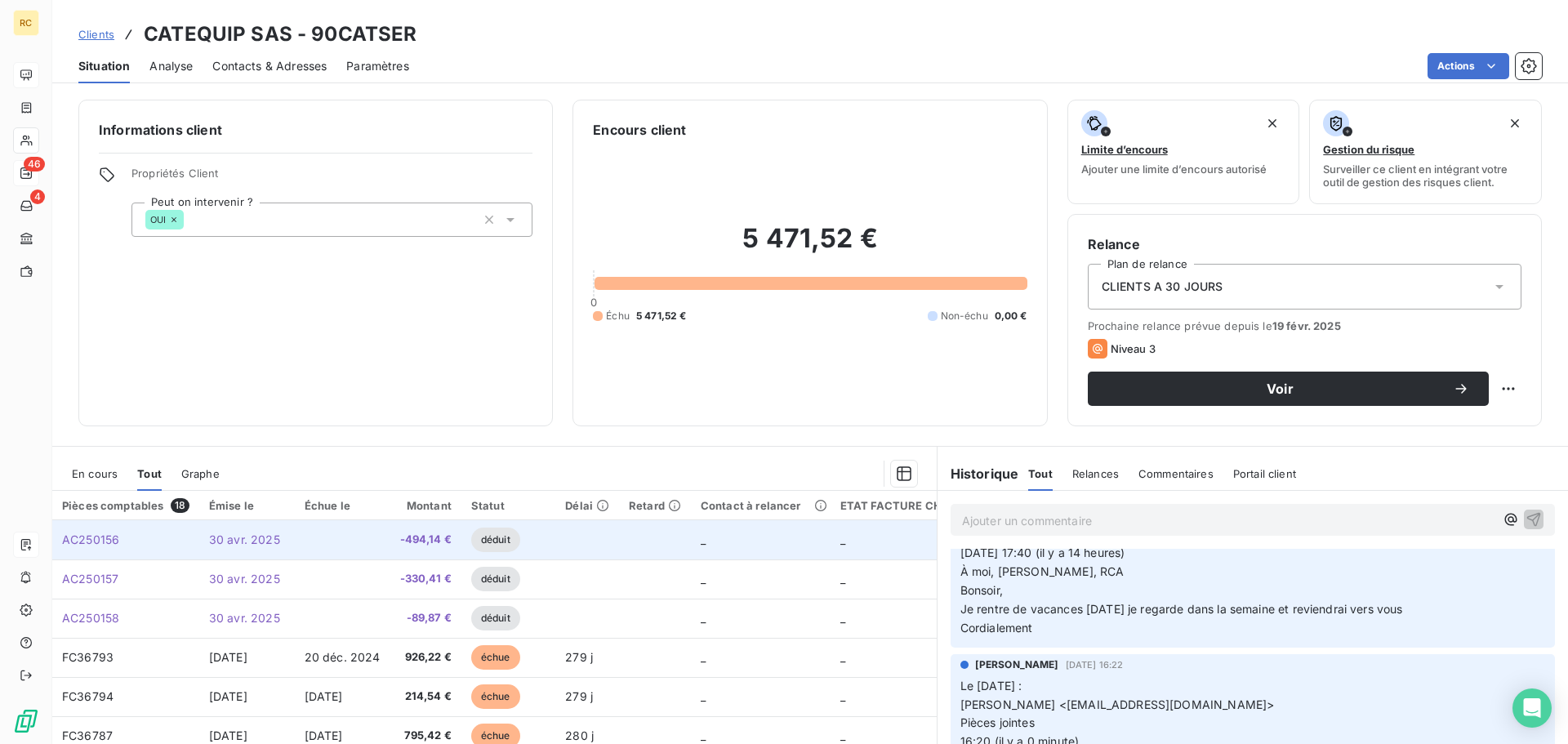
click at [345, 539] on td at bounding box center [342, 540] width 95 height 40
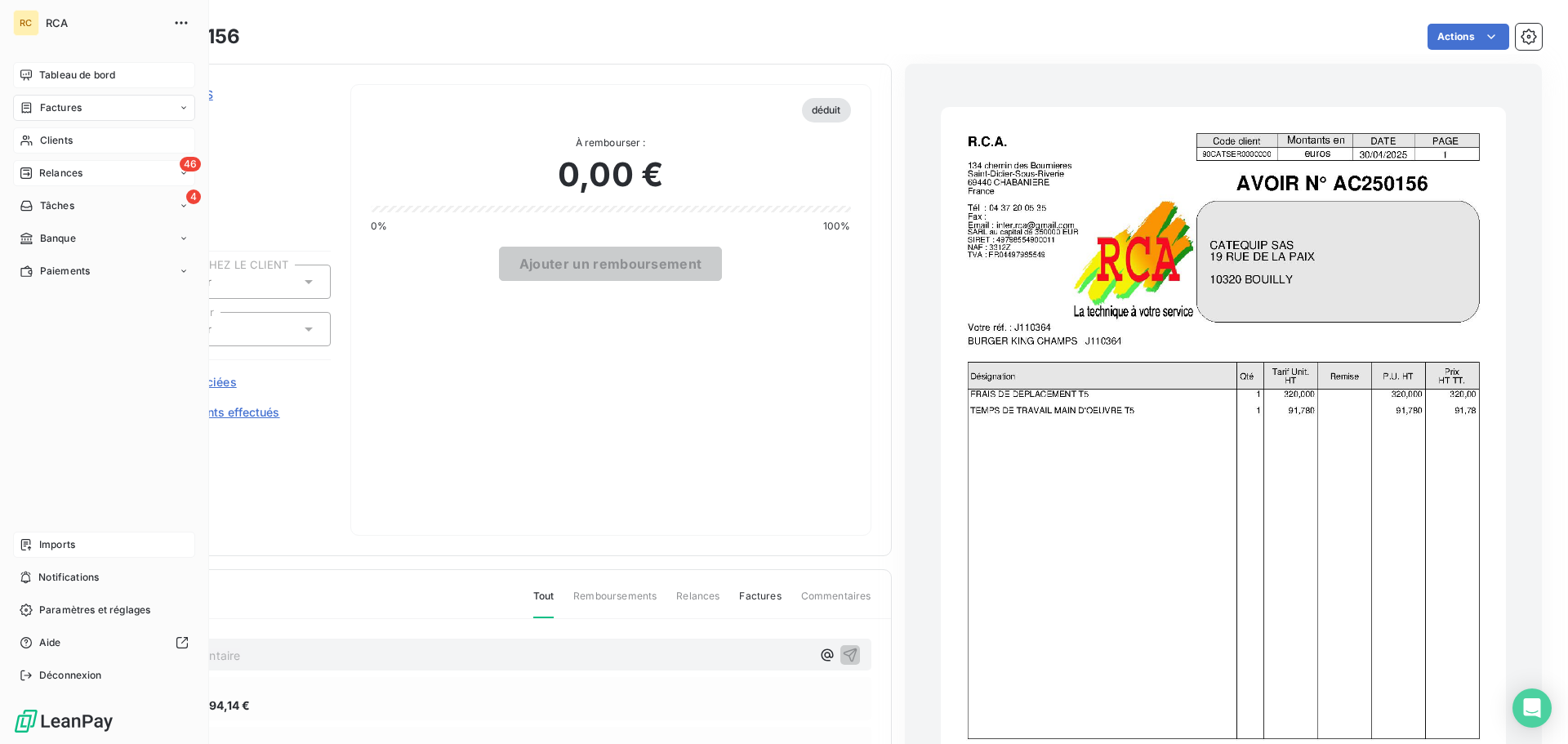
click at [66, 174] on span "Relances" at bounding box center [62, 173] width 44 height 15
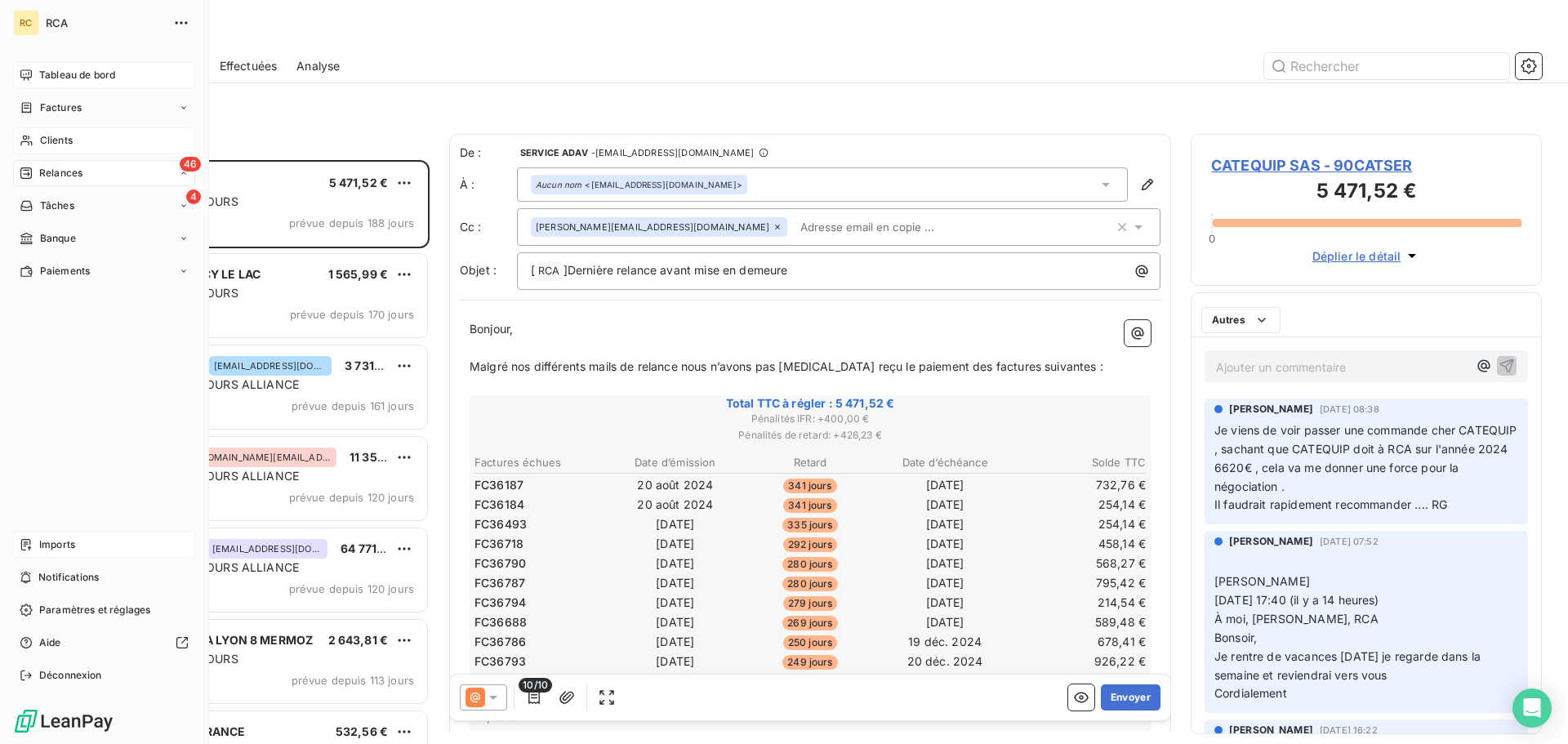
scroll to position [571, 339]
click at [189, 328] on span "4" at bounding box center [194, 327] width 15 height 15
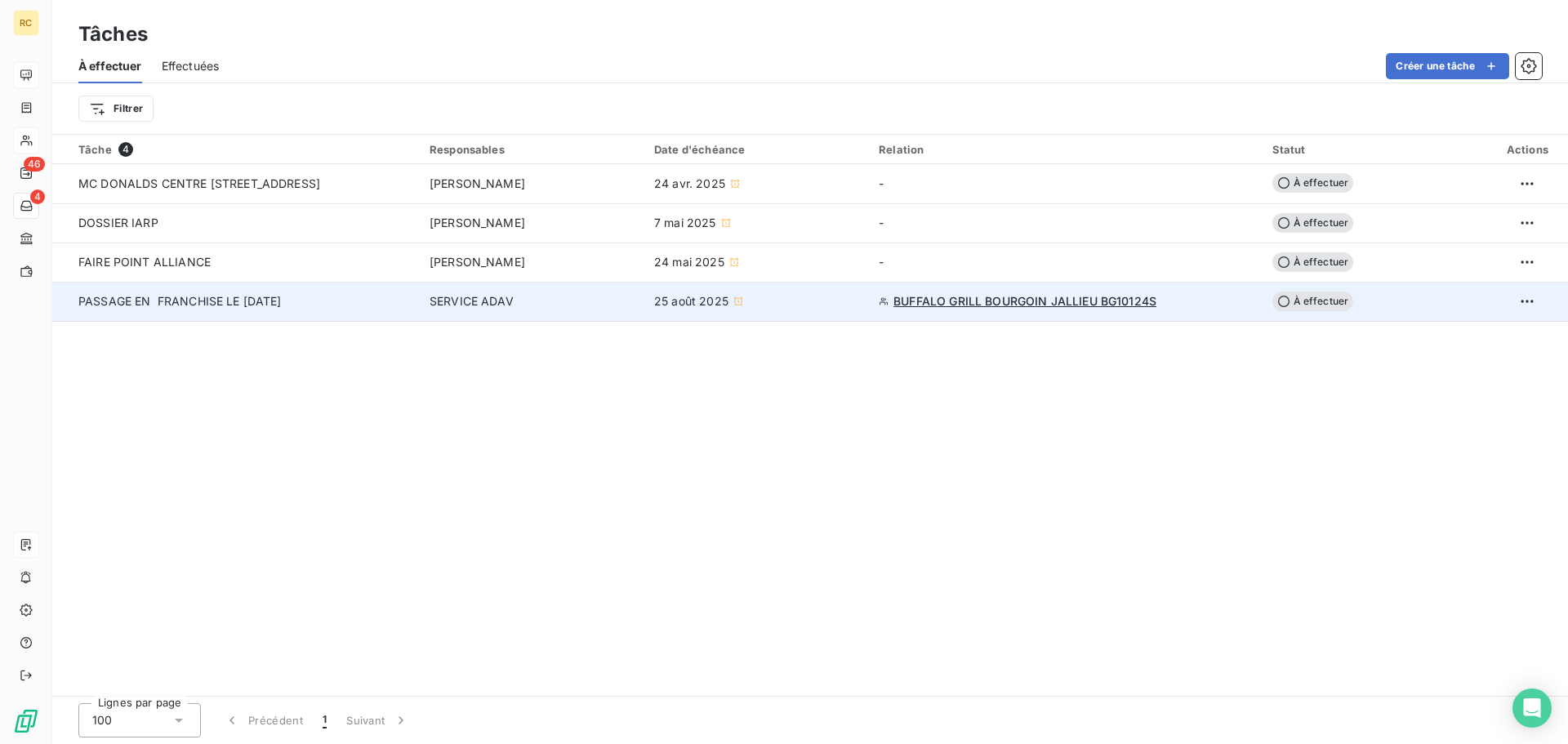
click at [282, 298] on span "PASSAGE EN FRANCHISE LE 30/09/2025" at bounding box center [180, 301] width 203 height 14
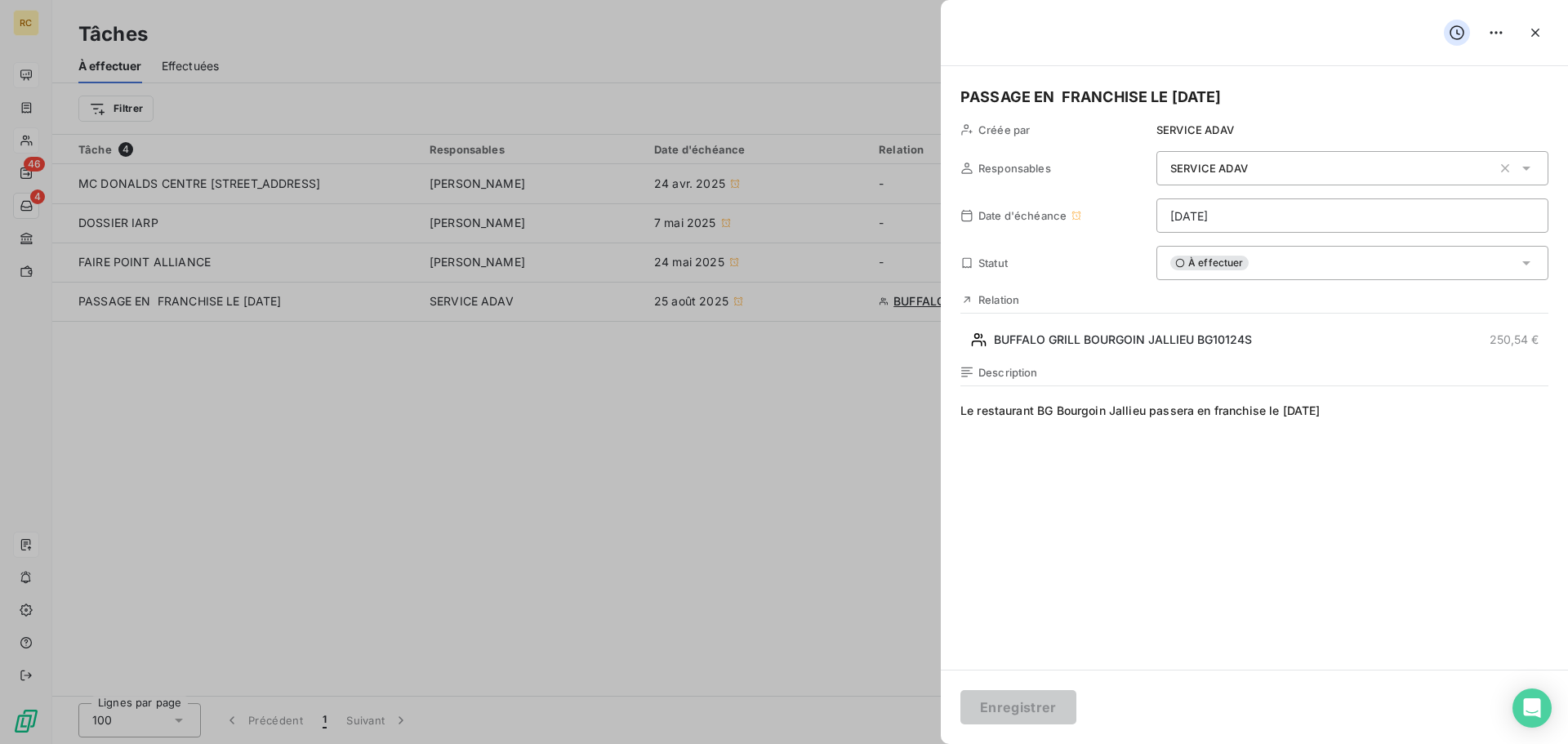
click at [829, 401] on div at bounding box center [784, 372] width 1568 height 744
click at [1356, 169] on div "SERVICE ADAV" at bounding box center [1332, 168] width 322 height 16
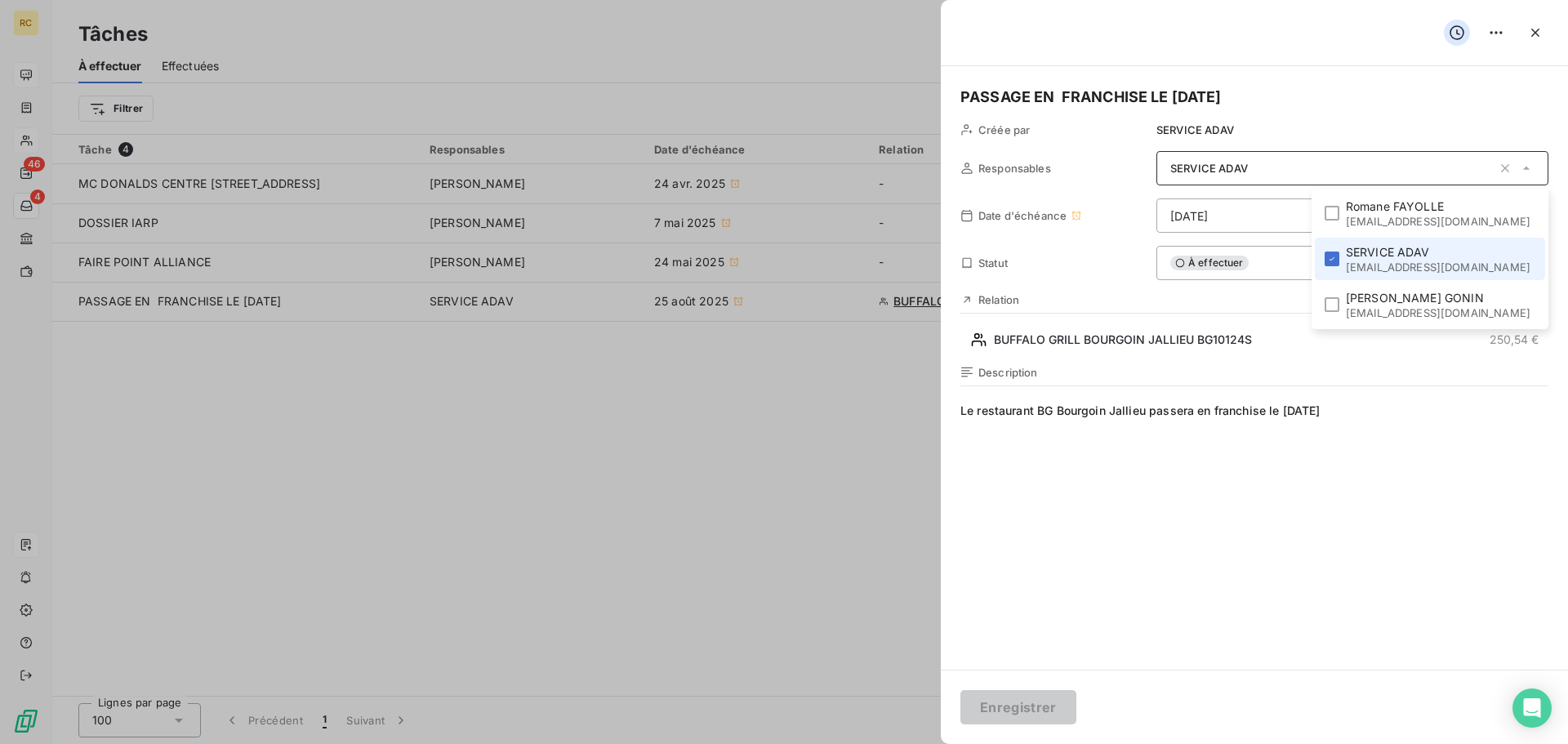
click at [1356, 169] on div "SERVICE ADAV" at bounding box center [1332, 168] width 322 height 16
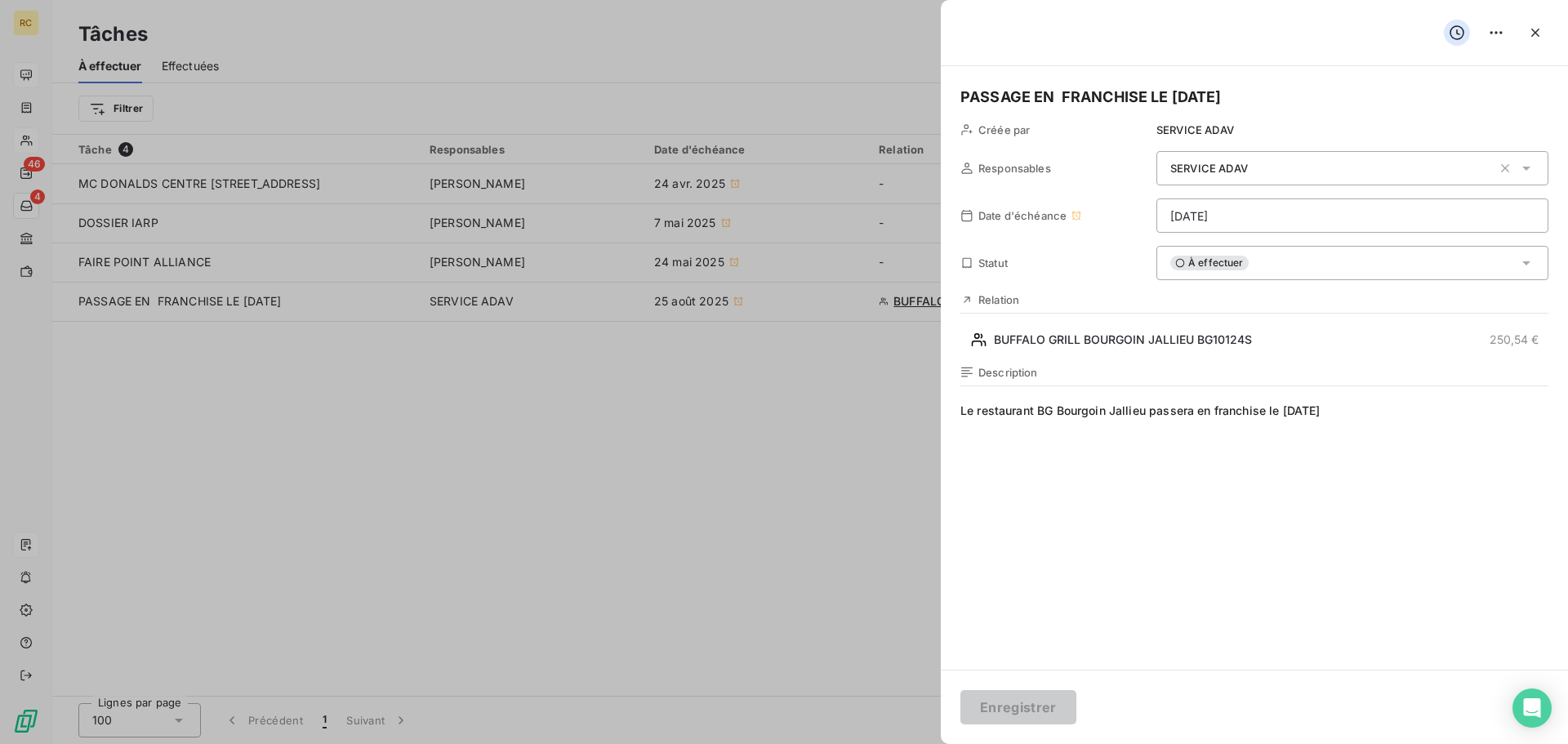
click at [1503, 224] on html "RC 46 4 Tâches À effectuer Effectuées Créer une tâche Filtrer Tâche 4 Responsab…" at bounding box center [784, 372] width 1568 height 744
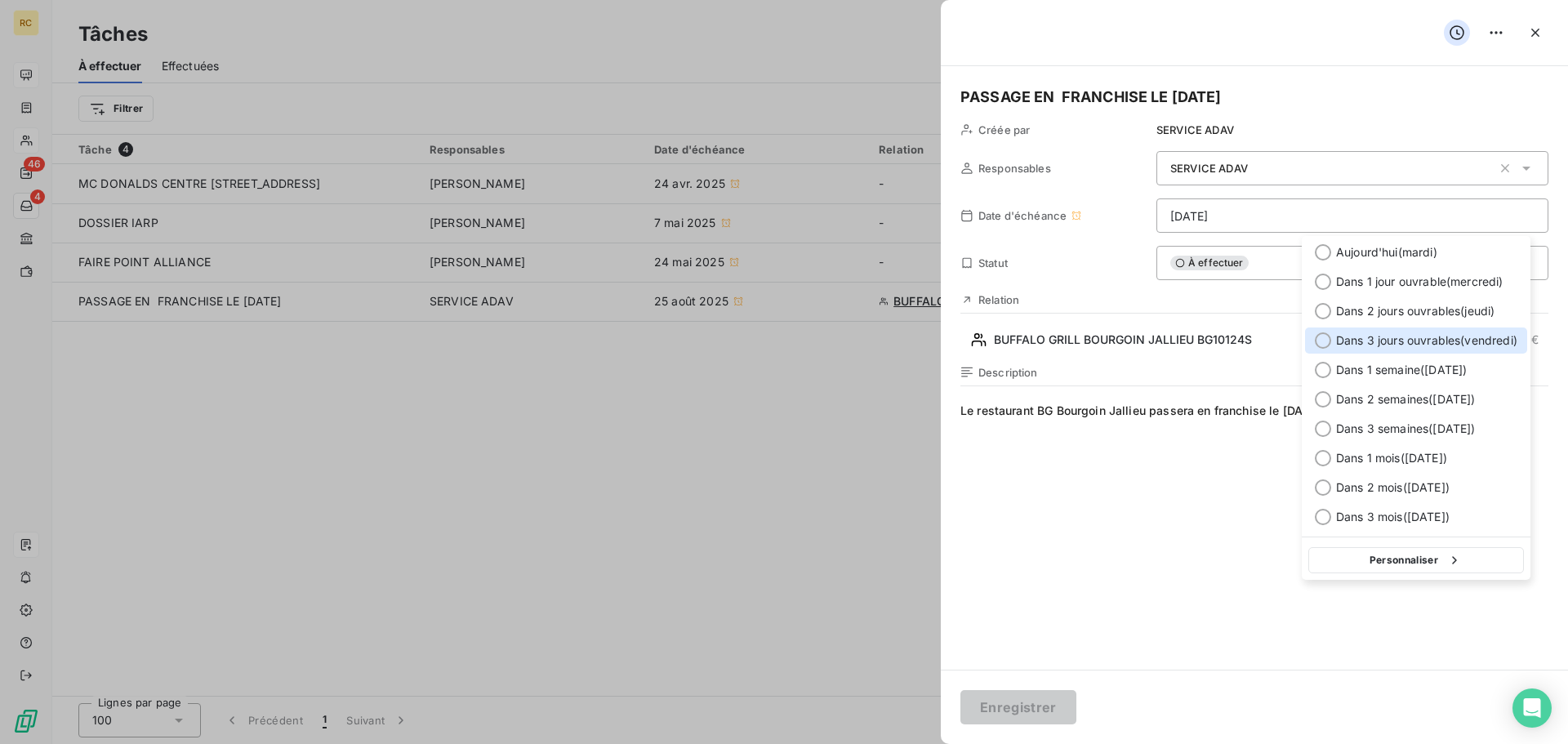
click at [1422, 343] on span "Dans 3 jours ouvrables ( vendredi )" at bounding box center [1427, 340] width 182 height 16
type input "29/08/2025"
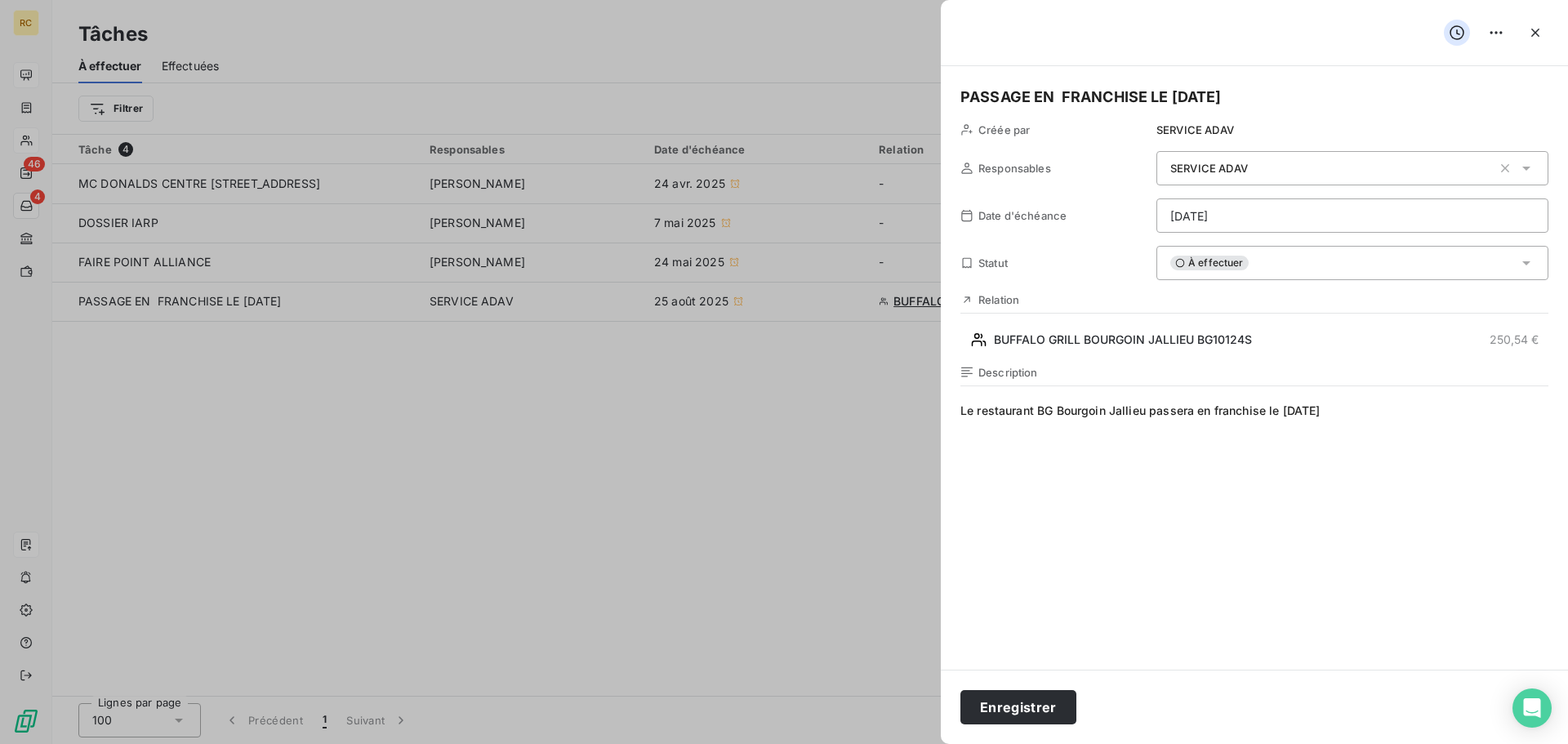
click at [831, 527] on div at bounding box center [784, 372] width 1568 height 744
click at [1533, 36] on icon "button" at bounding box center [1535, 33] width 16 height 16
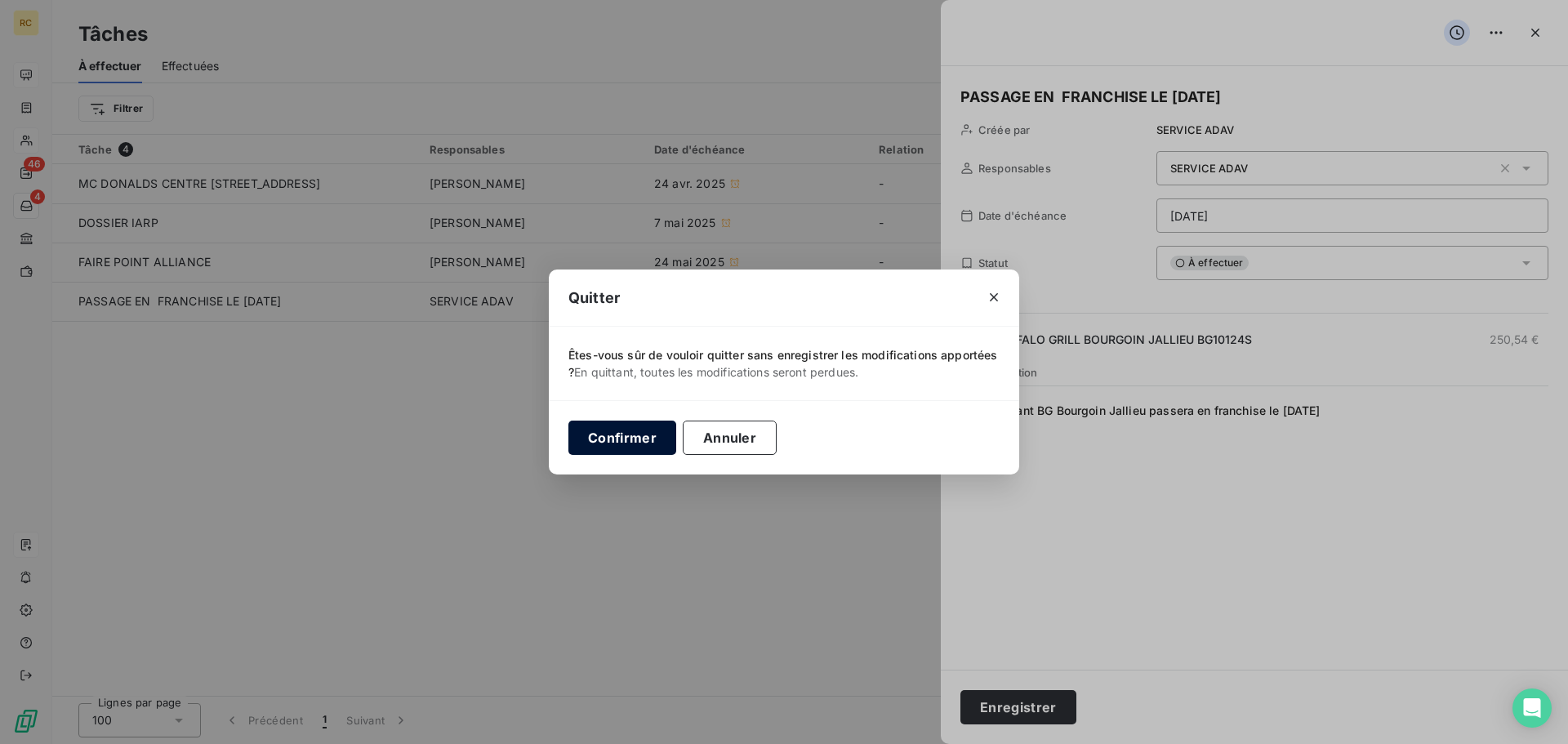
click at [628, 434] on button "Confirmer" at bounding box center [622, 437] width 108 height 35
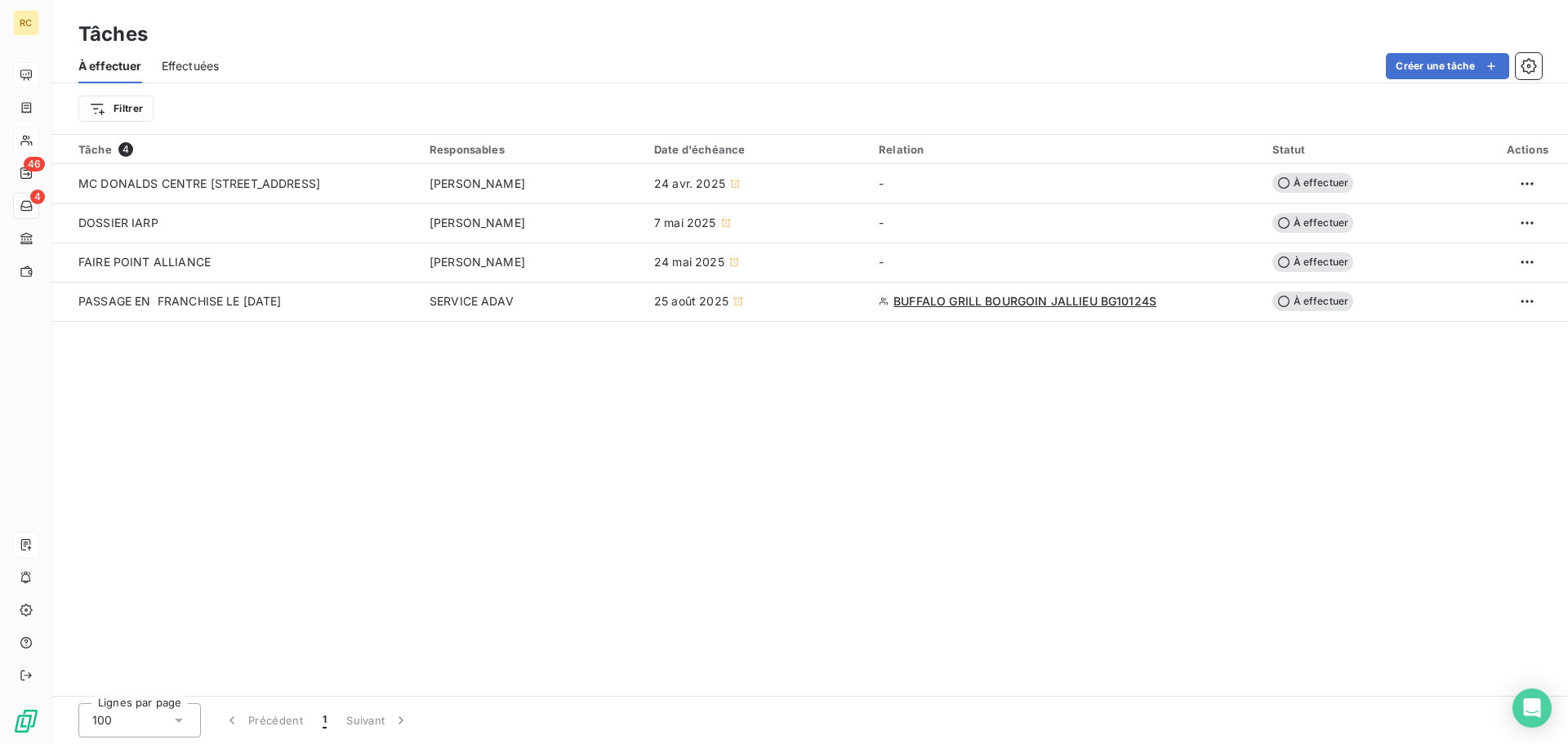
click at [190, 62] on span "Effectuées" at bounding box center [191, 65] width 58 height 16
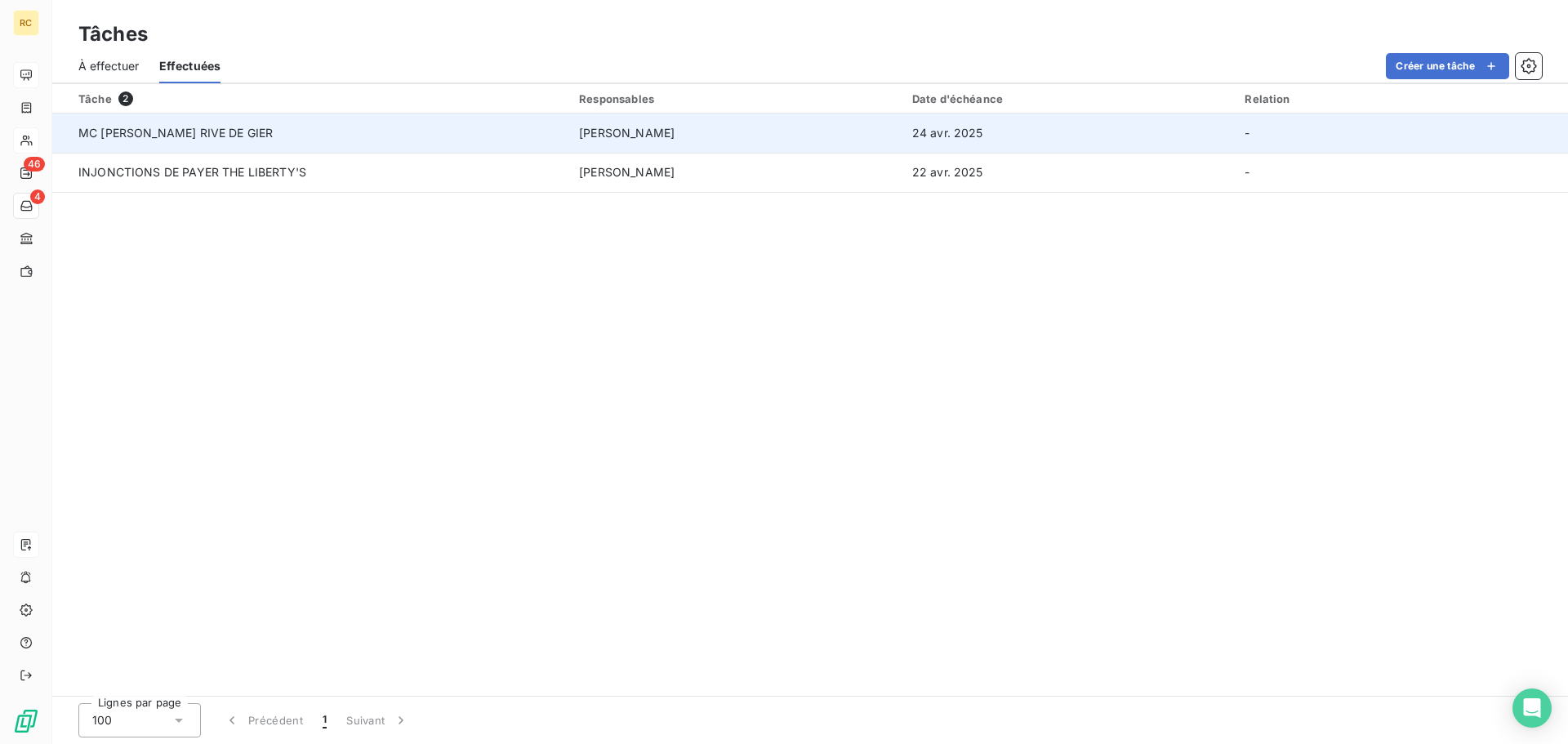
click at [235, 143] on td "MC [PERSON_NAME] RIVE [PERSON_NAME]" at bounding box center [311, 133] width 517 height 40
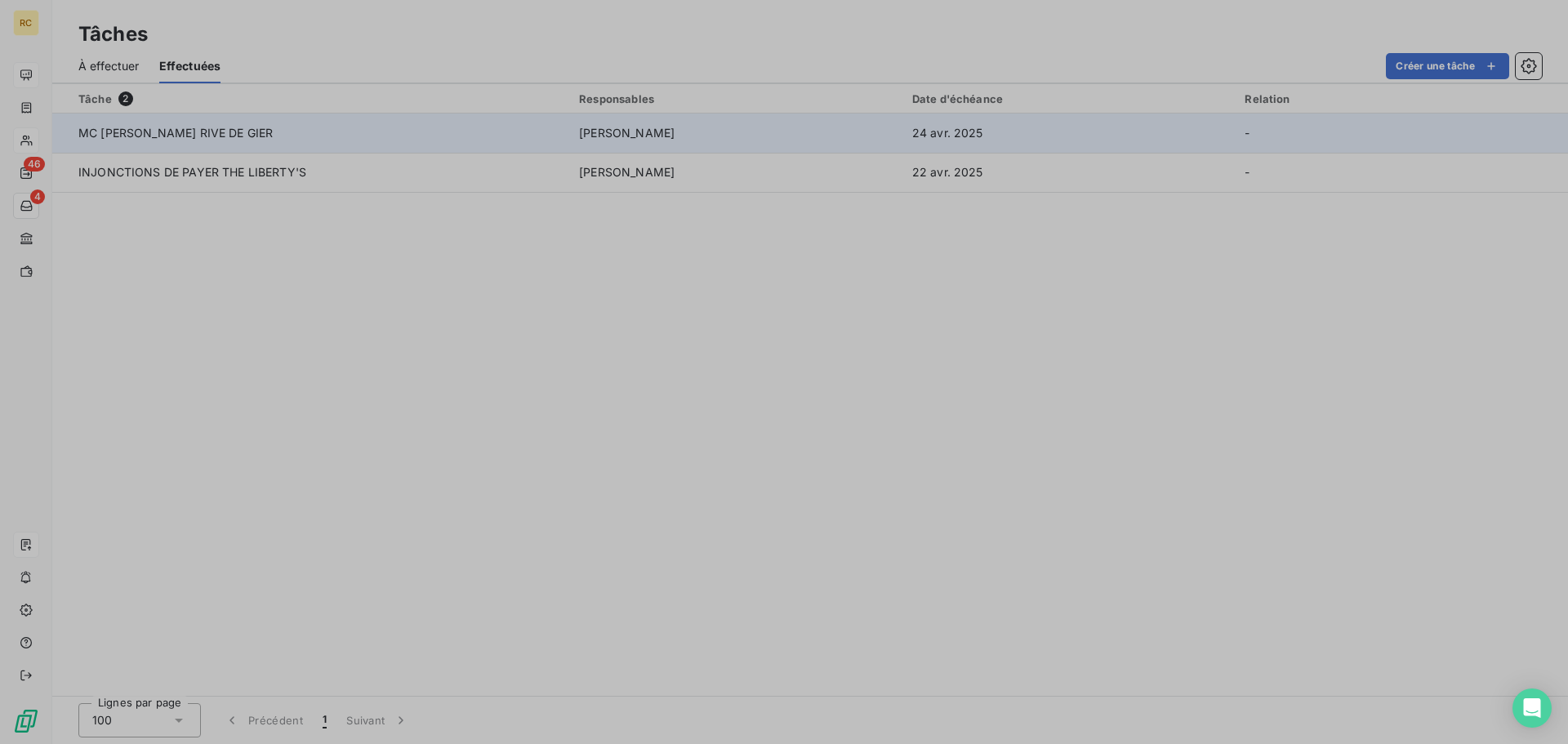
type input "24/04/2025"
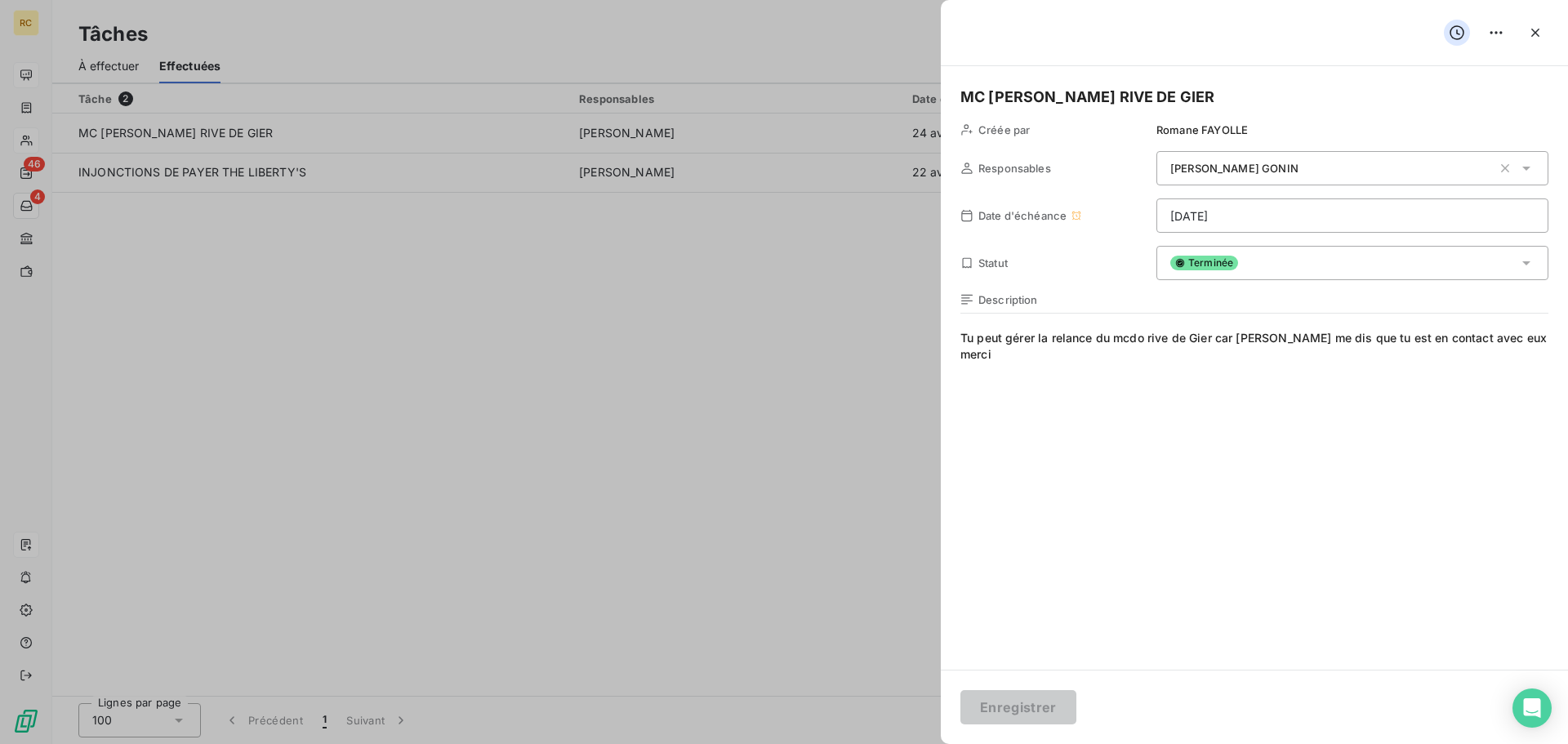
click at [229, 189] on div at bounding box center [784, 372] width 1568 height 744
click at [626, 364] on div at bounding box center [784, 372] width 1568 height 744
click at [49, 57] on div at bounding box center [784, 372] width 1568 height 744
click at [142, 53] on div at bounding box center [784, 372] width 1568 height 744
click at [142, 54] on div at bounding box center [784, 372] width 1568 height 744
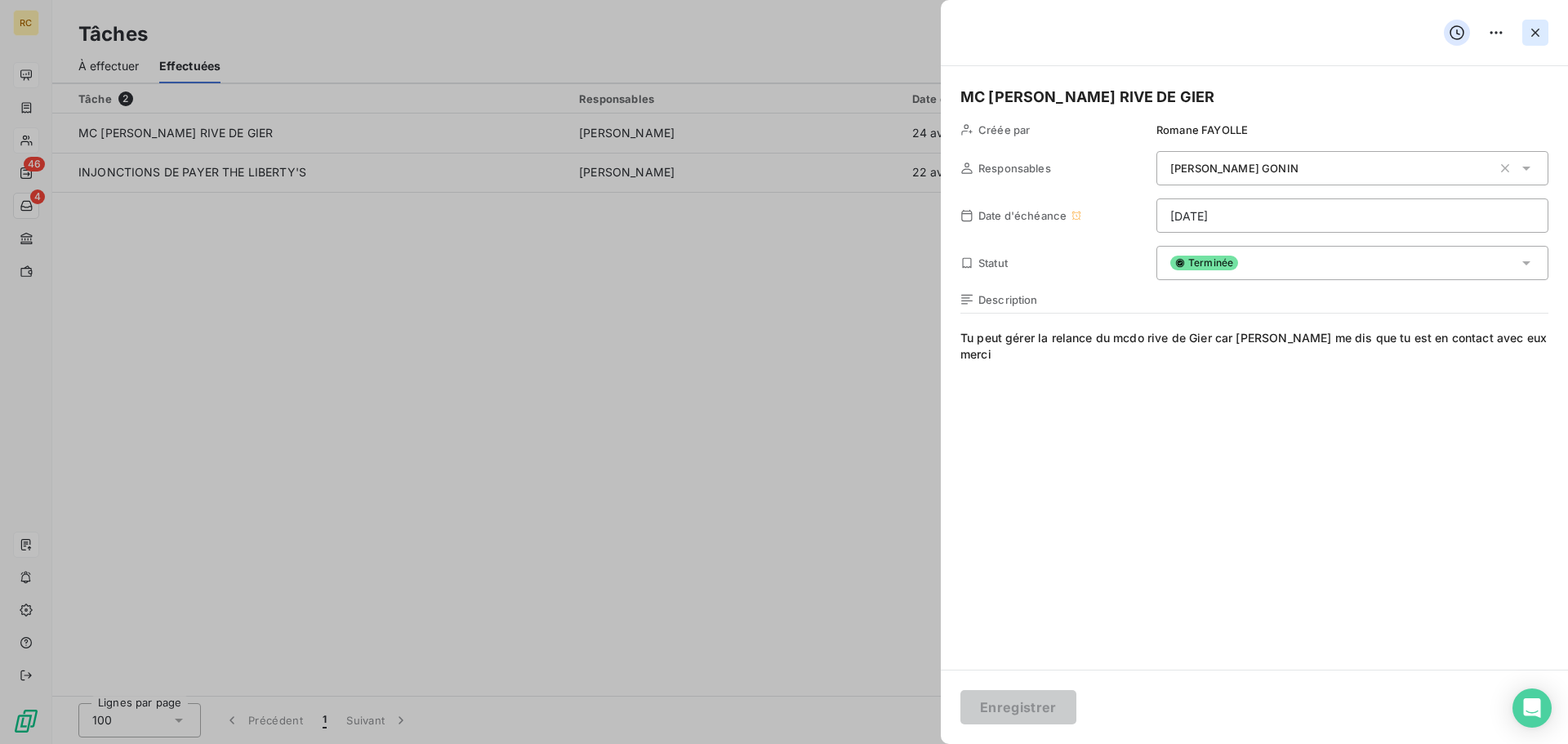
click at [1540, 41] on button "button" at bounding box center [1535, 33] width 26 height 26
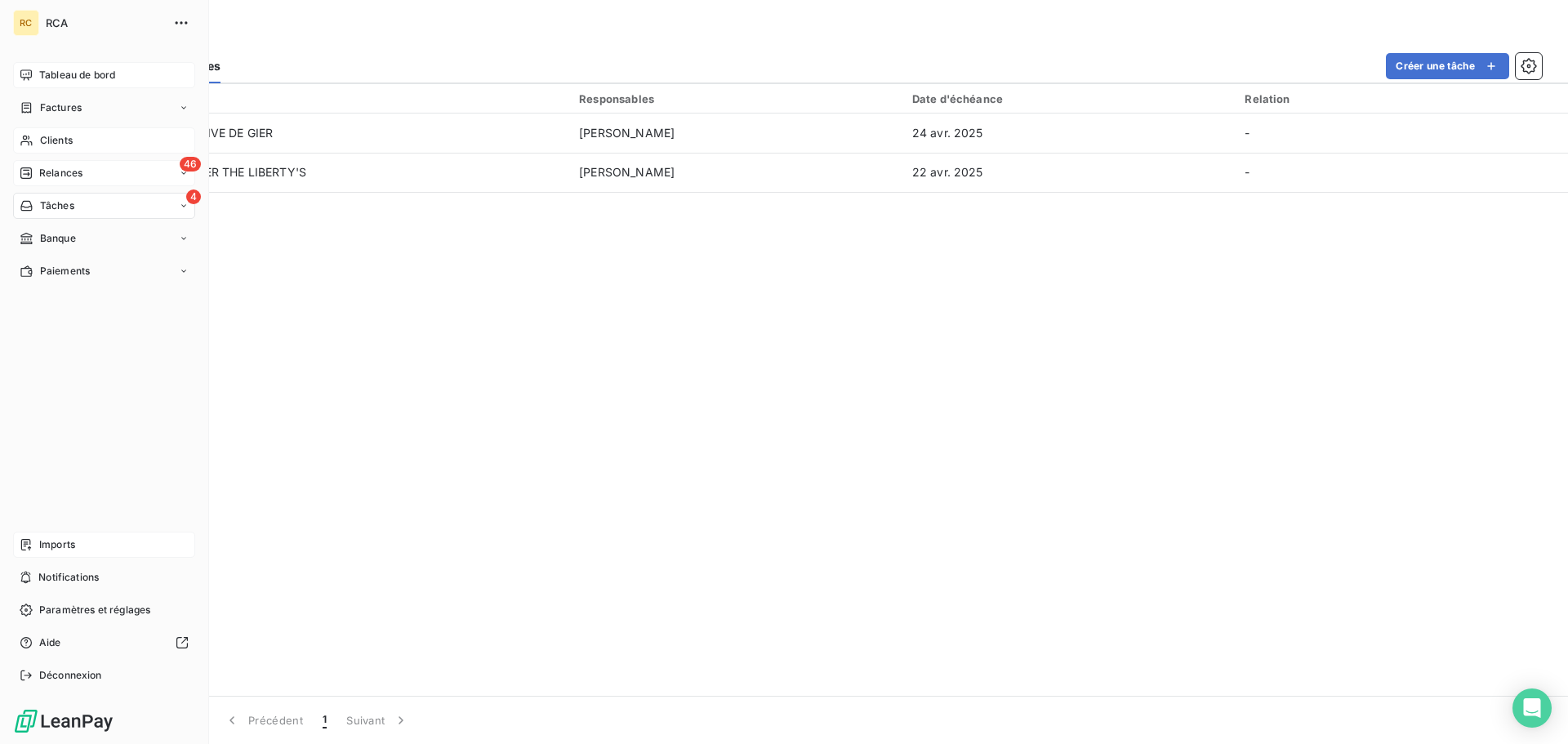
click at [188, 172] on div "46 Relances" at bounding box center [104, 173] width 183 height 26
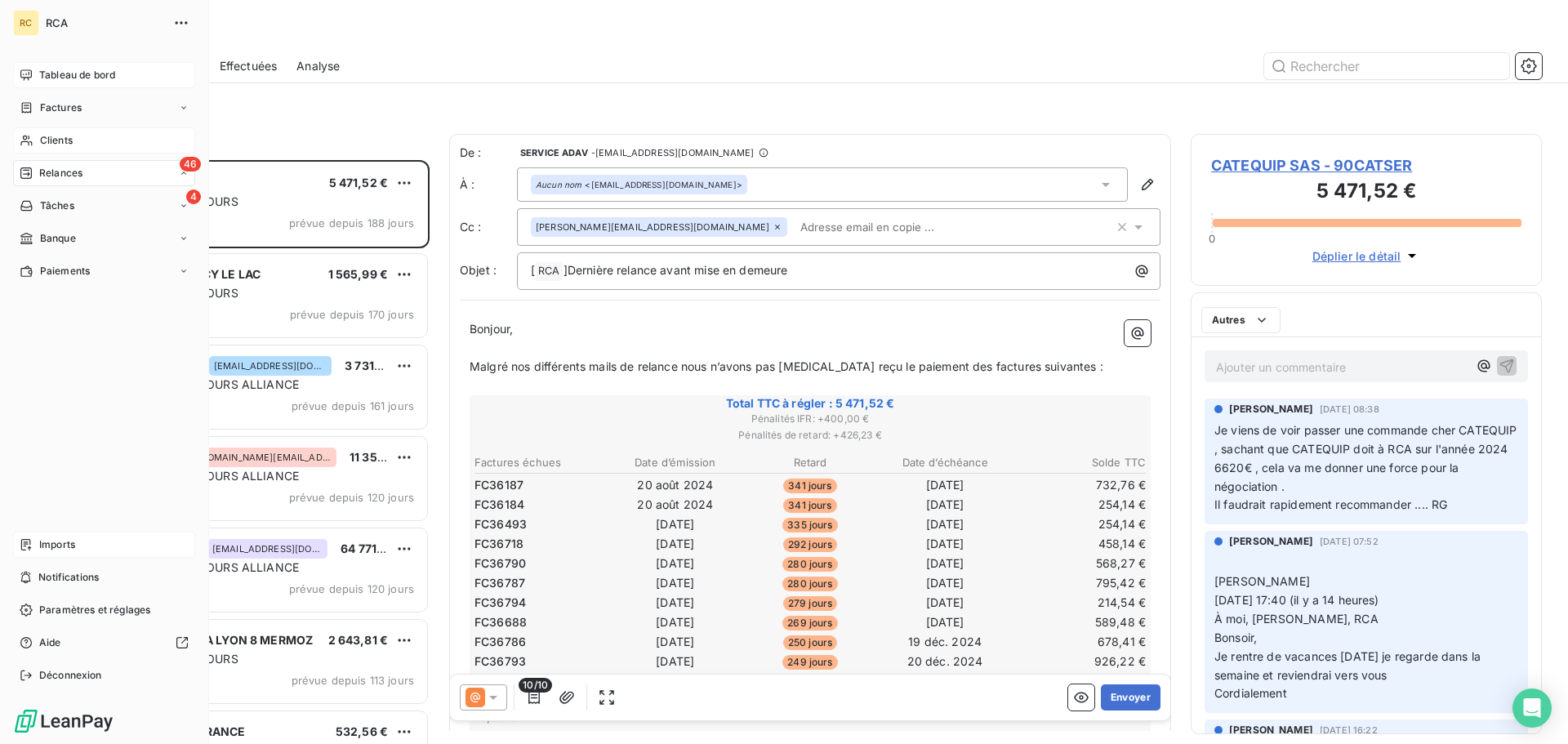
scroll to position [571, 339]
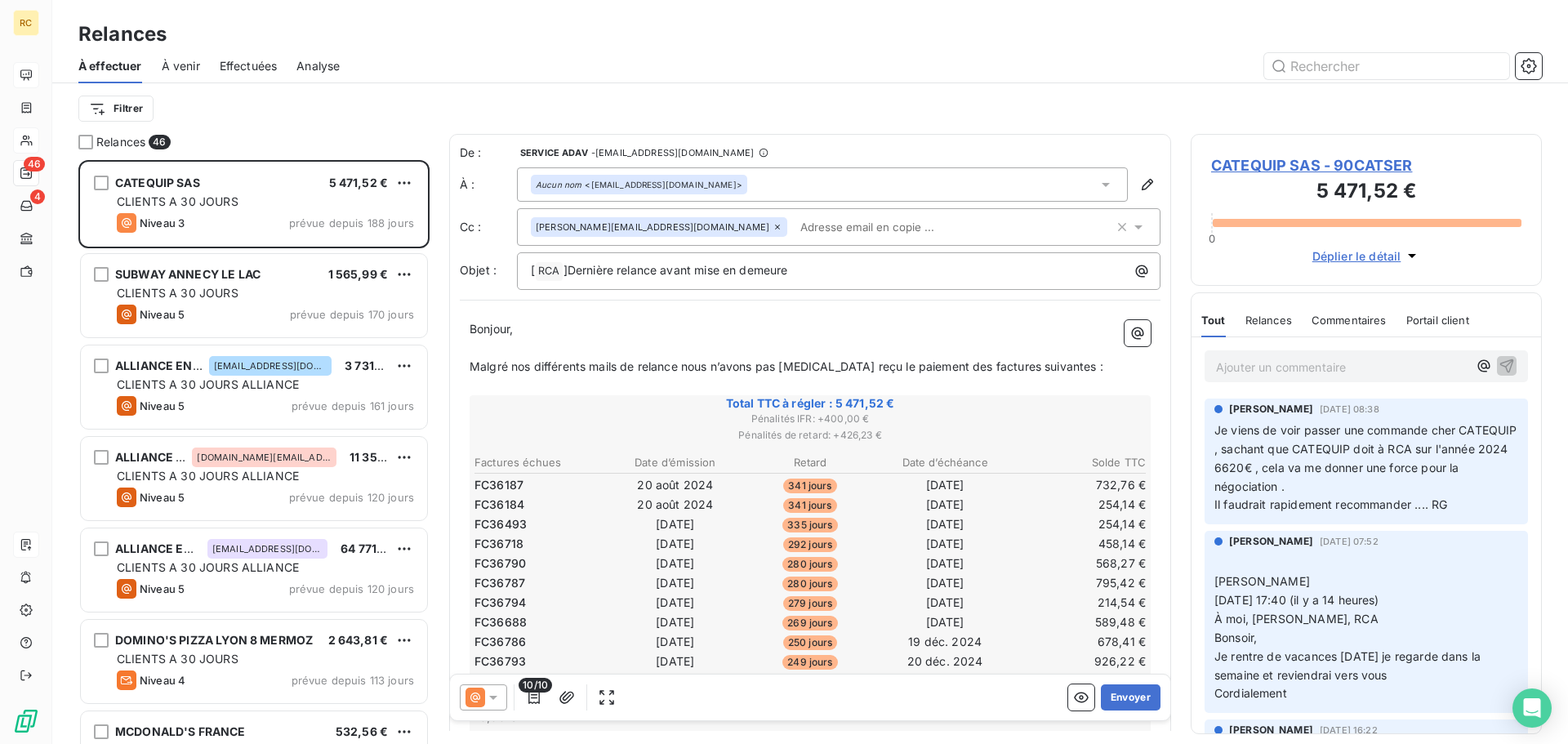
drag, startPoint x: 188, startPoint y: 172, endPoint x: 384, endPoint y: 58, distance: 226.7
click at [384, 58] on div at bounding box center [951, 66] width 1183 height 26
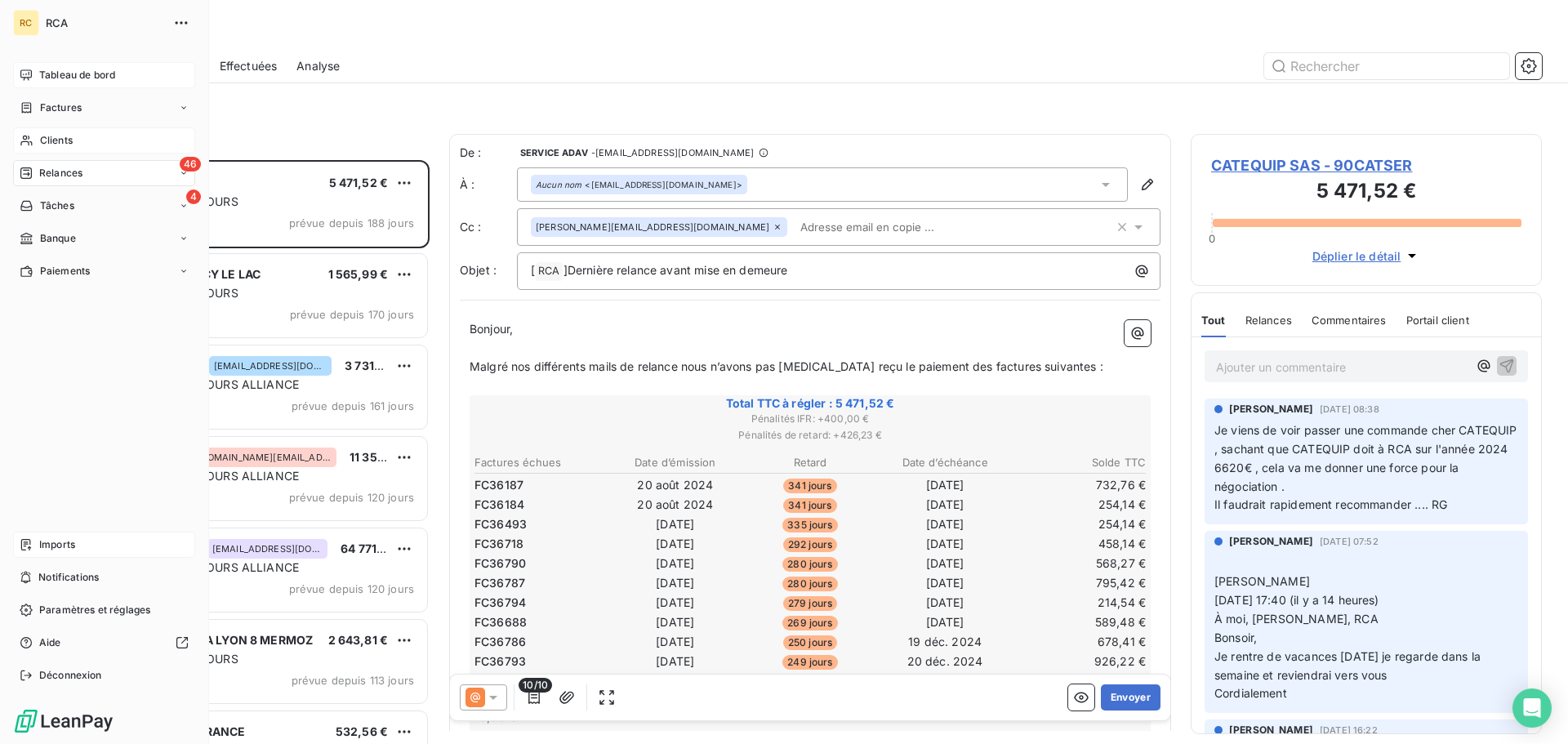
click at [32, 23] on div "RC" at bounding box center [26, 23] width 26 height 26
click at [60, 21] on span "RCA" at bounding box center [104, 22] width 118 height 13
click at [178, 21] on icon "button" at bounding box center [182, 23] width 16 height 16
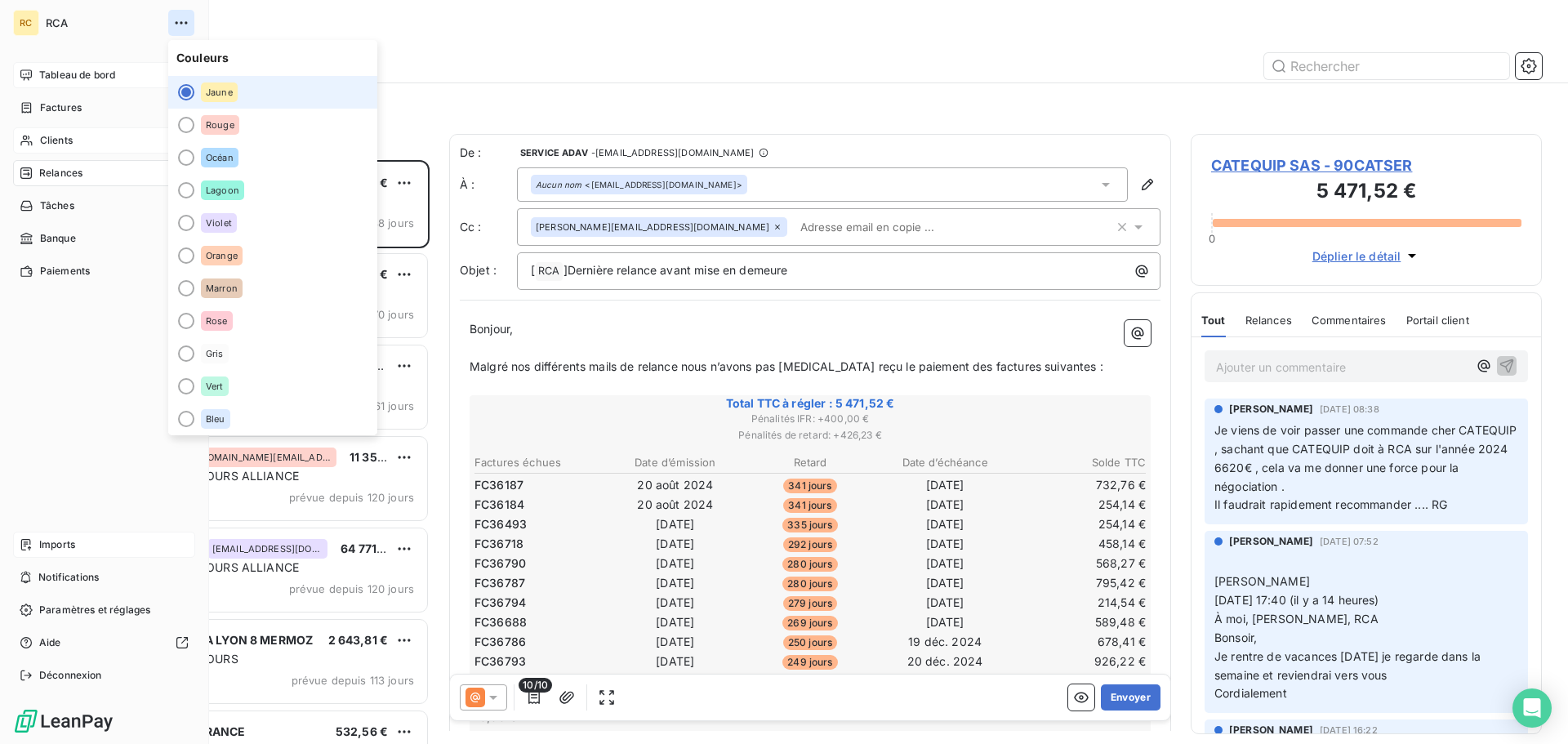
drag, startPoint x: 178, startPoint y: 23, endPoint x: 148, endPoint y: 55, distance: 43.9
click at [177, 23] on icon "button" at bounding box center [181, 22] width 12 height 2
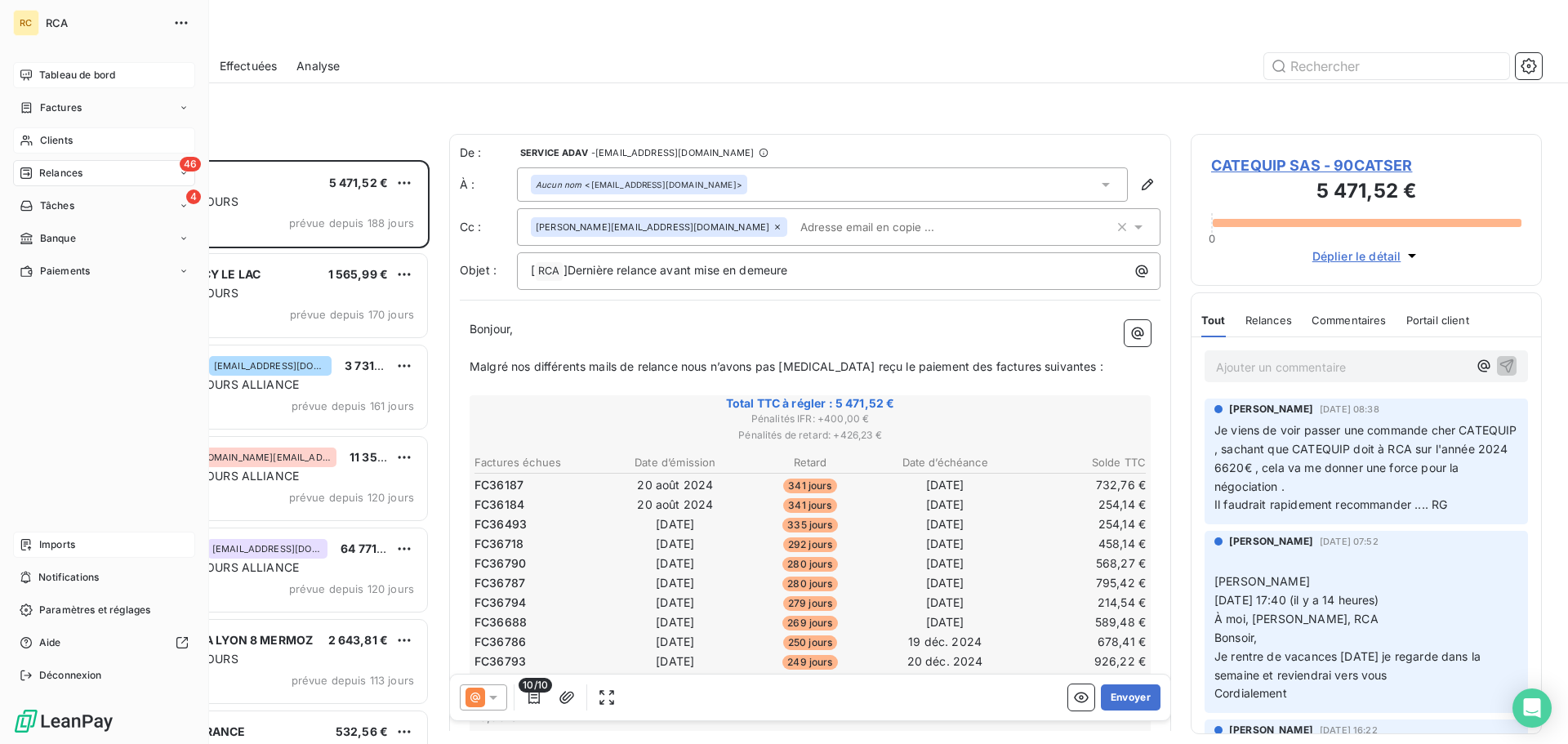
click at [112, 76] on span "Tableau de bord" at bounding box center [77, 74] width 76 height 15
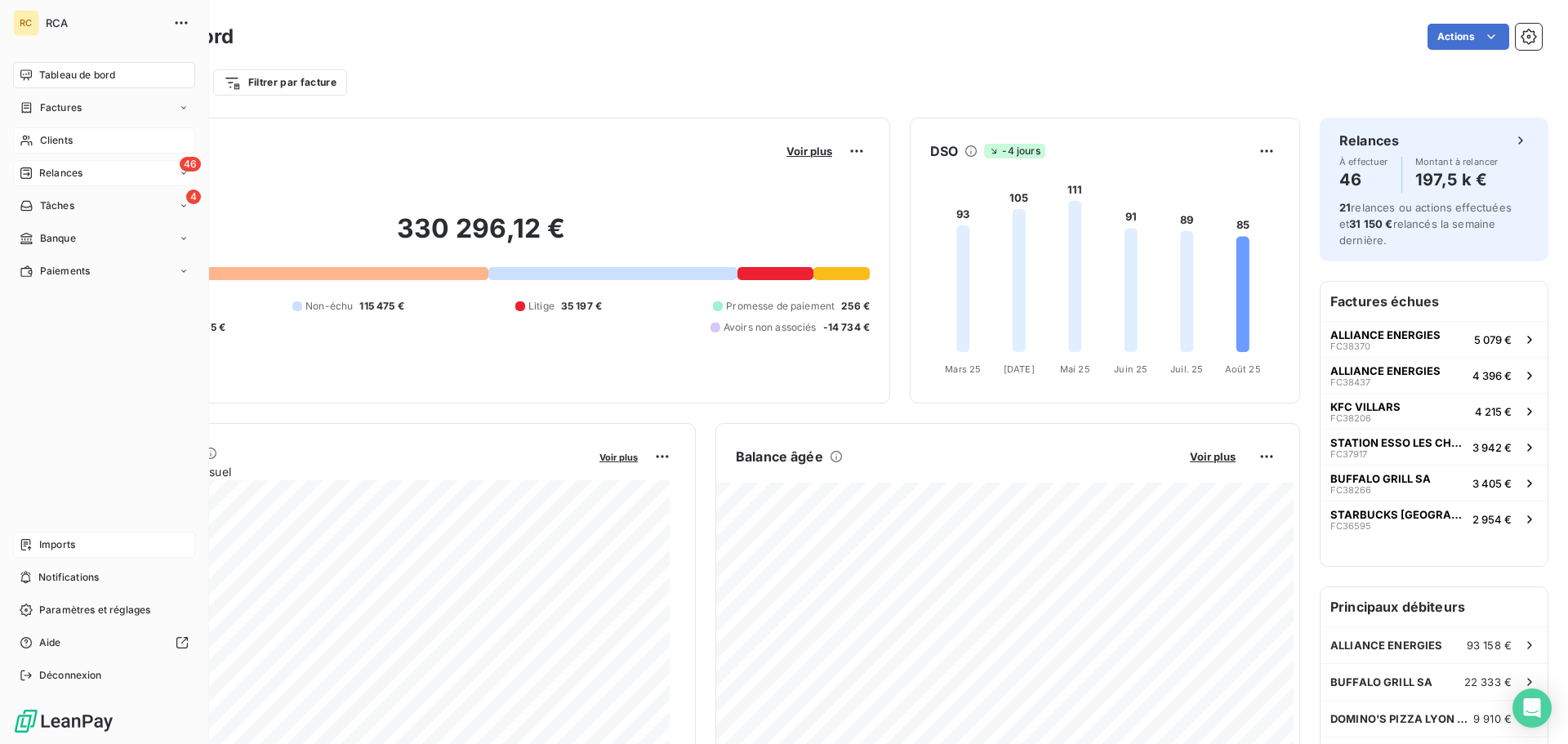
click at [112, 76] on span "Tableau de bord" at bounding box center [77, 74] width 76 height 15
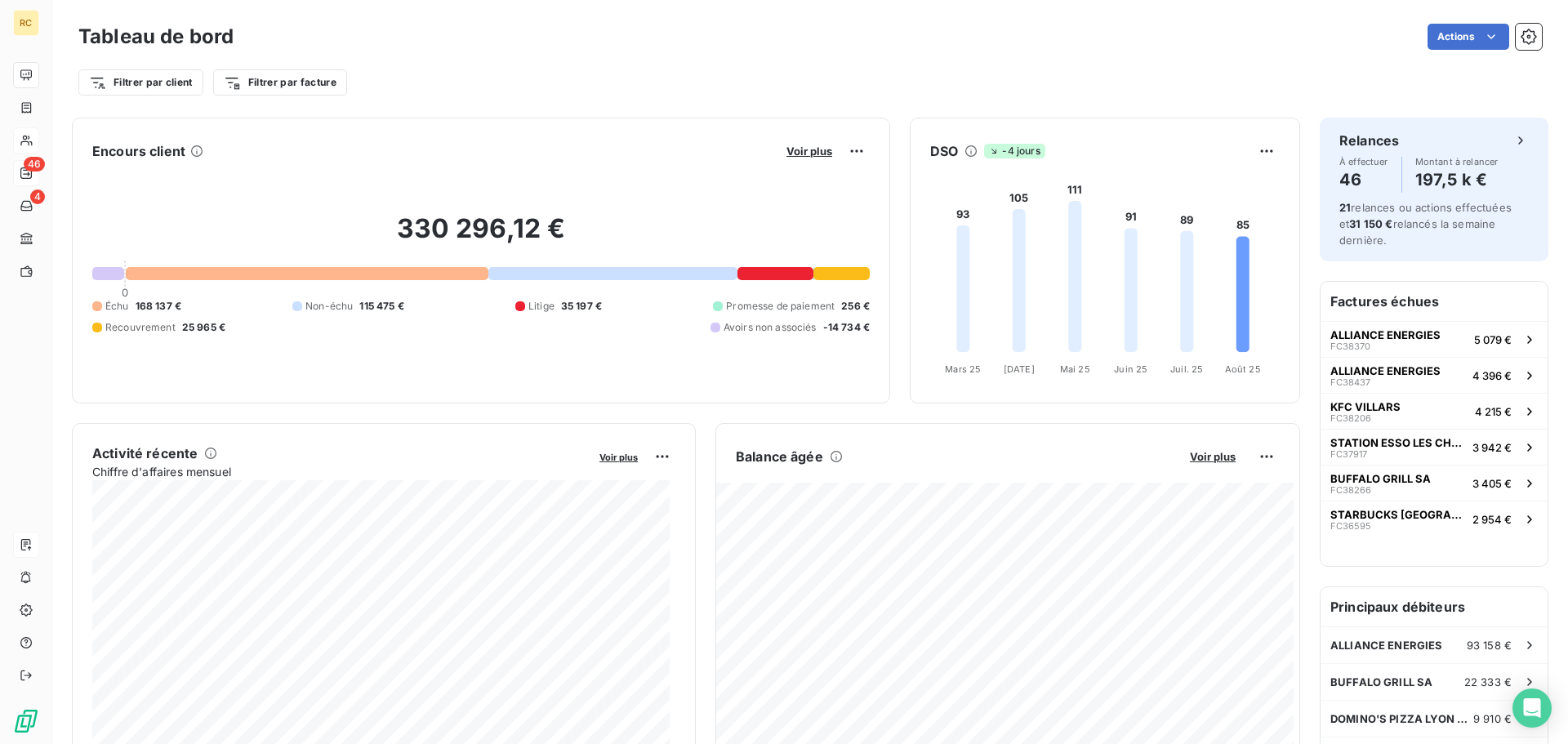
click at [690, 91] on div "Filtrer par client Filtrer par facture" at bounding box center [810, 81] width 1464 height 31
click at [869, 327] on div "Encours client Voir plus 330 296,12 € 0 Échu 168 137 € Non-échu 115 475 € Litig…" at bounding box center [480, 261] width 819 height 286
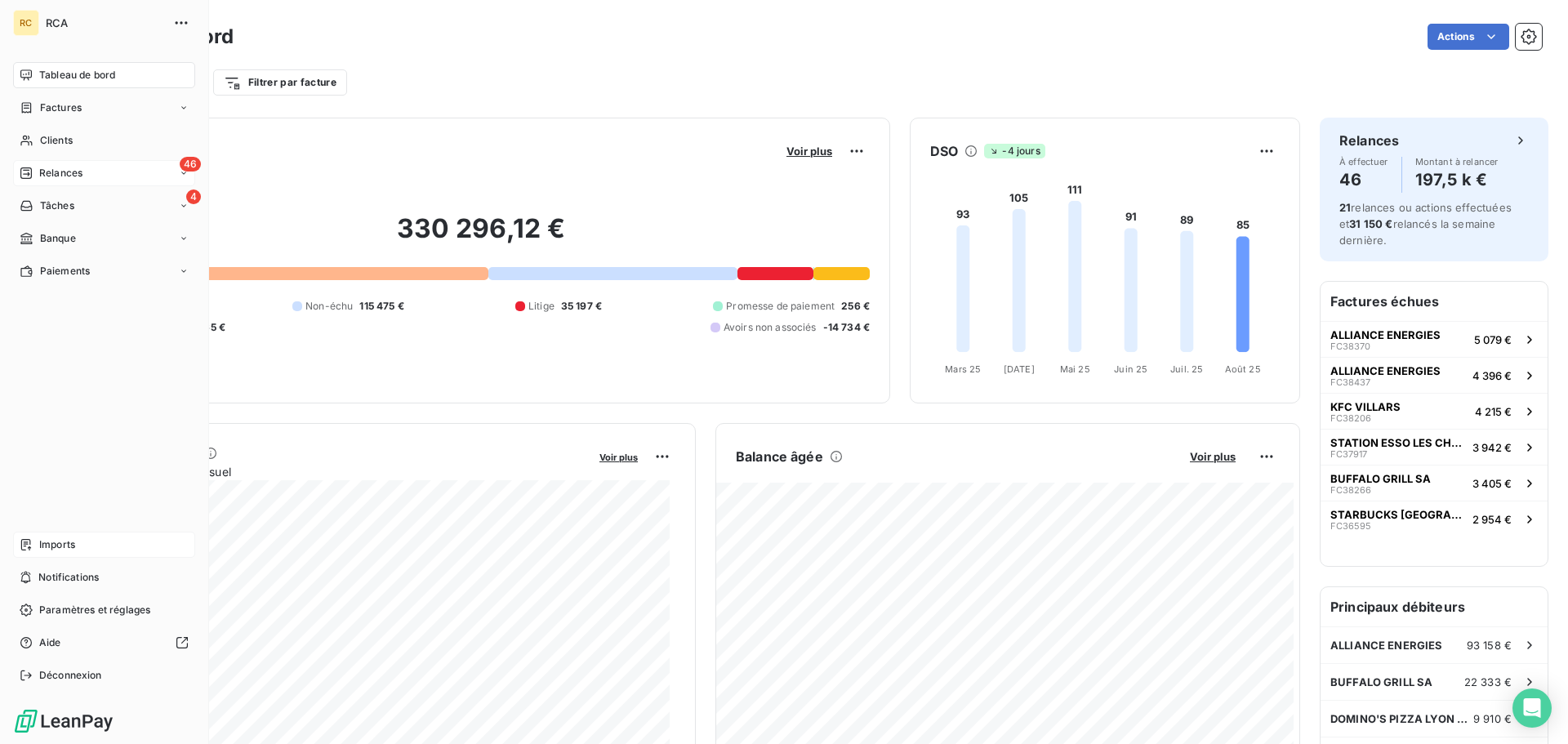
drag, startPoint x: 65, startPoint y: 142, endPoint x: 69, endPoint y: 127, distance: 15.5
click at [65, 142] on span "Clients" at bounding box center [56, 140] width 33 height 15
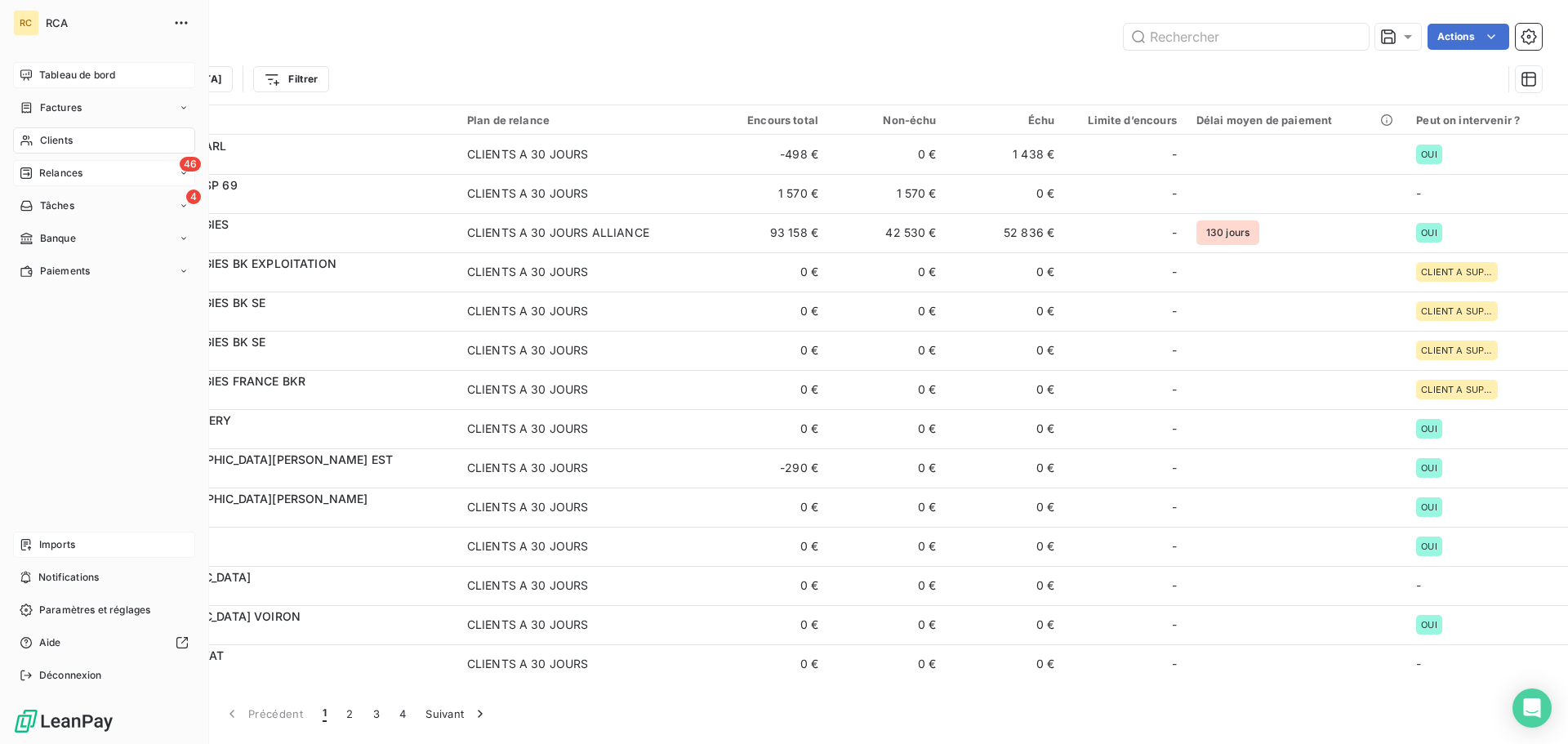
click at [77, 72] on span "Tableau de bord" at bounding box center [77, 74] width 76 height 15
